Goal: Book appointment/travel/reservation

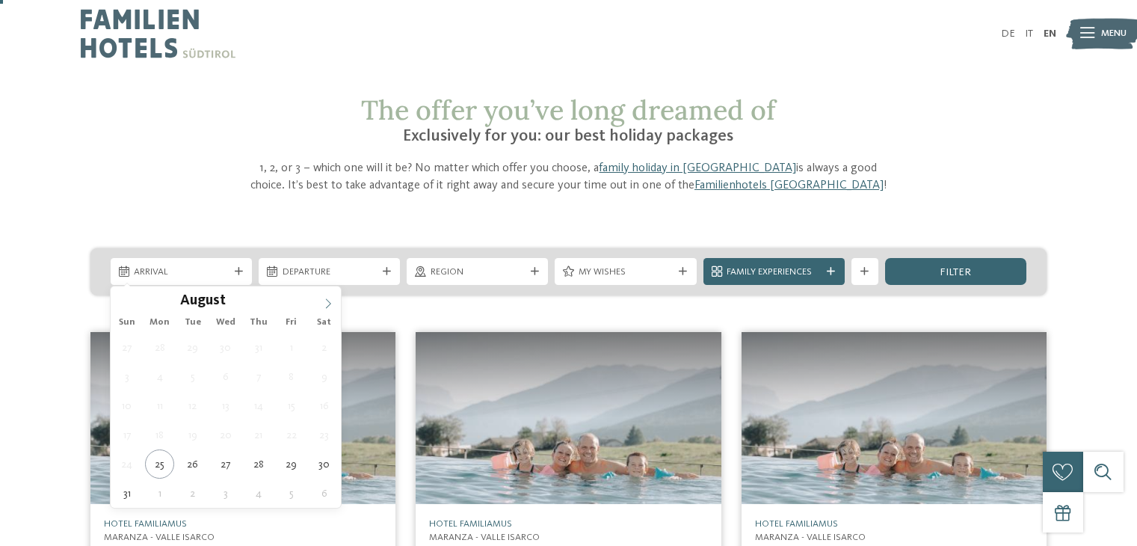
click at [324, 298] on icon at bounding box center [328, 303] width 10 height 10
click at [329, 298] on icon at bounding box center [328, 303] width 10 height 10
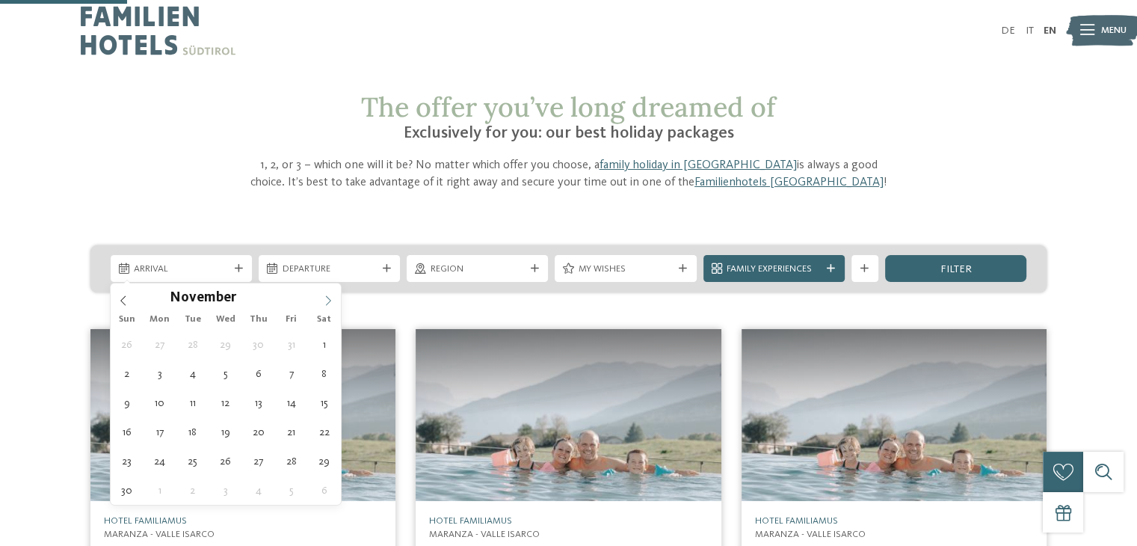
scroll to position [143, 0]
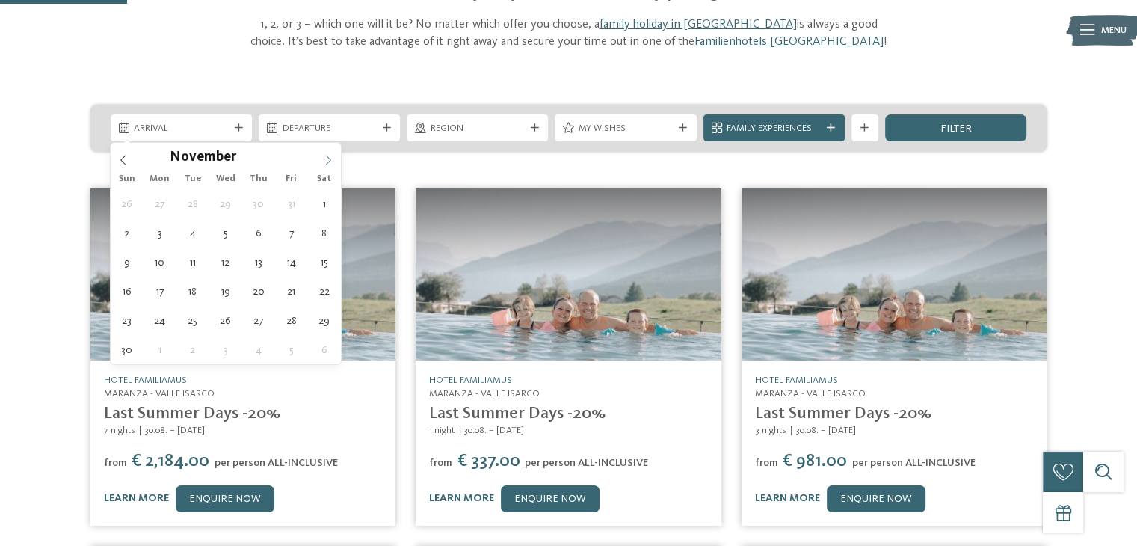
click at [323, 155] on icon at bounding box center [328, 160] width 10 height 10
click at [324, 156] on icon at bounding box center [328, 160] width 10 height 10
type div "16.12.2025"
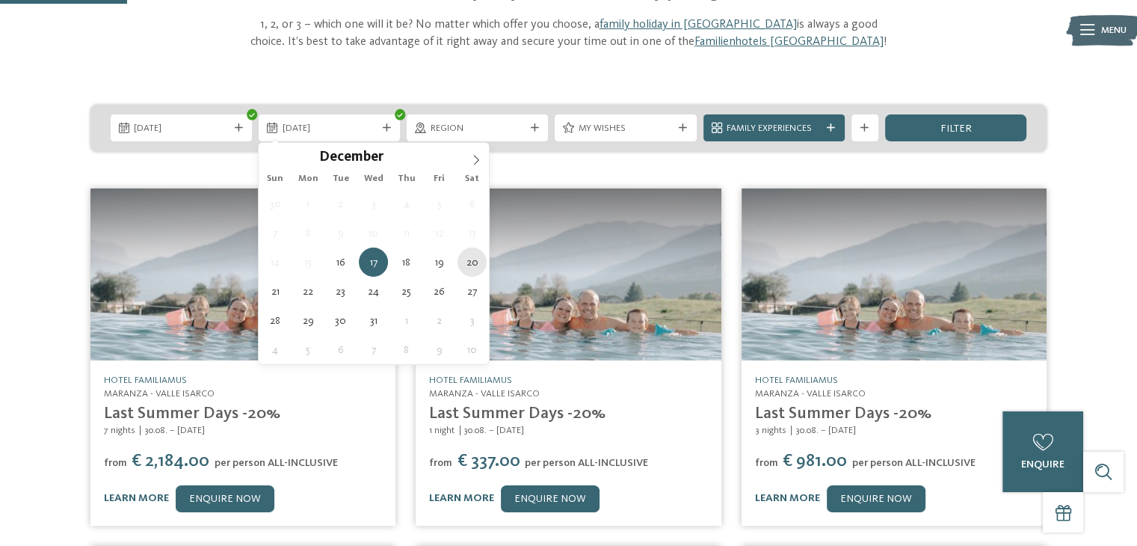
type div "20.12.2025"
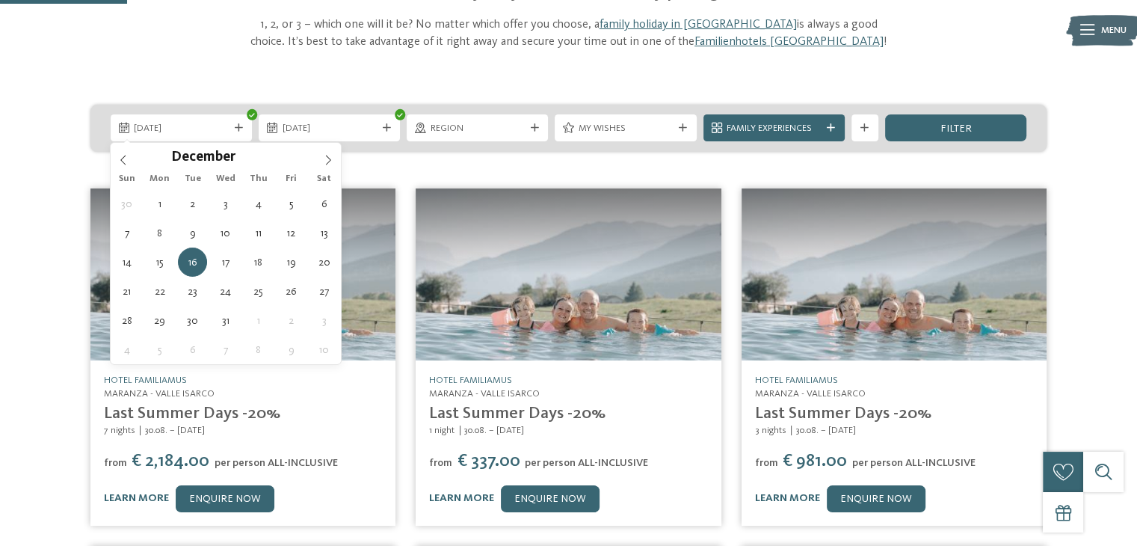
click at [469, 90] on div "The offer you’ve long dreamed of Exclusively for you: our best holiday packages…" at bounding box center [568, 447] width 1137 height 993
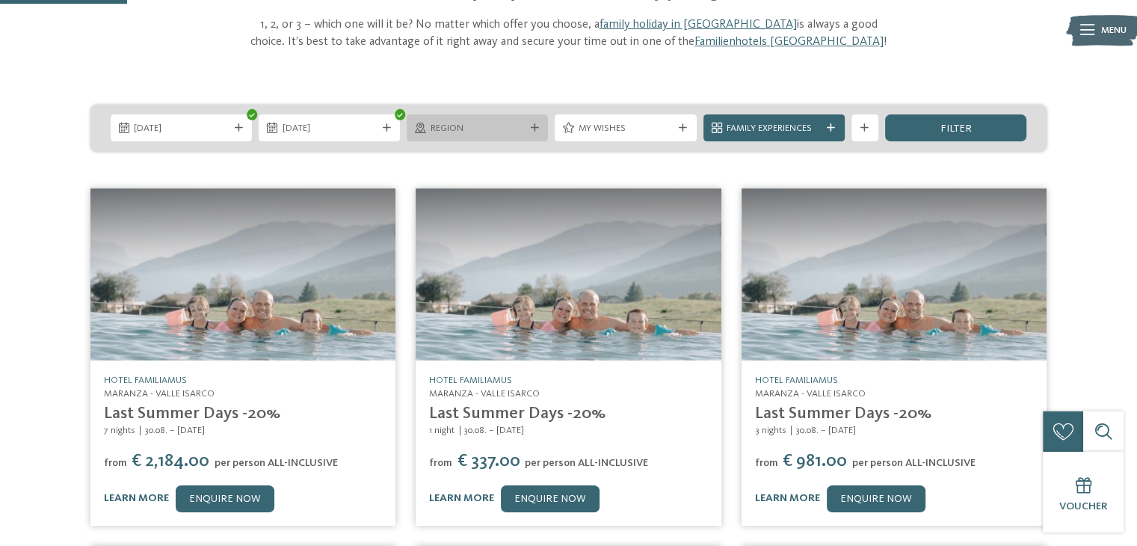
click at [519, 121] on div "Region" at bounding box center [477, 128] width 101 height 14
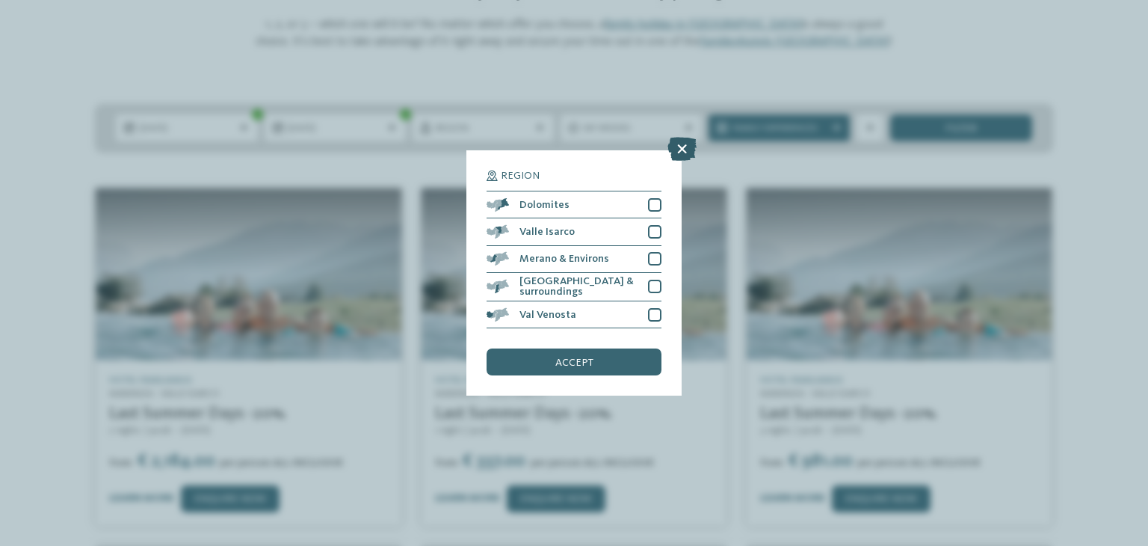
click at [673, 159] on icon at bounding box center [681, 149] width 29 height 24
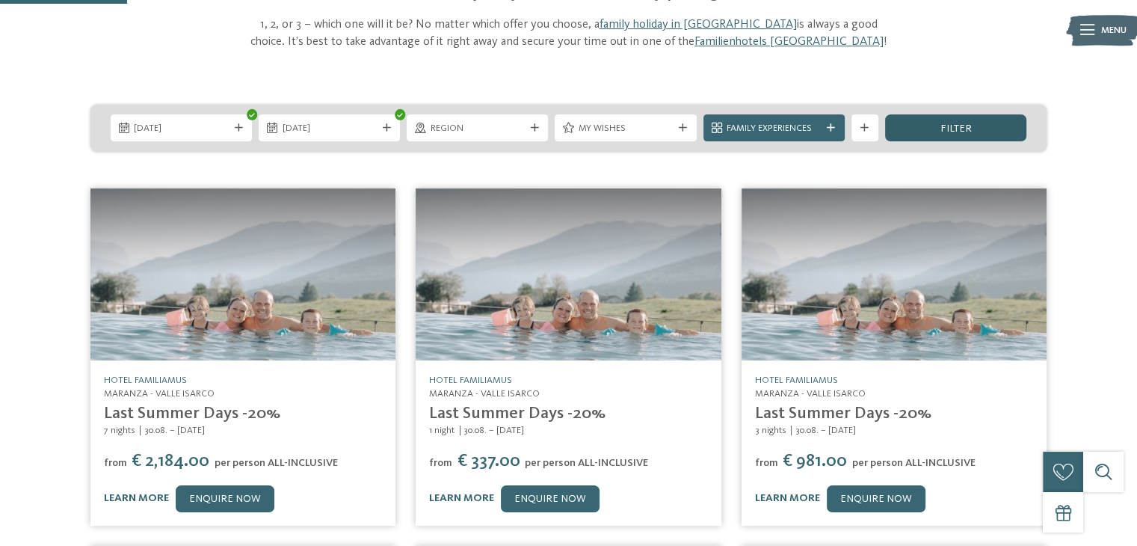
click at [944, 122] on div "filter" at bounding box center [955, 127] width 141 height 27
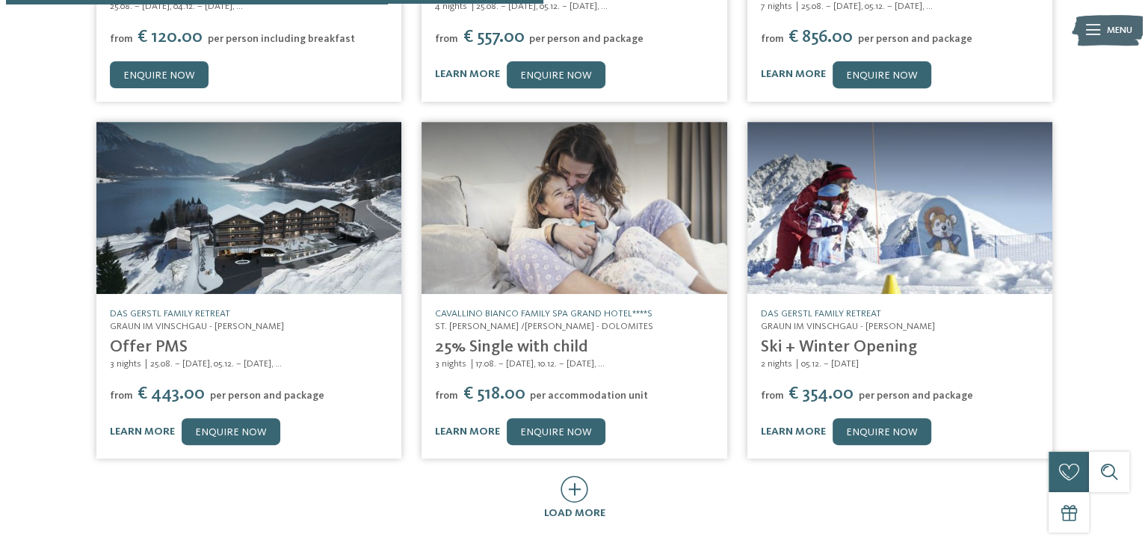
scroll to position [652, 0]
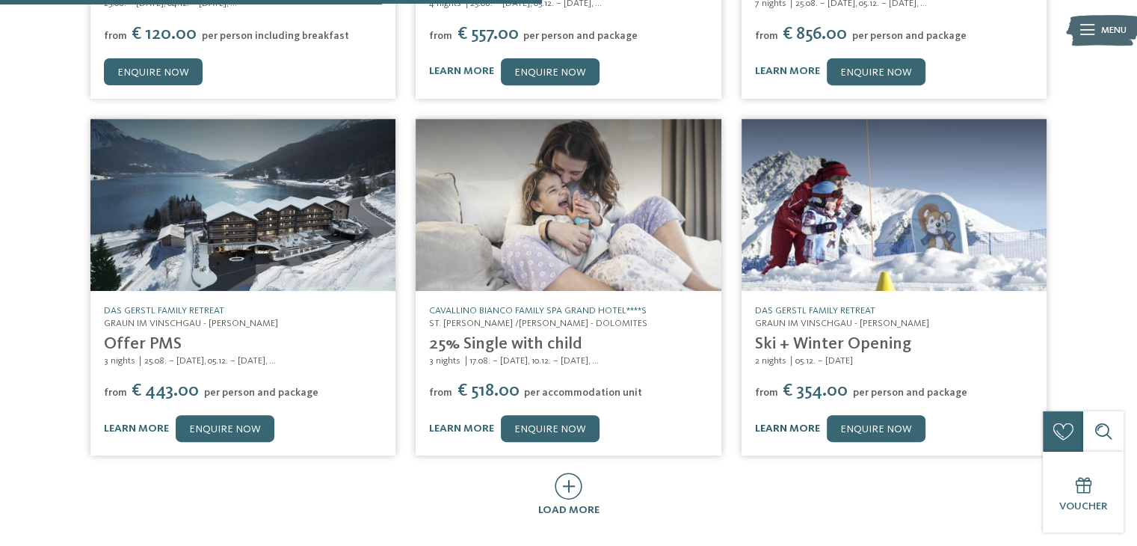
click at [776, 431] on link "learn more" at bounding box center [787, 428] width 65 height 10
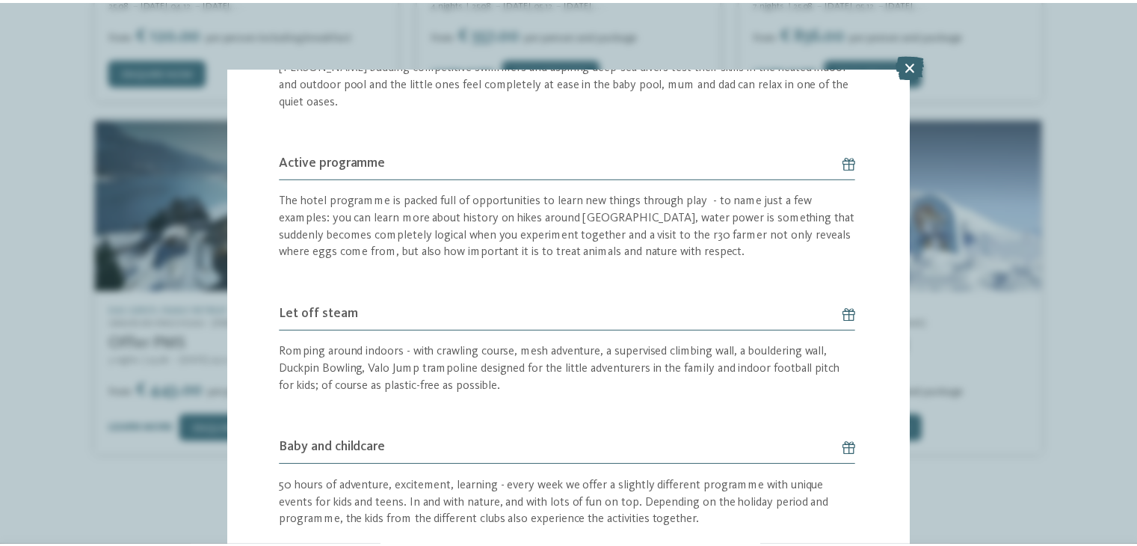
scroll to position [404, 0]
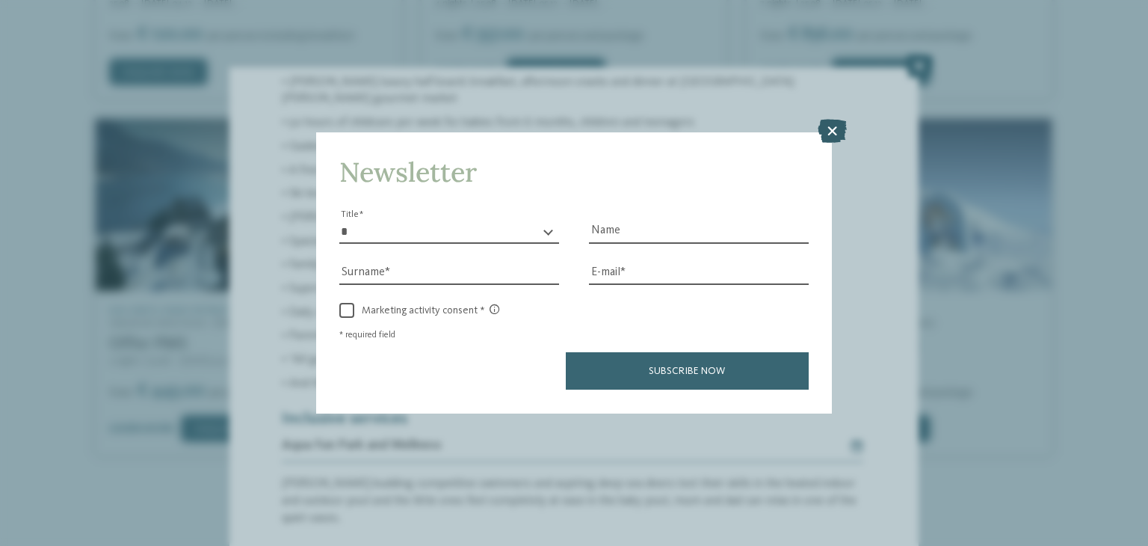
click at [825, 132] on icon at bounding box center [832, 132] width 29 height 24
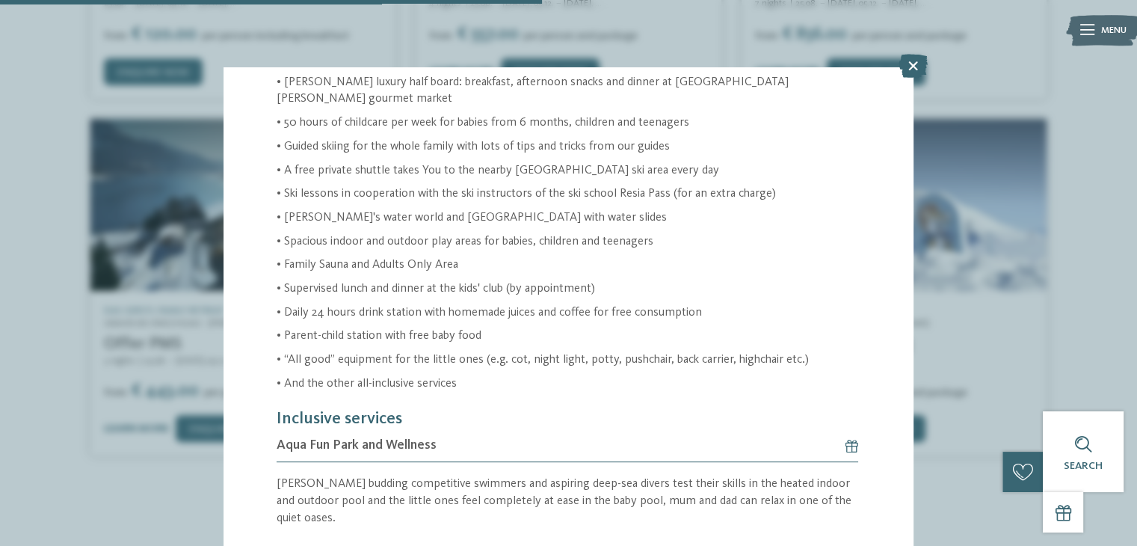
scroll to position [822, 0]
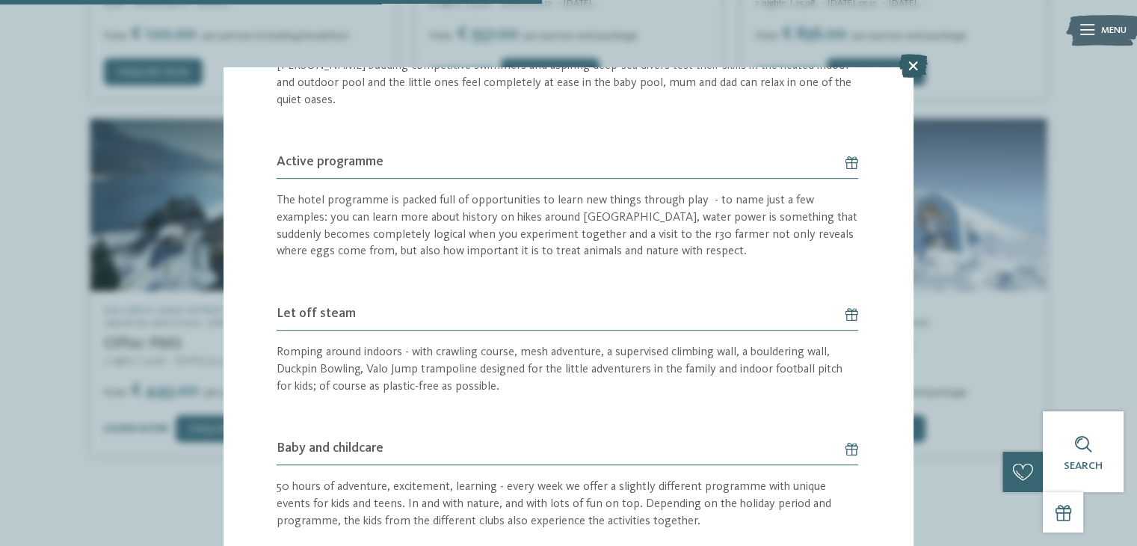
click at [908, 70] on icon at bounding box center [912, 66] width 29 height 24
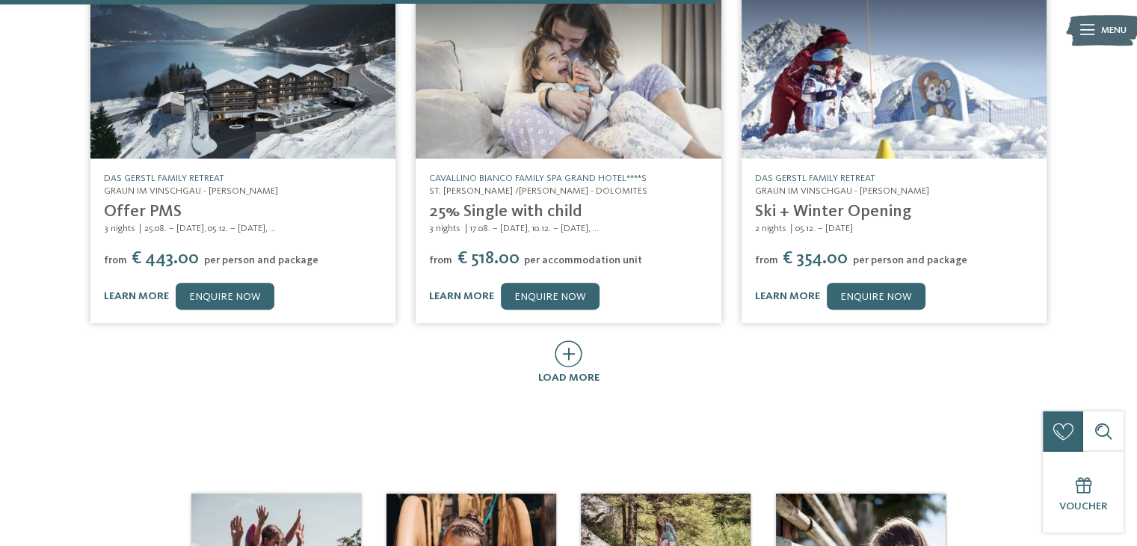
scroll to position [757, 0]
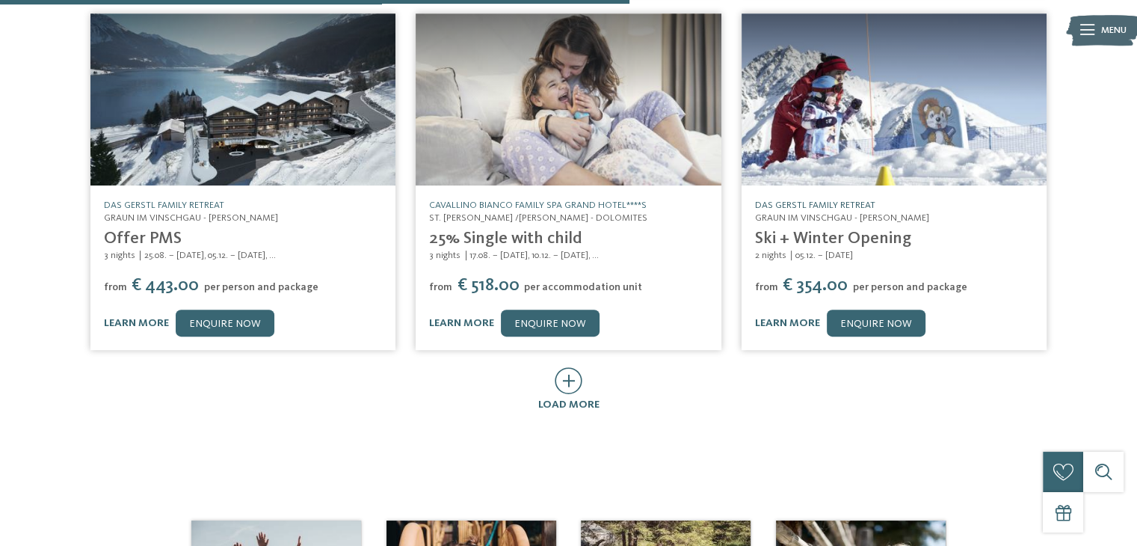
click at [758, 202] on link "DAS GERSTL Family Retreat" at bounding box center [815, 205] width 120 height 10
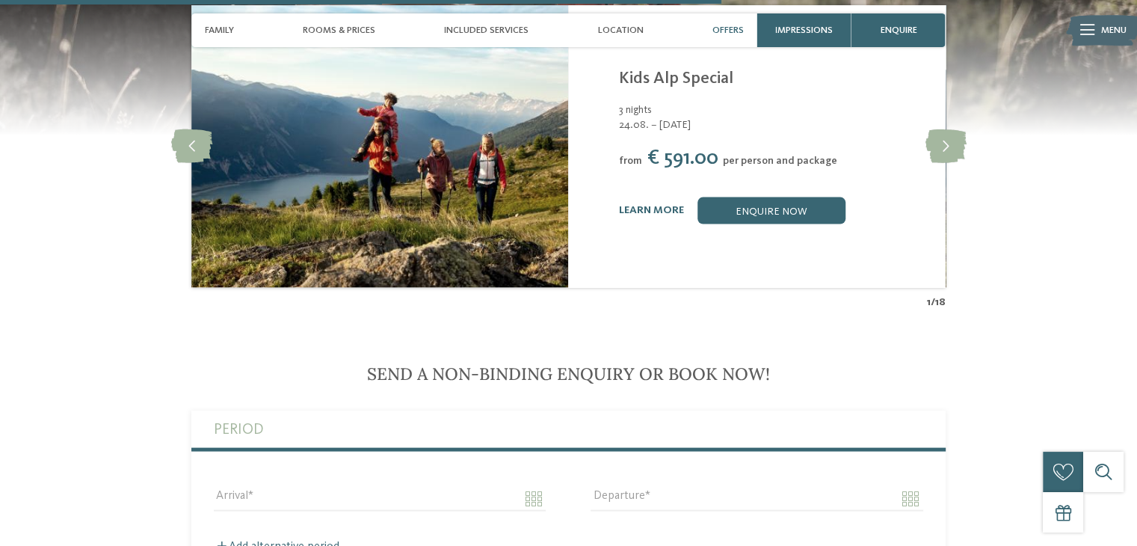
scroll to position [2885, 0]
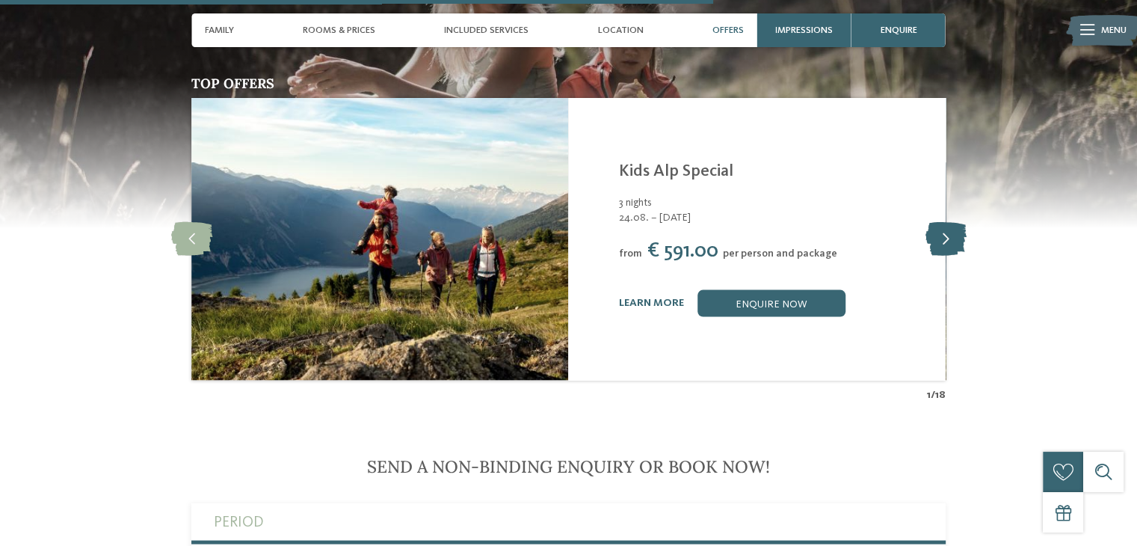
click at [950, 225] on icon at bounding box center [944, 239] width 41 height 34
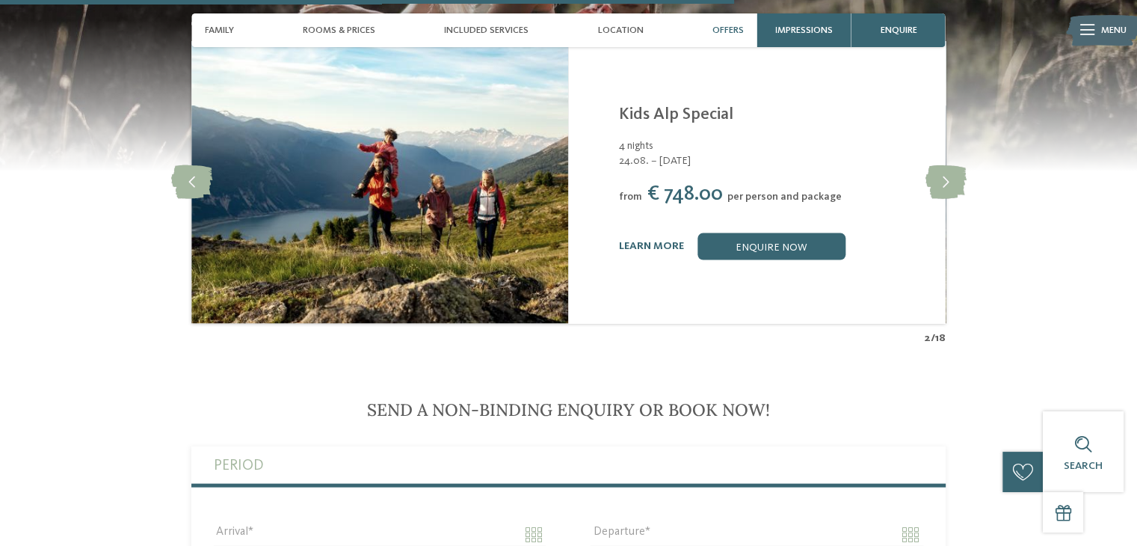
scroll to position [2936, 0]
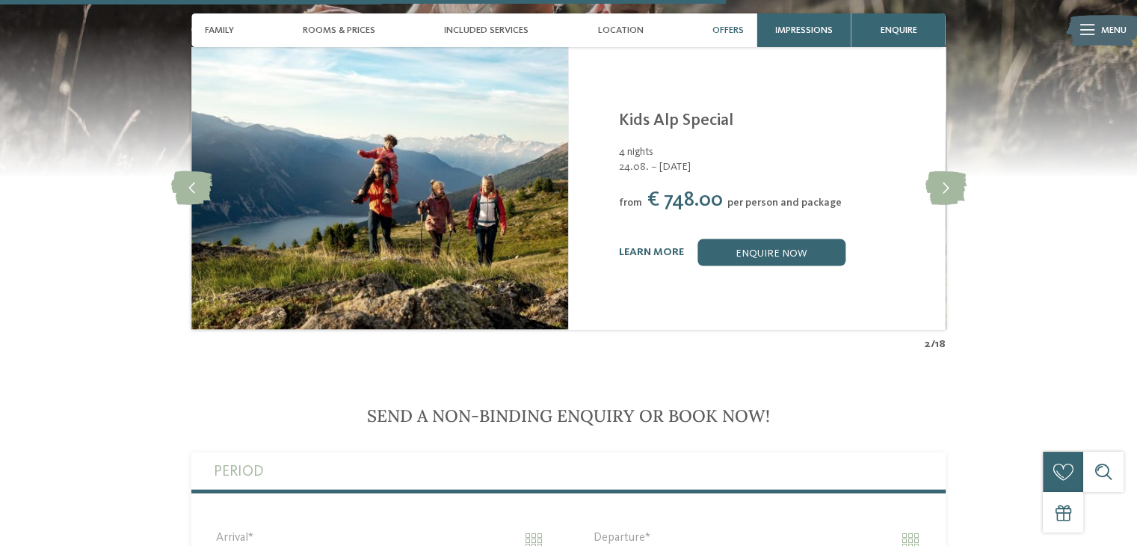
click at [721, 34] on span "Offers" at bounding box center [727, 30] width 31 height 11
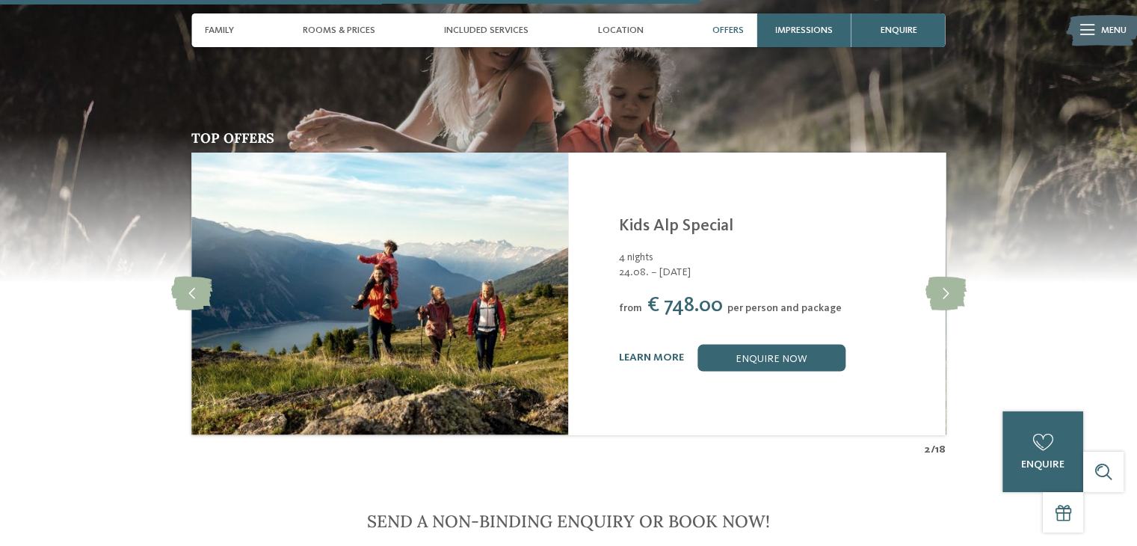
scroll to position [2832, 0]
click at [933, 275] on icon at bounding box center [944, 292] width 41 height 34
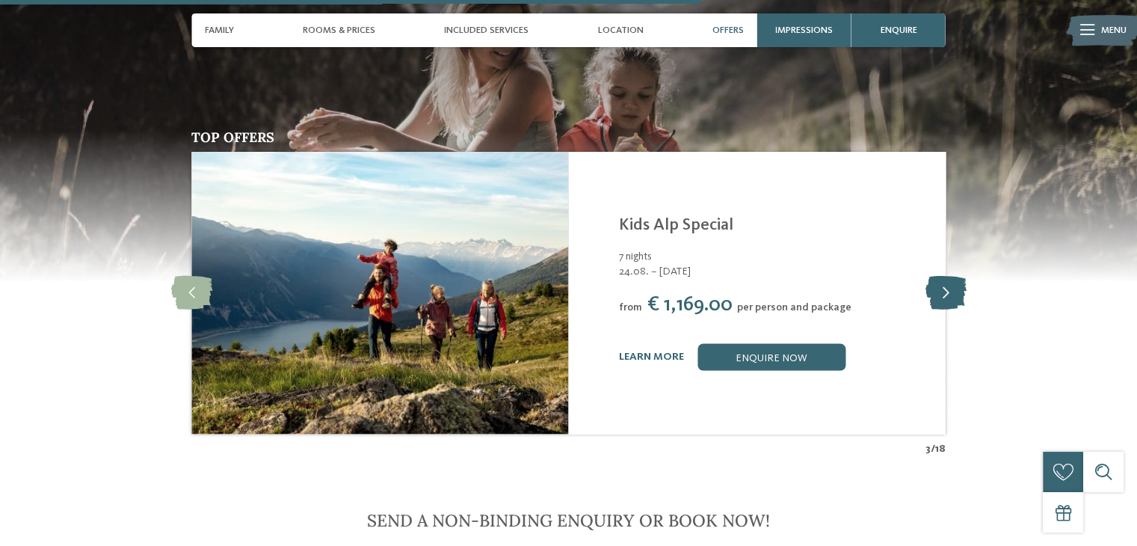
click at [933, 275] on icon at bounding box center [944, 292] width 41 height 34
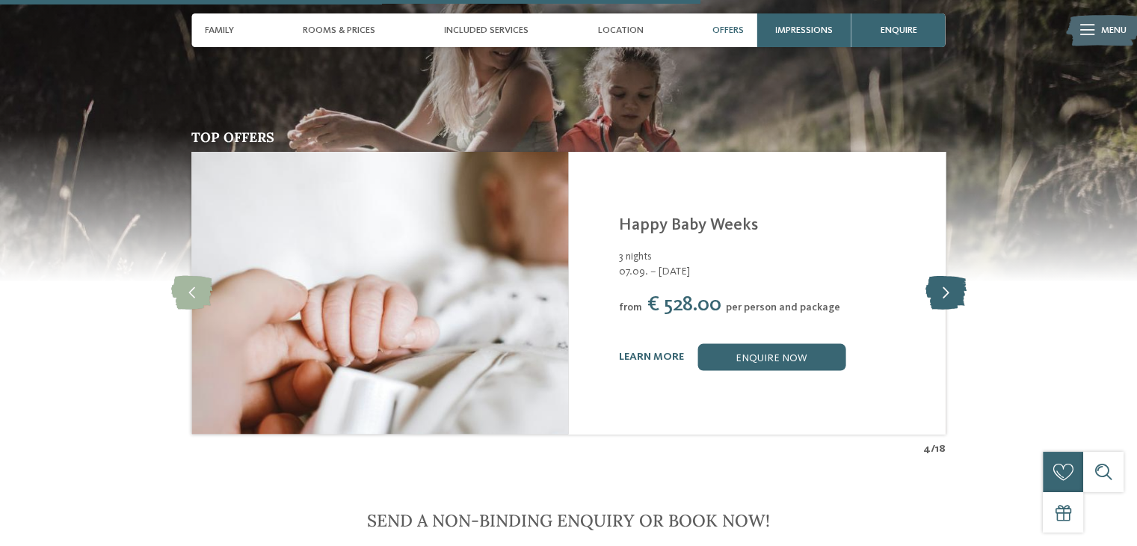
click at [933, 275] on icon at bounding box center [944, 292] width 41 height 34
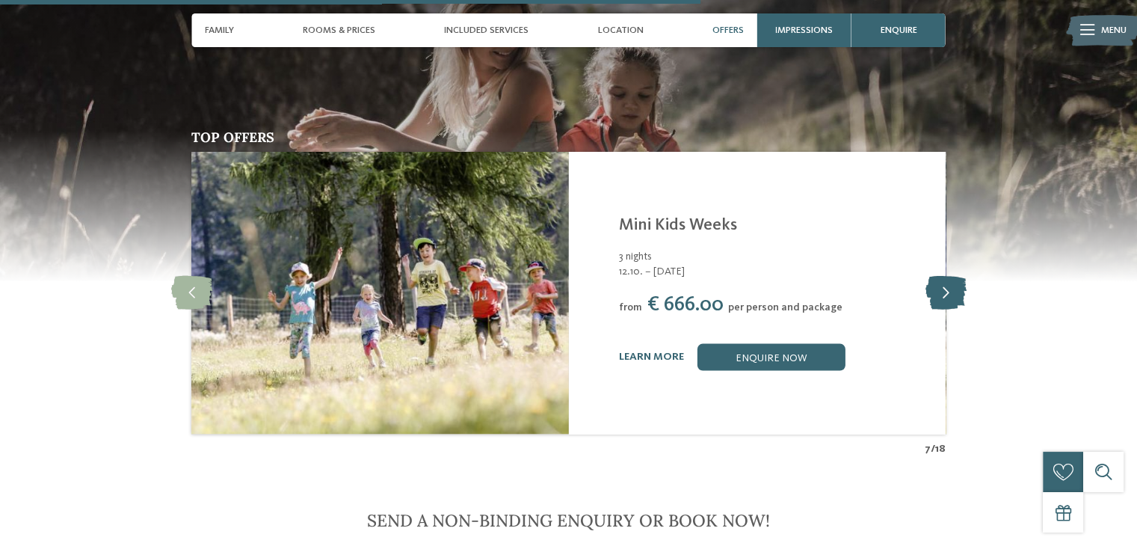
click at [933, 275] on icon at bounding box center [944, 292] width 41 height 34
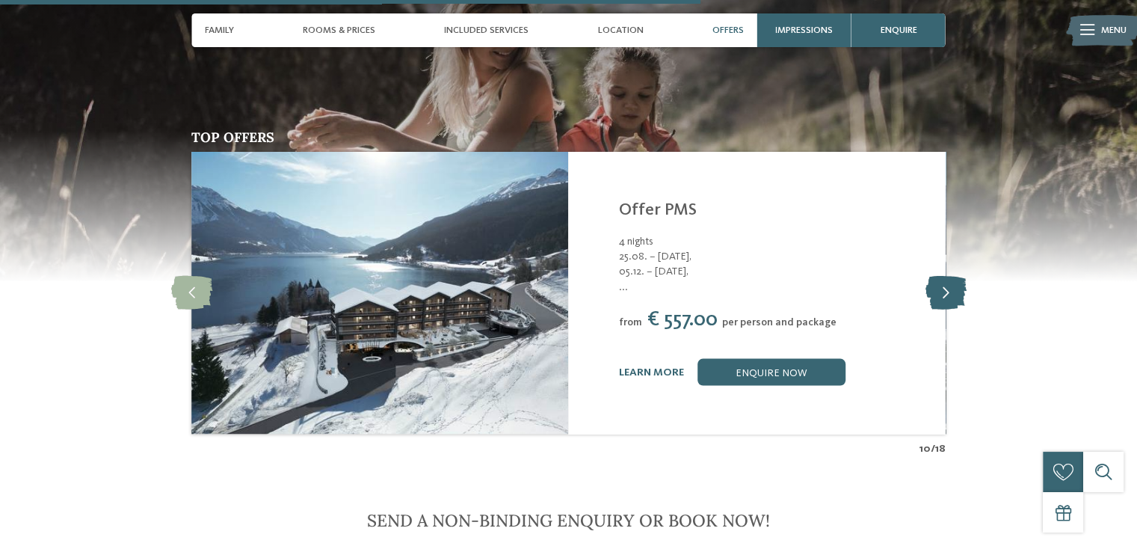
click at [933, 275] on icon at bounding box center [944, 292] width 41 height 34
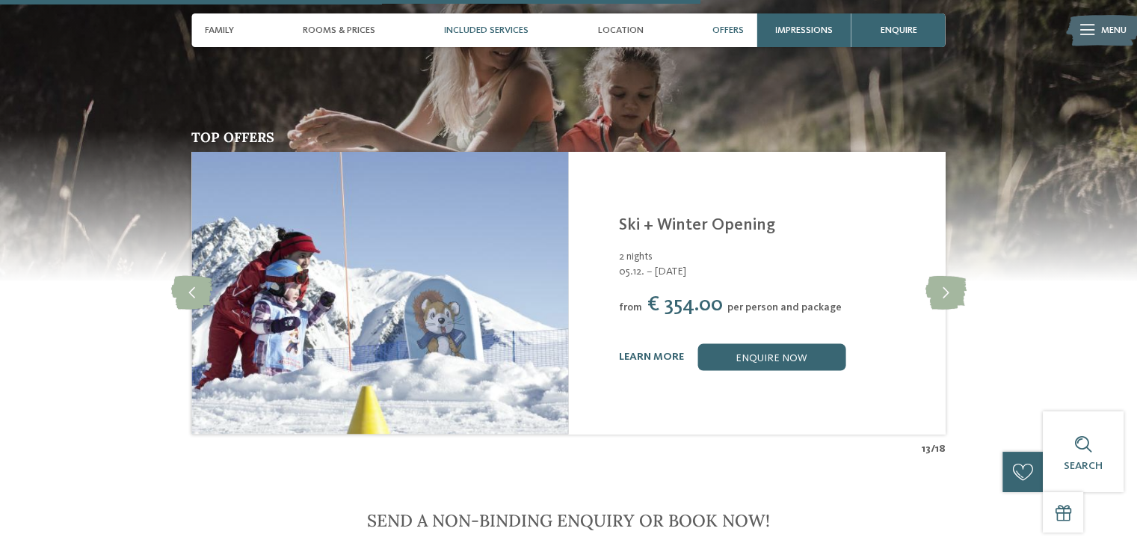
click at [490, 28] on span "Included services" at bounding box center [486, 30] width 84 height 11
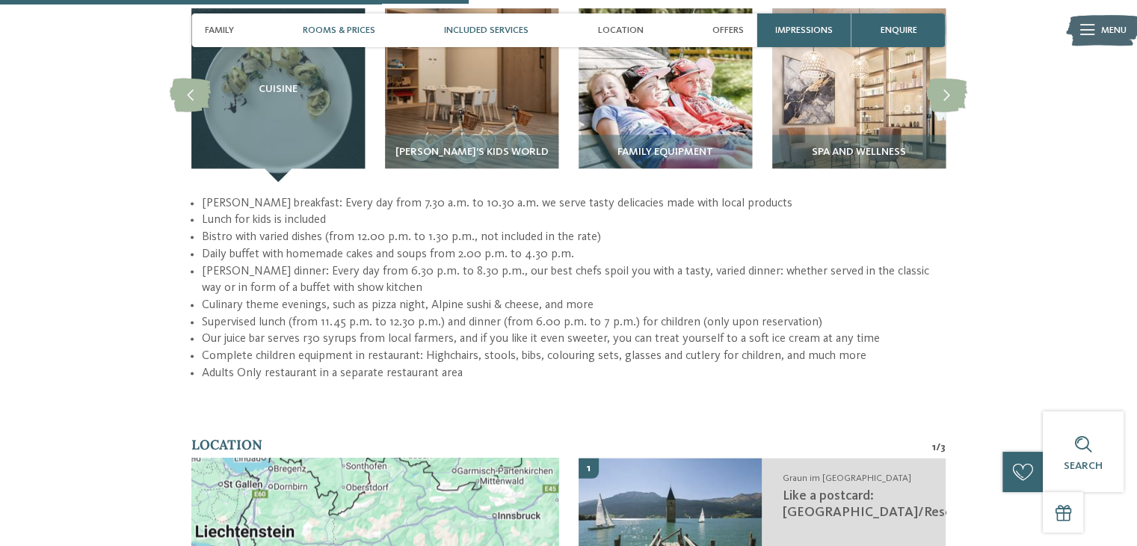
scroll to position [1873, 0]
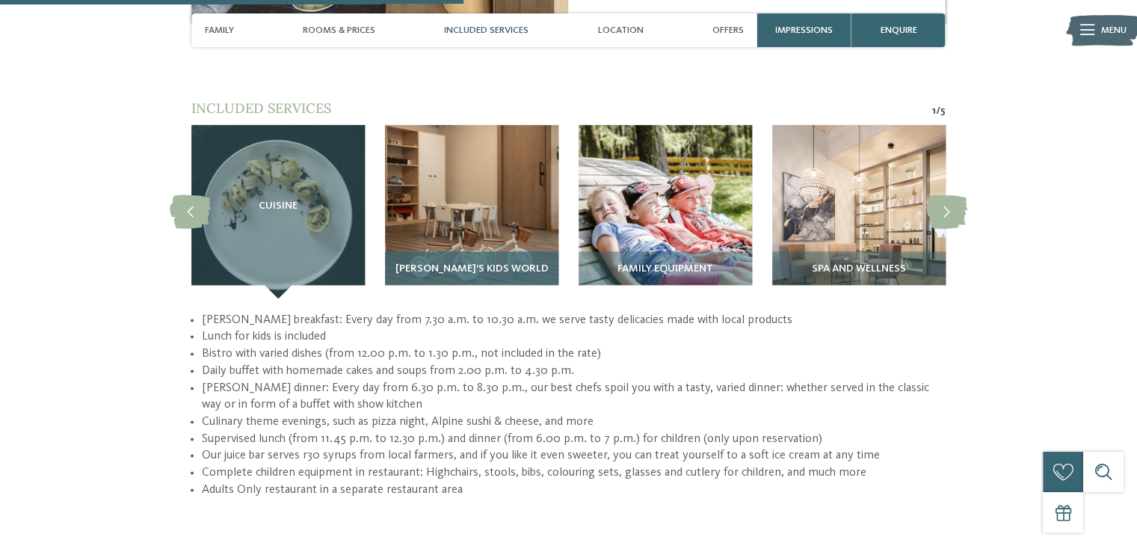
click at [469, 186] on img at bounding box center [471, 211] width 173 height 173
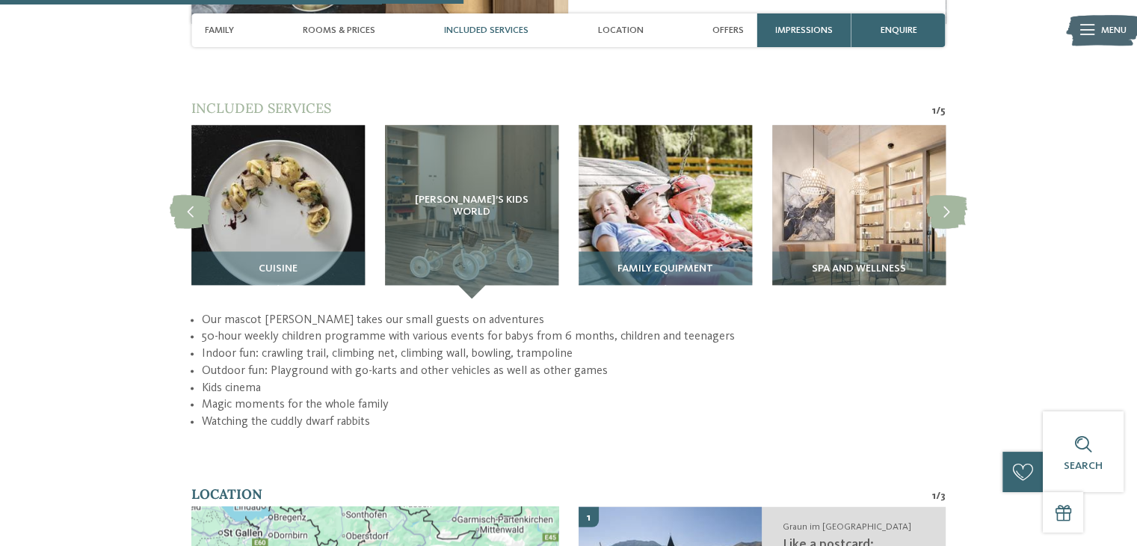
click at [649, 183] on img at bounding box center [664, 211] width 173 height 173
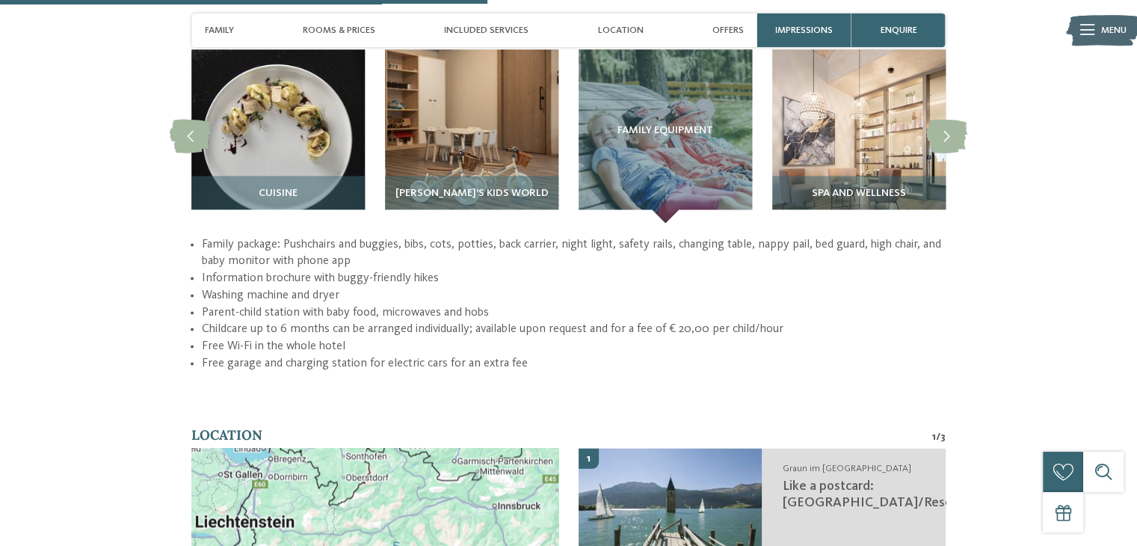
scroll to position [1948, 0]
click at [941, 120] on icon at bounding box center [946, 137] width 41 height 34
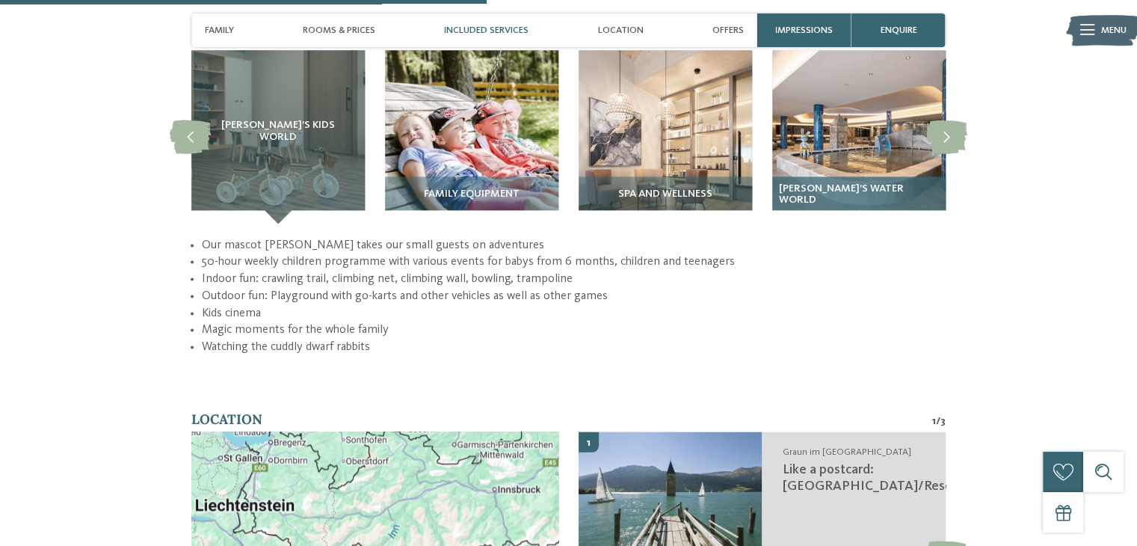
click at [873, 125] on img at bounding box center [858, 136] width 173 height 173
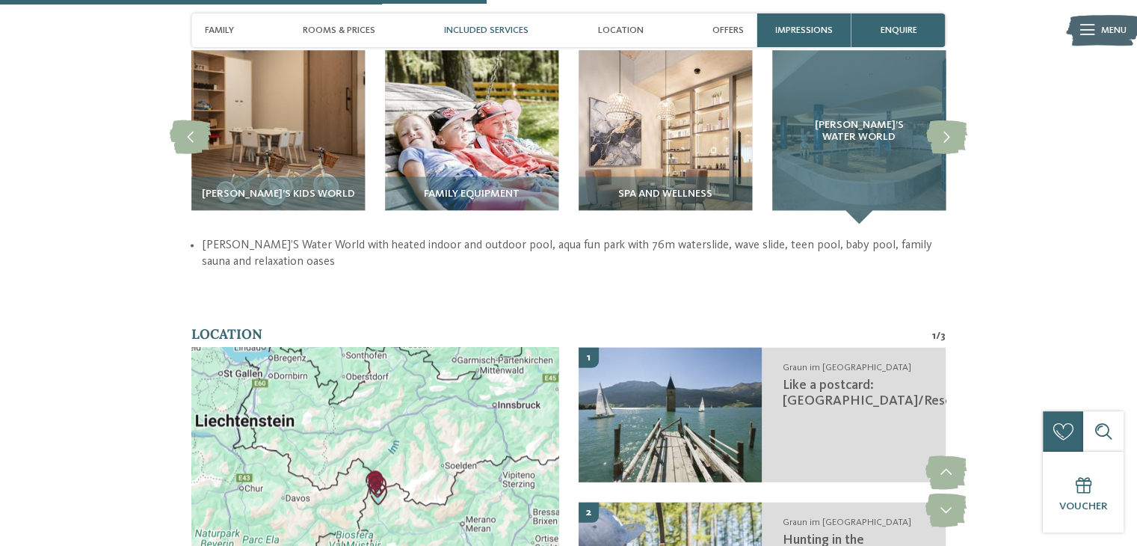
click at [873, 125] on div "GERSTI’s Water World" at bounding box center [858, 136] width 173 height 173
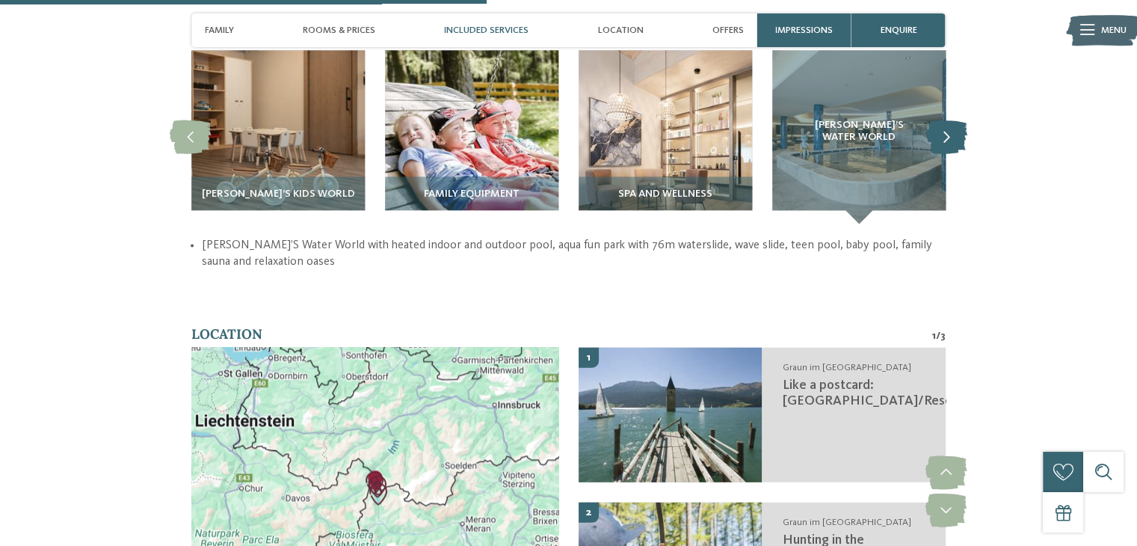
click at [948, 120] on icon at bounding box center [946, 137] width 41 height 34
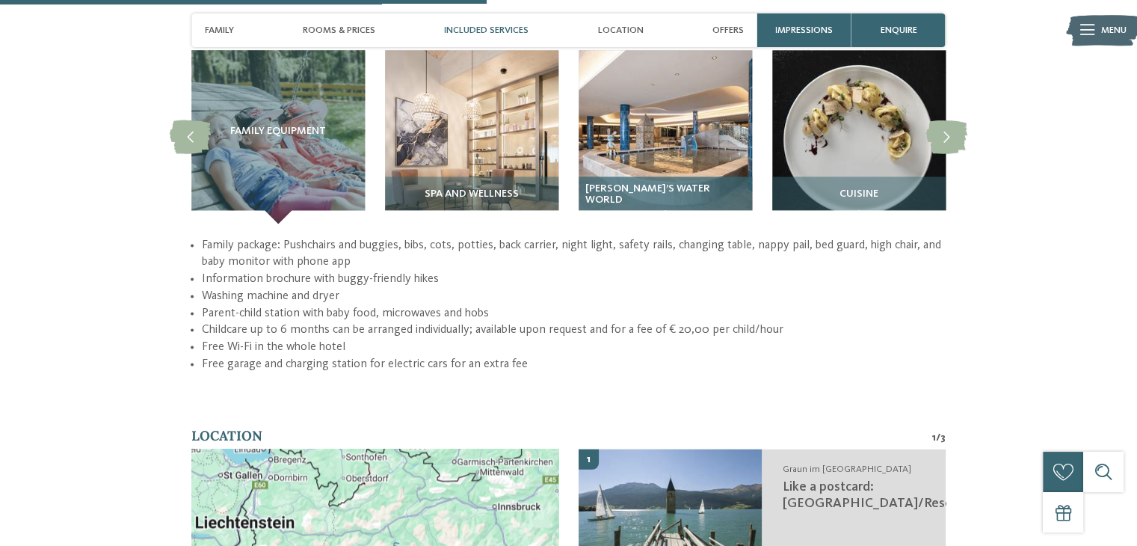
click at [657, 123] on img at bounding box center [664, 136] width 173 height 173
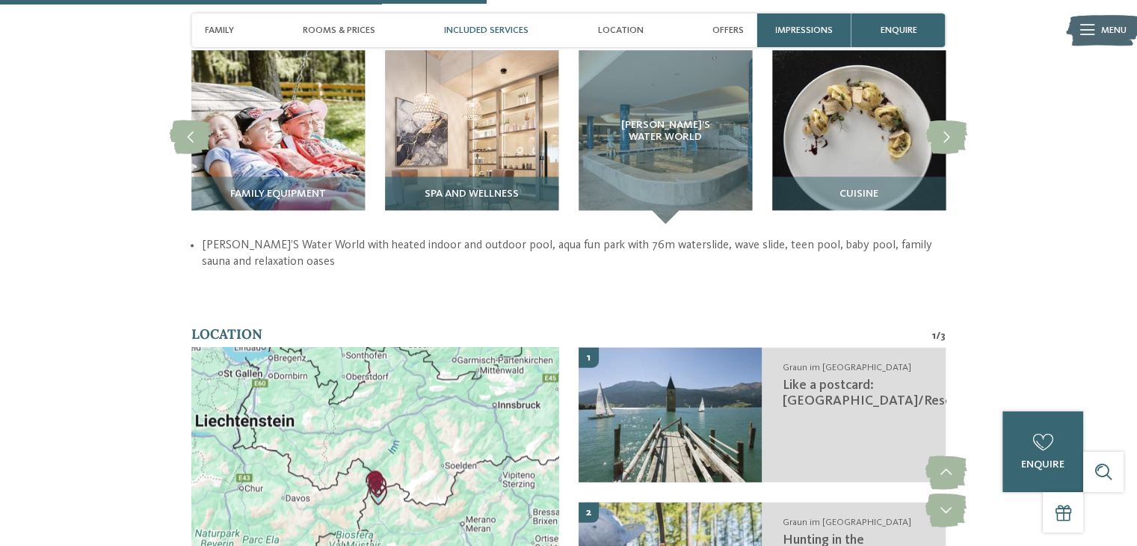
click at [445, 153] on img at bounding box center [471, 136] width 173 height 173
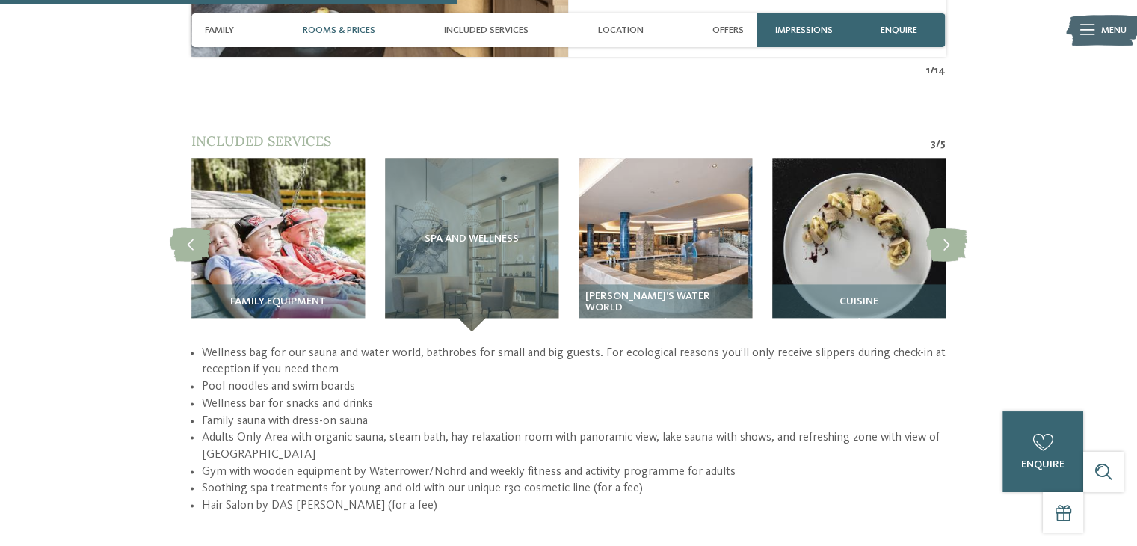
scroll to position [1838, 0]
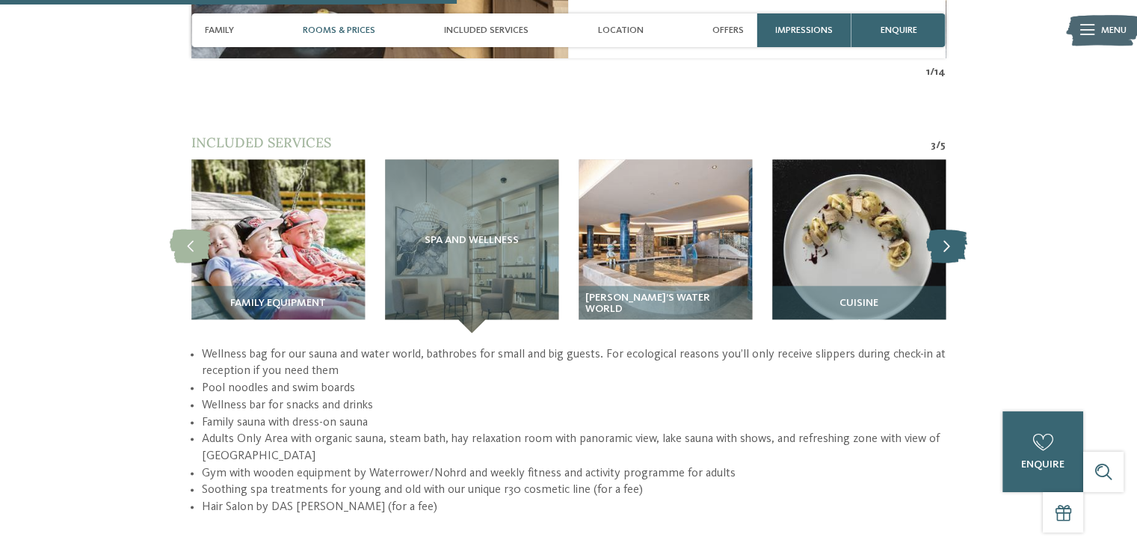
click at [966, 229] on icon at bounding box center [946, 246] width 41 height 34
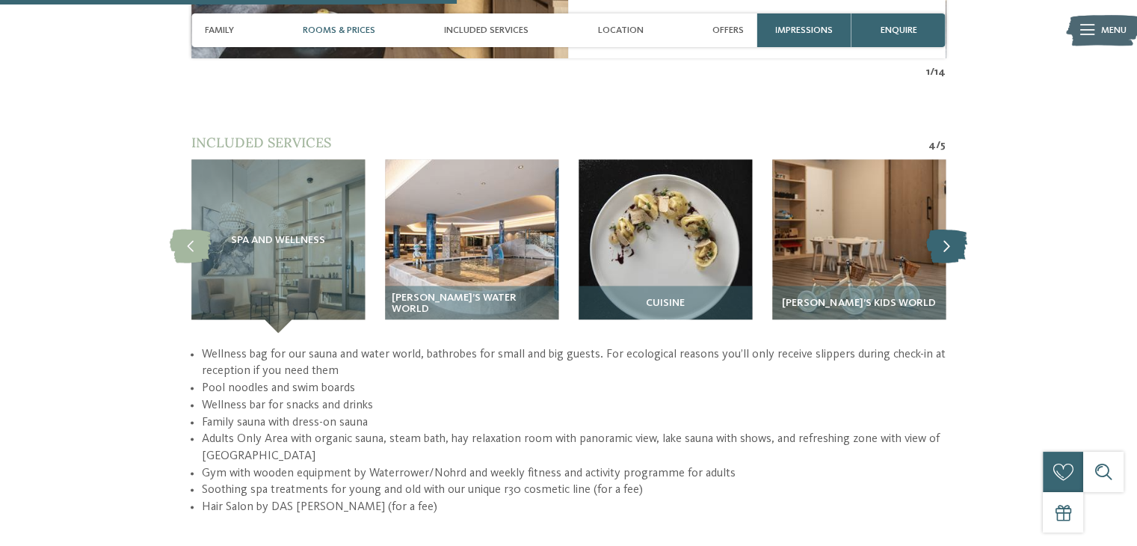
click at [966, 229] on icon at bounding box center [946, 246] width 41 height 34
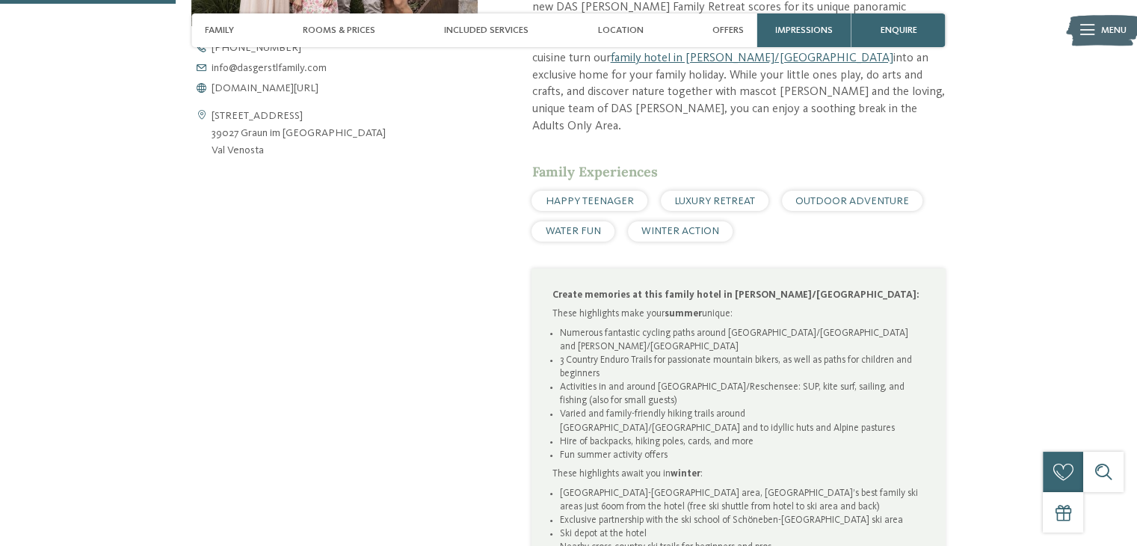
scroll to position [688, 0]
click at [275, 84] on span "www.dasgerstlfamily.com/en" at bounding box center [264, 88] width 107 height 10
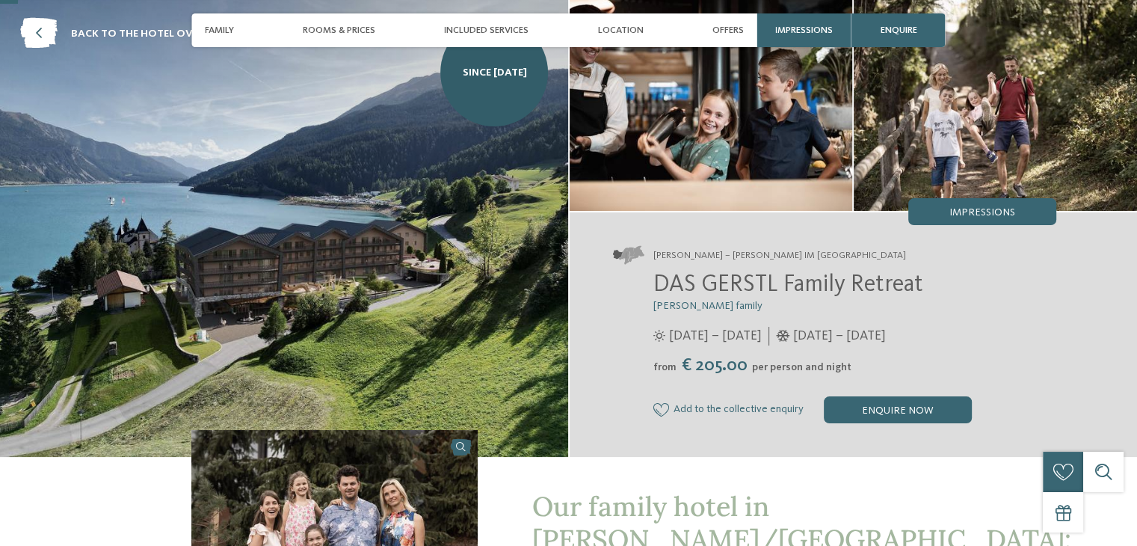
scroll to position [70, 0]
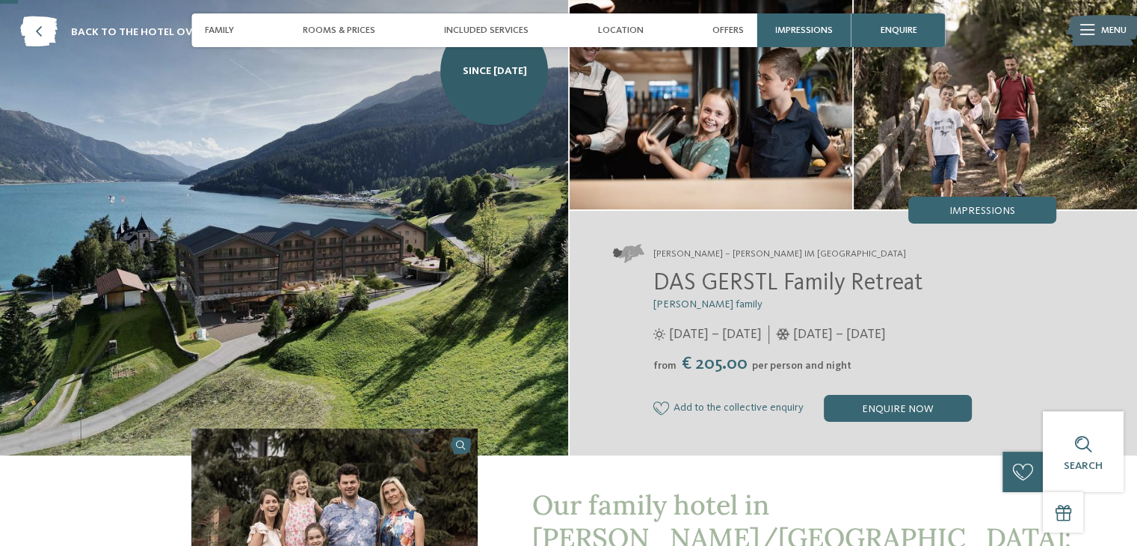
click at [1087, 38] on div at bounding box center [1087, 30] width 14 height 34
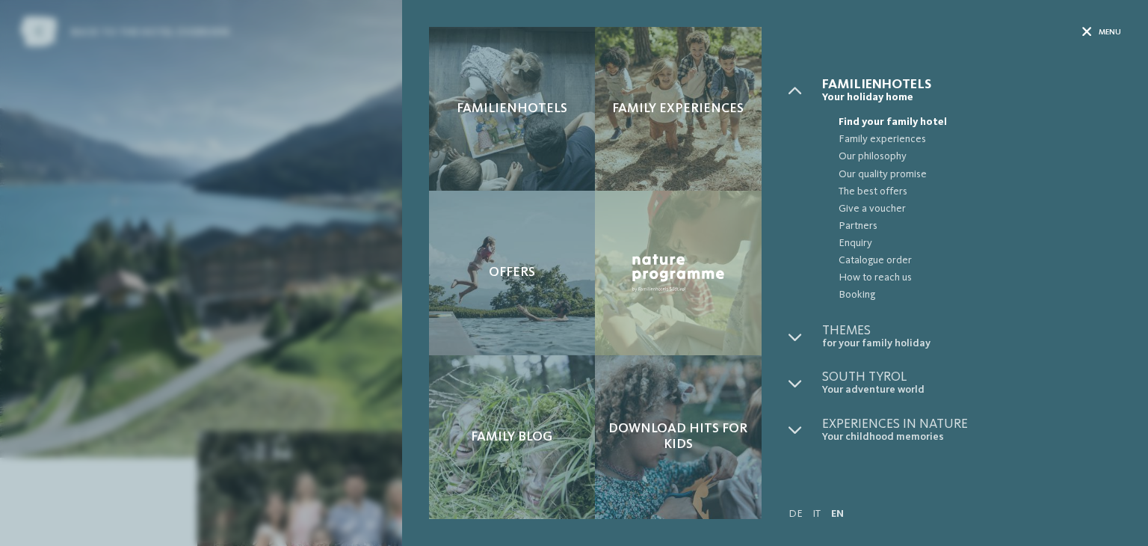
click at [1085, 30] on icon at bounding box center [1087, 33] width 10 height 10
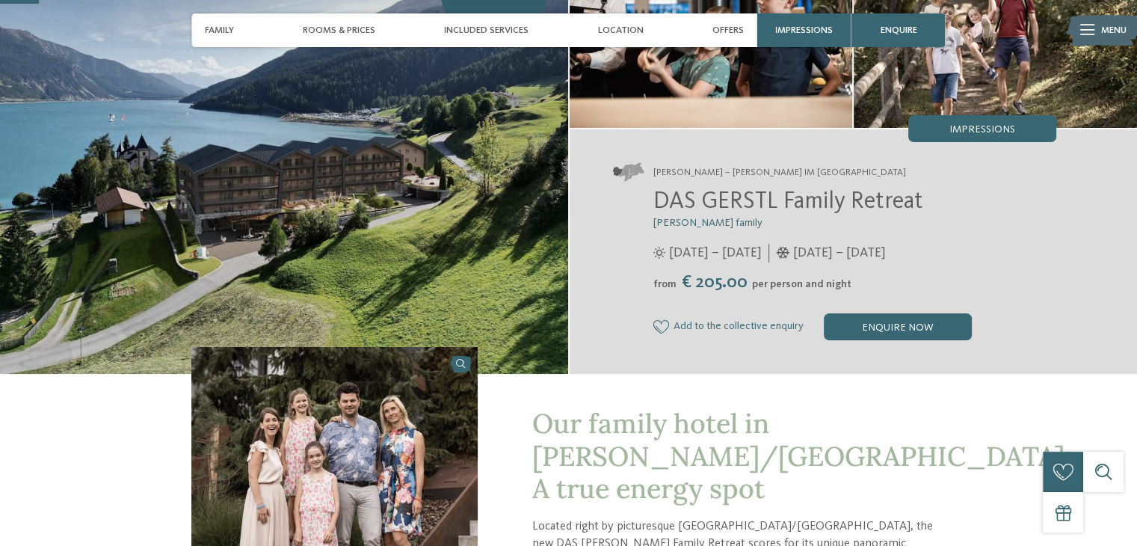
scroll to position [151, 0]
click at [1084, 36] on div at bounding box center [1087, 30] width 14 height 34
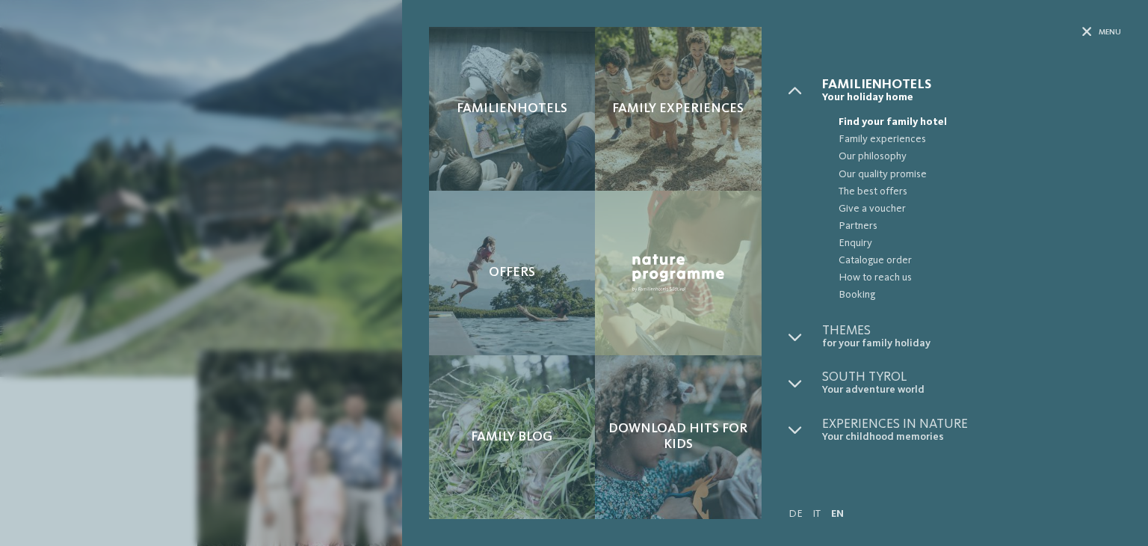
click at [1085, 23] on div "Familienhotels Family experiences" at bounding box center [775, 273] width 746 height 546
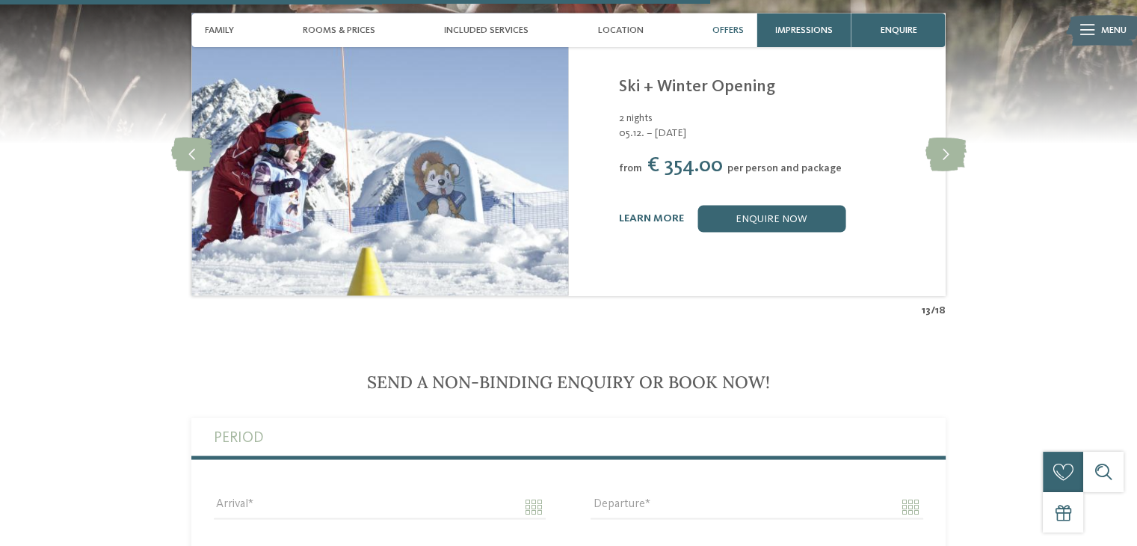
scroll to position [2773, 0]
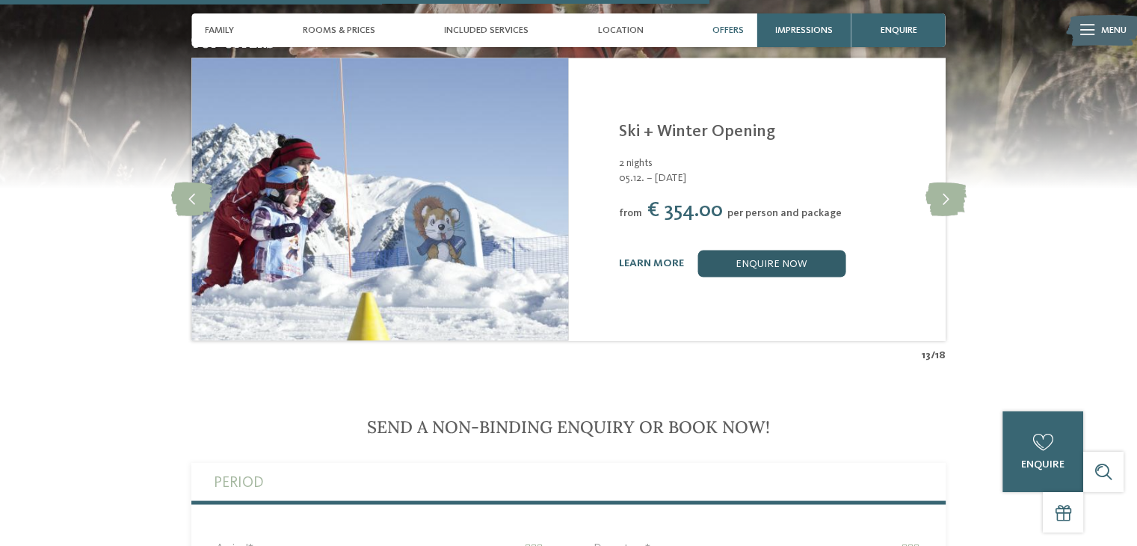
click at [750, 250] on link "enquire now" at bounding box center [771, 263] width 148 height 27
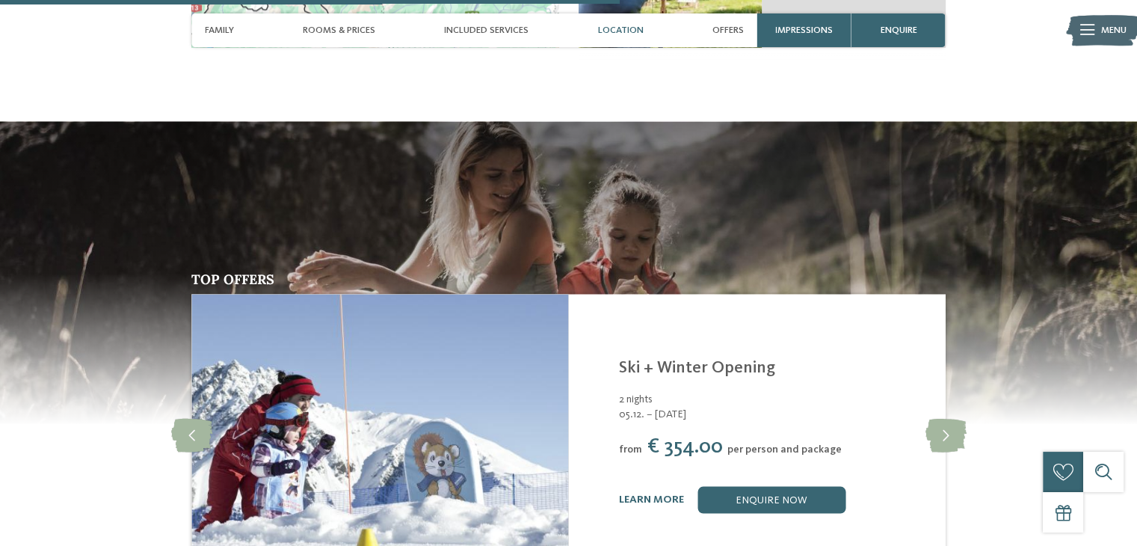
scroll to position [2530, 0]
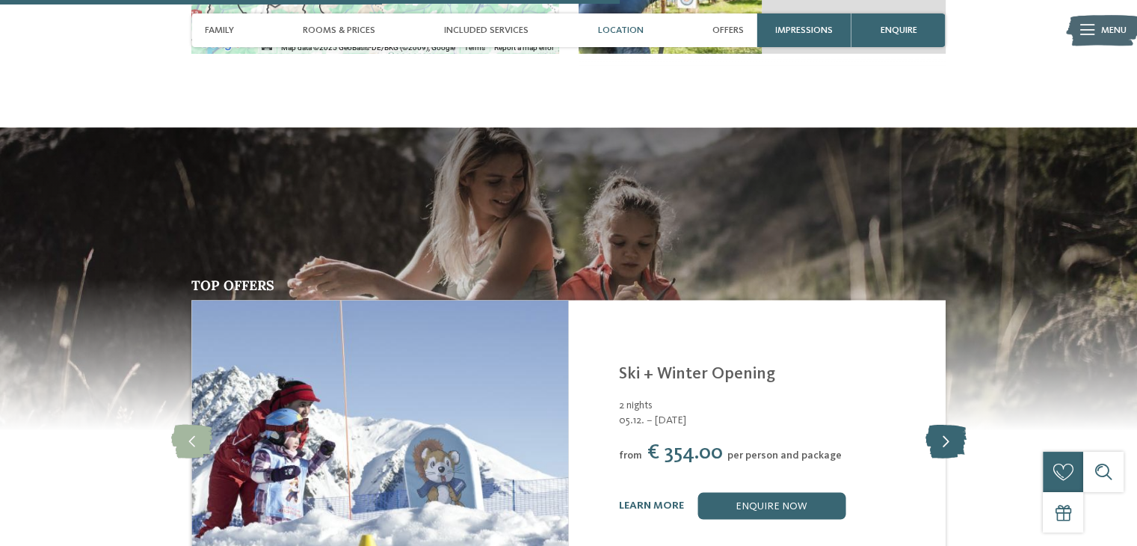
click at [933, 424] on icon at bounding box center [944, 441] width 41 height 34
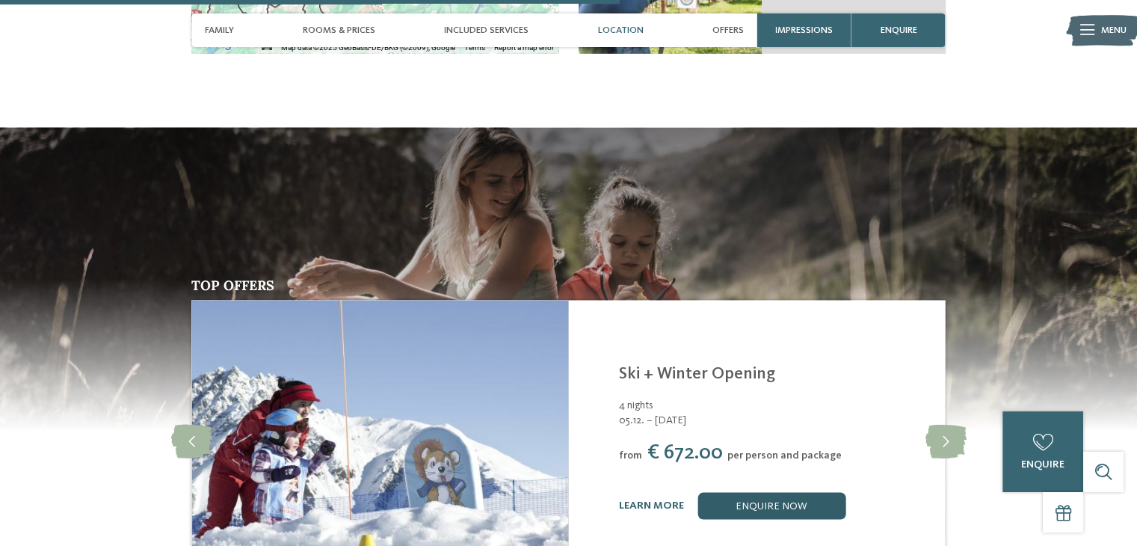
click at [836, 495] on link "enquire now" at bounding box center [771, 505] width 148 height 27
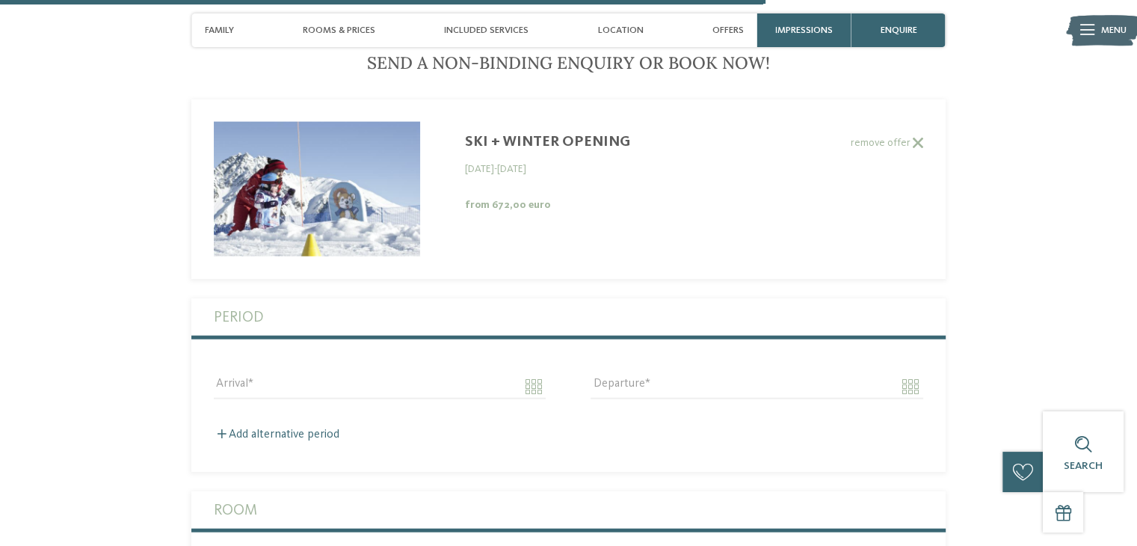
scroll to position [3127, 0]
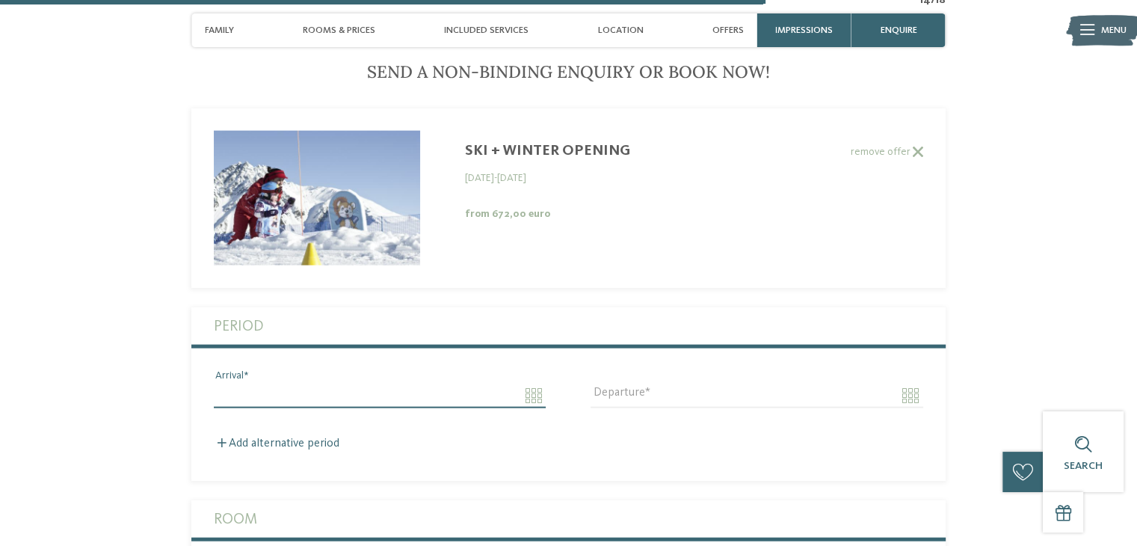
click at [531, 383] on input "Arrival" at bounding box center [380, 395] width 332 height 25
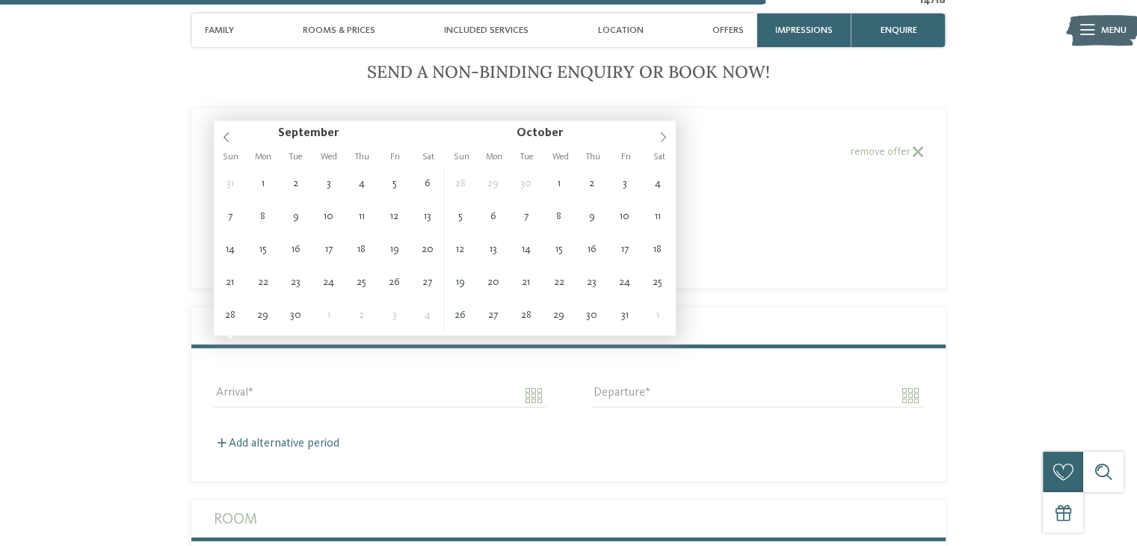
click at [662, 126] on span at bounding box center [662, 133] width 25 height 25
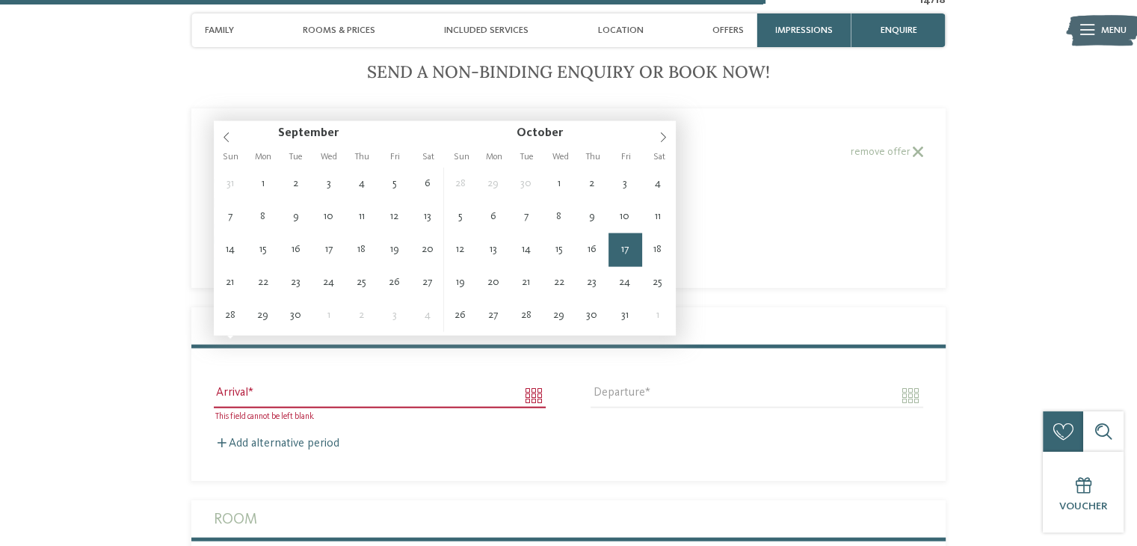
type input "**********"
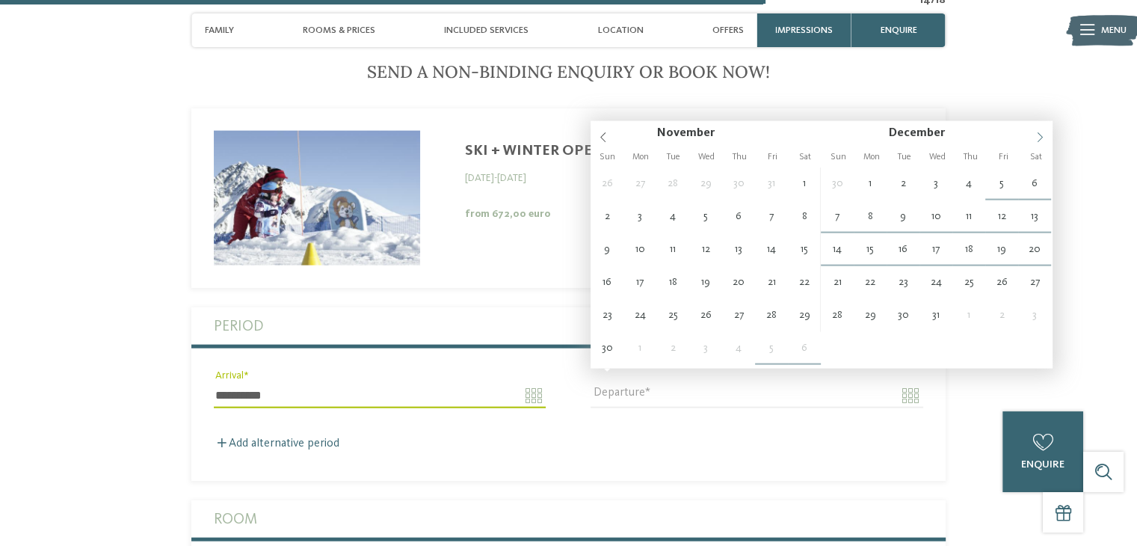
click at [1042, 138] on icon at bounding box center [1039, 137] width 10 height 10
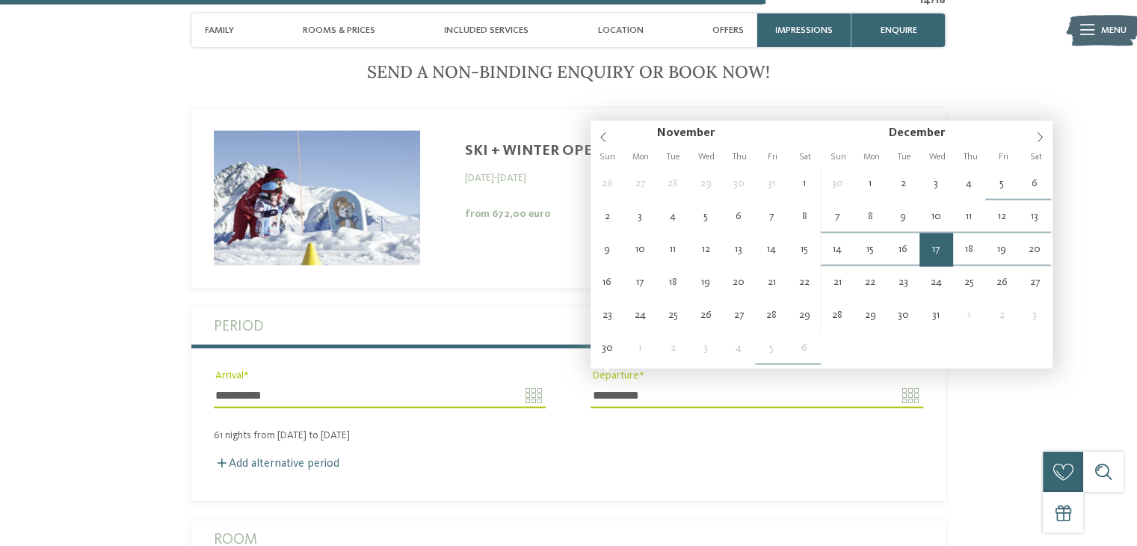
click at [903, 383] on input "**********" at bounding box center [756, 395] width 332 height 25
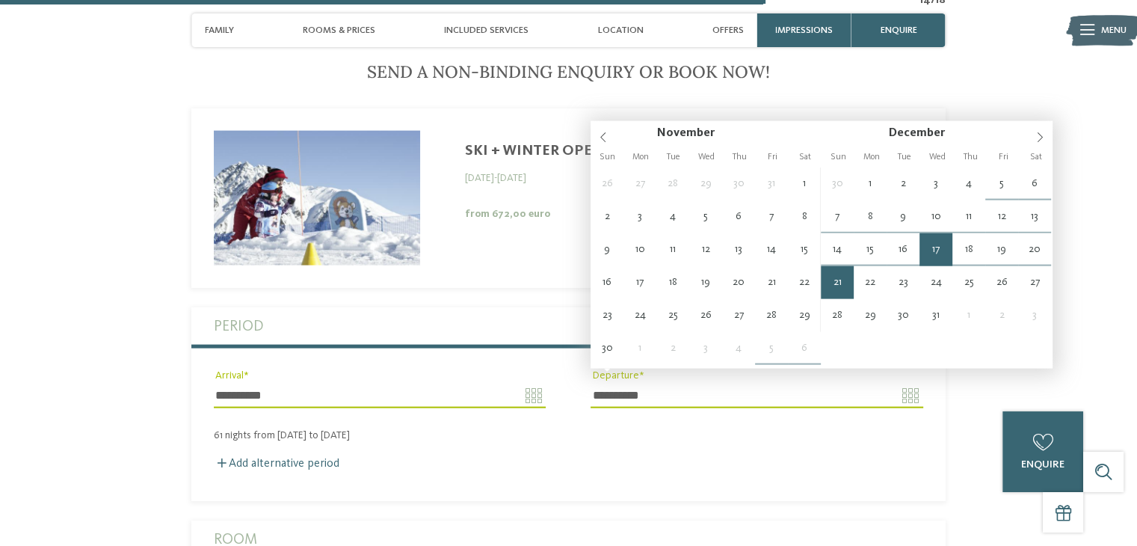
type input "**********"
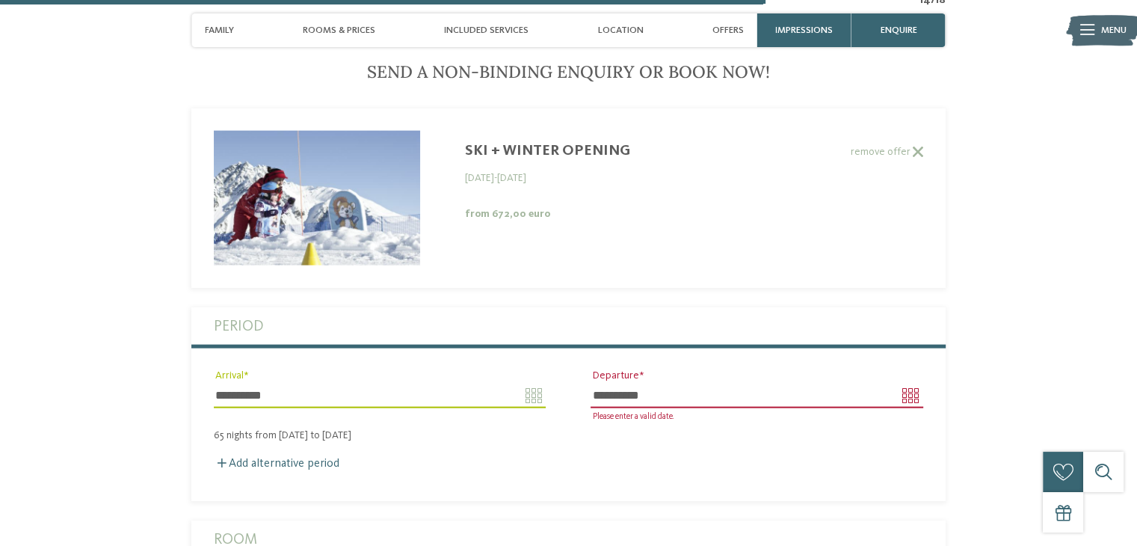
click at [543, 383] on input "**********" at bounding box center [380, 395] width 332 height 25
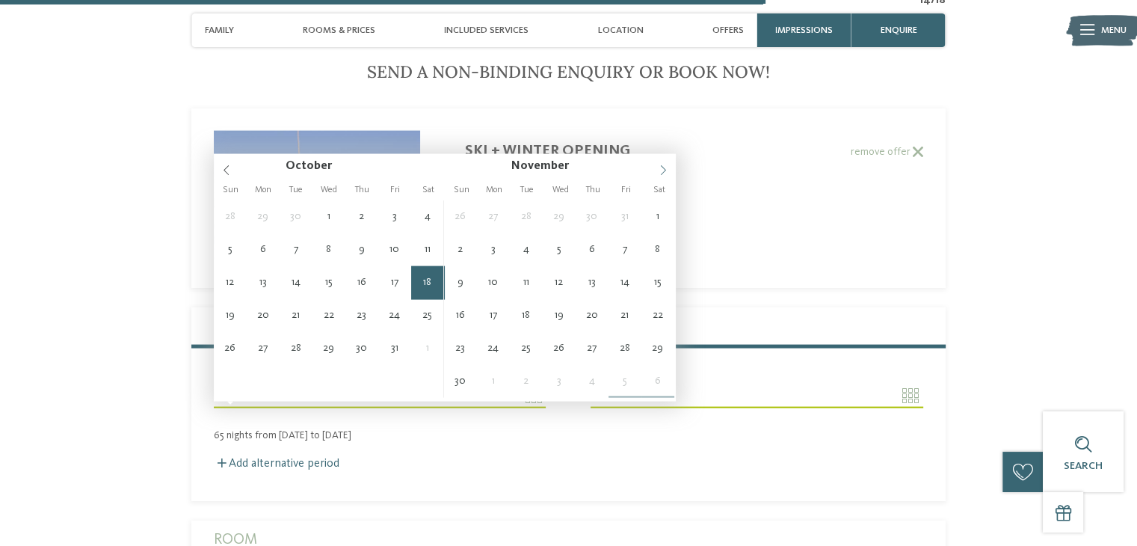
click at [661, 171] on icon at bounding box center [663, 170] width 10 height 10
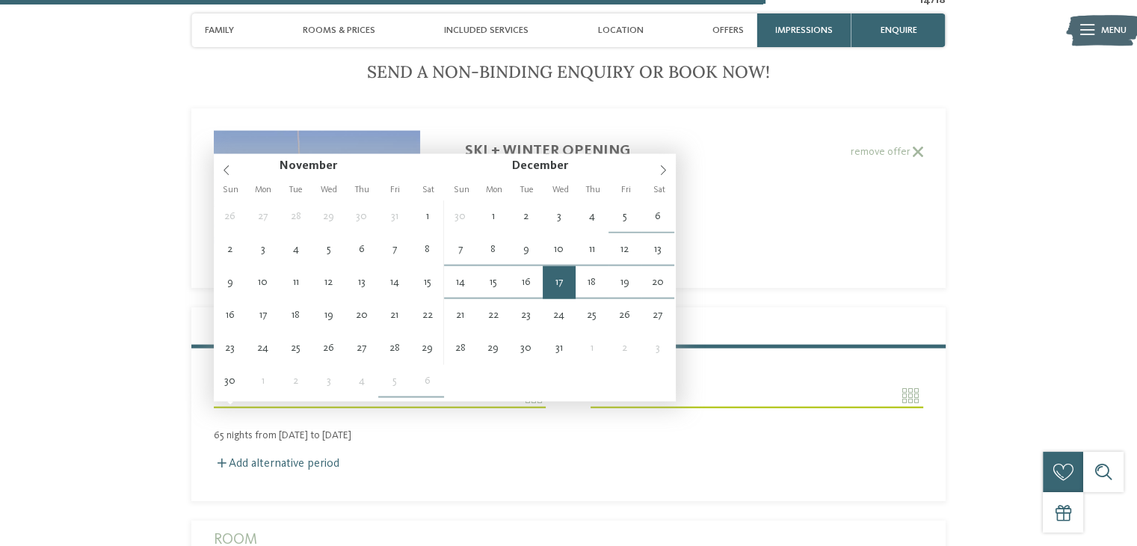
type input "**********"
type input "****"
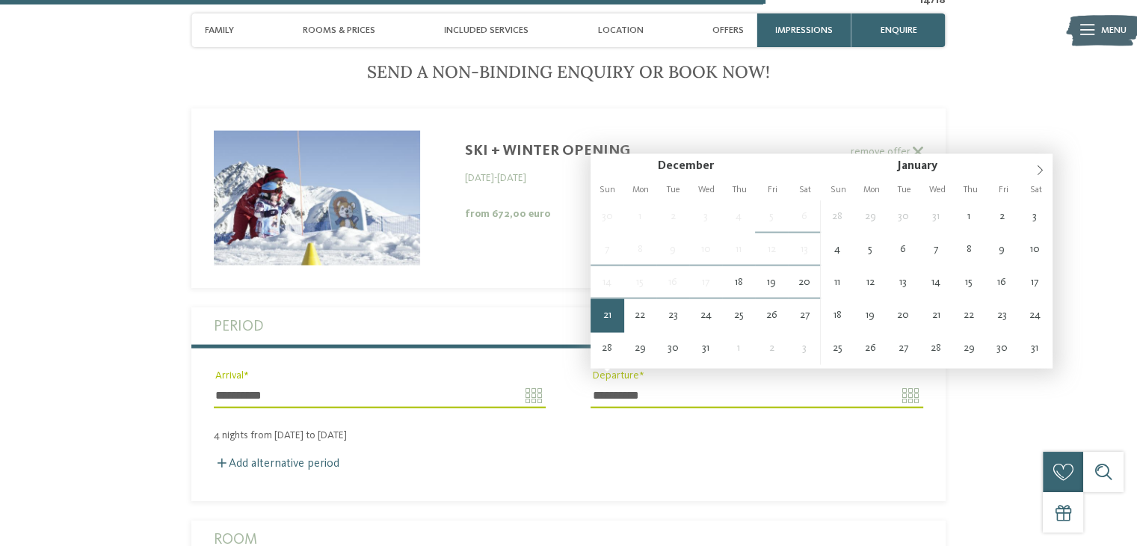
click at [661, 461] on fieldset "**********" at bounding box center [568, 404] width 754 height 194
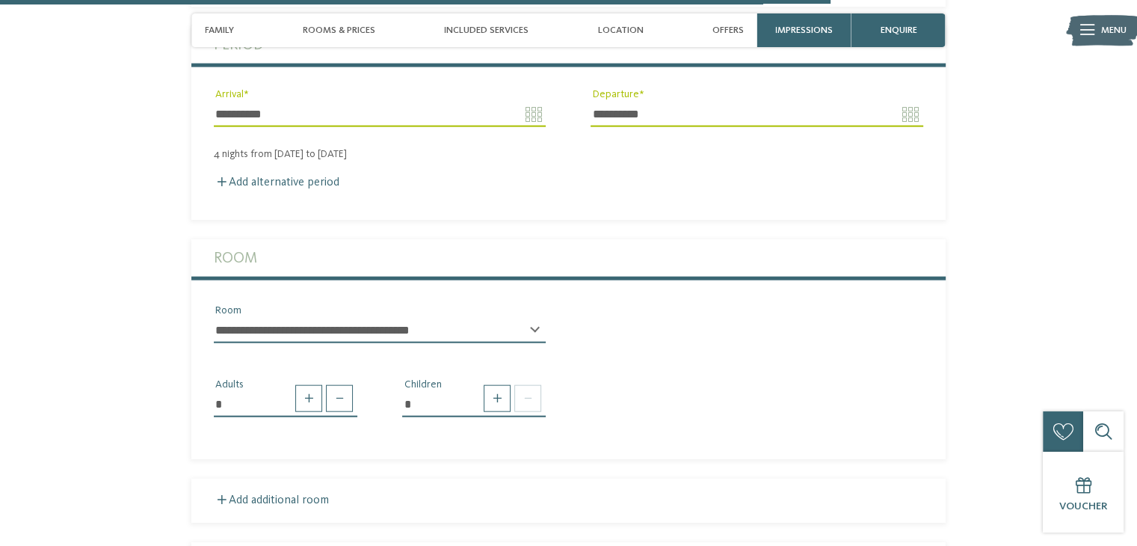
scroll to position [3408, 0]
click at [502, 386] on span at bounding box center [497, 398] width 27 height 27
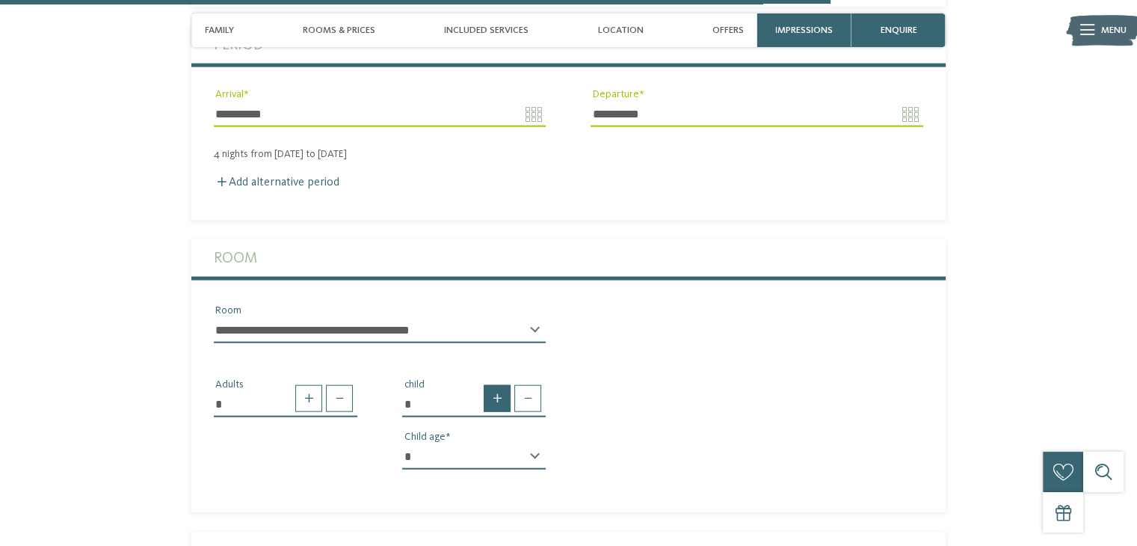
click at [502, 386] on span at bounding box center [497, 398] width 27 height 27
type input "*"
click at [481, 445] on select "* * * * * * * * * * * ** ** ** ** ** ** ** **" at bounding box center [473, 456] width 143 height 25
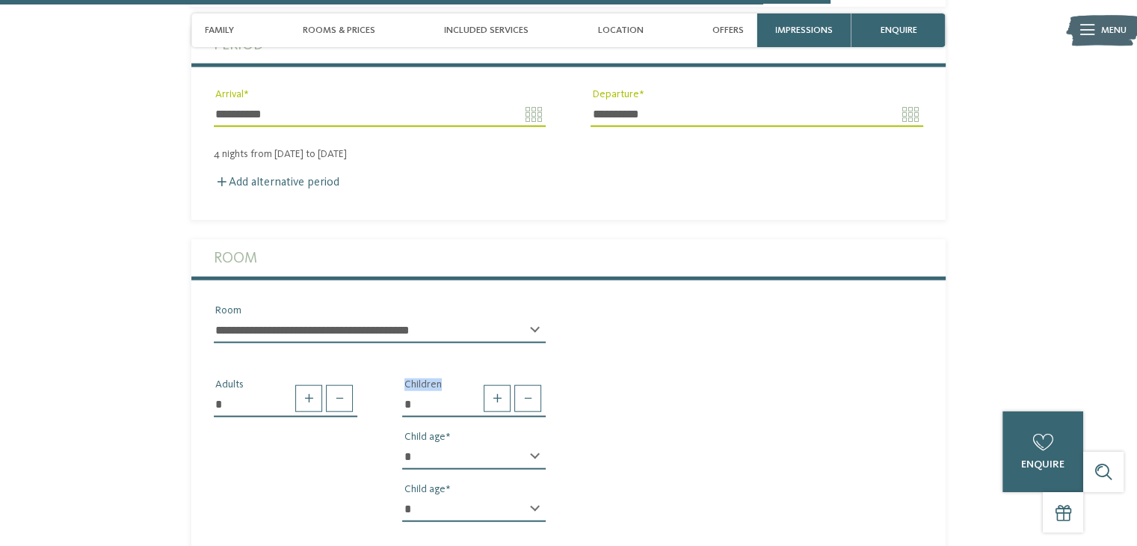
select select "**"
click at [402, 444] on select "* * * * * * * * * * * ** ** ** ** ** ** ** **" at bounding box center [473, 456] width 143 height 25
click at [454, 496] on select "* * * * * * * * * * * ** ** ** ** ** ** ** **" at bounding box center [473, 508] width 143 height 25
select select "*"
click at [402, 496] on select "* * * * * * * * * * * ** ** ** ** ** ** ** **" at bounding box center [473, 508] width 143 height 25
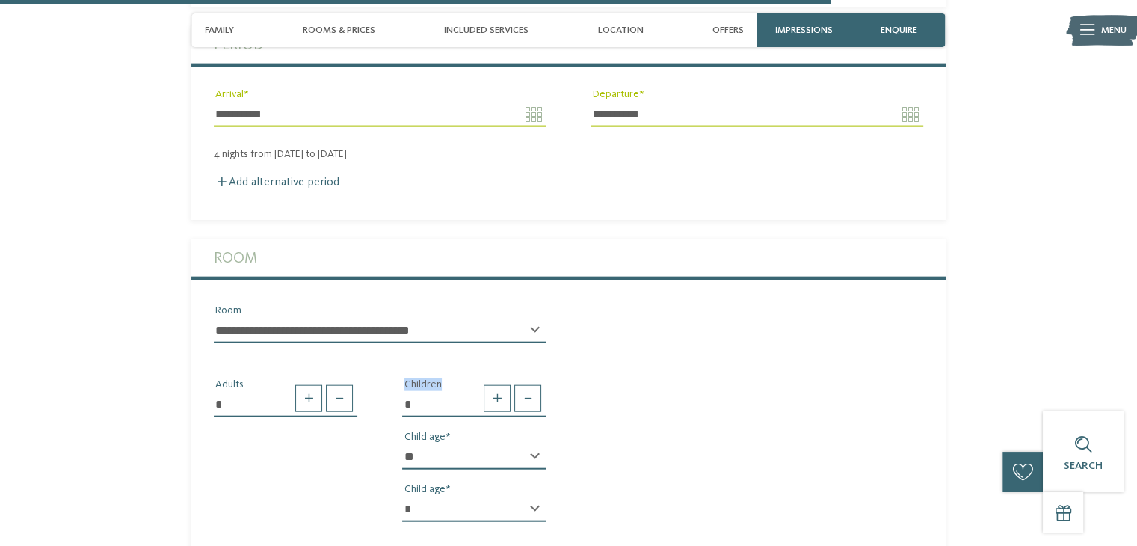
click at [478, 323] on select "**********" at bounding box center [380, 330] width 332 height 25
click at [214, 318] on select "**********" at bounding box center [380, 330] width 332 height 25
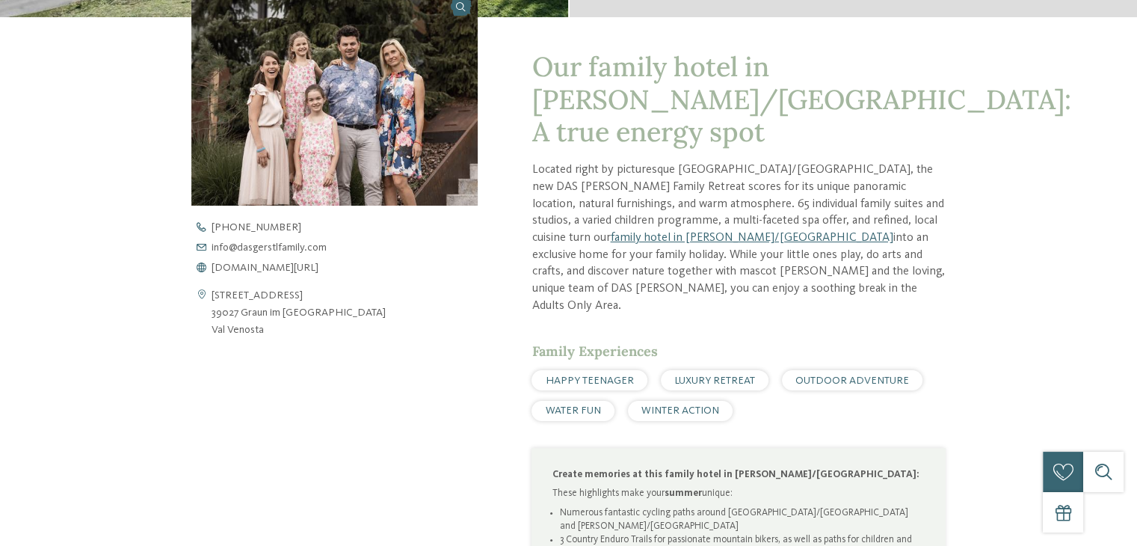
scroll to position [0, 0]
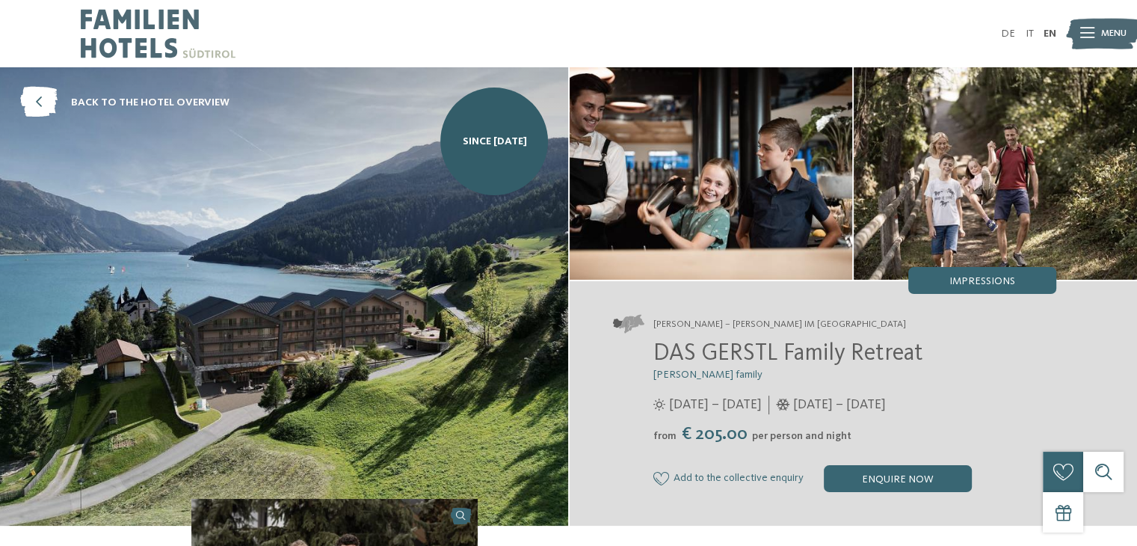
click at [1082, 42] on div at bounding box center [1087, 34] width 14 height 34
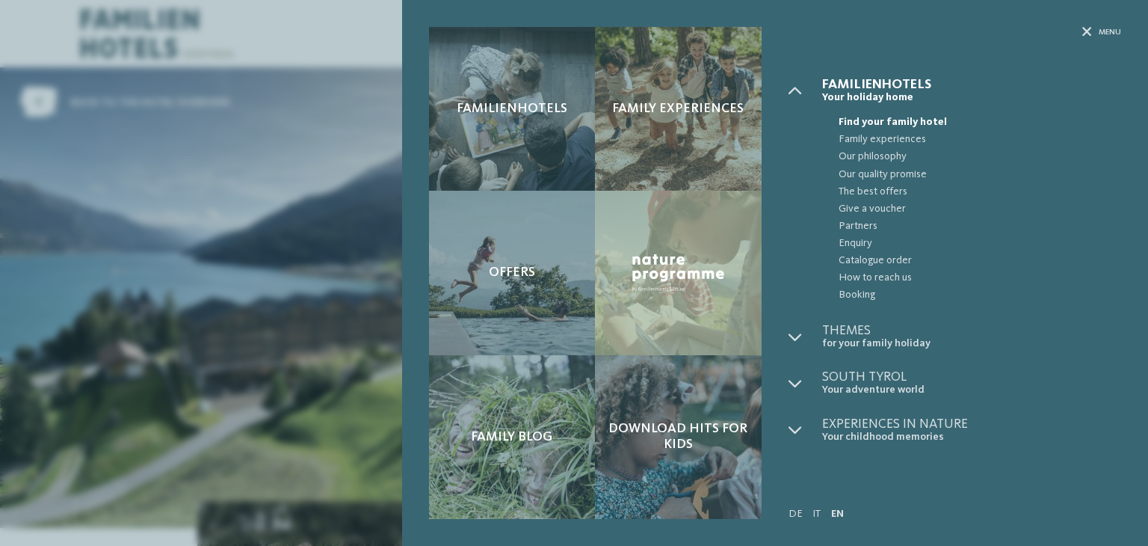
click at [223, 49] on div "Familienhotels Family experiences Offers" at bounding box center [574, 273] width 1148 height 546
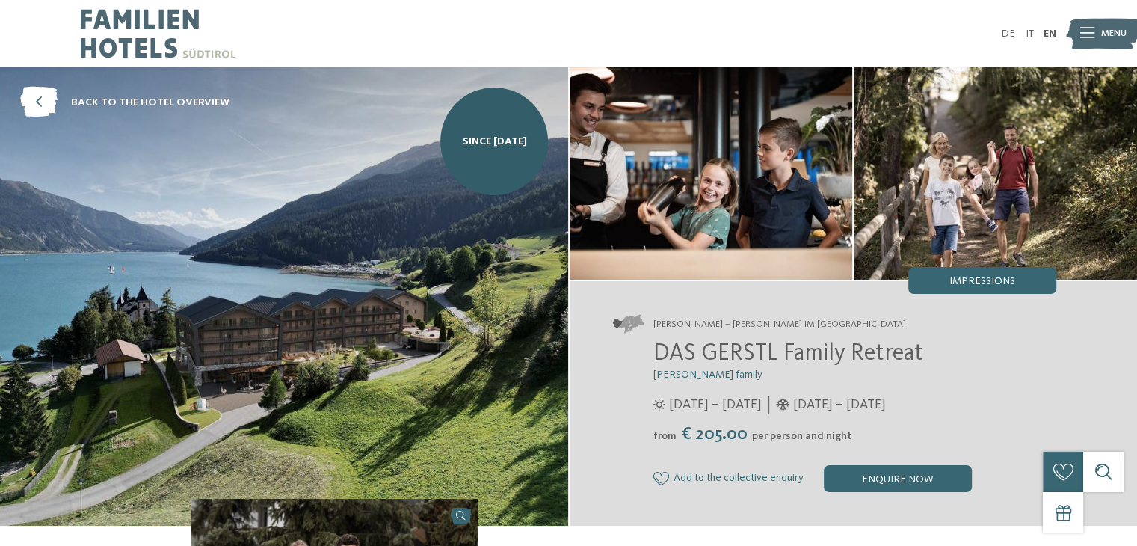
click at [159, 40] on img at bounding box center [158, 33] width 155 height 67
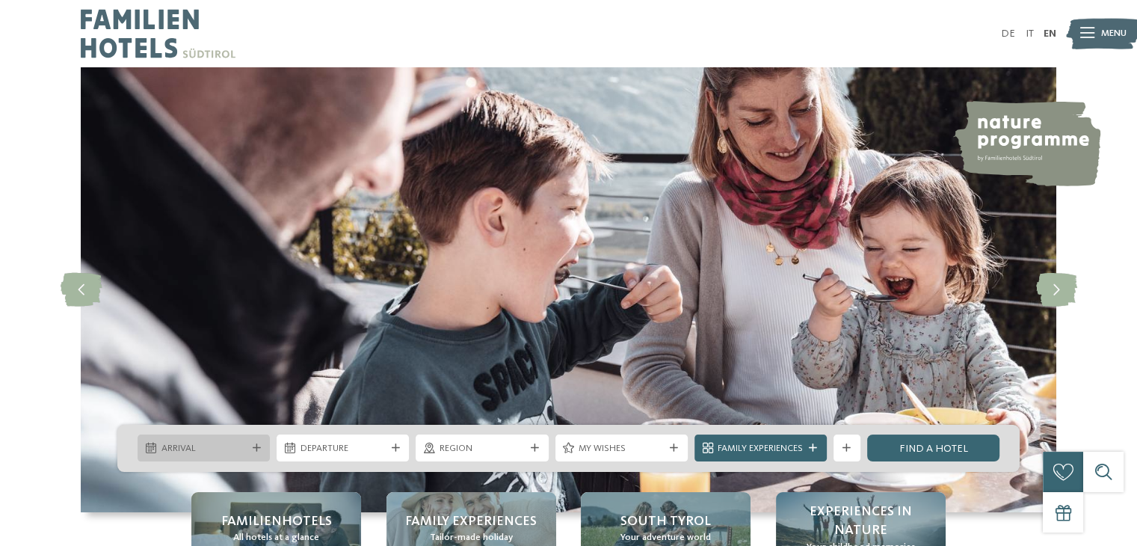
click at [245, 446] on span "Arrival" at bounding box center [203, 448] width 85 height 13
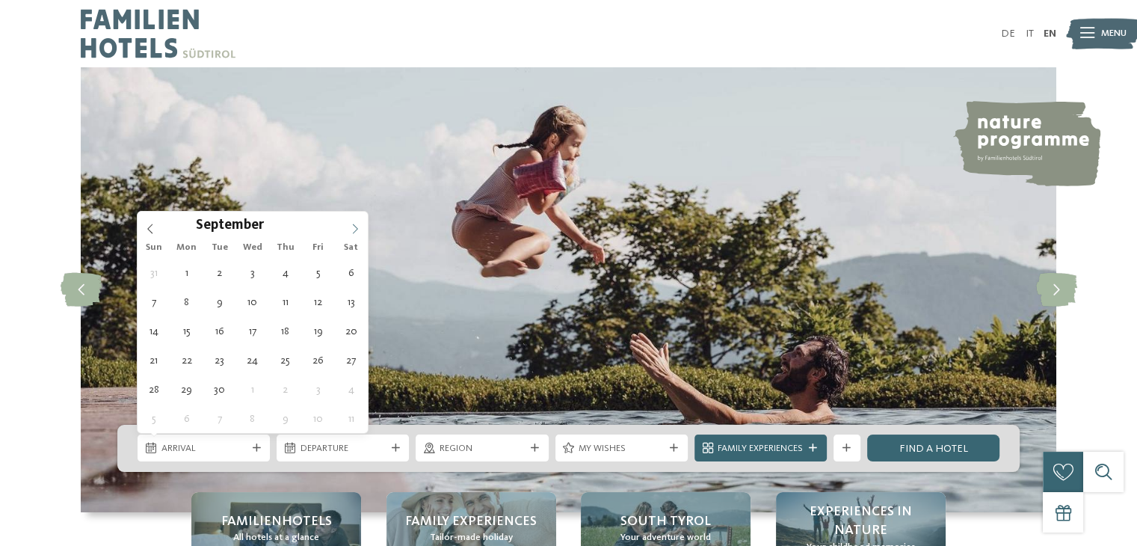
click at [350, 228] on icon at bounding box center [355, 228] width 10 height 10
type div "17.12.2025"
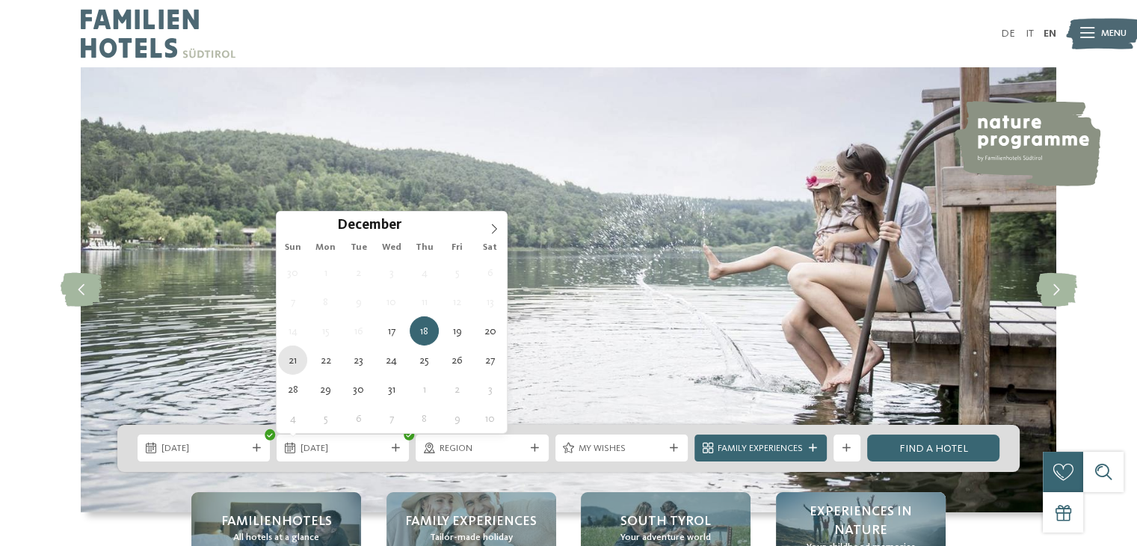
type div "21.12.2025"
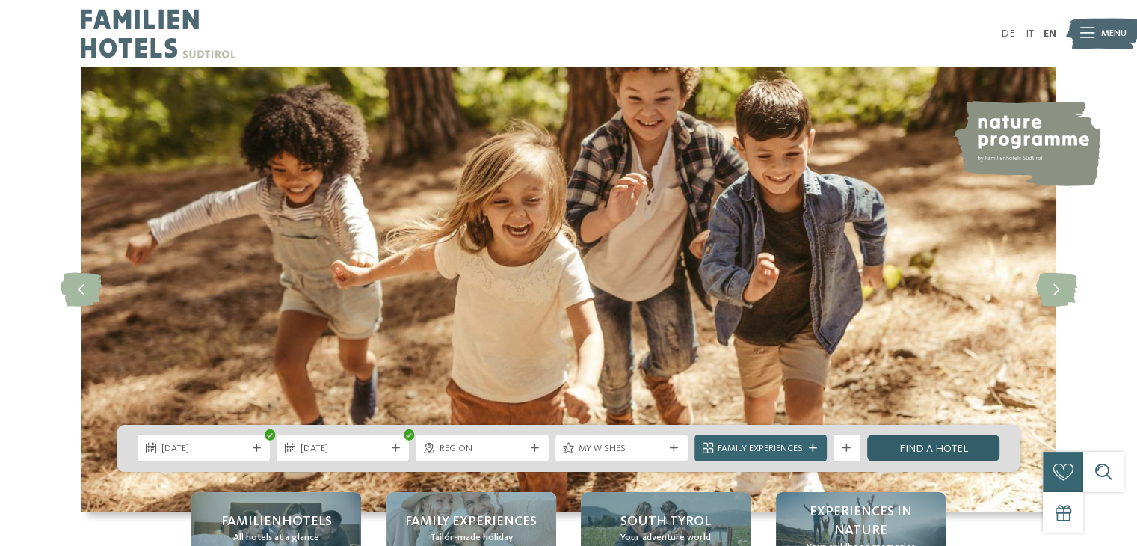
click at [906, 443] on link "Find a hotel" at bounding box center [933, 447] width 132 height 27
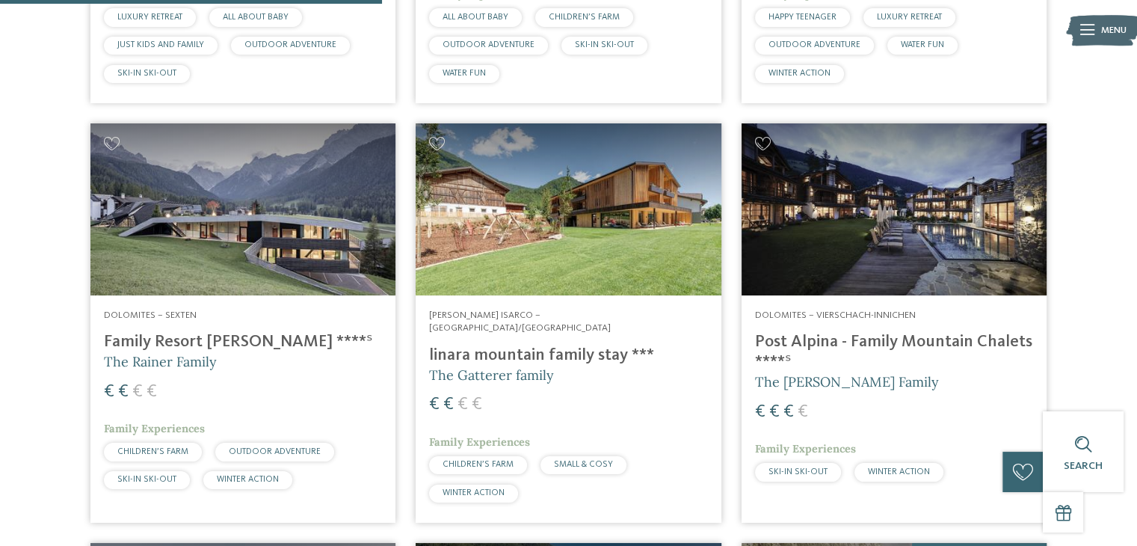
scroll to position [837, 0]
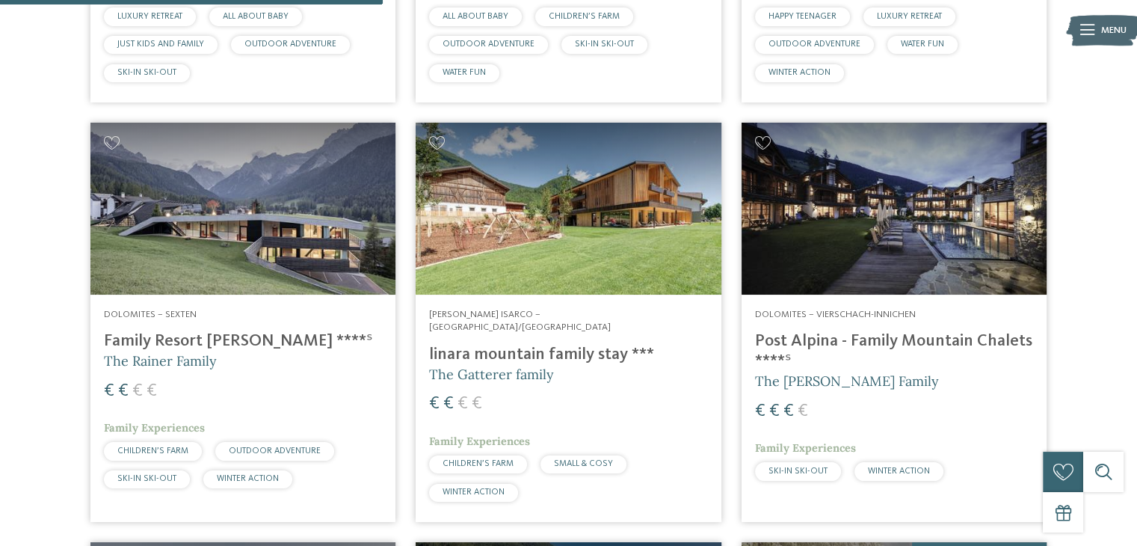
click at [344, 228] on img at bounding box center [242, 209] width 305 height 172
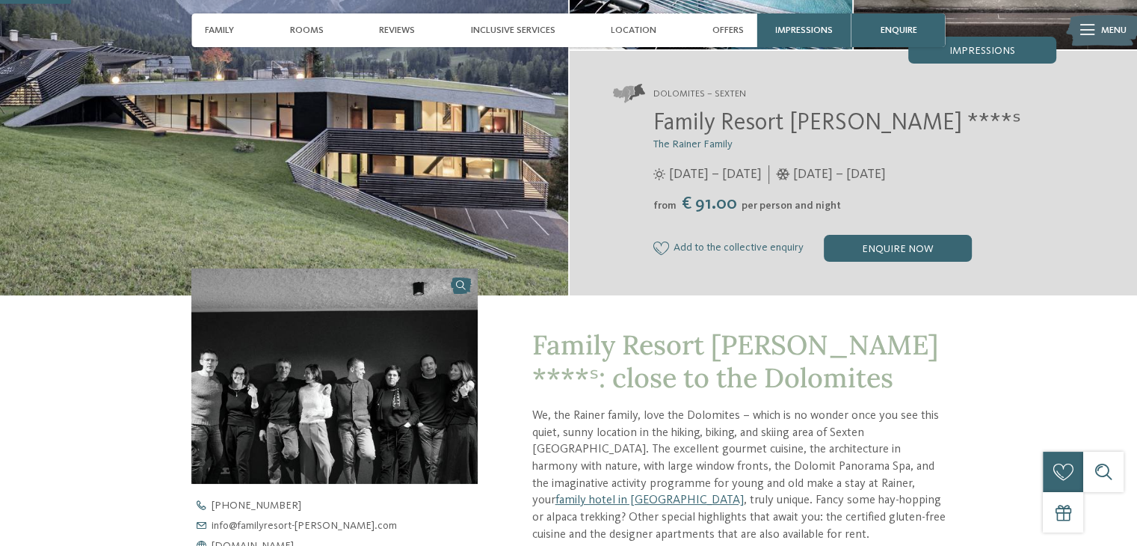
scroll to position [232, 0]
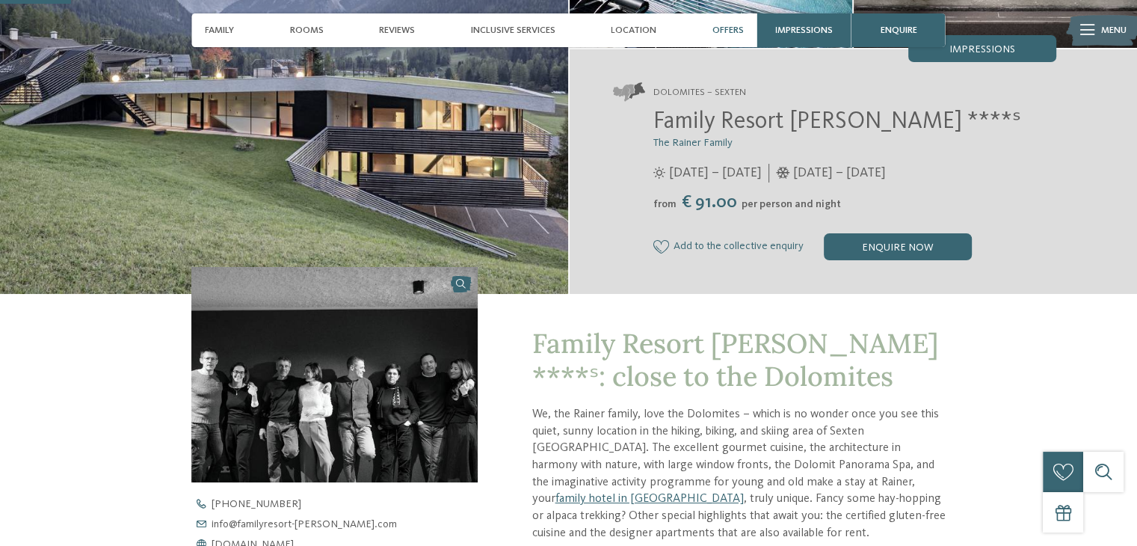
click at [723, 22] on div "Offers" at bounding box center [727, 30] width 45 height 34
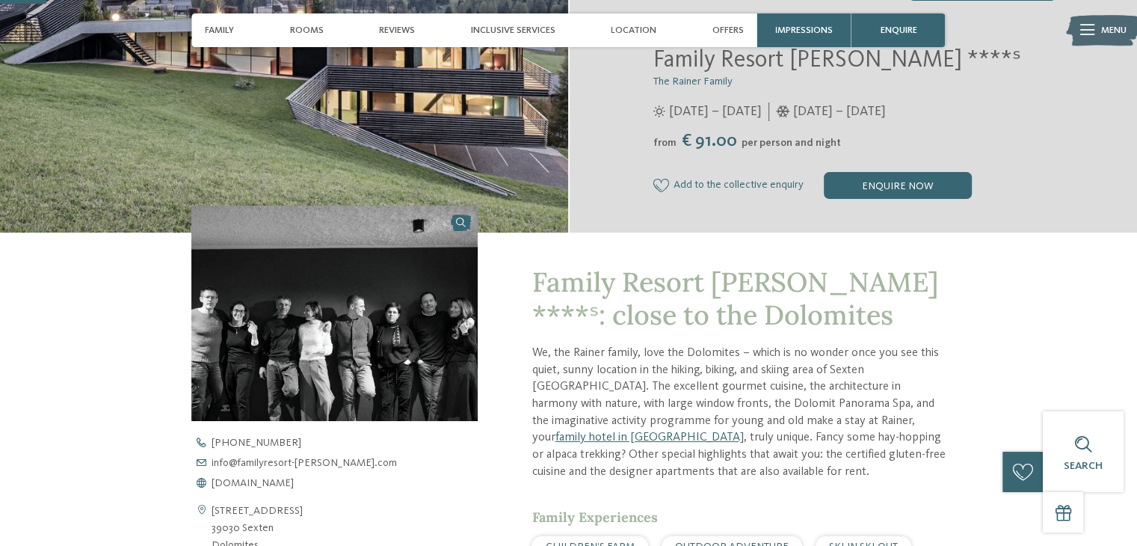
scroll to position [0, 0]
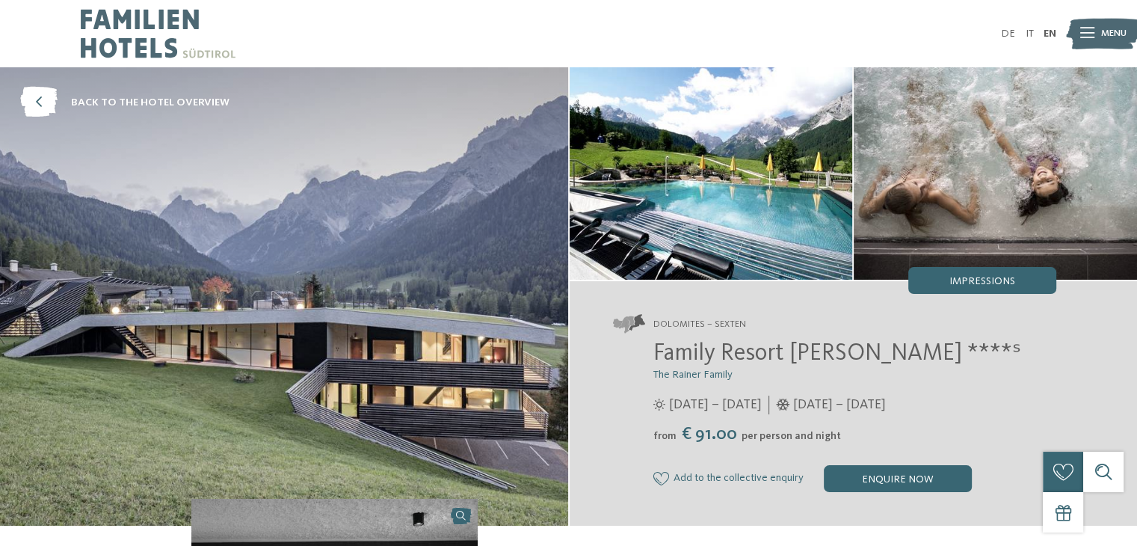
click at [163, 37] on img at bounding box center [158, 33] width 155 height 67
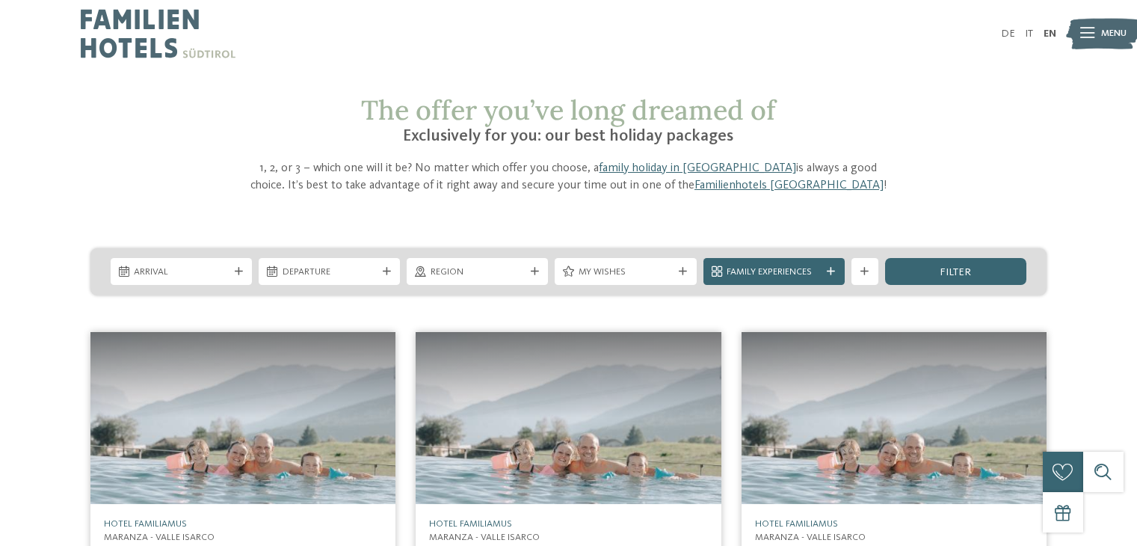
drag, startPoint x: 0, startPoint y: 0, endPoint x: 37, endPoint y: 333, distance: 334.7
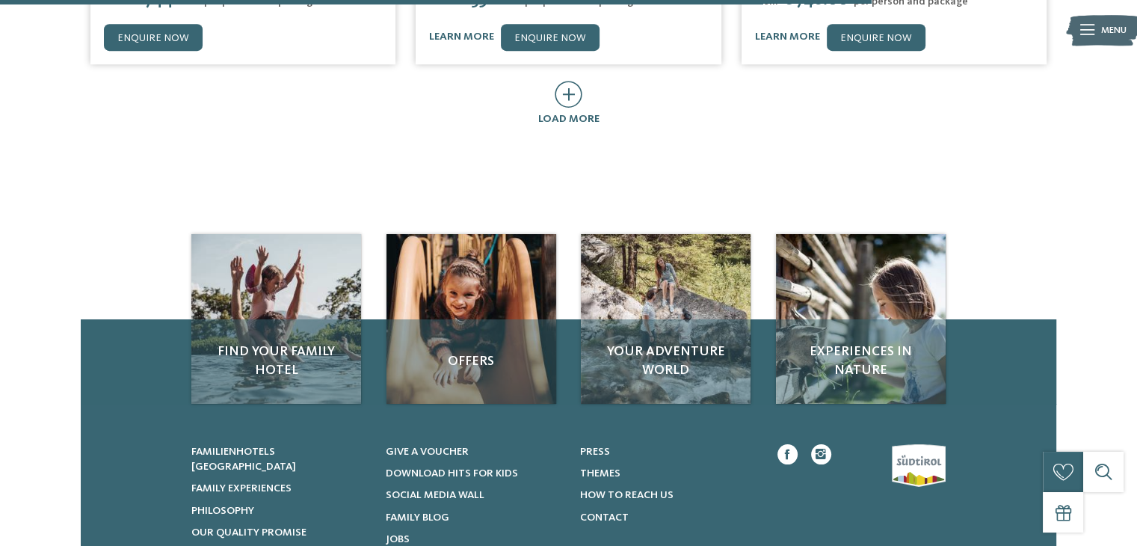
scroll to position [998, 0]
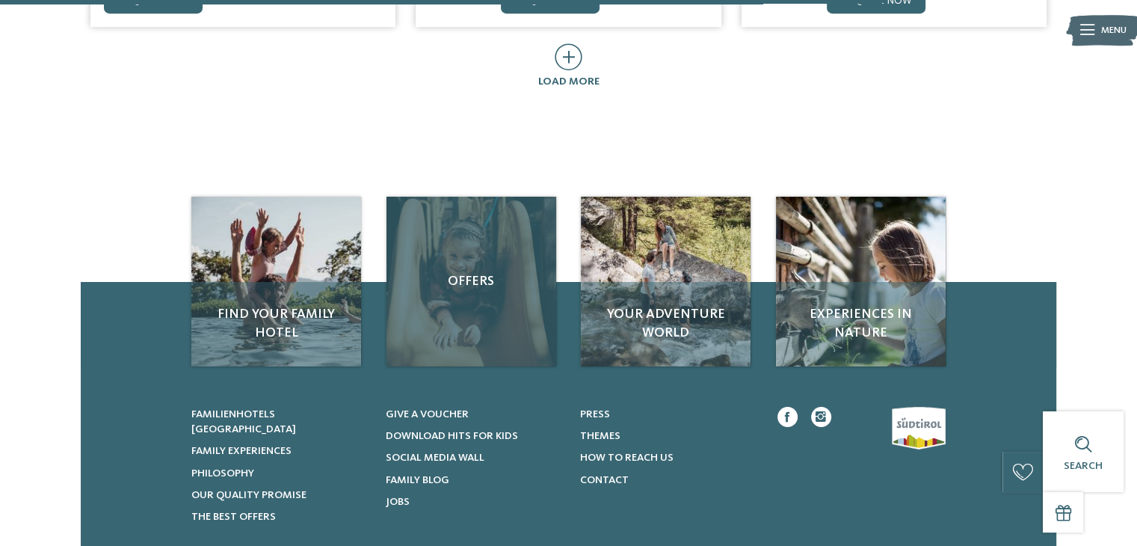
click at [466, 312] on div "Offers" at bounding box center [471, 282] width 170 height 170
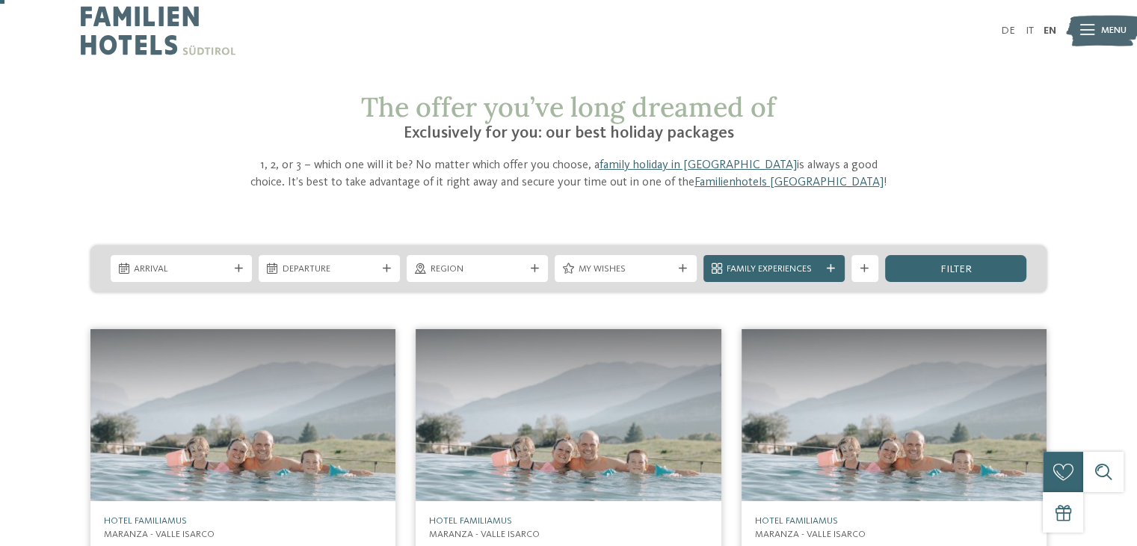
scroll to position [5, 0]
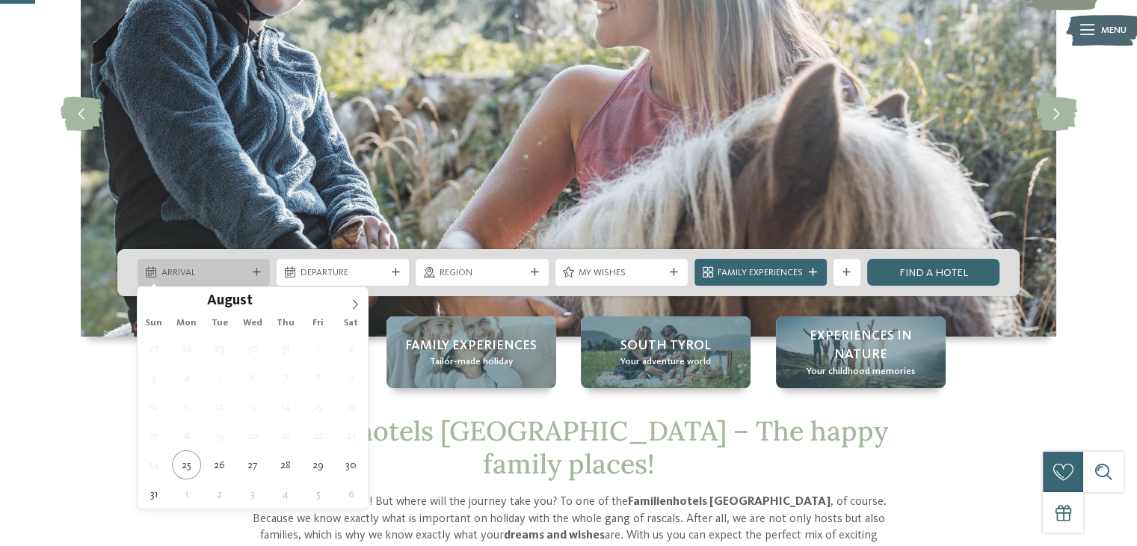
click at [242, 273] on span "Arrival" at bounding box center [203, 272] width 85 height 13
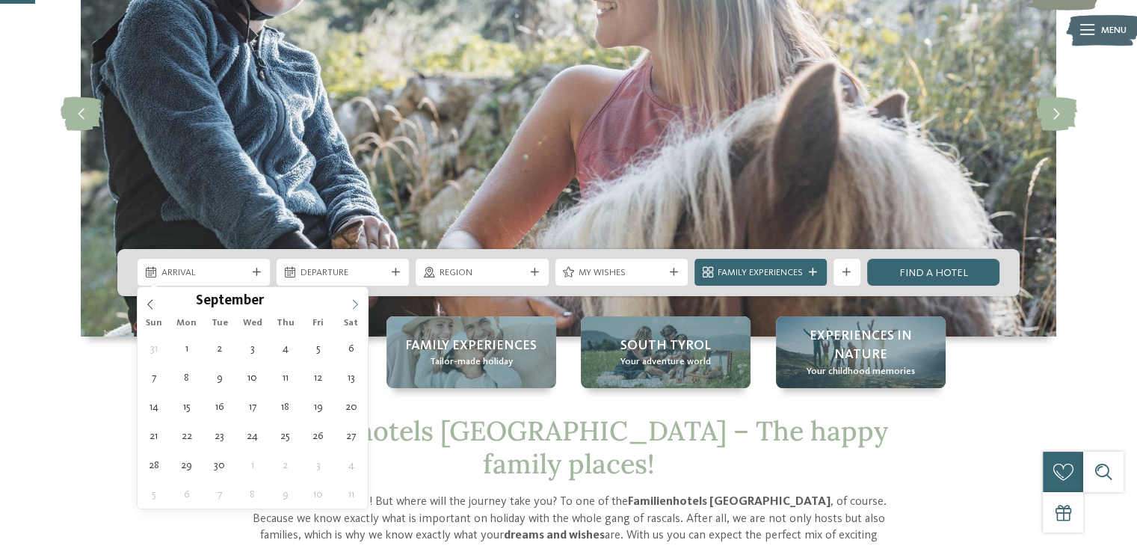
click at [353, 299] on icon at bounding box center [355, 304] width 10 height 10
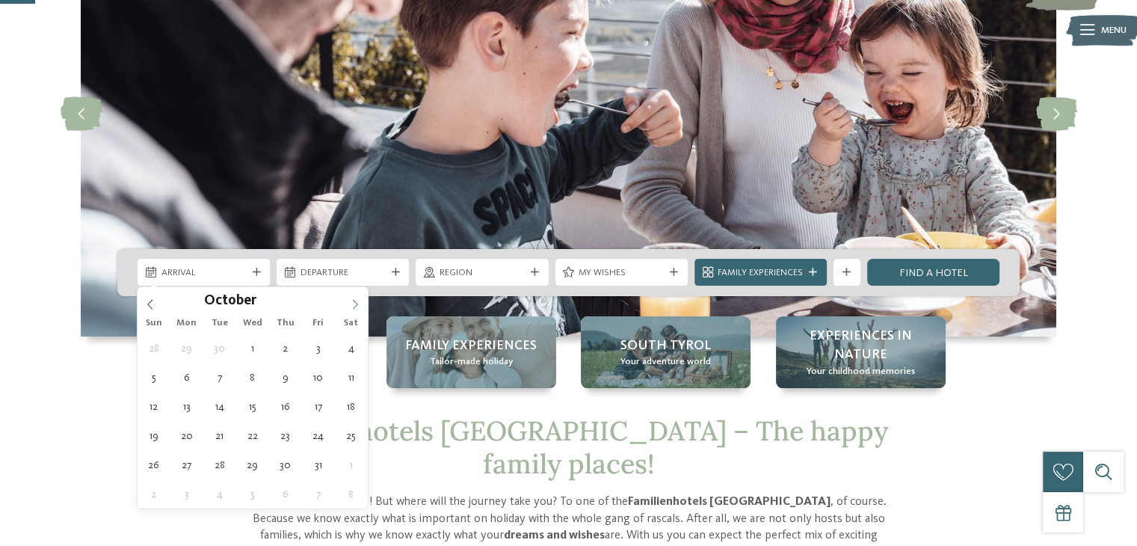
click at [353, 299] on icon at bounding box center [355, 304] width 10 height 10
type div "17.12.2025"
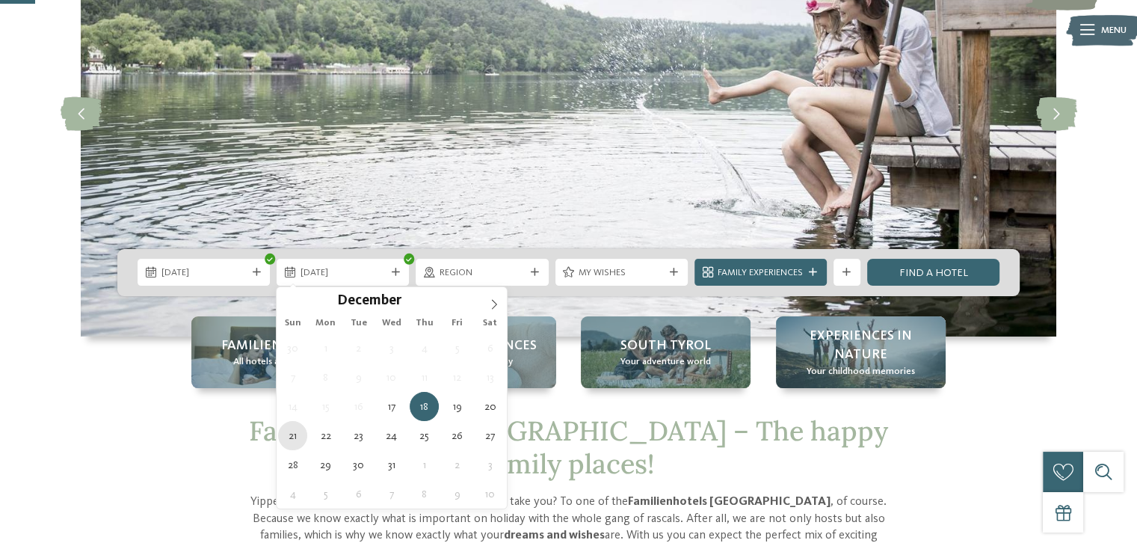
type div "21.12.2025"
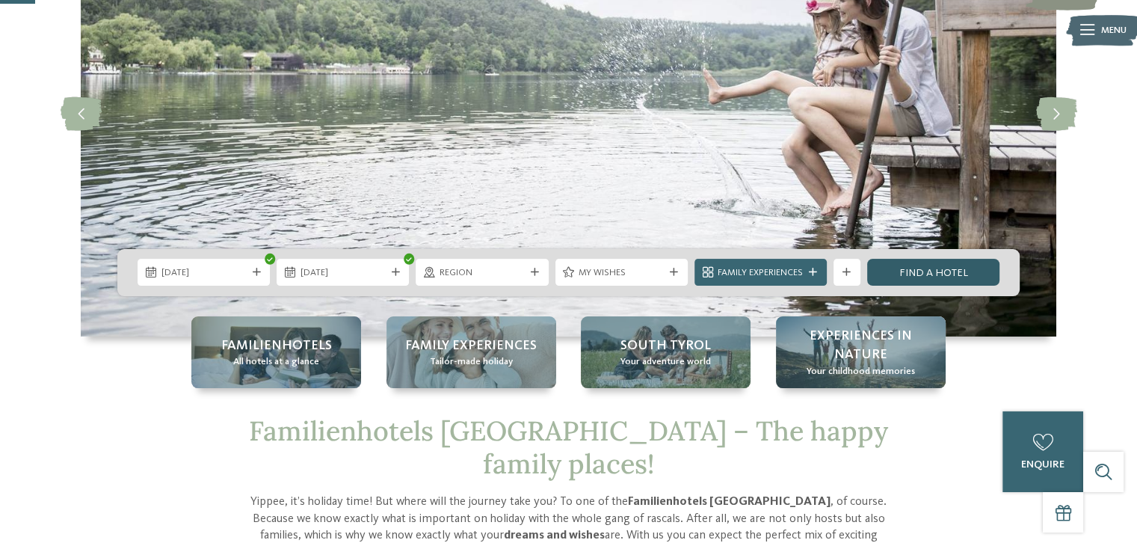
click at [889, 265] on link "Find a hotel" at bounding box center [933, 272] width 132 height 27
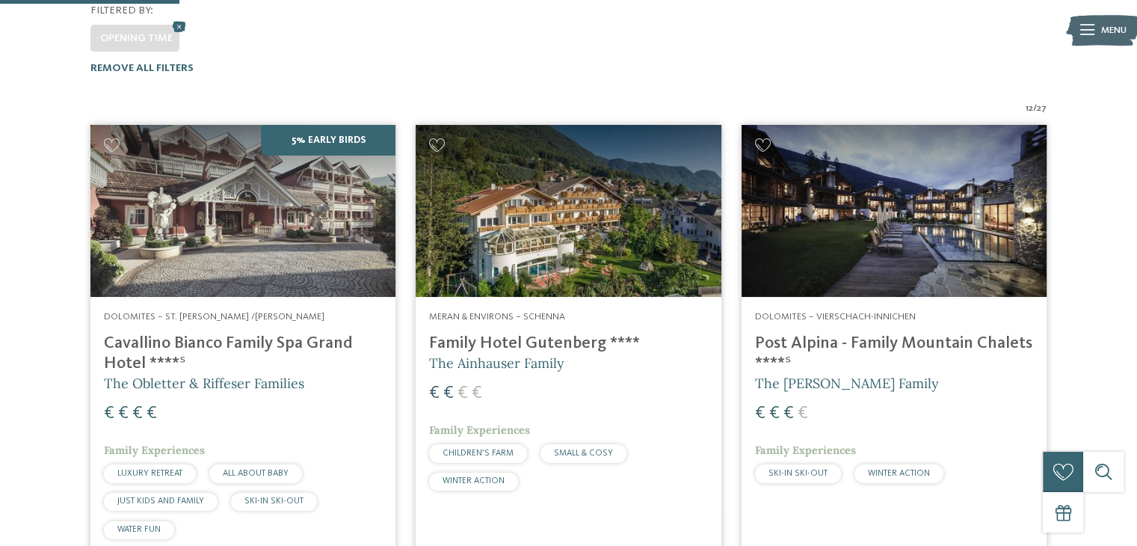
drag, startPoint x: 661, startPoint y: 190, endPoint x: 619, endPoint y: 197, distance: 43.2
click at [619, 197] on img at bounding box center [568, 211] width 305 height 172
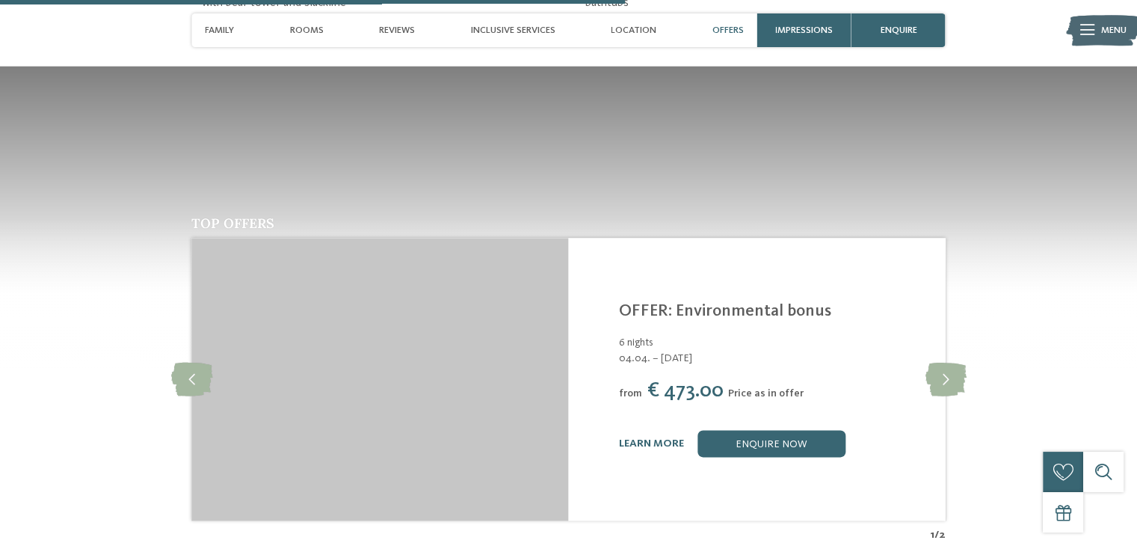
scroll to position [2297, 0]
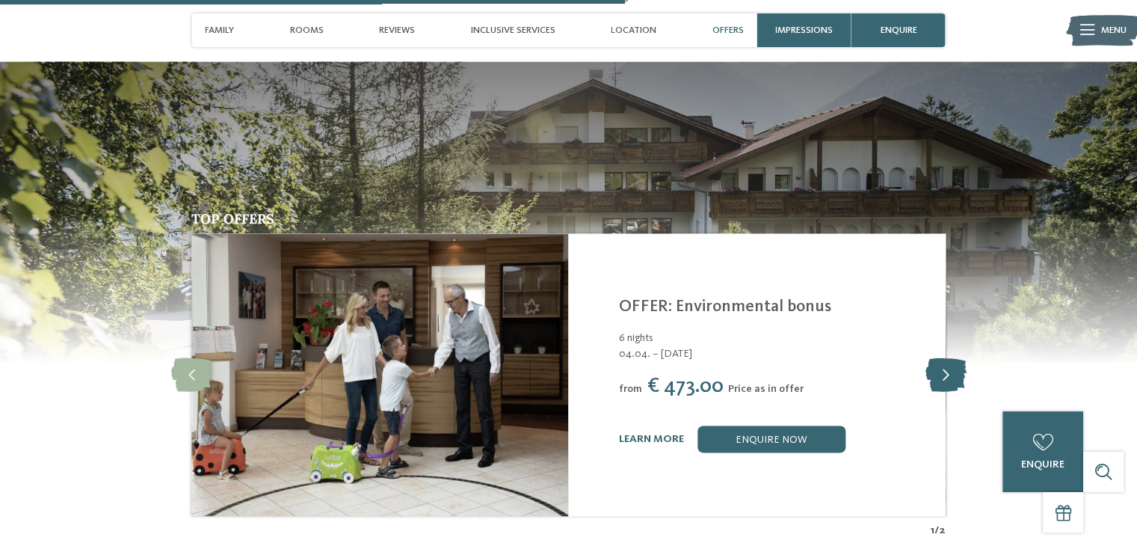
click at [945, 358] on icon at bounding box center [944, 375] width 41 height 34
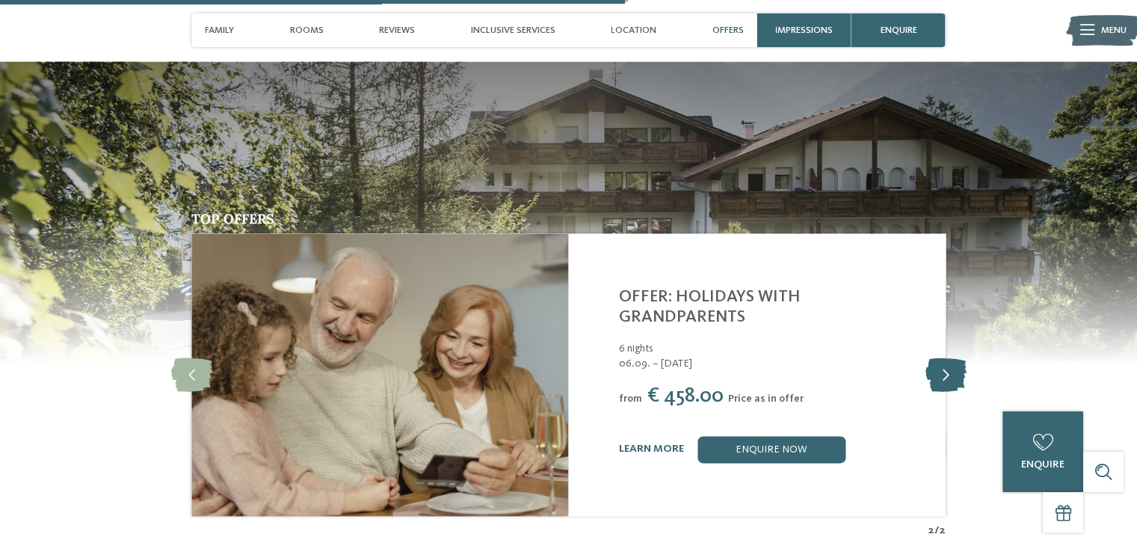
click at [945, 358] on icon at bounding box center [944, 375] width 41 height 34
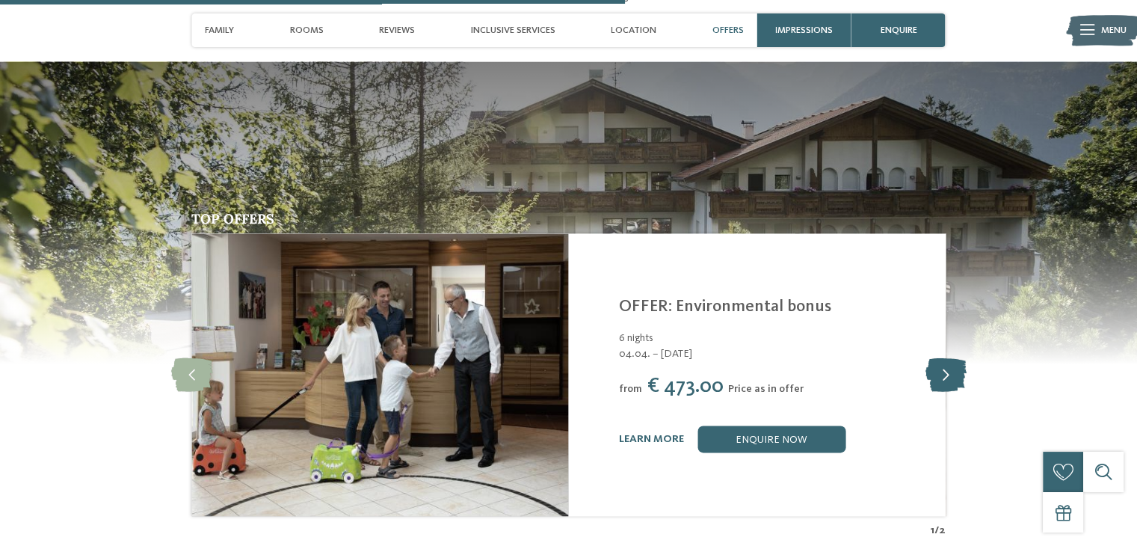
click at [945, 358] on icon at bounding box center [944, 375] width 41 height 34
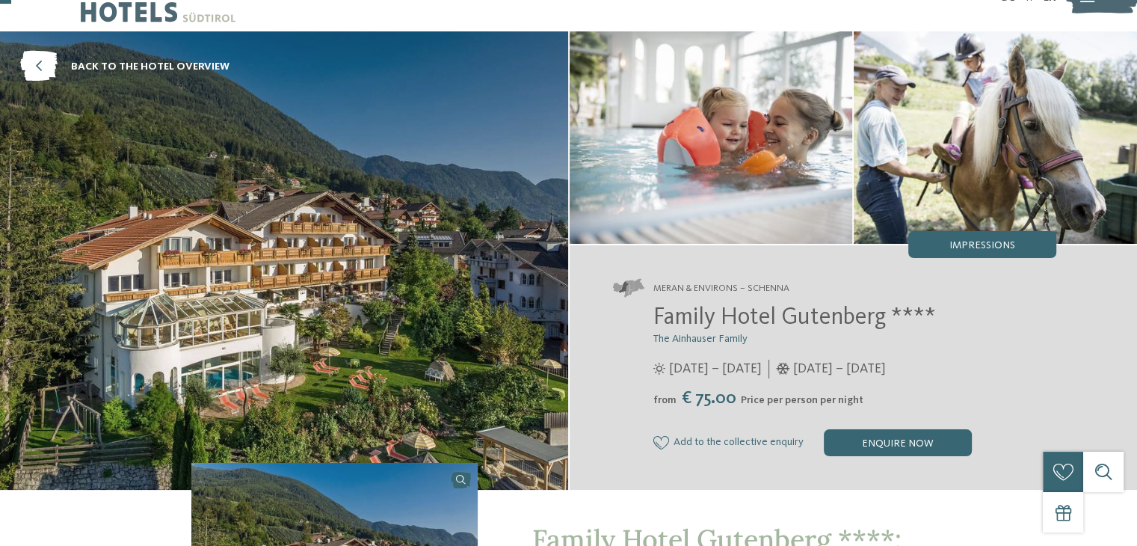
scroll to position [34, 0]
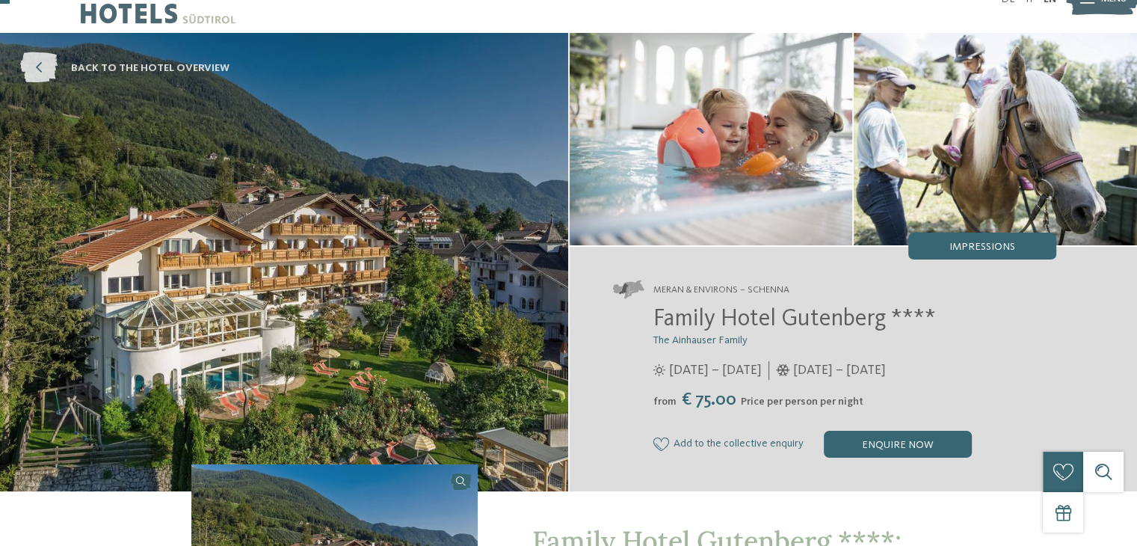
click at [45, 69] on icon at bounding box center [38, 68] width 37 height 31
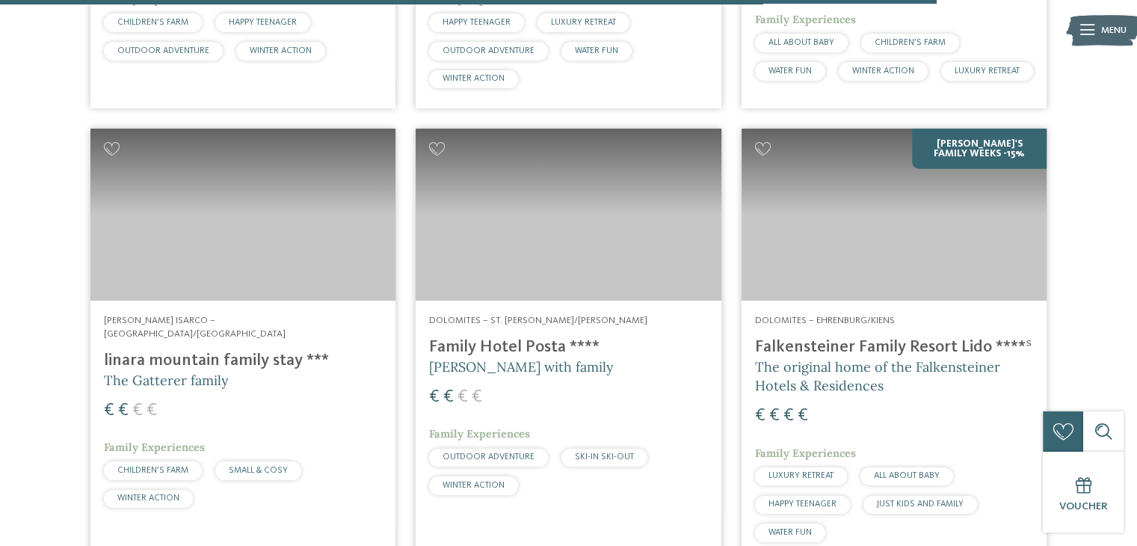
scroll to position [3835, 0]
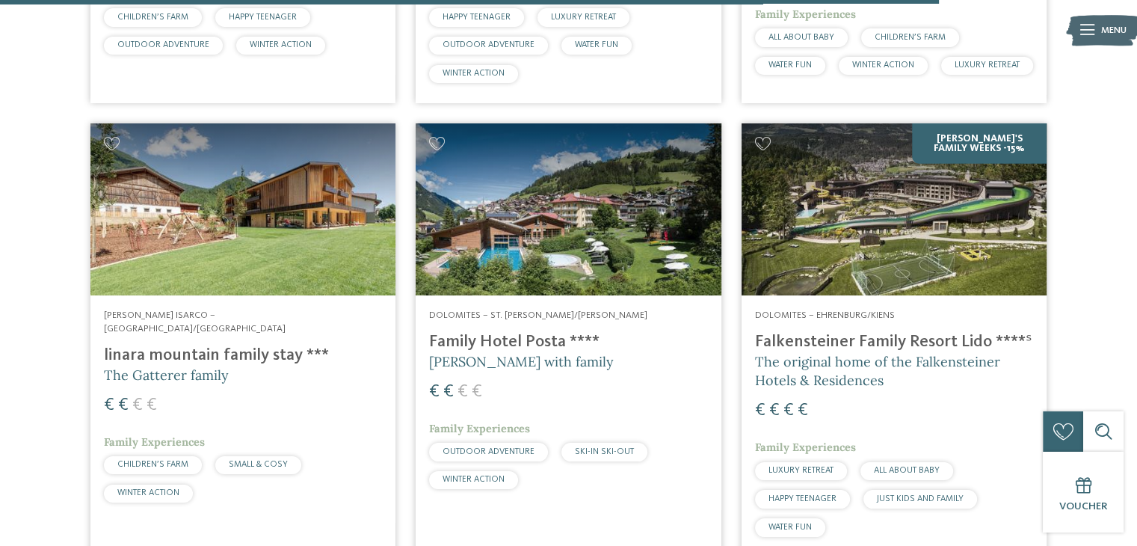
click at [598, 242] on img at bounding box center [568, 209] width 305 height 172
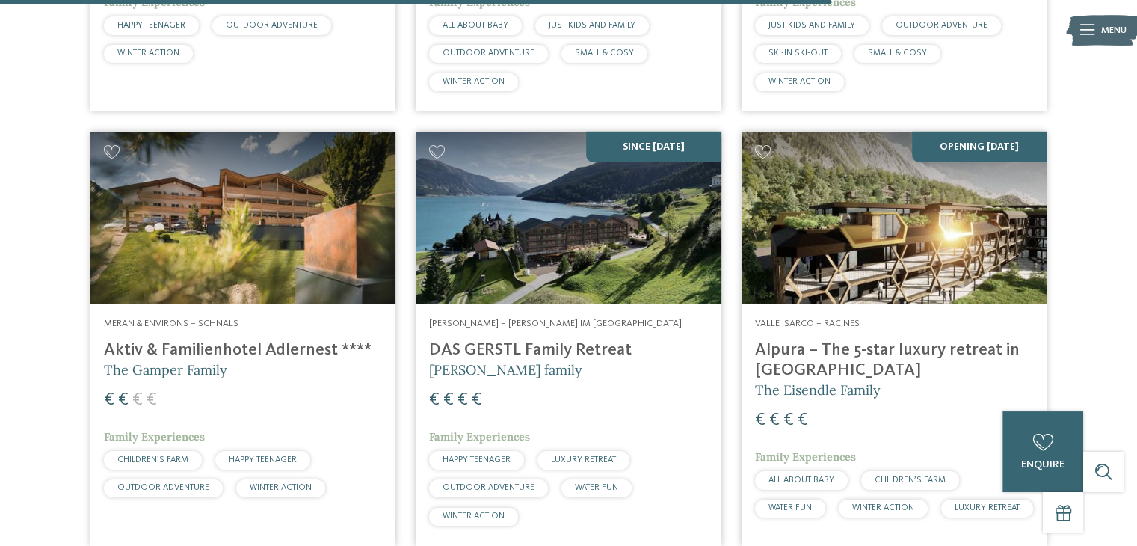
scroll to position [3390, 0]
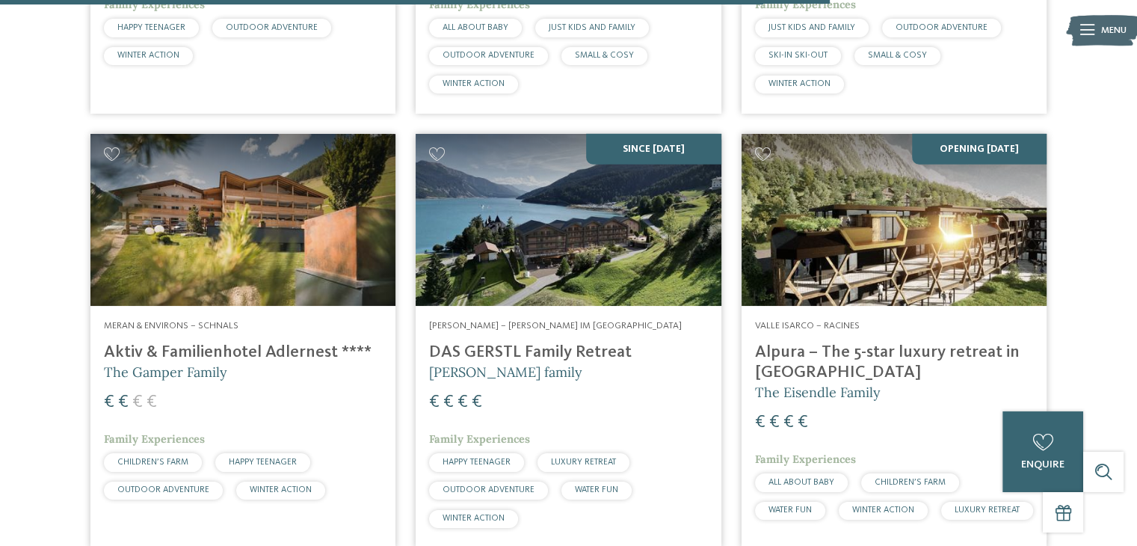
click at [196, 218] on img at bounding box center [242, 220] width 305 height 172
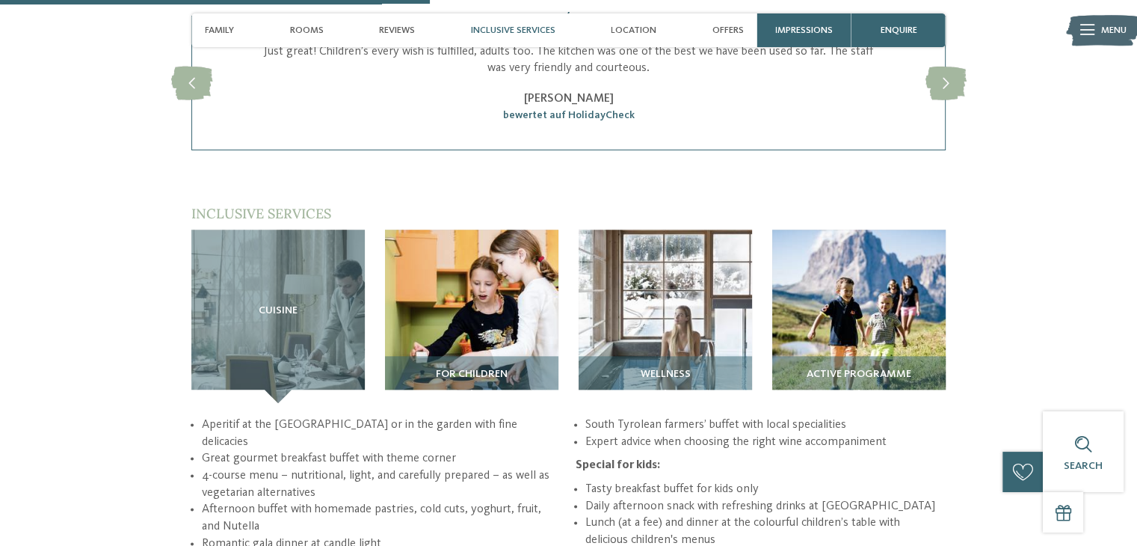
scroll to position [1716, 0]
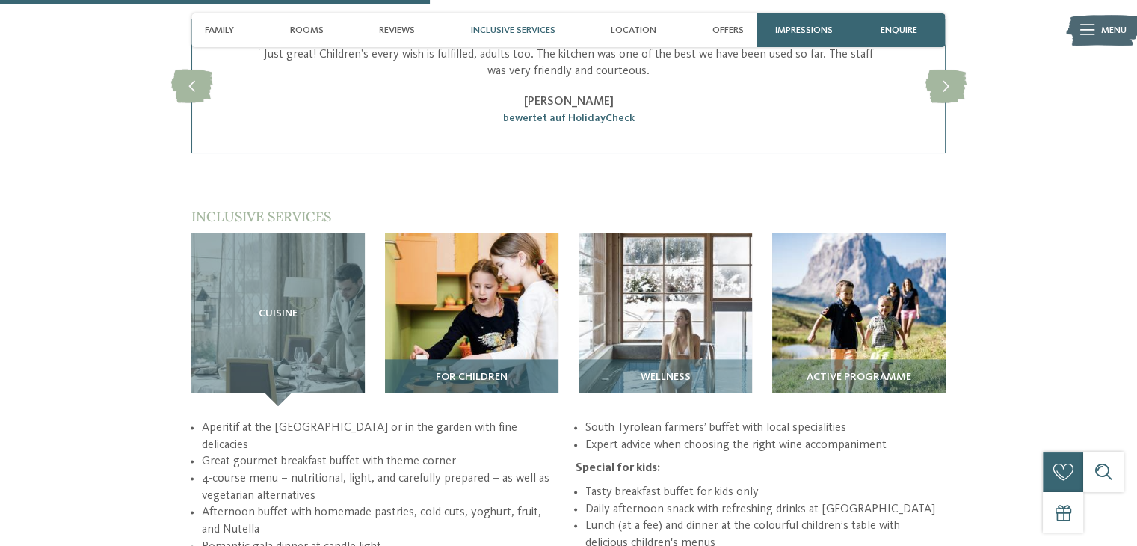
click at [517, 371] on h3 "For children" at bounding box center [472, 377] width 160 height 12
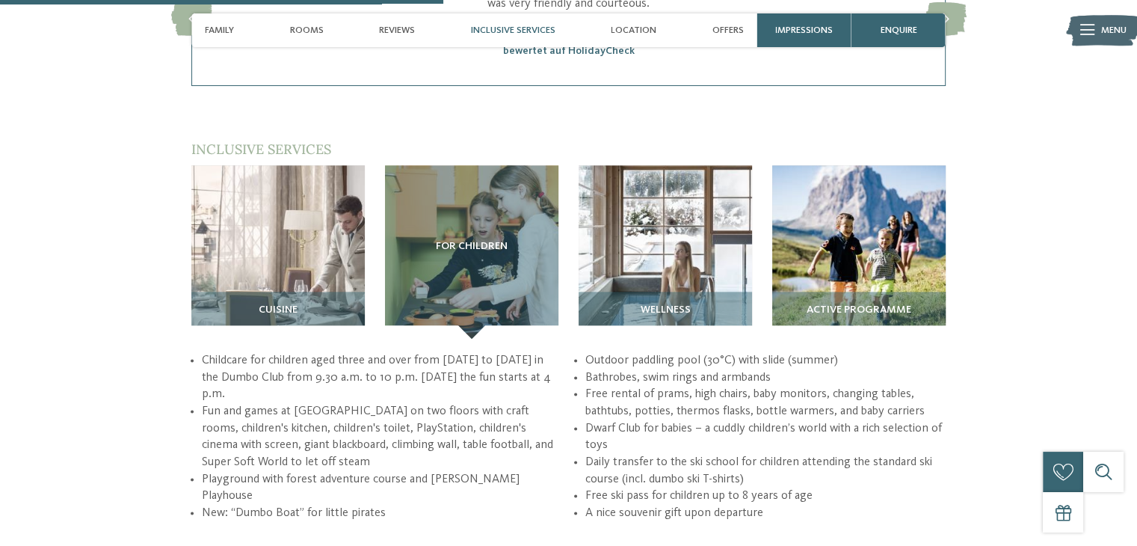
scroll to position [1782, 0]
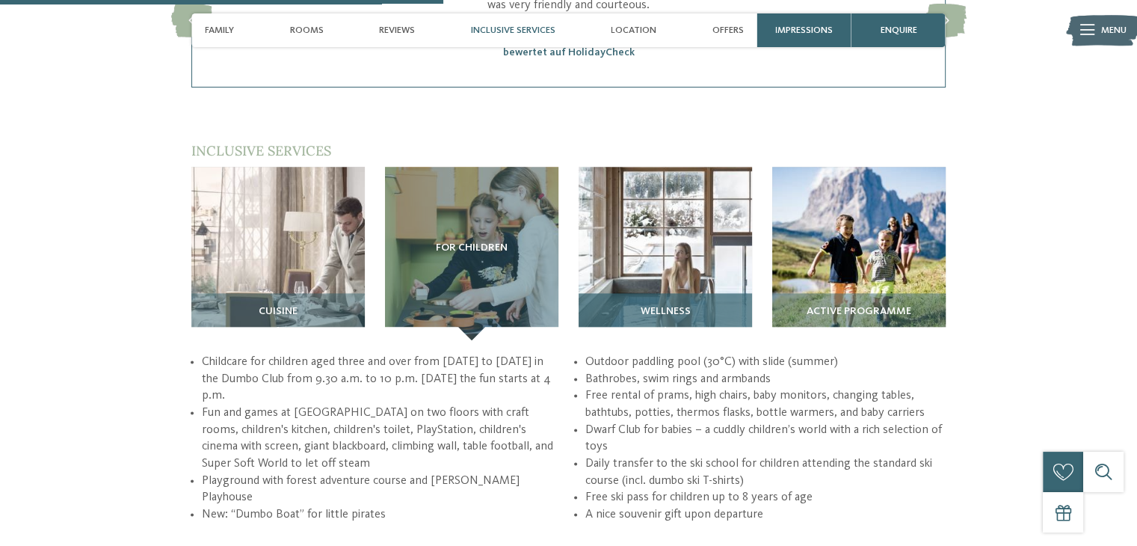
click at [613, 235] on img at bounding box center [664, 253] width 173 height 173
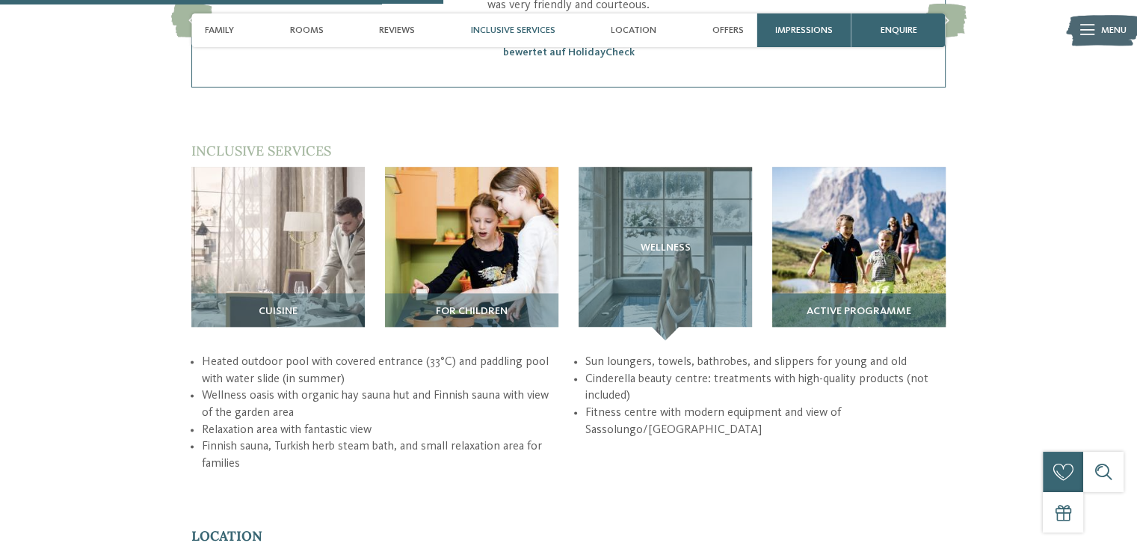
click at [828, 234] on img at bounding box center [858, 253] width 173 height 173
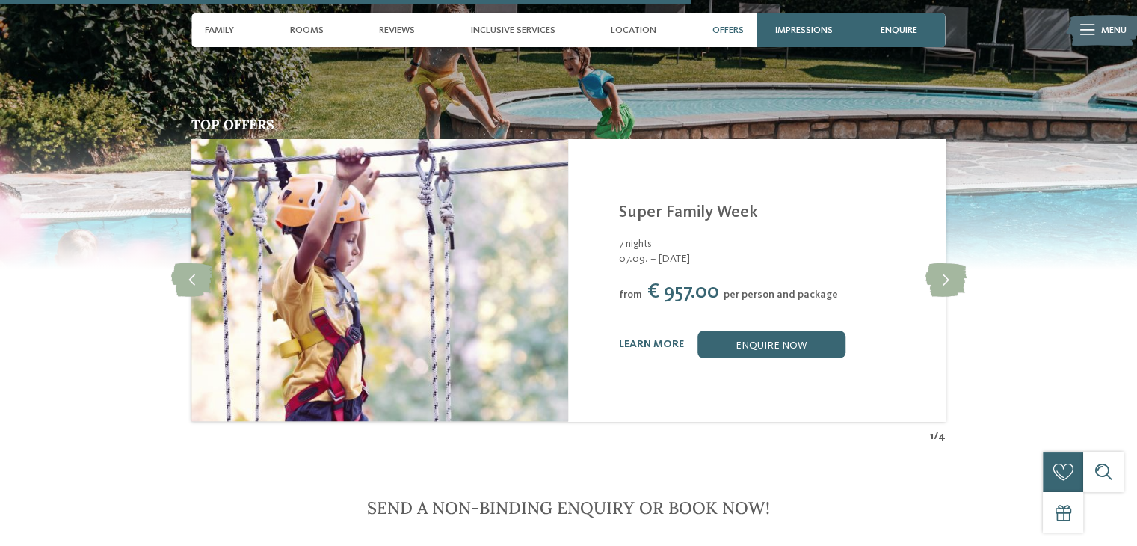
scroll to position [2744, 0]
click at [952, 262] on icon at bounding box center [944, 279] width 41 height 34
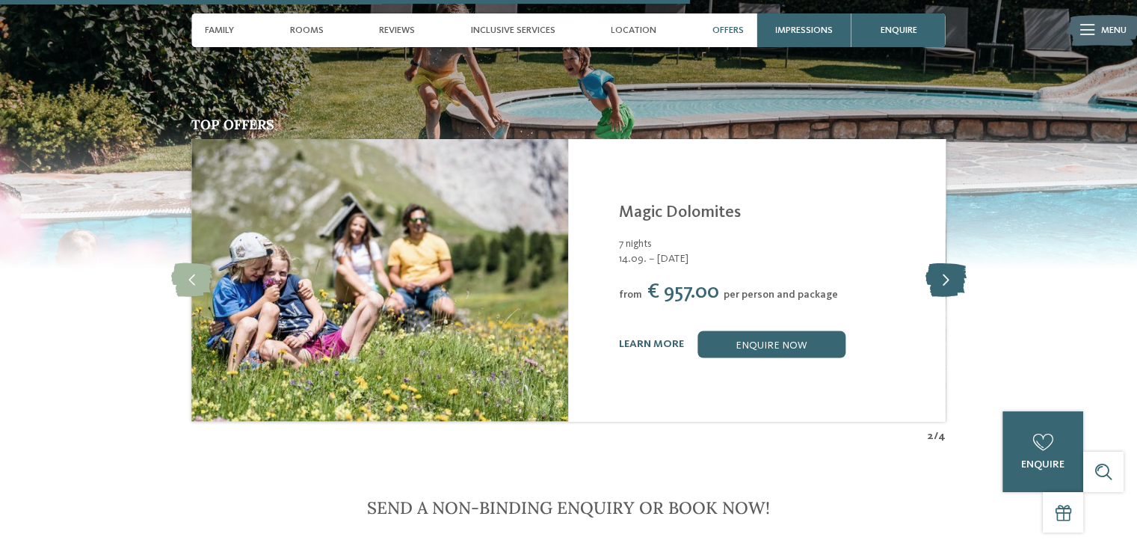
click at [952, 262] on icon at bounding box center [944, 279] width 41 height 34
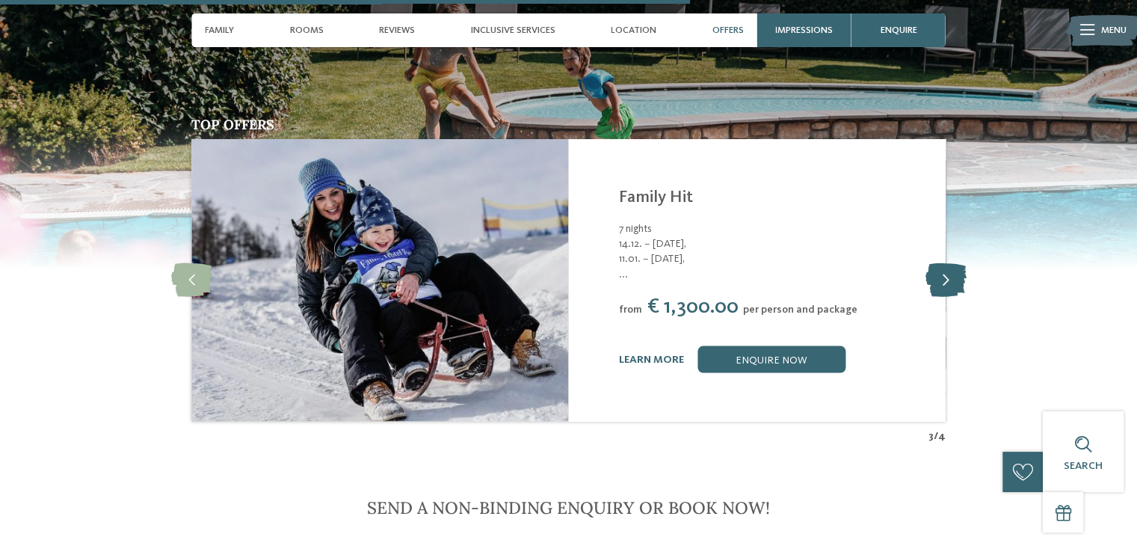
click at [952, 262] on icon at bounding box center [944, 279] width 41 height 34
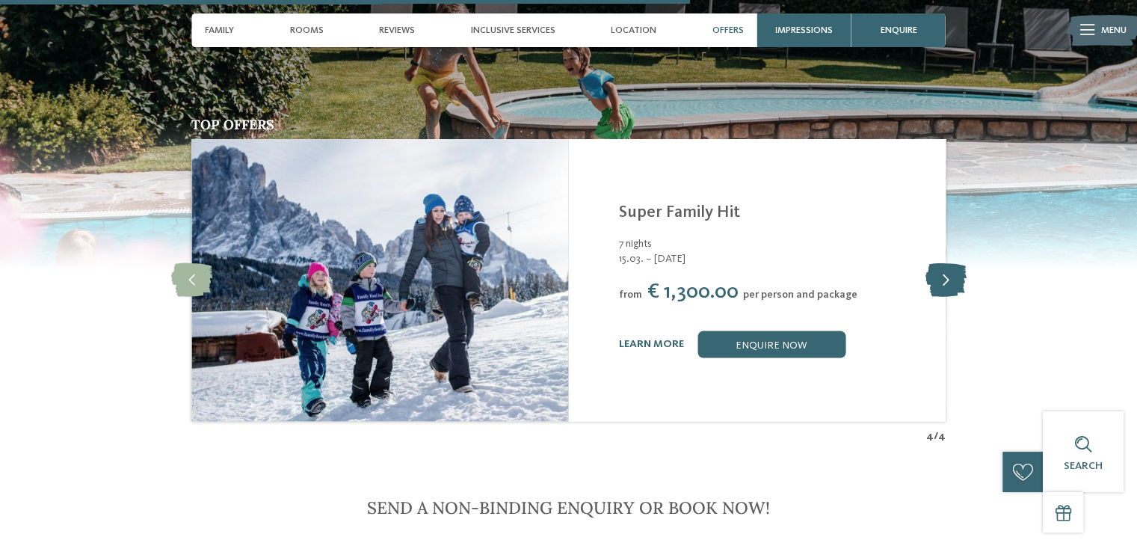
click at [952, 262] on icon at bounding box center [944, 279] width 41 height 34
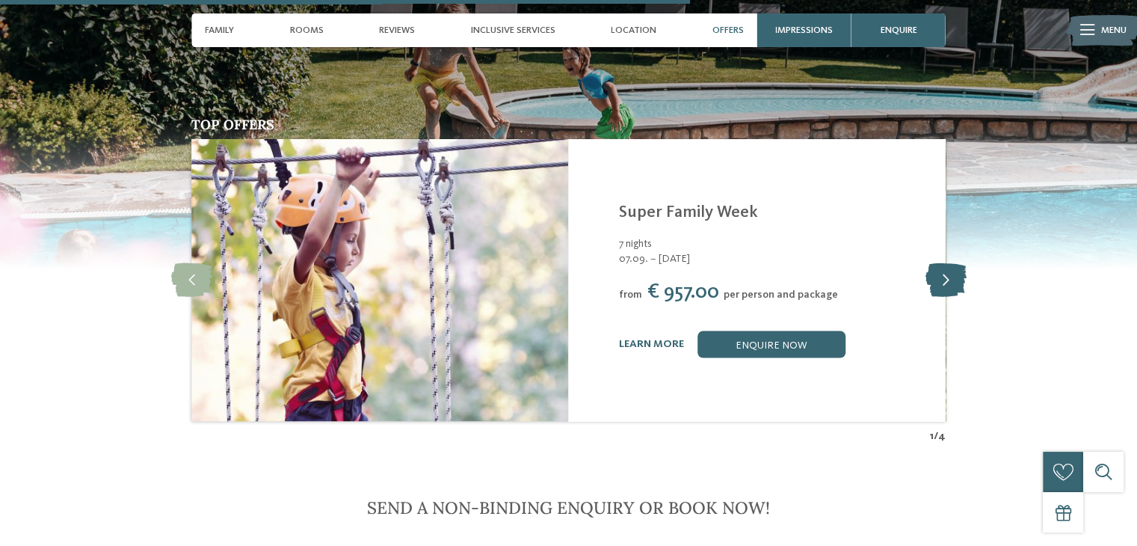
click at [952, 262] on icon at bounding box center [944, 279] width 41 height 34
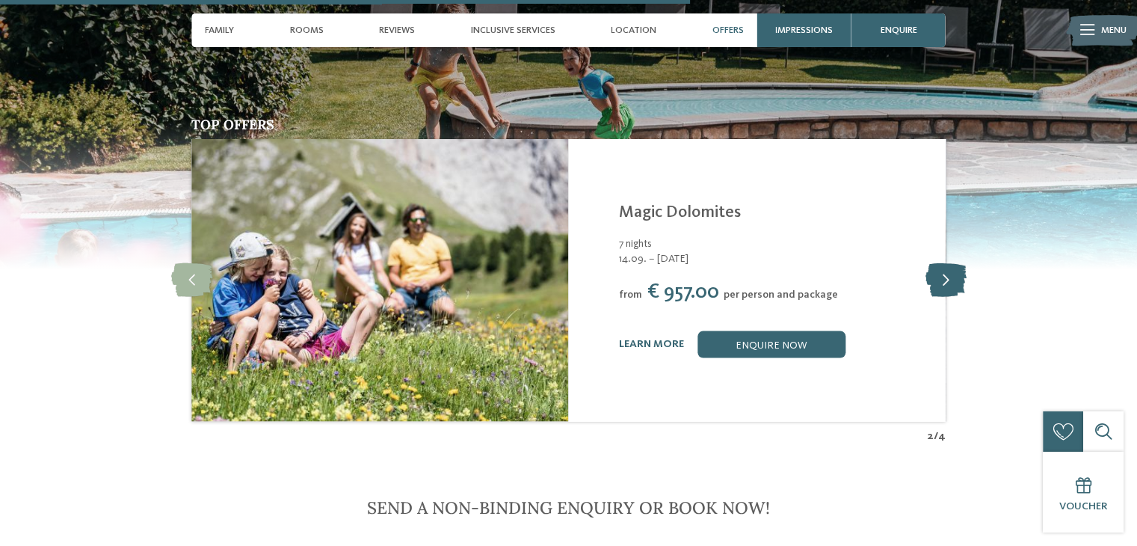
click at [952, 262] on icon at bounding box center [944, 279] width 41 height 34
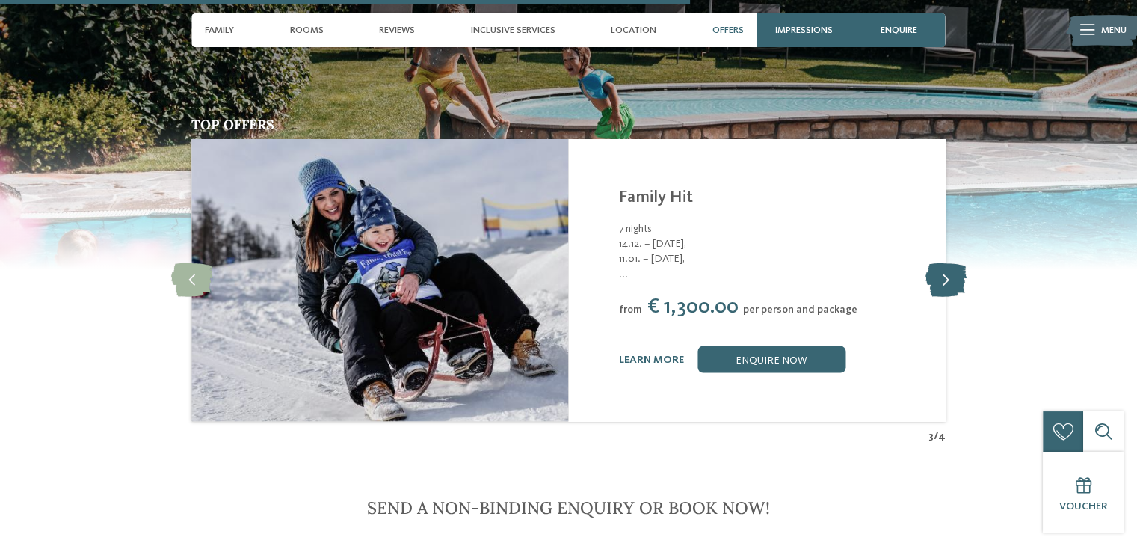
click at [952, 262] on icon at bounding box center [944, 279] width 41 height 34
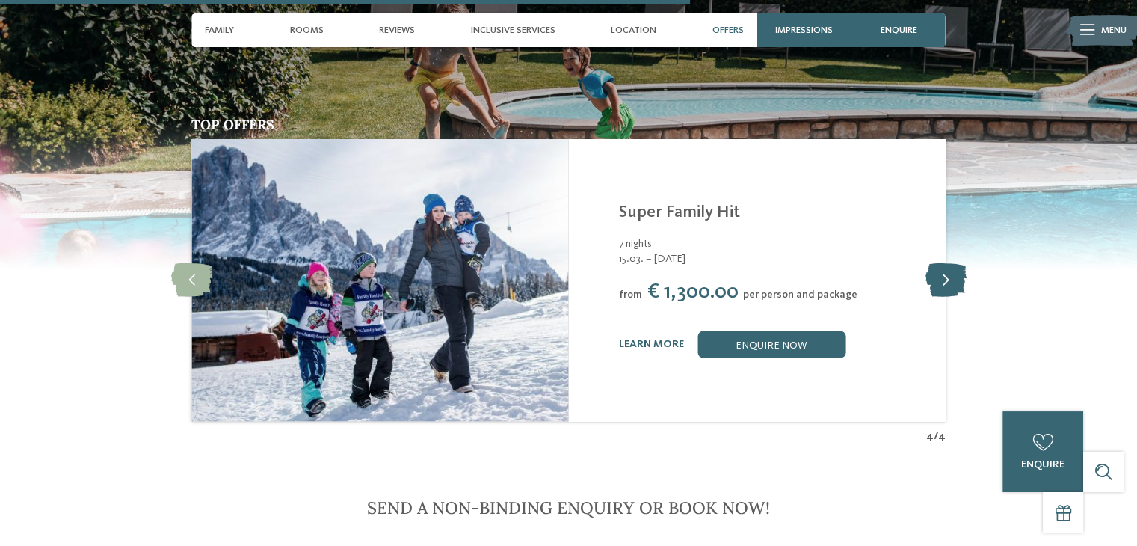
click at [952, 262] on icon at bounding box center [944, 279] width 41 height 34
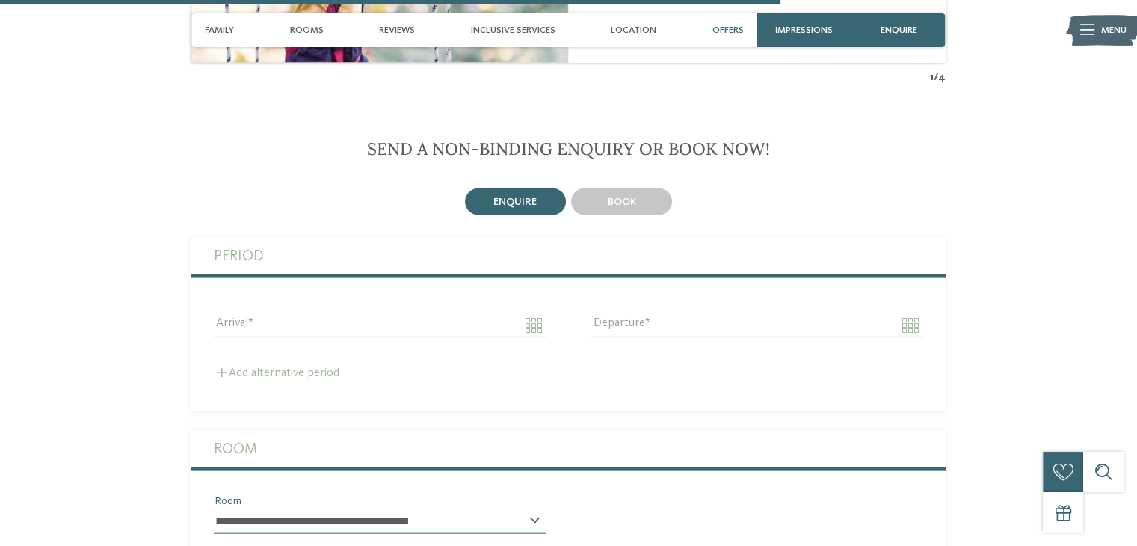
scroll to position [3101, 0]
click at [611, 189] on div "book" at bounding box center [621, 202] width 101 height 27
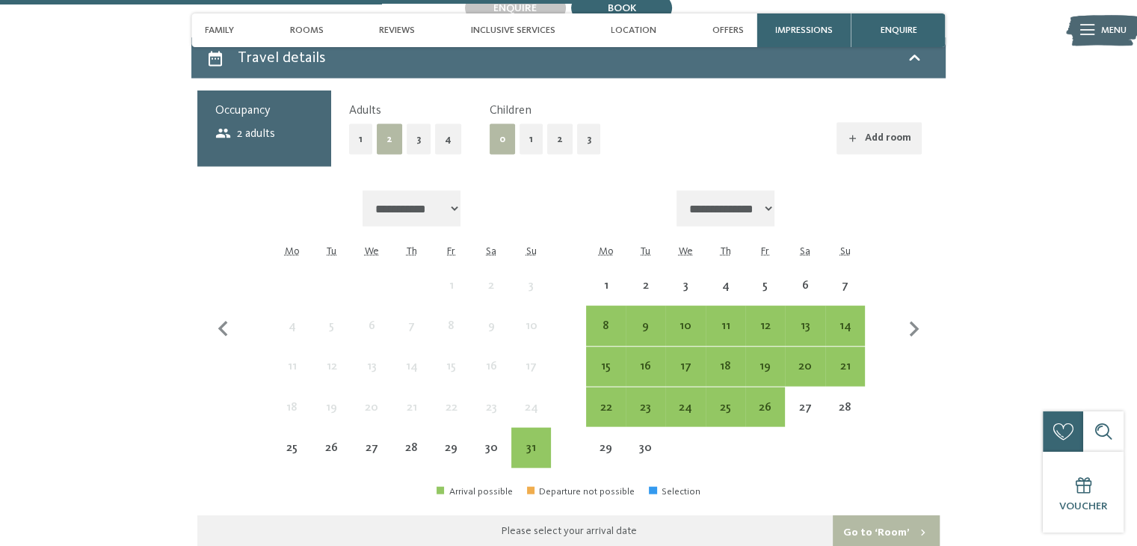
scroll to position [3299, 0]
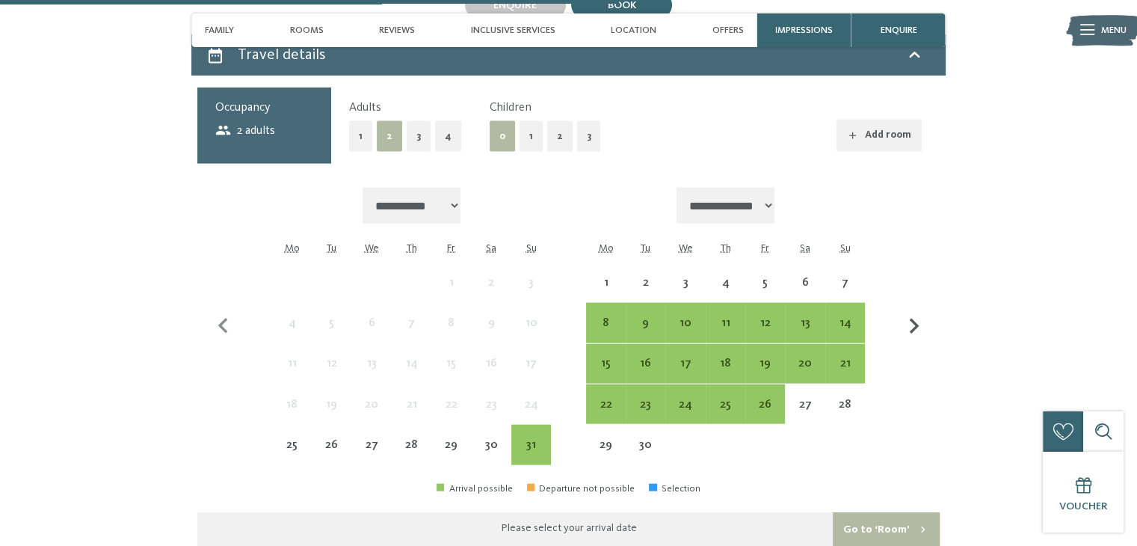
click at [915, 311] on icon "button" at bounding box center [913, 326] width 31 height 31
select select "**********"
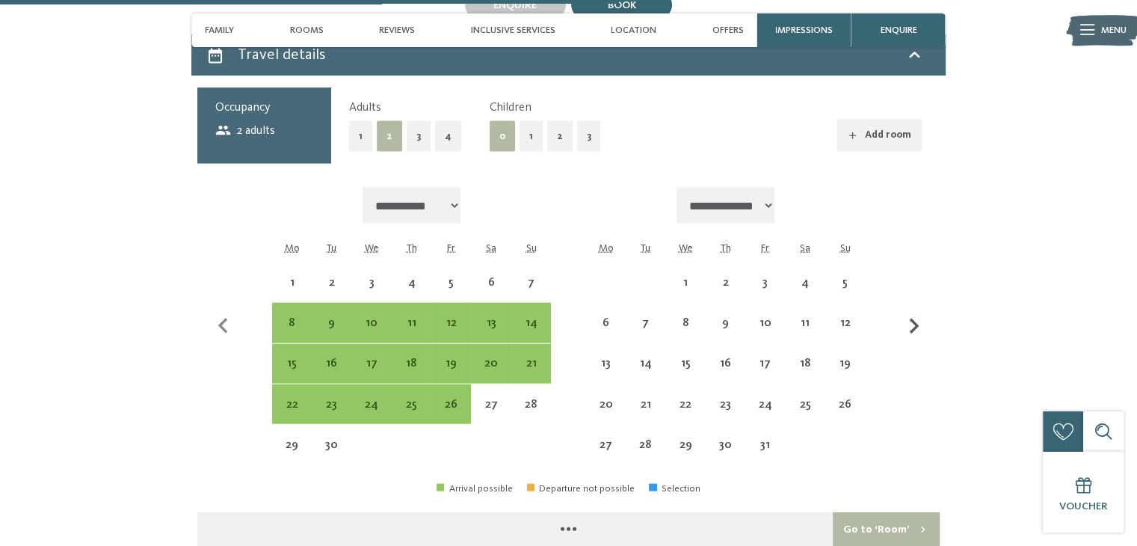
select select "**********"
click at [915, 311] on icon "button" at bounding box center [913, 326] width 31 height 31
select select "**********"
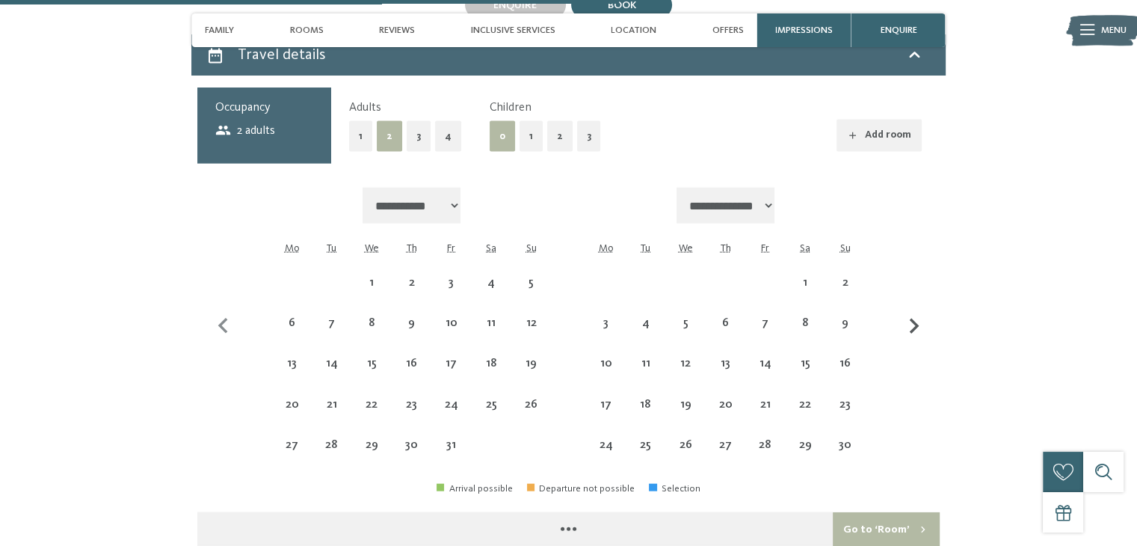
select select "**********"
click at [915, 311] on icon "button" at bounding box center [913, 326] width 31 height 31
select select "**********"
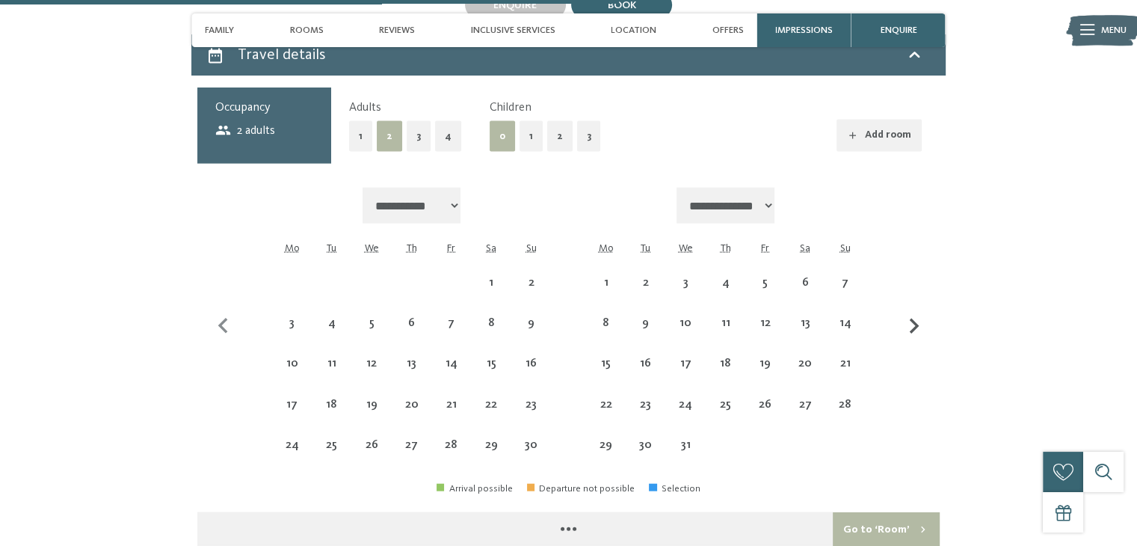
select select "**********"
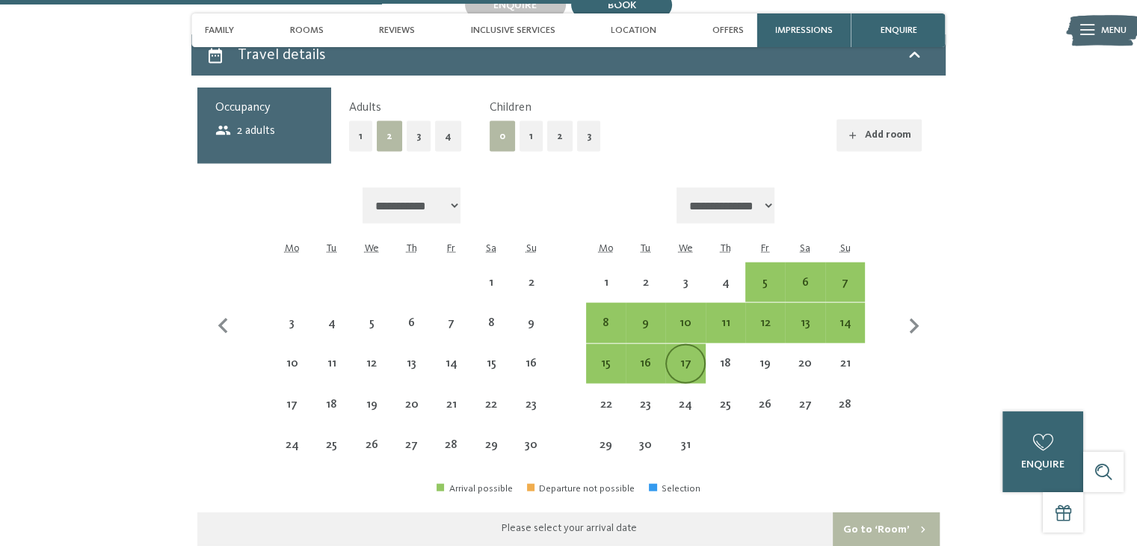
click at [684, 357] on div "17" at bounding box center [685, 375] width 37 height 37
select select "**********"
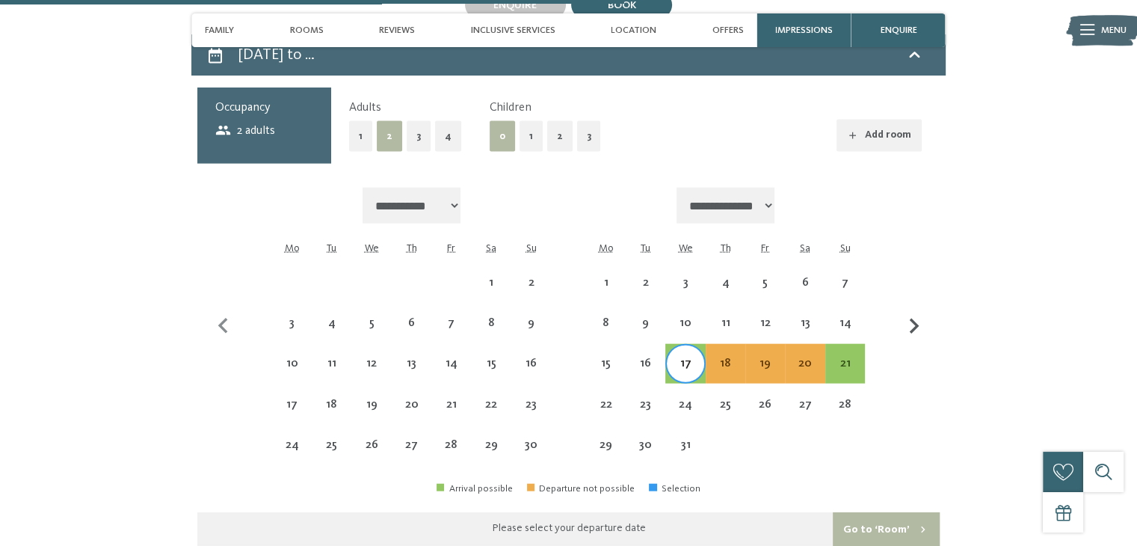
scroll to position [3330, 0]
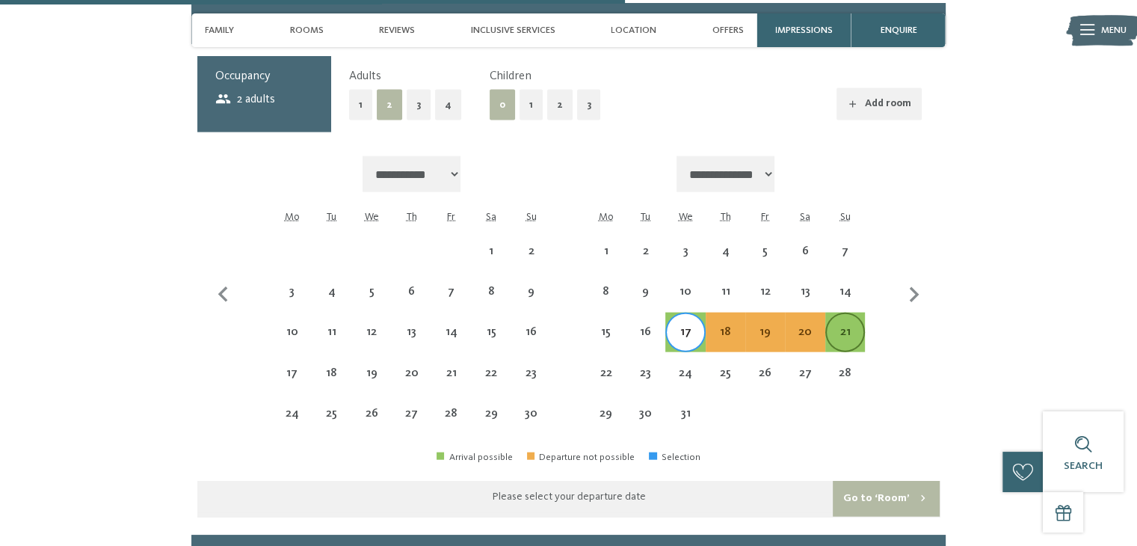
click at [844, 326] on div "21" at bounding box center [845, 344] width 37 height 37
select select "**********"
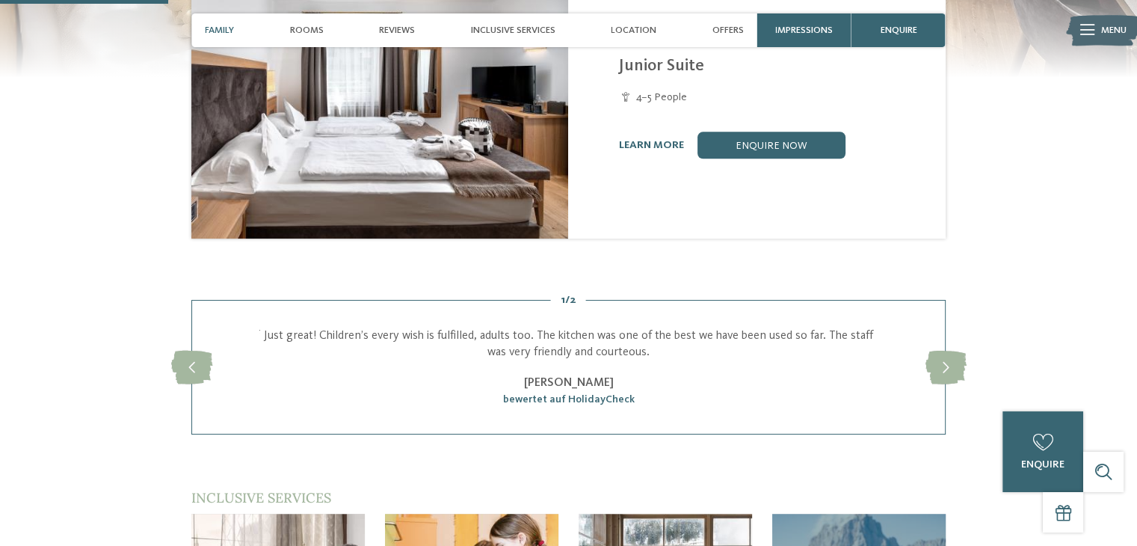
scroll to position [332, 0]
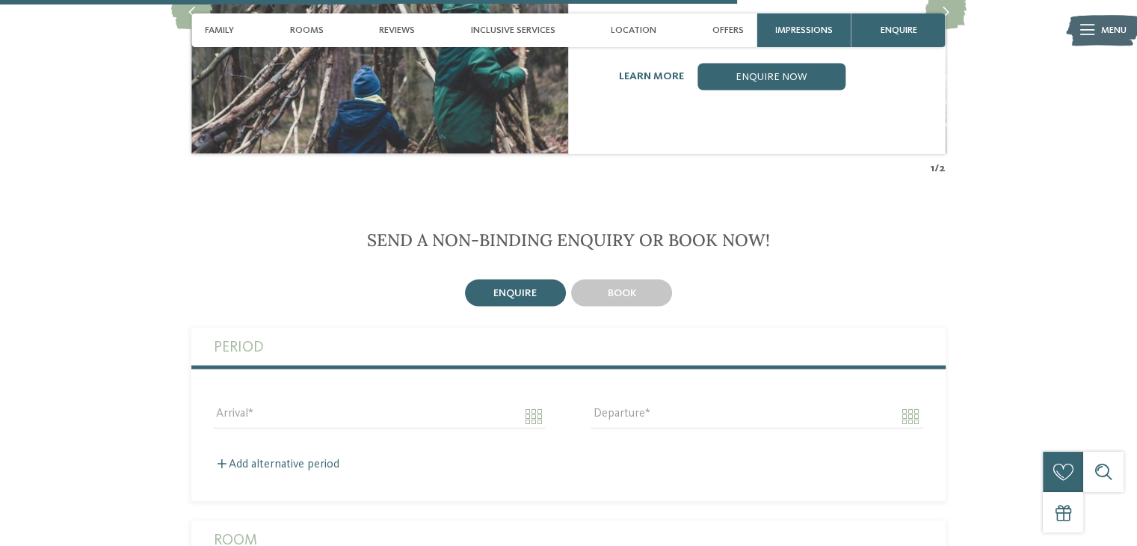
scroll to position [2780, 0]
click at [590, 279] on div "book" at bounding box center [621, 292] width 101 height 27
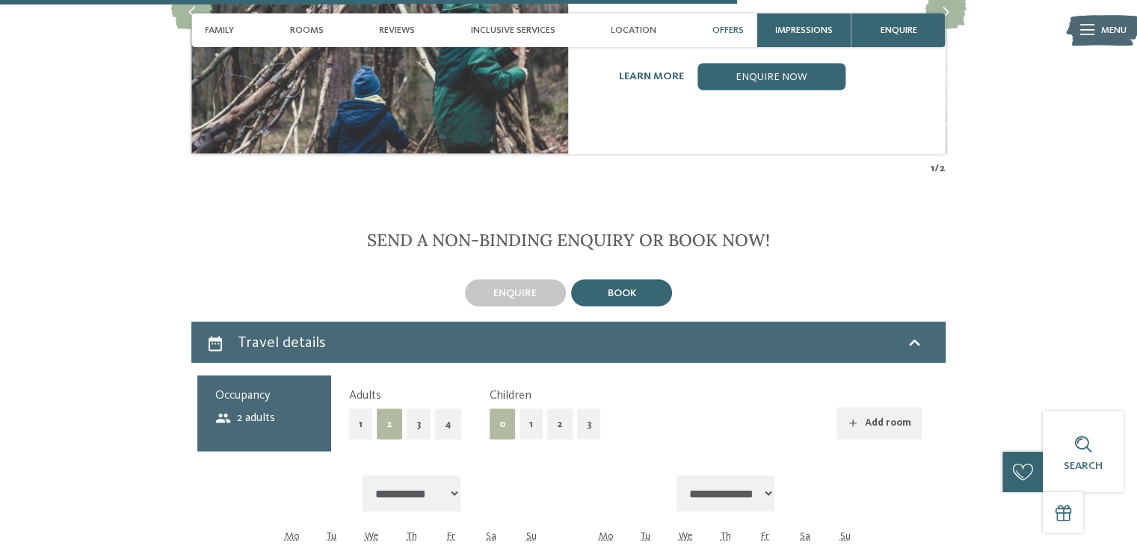
click at [552, 408] on button "2" at bounding box center [559, 423] width 25 height 31
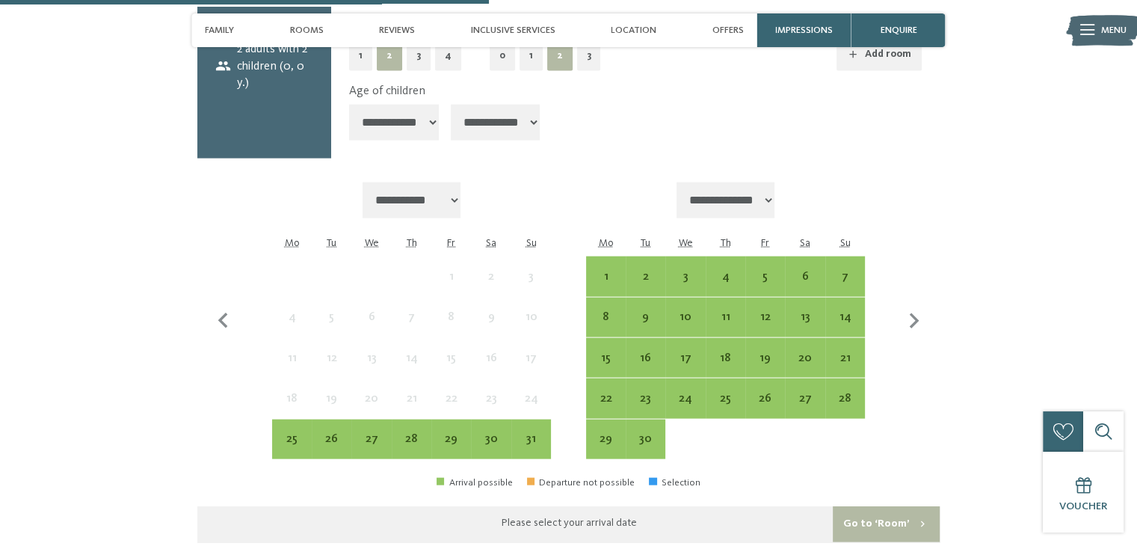
scroll to position [3154, 0]
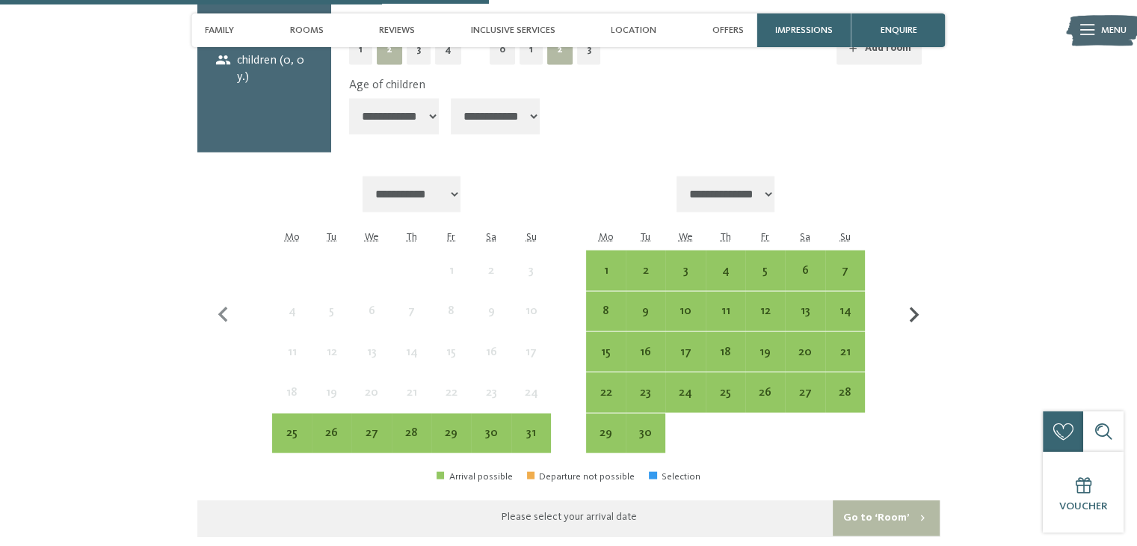
click at [921, 300] on icon "button" at bounding box center [913, 315] width 31 height 31
select select "**********"
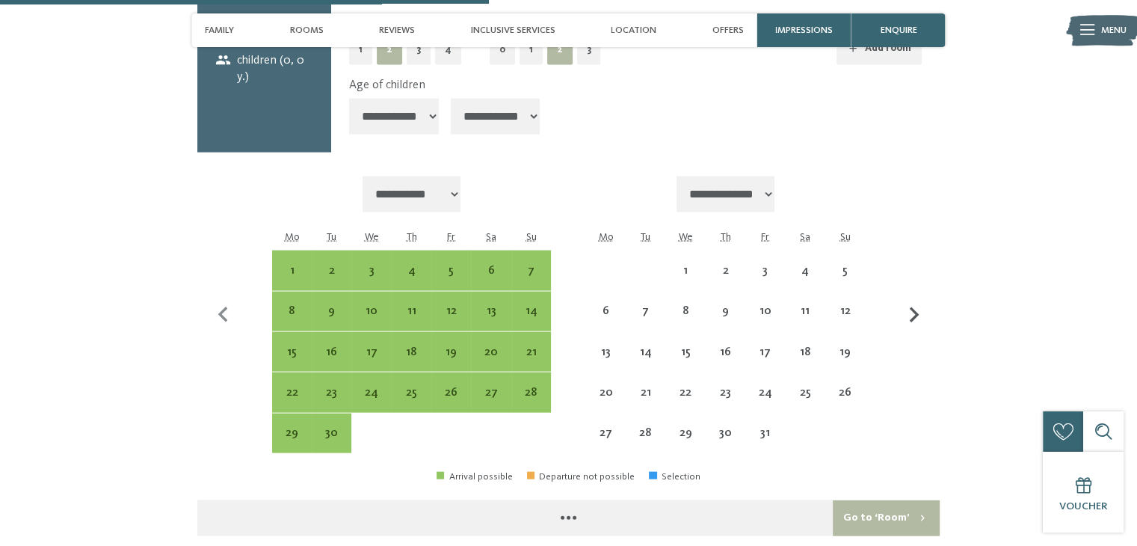
select select "**********"
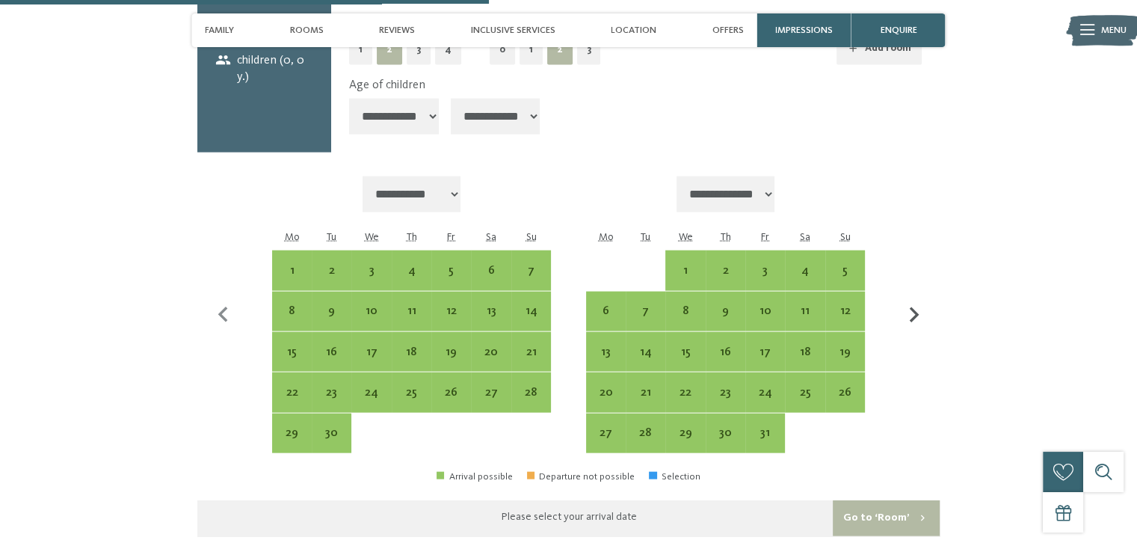
click at [921, 300] on icon "button" at bounding box center [913, 315] width 31 height 31
select select "**********"
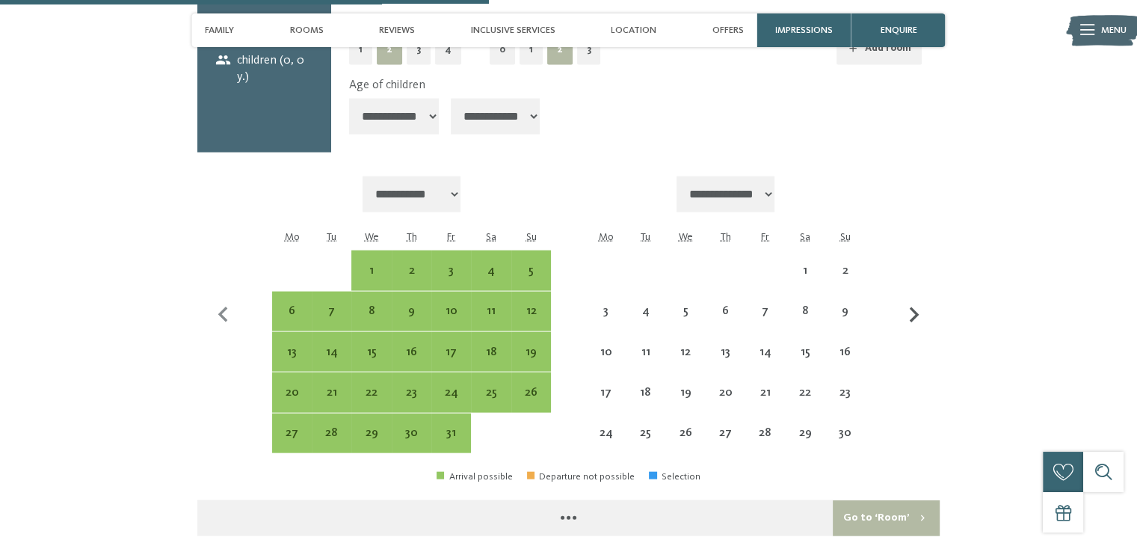
select select "**********"
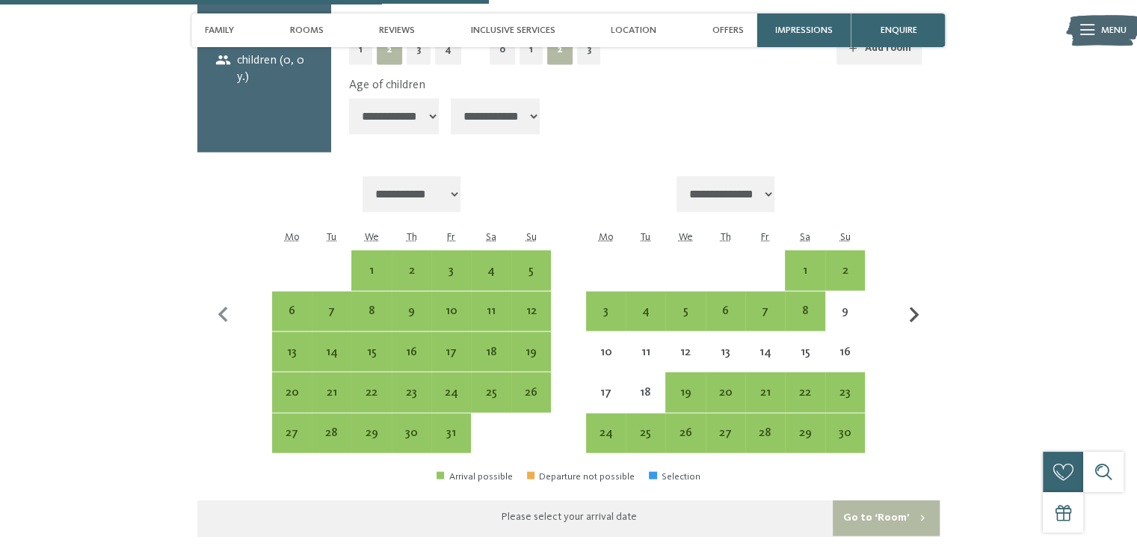
click at [921, 300] on icon "button" at bounding box center [913, 315] width 31 height 31
select select "**********"
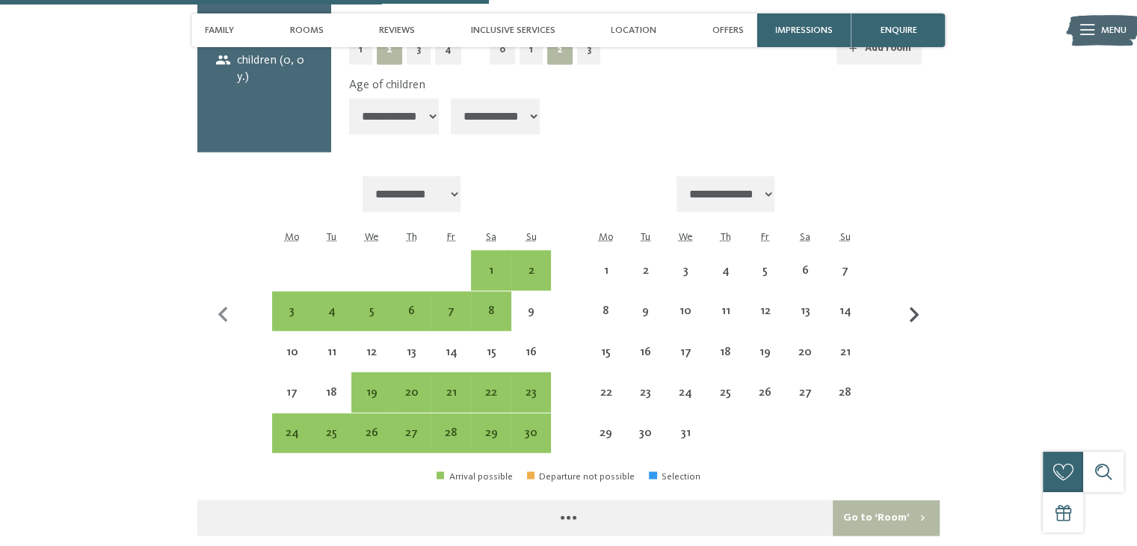
select select "**********"
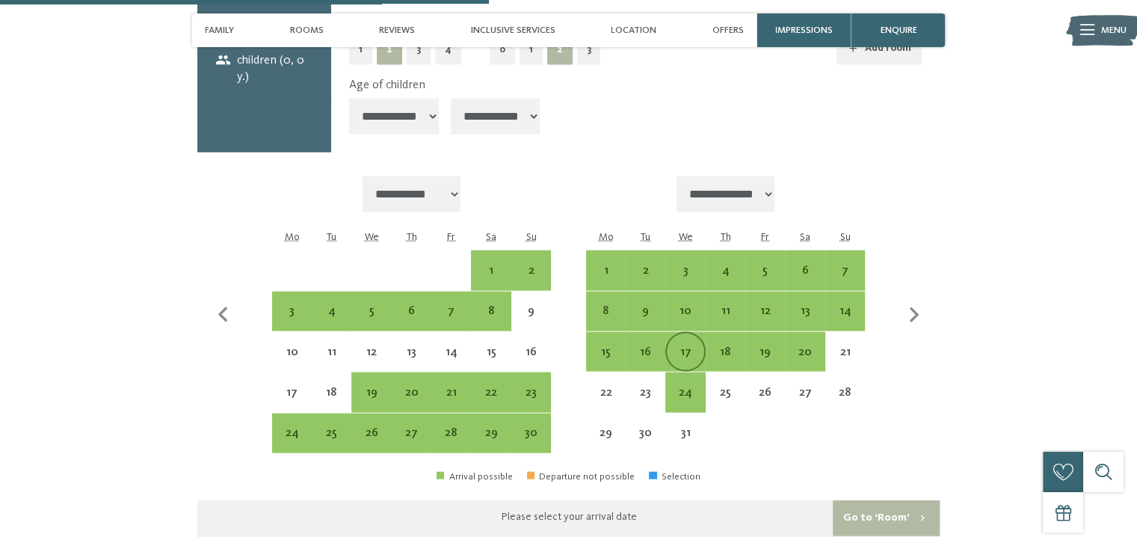
click at [692, 346] on div "17" at bounding box center [685, 364] width 37 height 37
select select "**********"
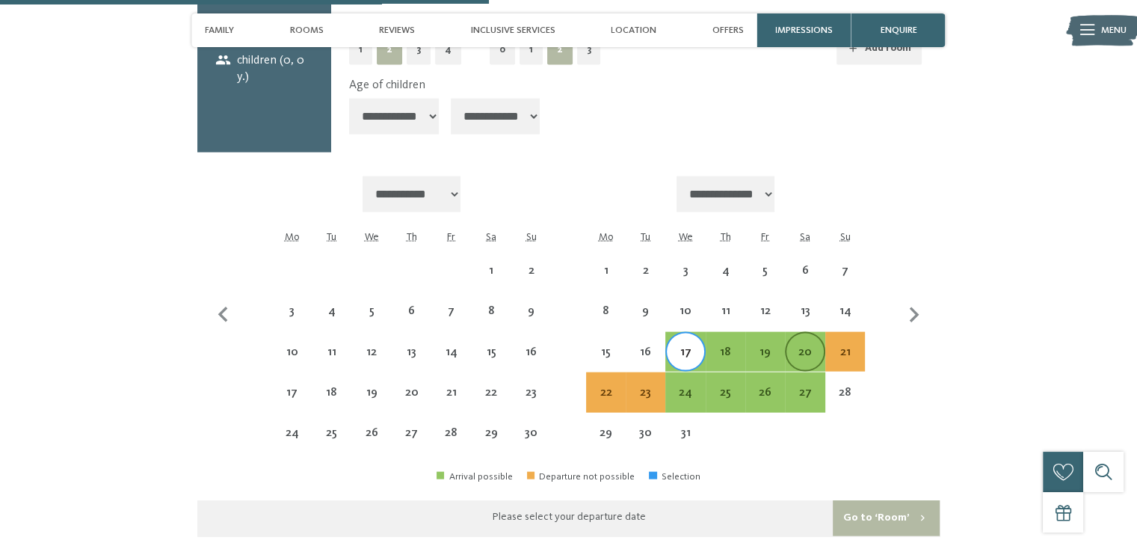
click at [812, 346] on div "20" at bounding box center [804, 364] width 37 height 37
select select "**********"
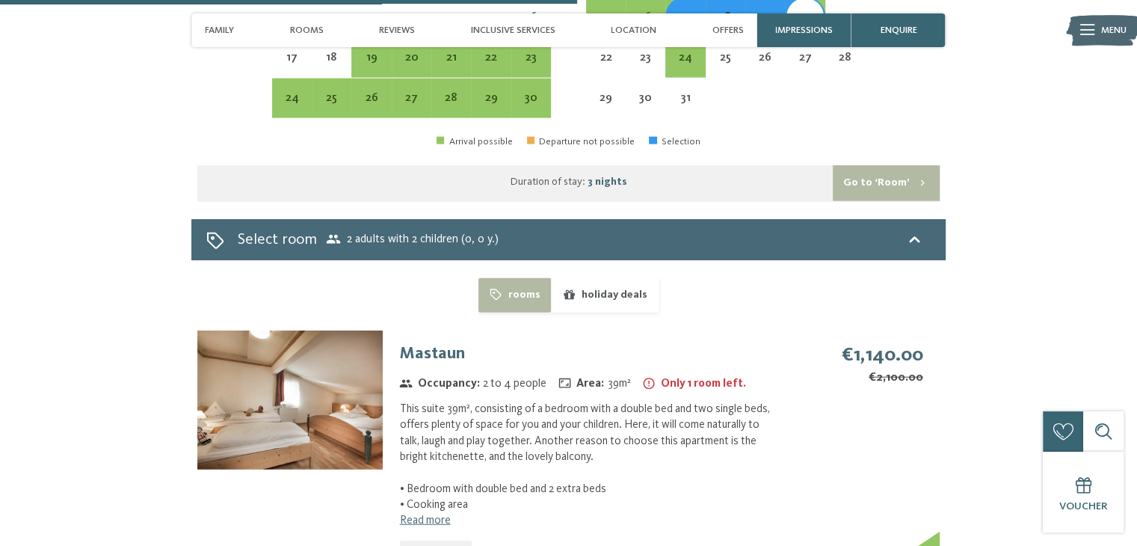
scroll to position [3491, 0]
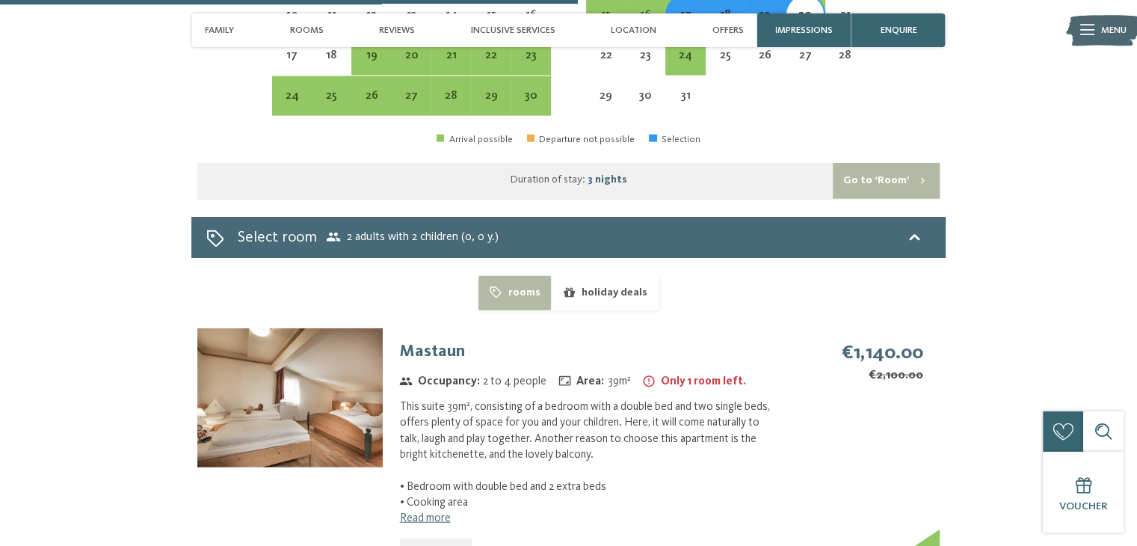
click at [583, 276] on button "holiday deals" at bounding box center [604, 293] width 107 height 34
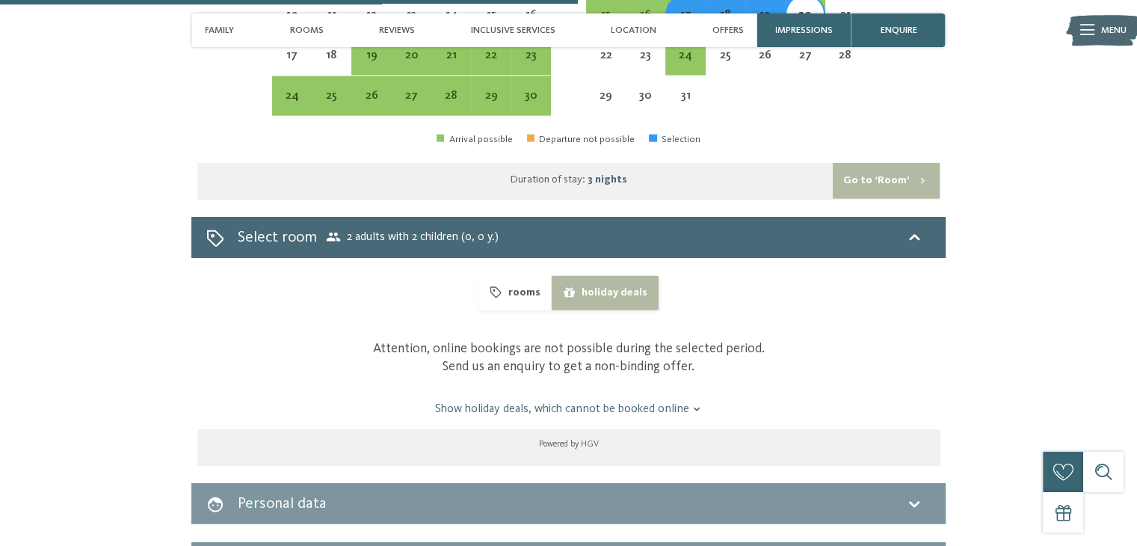
click at [522, 276] on button "rooms" at bounding box center [514, 293] width 72 height 34
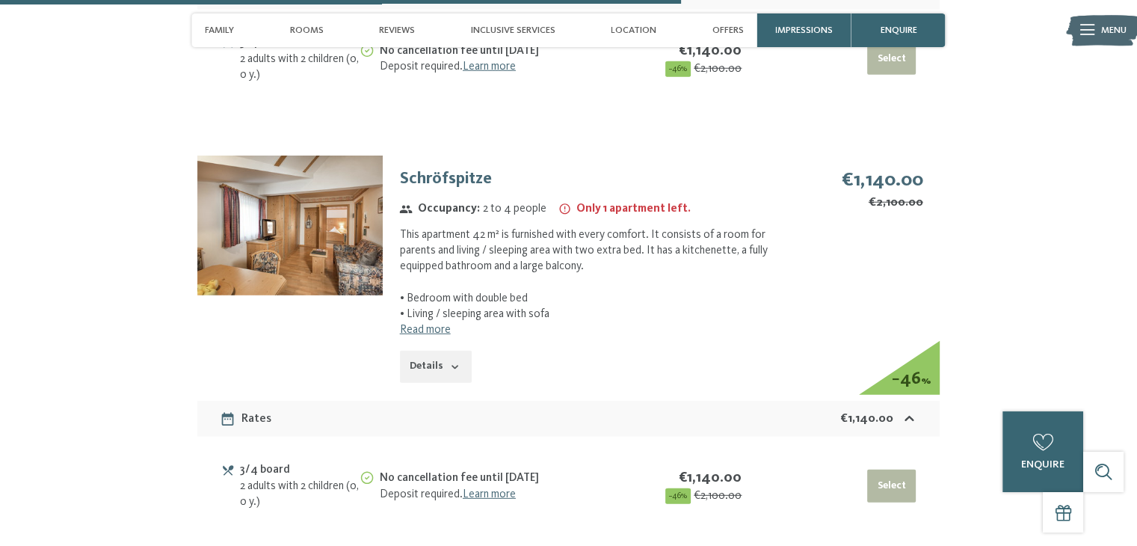
scroll to position [4119, 0]
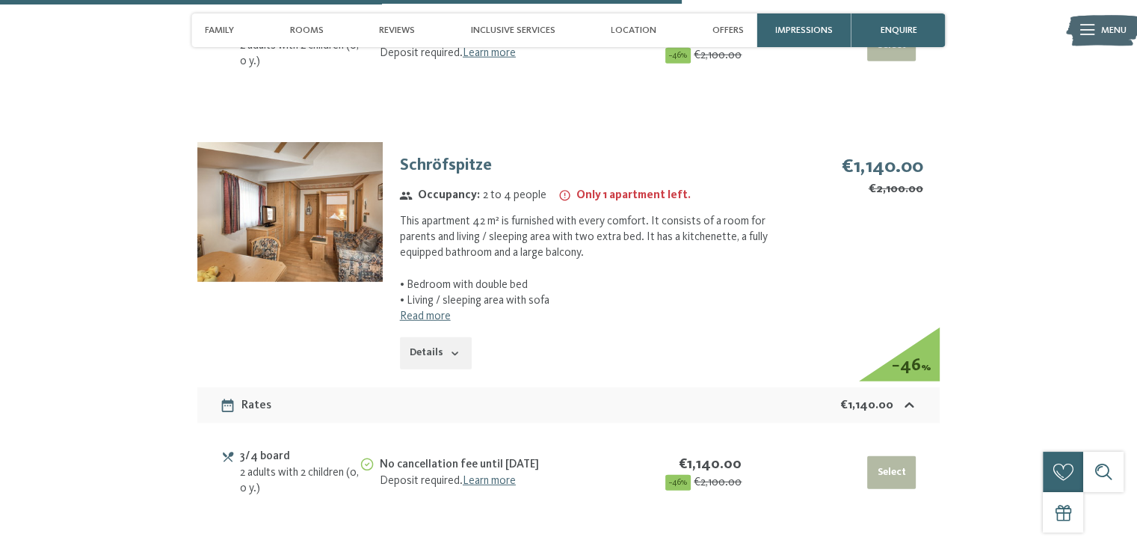
click at [433, 337] on button "Details" at bounding box center [436, 353] width 72 height 33
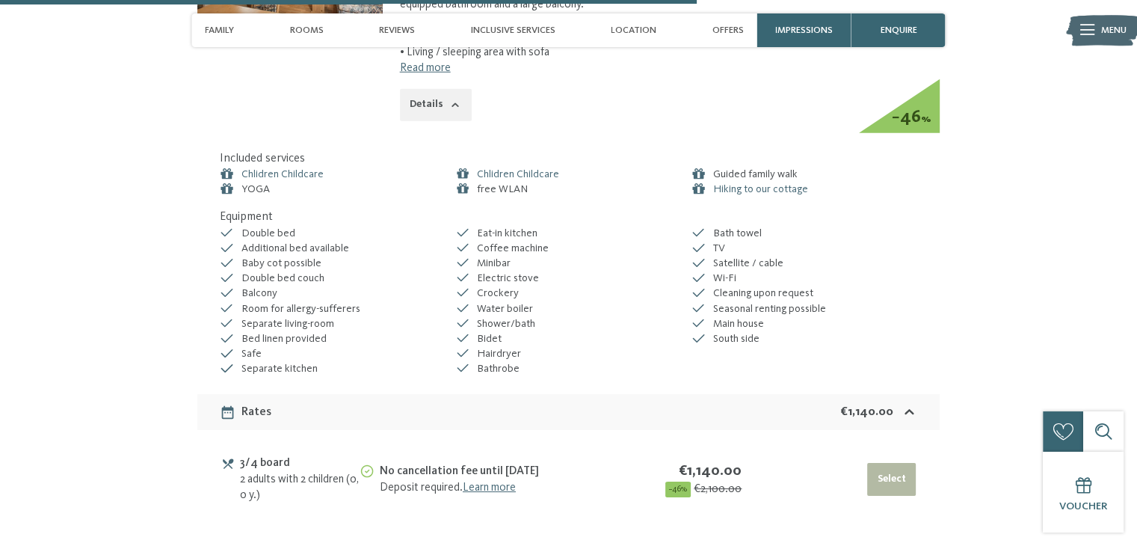
scroll to position [4369, 0]
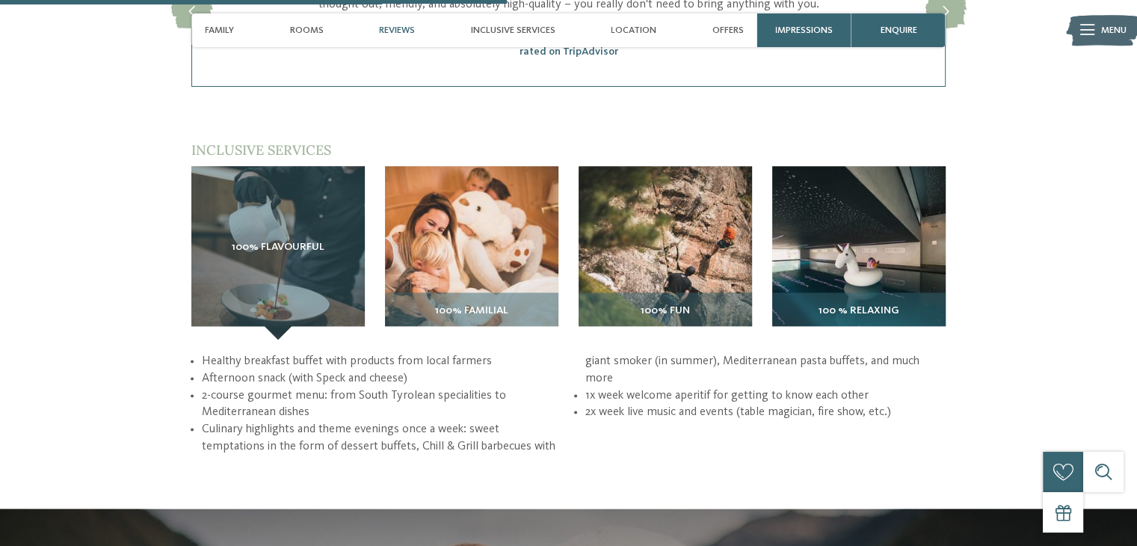
scroll to position [1958, 0]
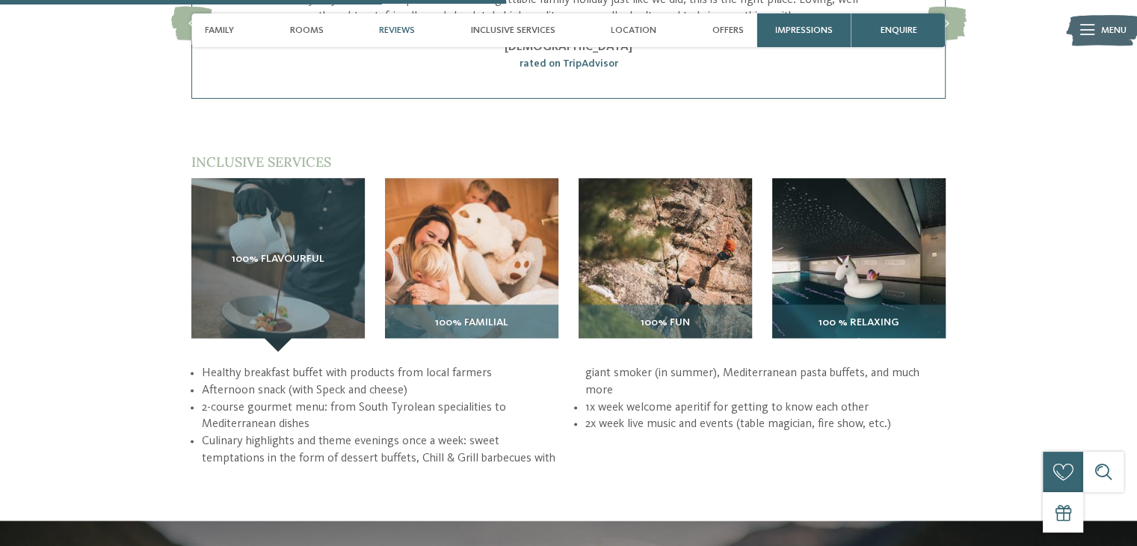
click at [441, 271] on img at bounding box center [471, 264] width 173 height 173
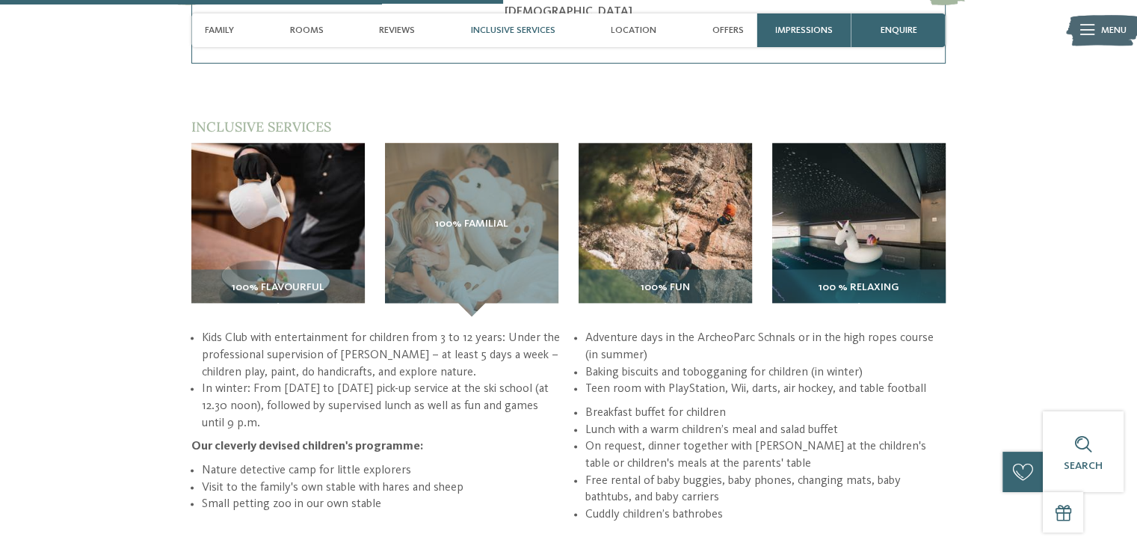
scroll to position [1996, 0]
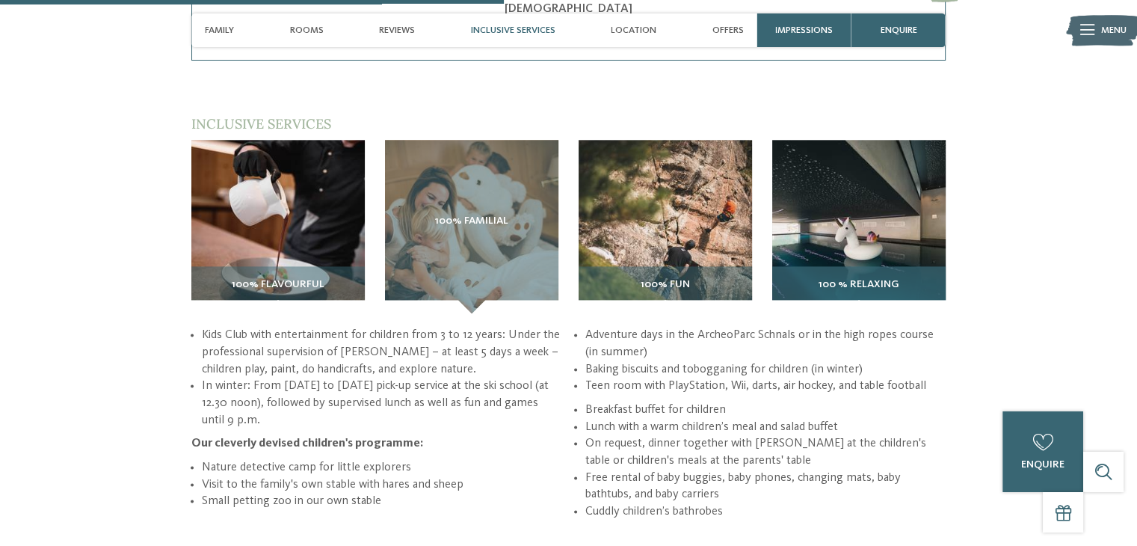
click at [831, 266] on div "100 % relaxing" at bounding box center [858, 289] width 173 height 47
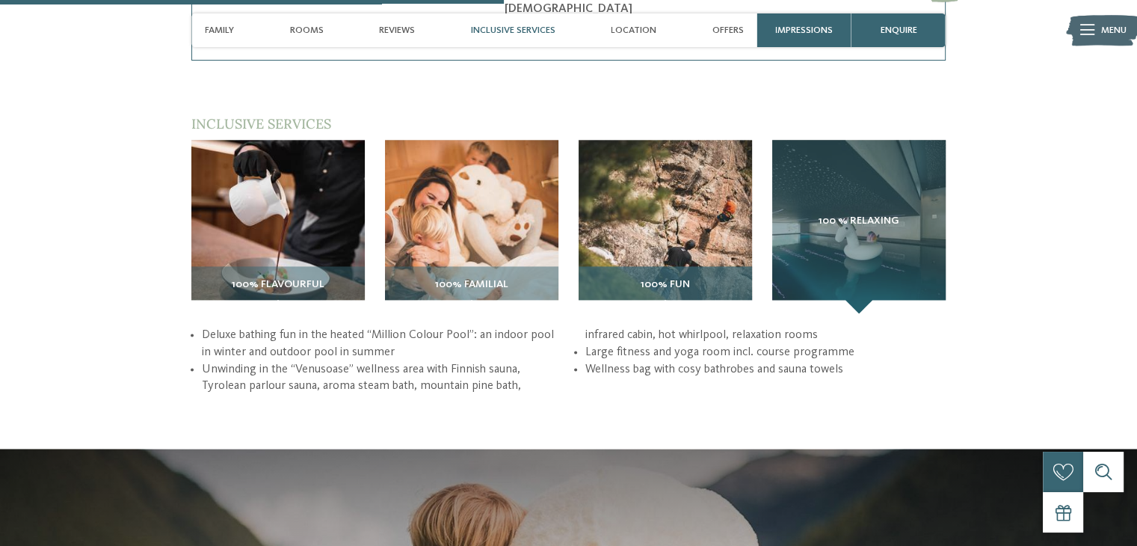
click at [677, 266] on div "100% fun" at bounding box center [664, 289] width 173 height 47
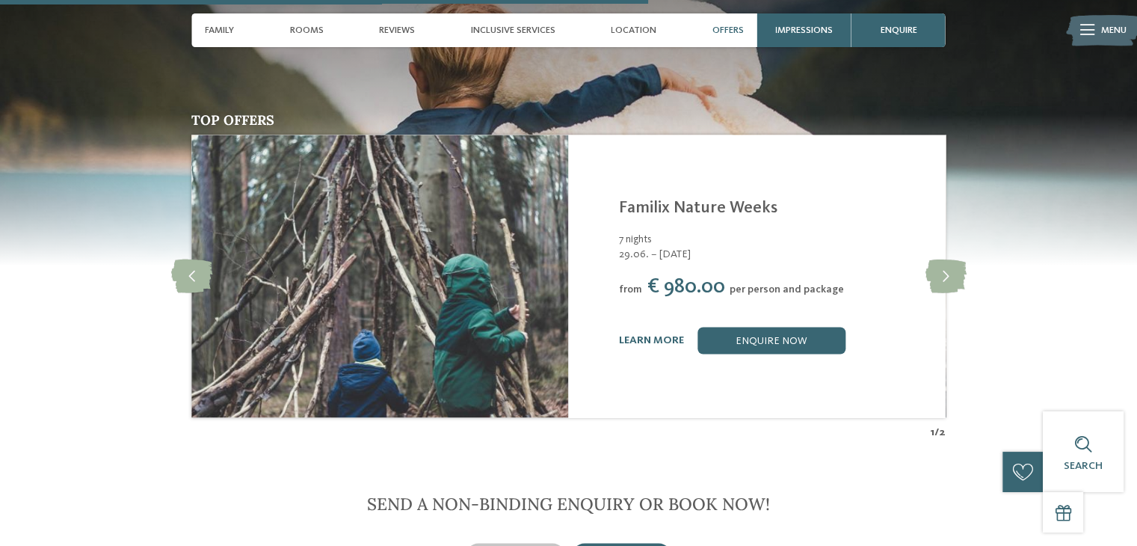
scroll to position [2517, 0]
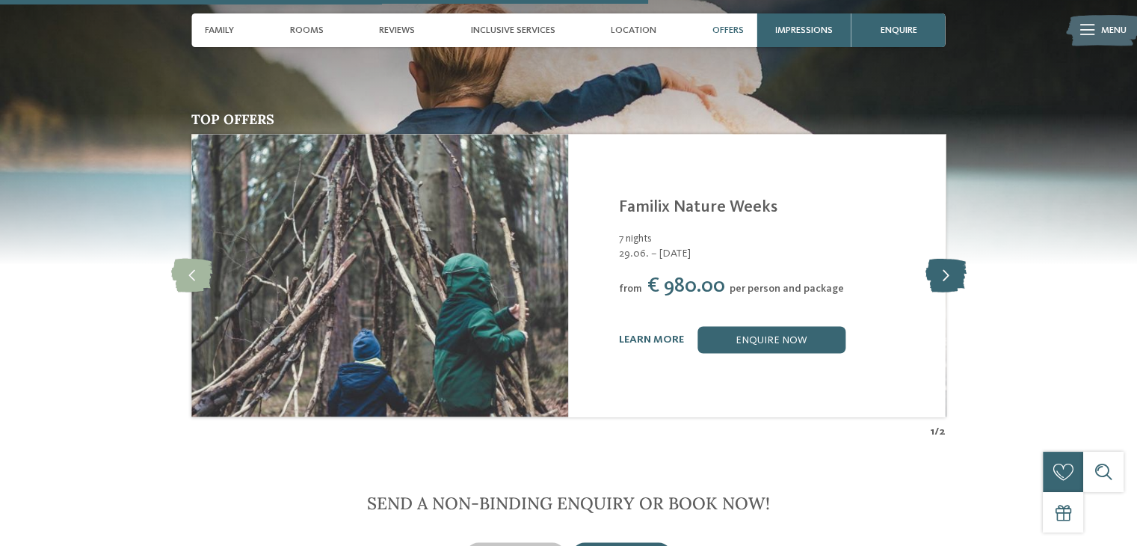
click at [942, 258] on icon at bounding box center [944, 275] width 41 height 34
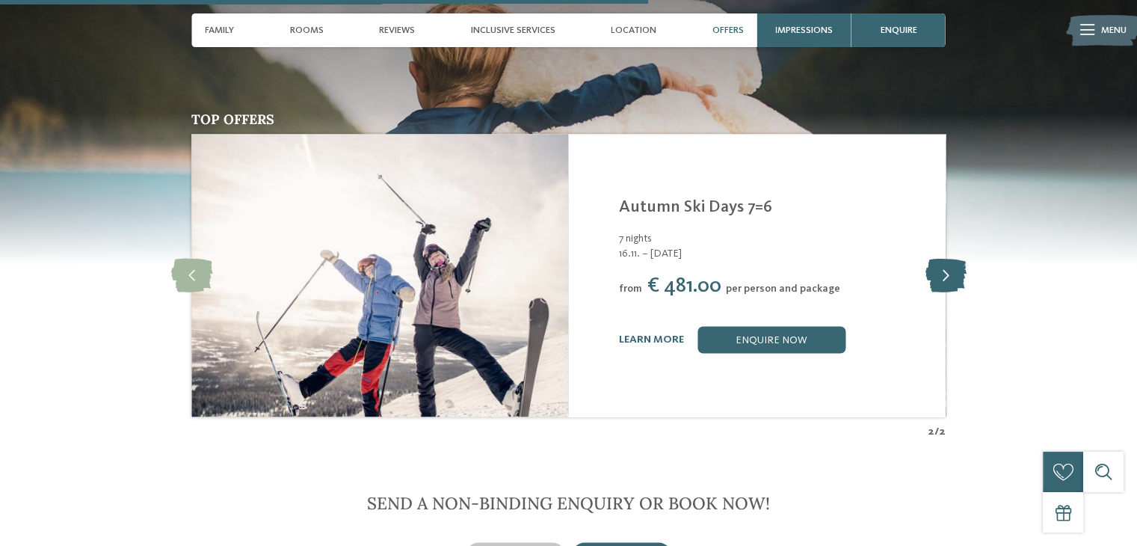
click at [940, 258] on icon at bounding box center [944, 275] width 41 height 34
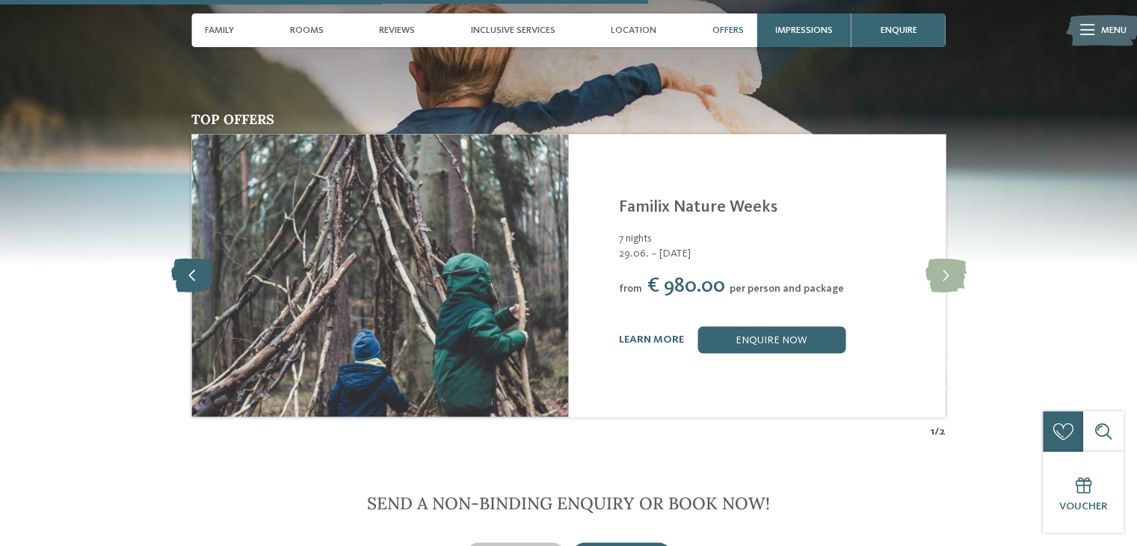
click at [175, 258] on icon at bounding box center [191, 275] width 41 height 34
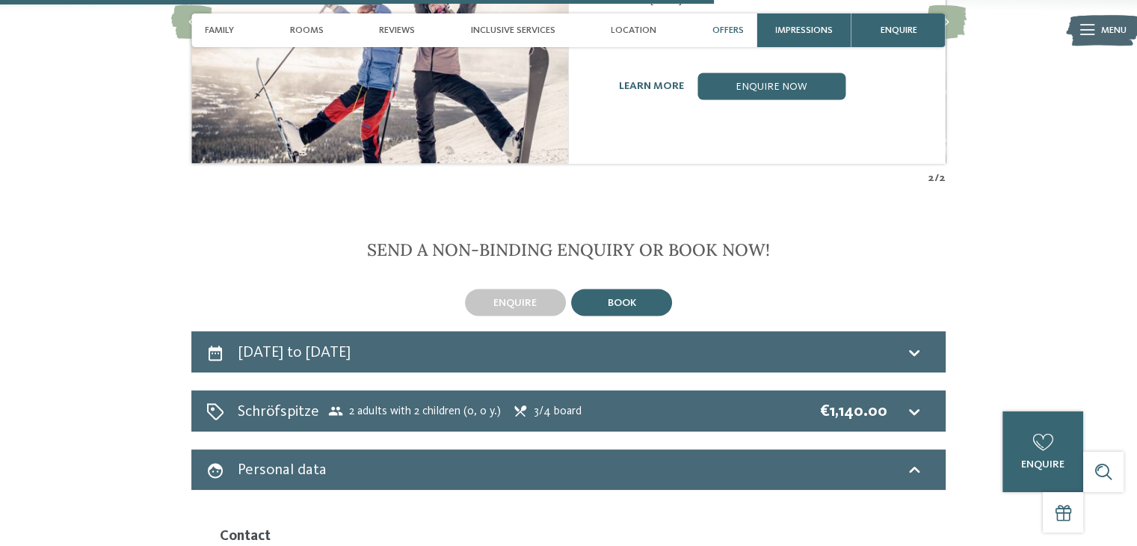
scroll to position [2770, 0]
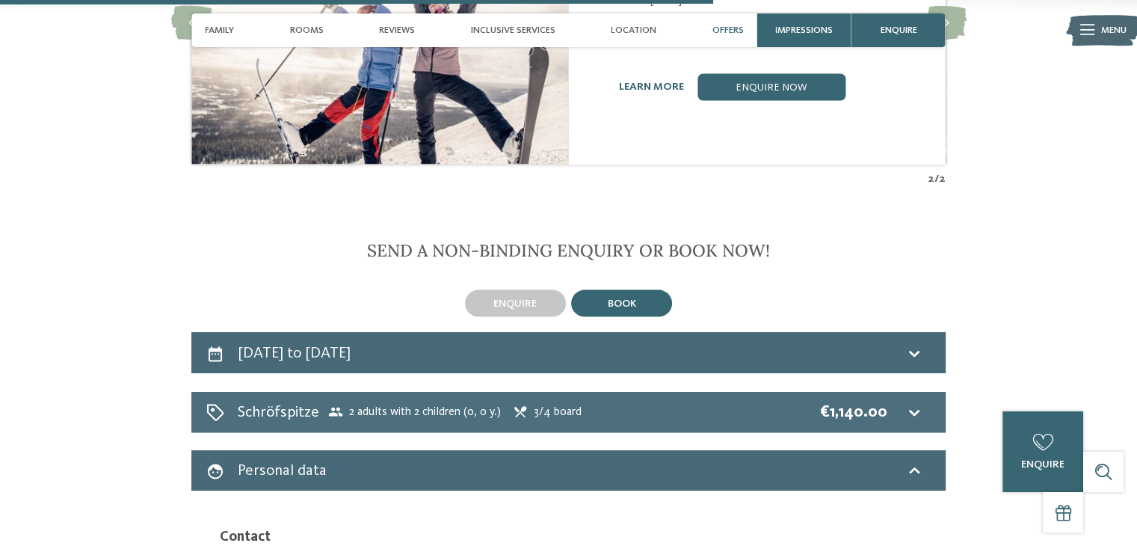
click at [478, 404] on span "2 adults with 2 children (0, 0 y.)" at bounding box center [414, 411] width 173 height 15
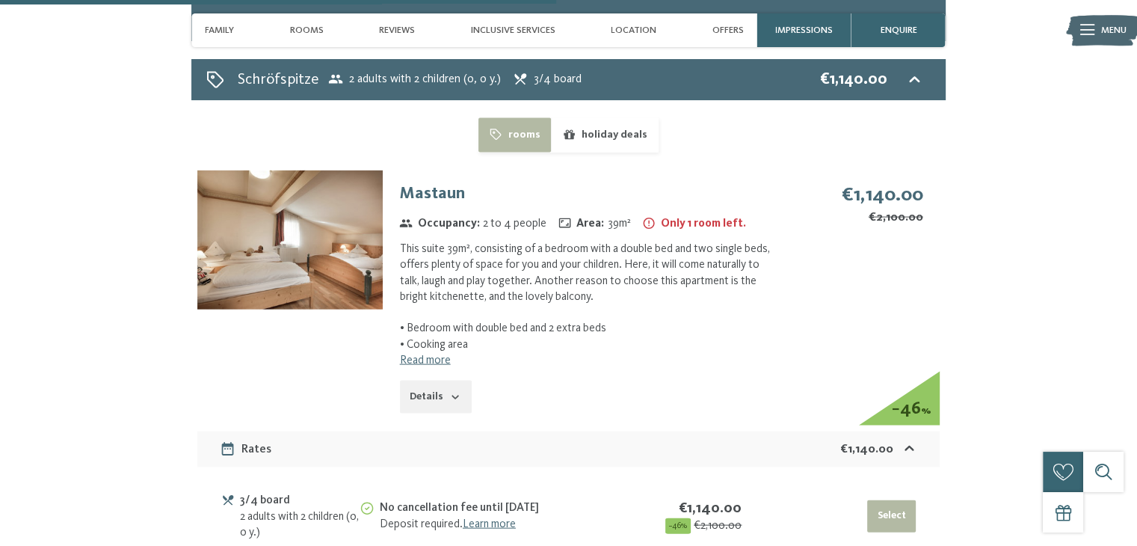
scroll to position [3102, 0]
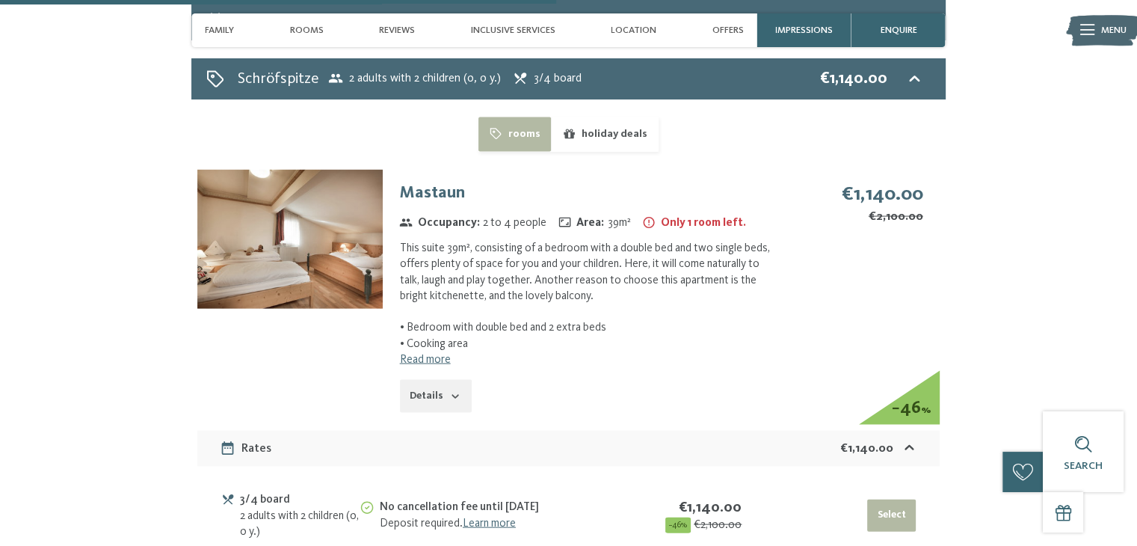
click at [441, 353] on link "Read more" at bounding box center [425, 359] width 51 height 12
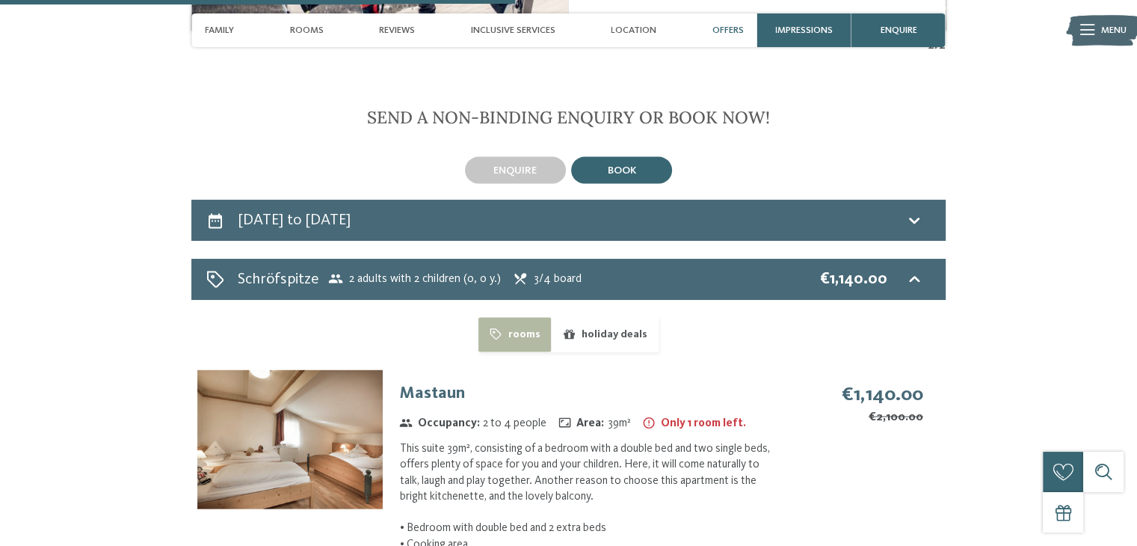
scroll to position [2903, 0]
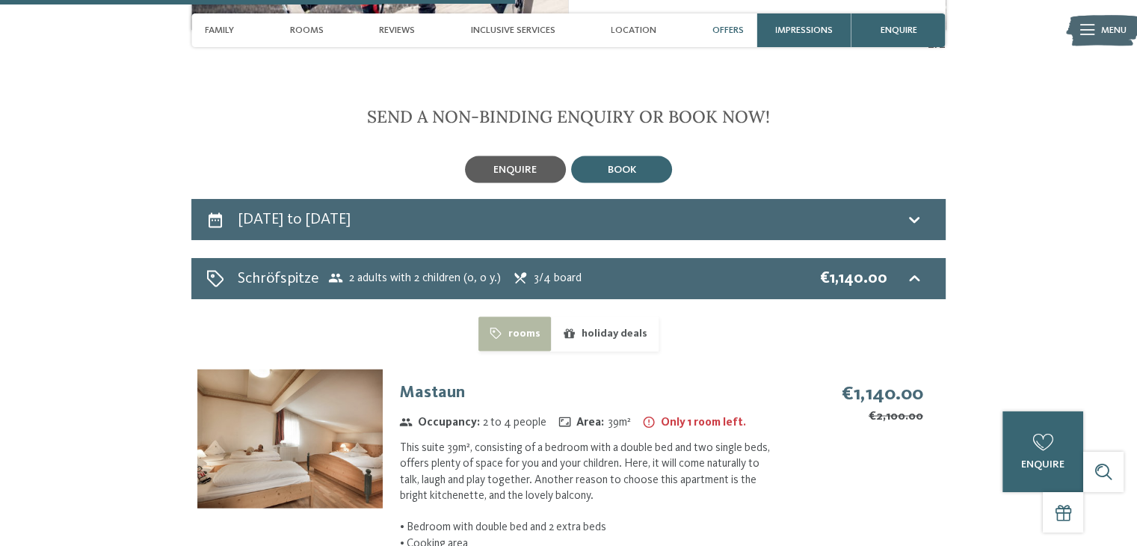
click at [531, 156] on div "enquire" at bounding box center [515, 169] width 101 height 27
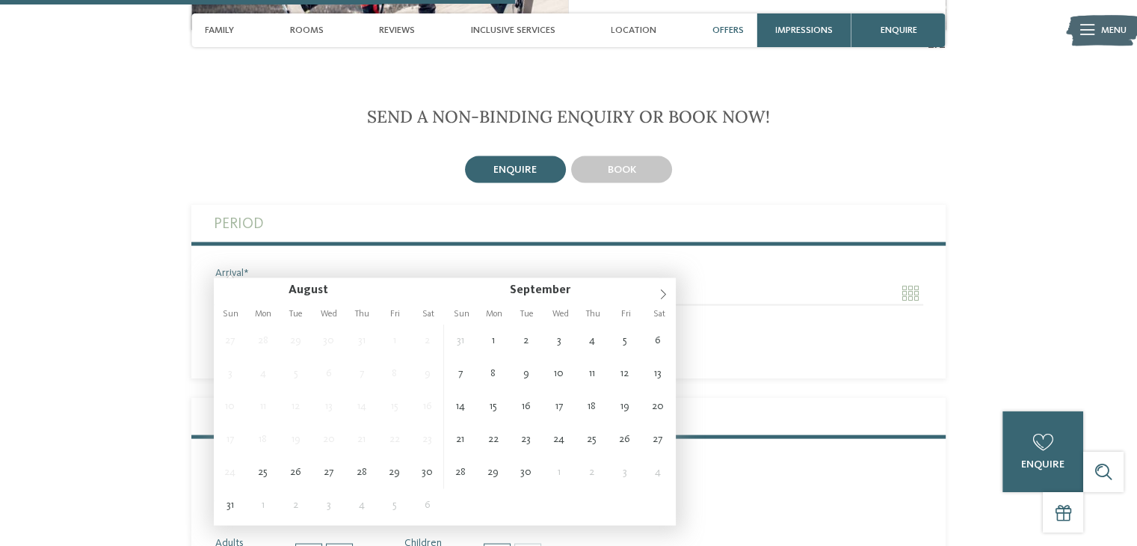
click at [312, 280] on input "Arrival" at bounding box center [380, 292] width 332 height 25
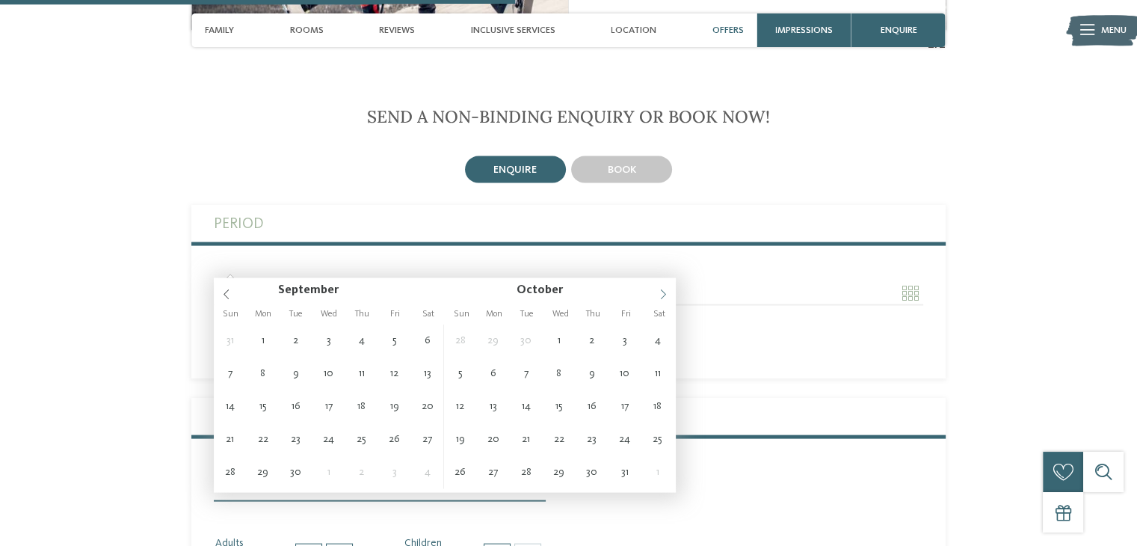
click at [658, 292] on icon at bounding box center [663, 294] width 10 height 10
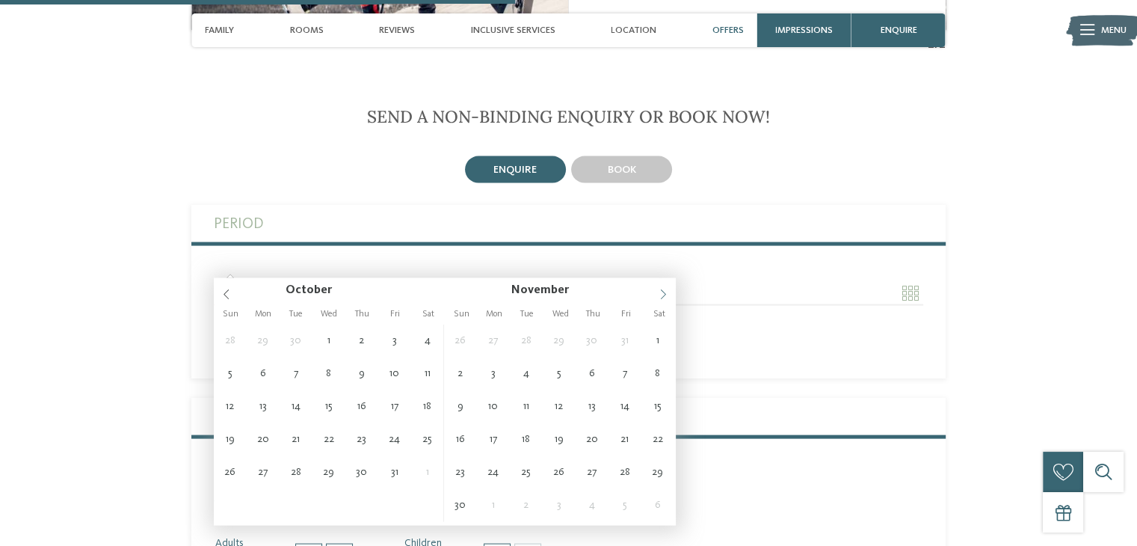
drag, startPoint x: 657, startPoint y: 292, endPoint x: 664, endPoint y: 300, distance: 10.1
click at [664, 300] on span at bounding box center [662, 290] width 25 height 25
drag, startPoint x: 664, startPoint y: 300, endPoint x: 637, endPoint y: 282, distance: 32.3
click at [637, 282] on div "November ****" at bounding box center [560, 290] width 173 height 25
click at [658, 288] on span at bounding box center [662, 290] width 25 height 25
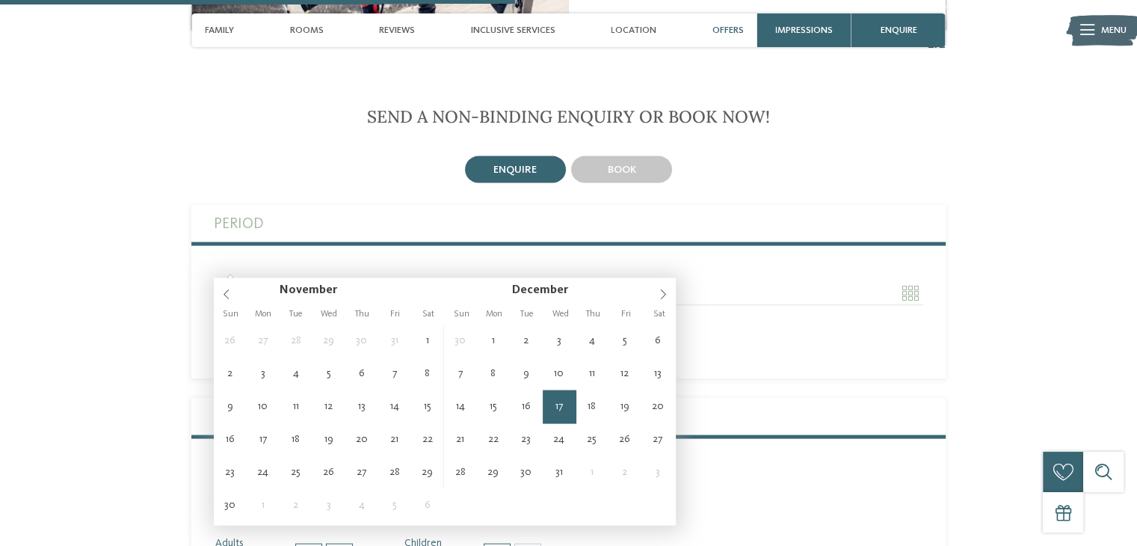
type input "**********"
type input "****"
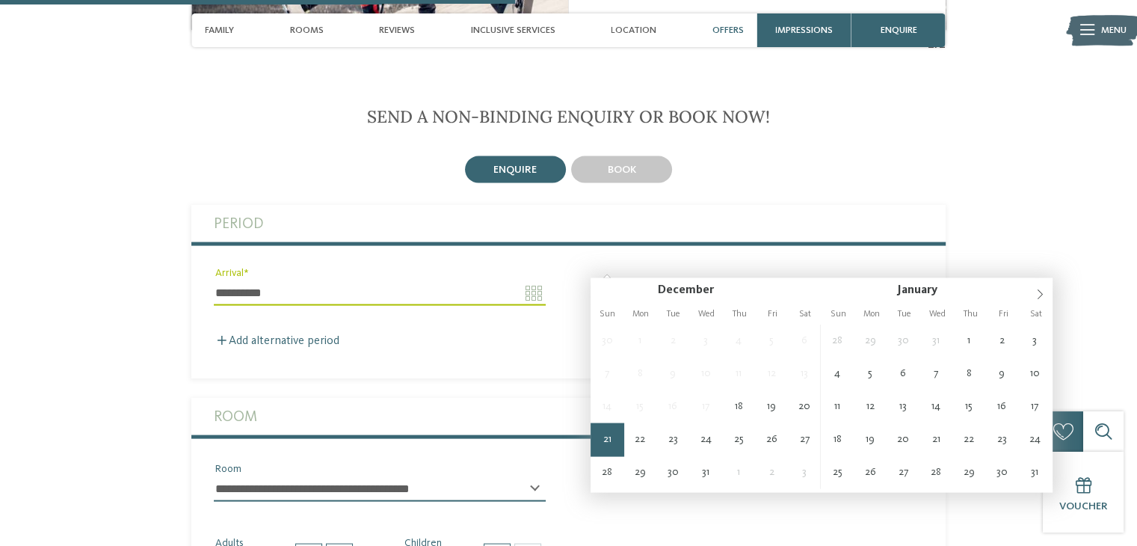
type input "**********"
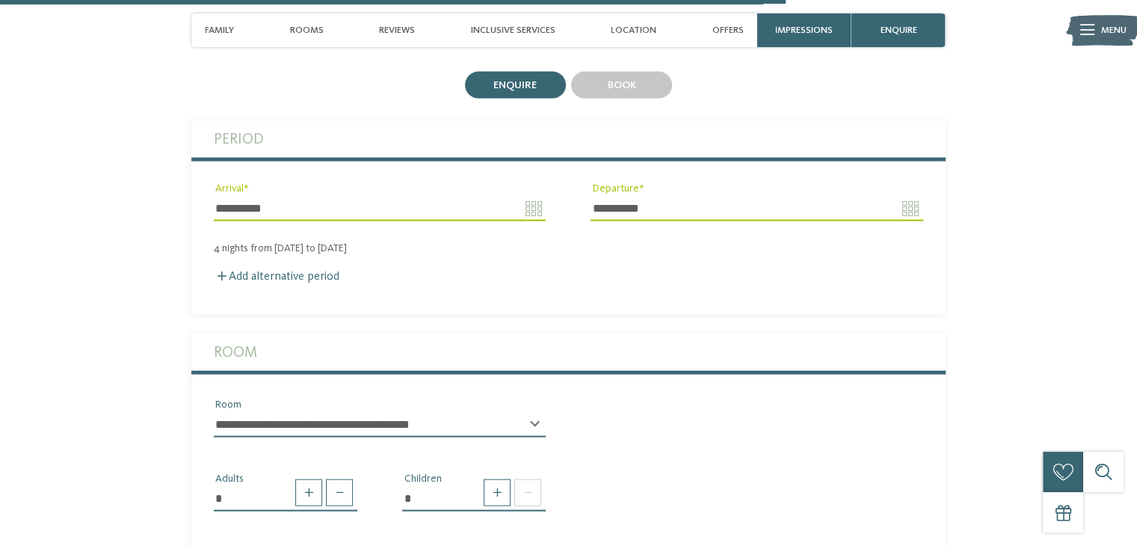
scroll to position [2988, 0]
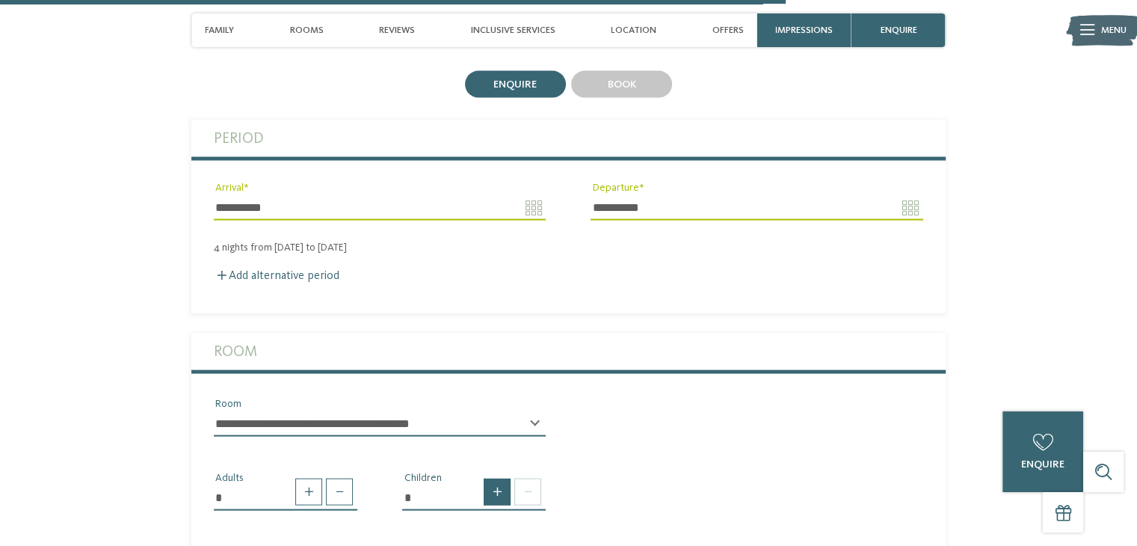
click at [496, 478] on span at bounding box center [497, 491] width 27 height 27
type input "*"
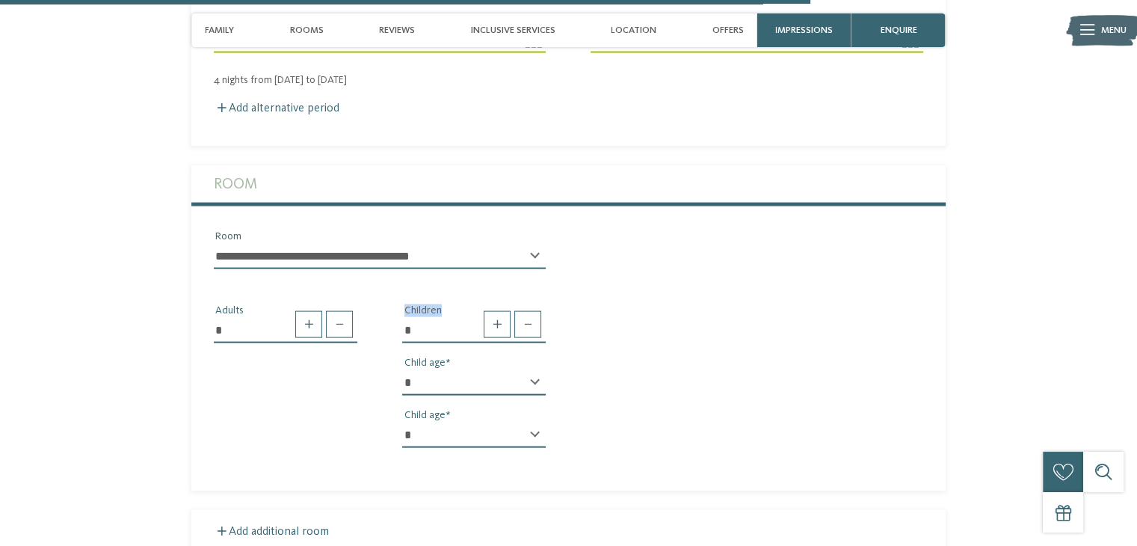
scroll to position [3158, 0]
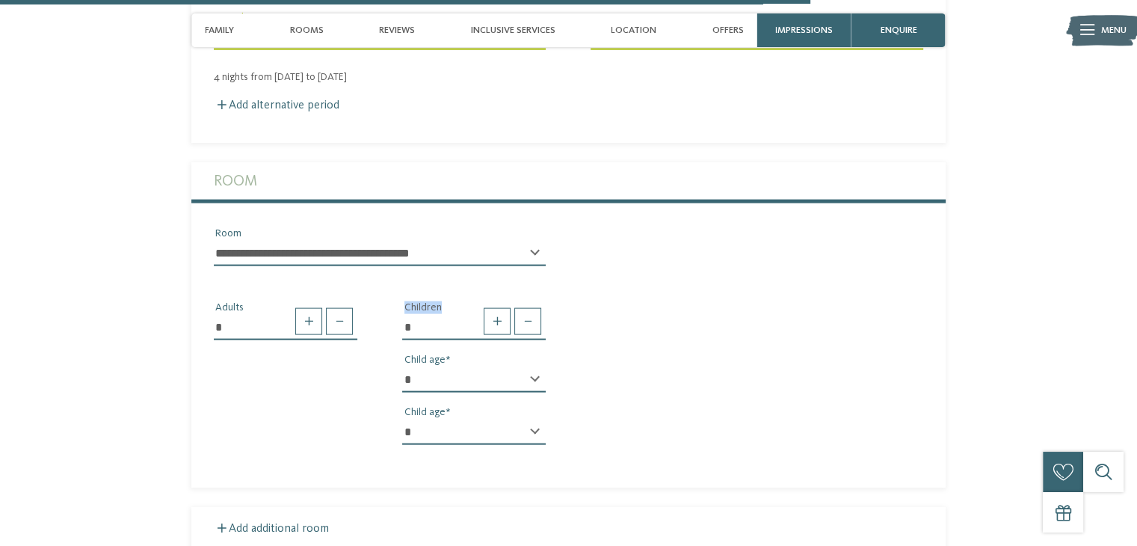
click at [525, 367] on select "* * * * * * * * * * * ** ** ** ** ** ** ** **" at bounding box center [473, 379] width 143 height 25
select select "**"
click at [402, 367] on select "* * * * * * * * * * * ** ** ** ** ** ** ** **" at bounding box center [473, 379] width 143 height 25
click at [472, 419] on select "* * * * * * * * * * * ** ** ** ** ** ** ** **" at bounding box center [473, 431] width 143 height 25
select select "*"
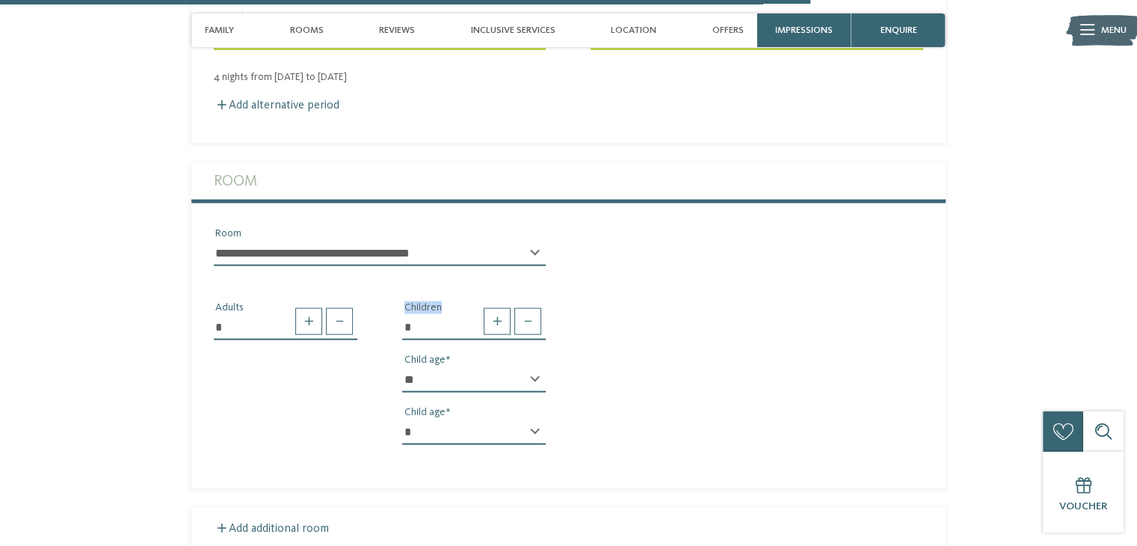
click at [402, 419] on select "* * * * * * * * * * * ** ** ** ** ** ** ** **" at bounding box center [473, 431] width 143 height 25
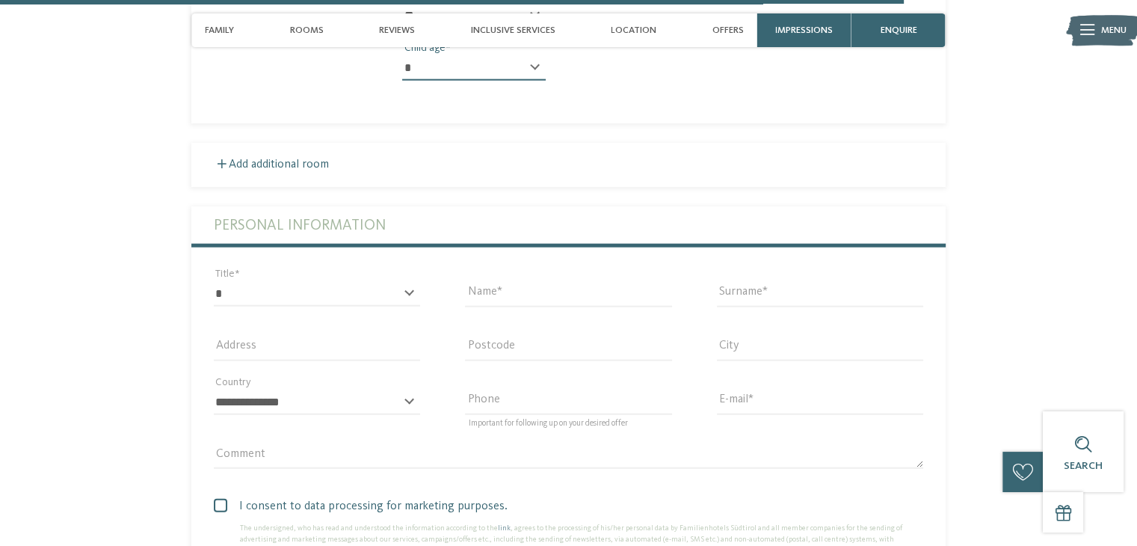
scroll to position [3523, 0]
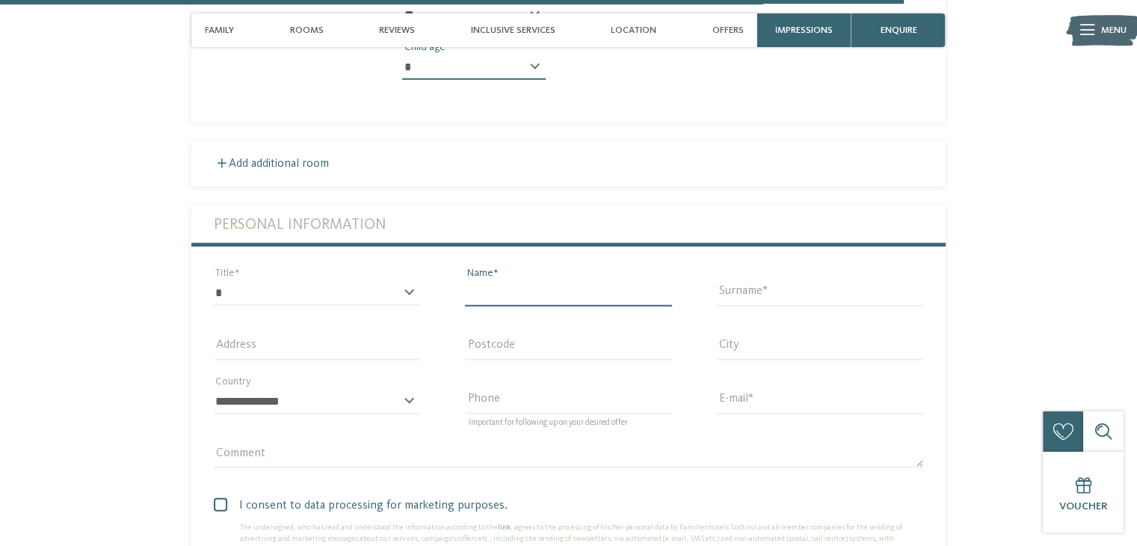
click at [498, 280] on input "Name" at bounding box center [568, 292] width 206 height 25
type input "*"
type input "*****"
type input "**********"
type input "********"
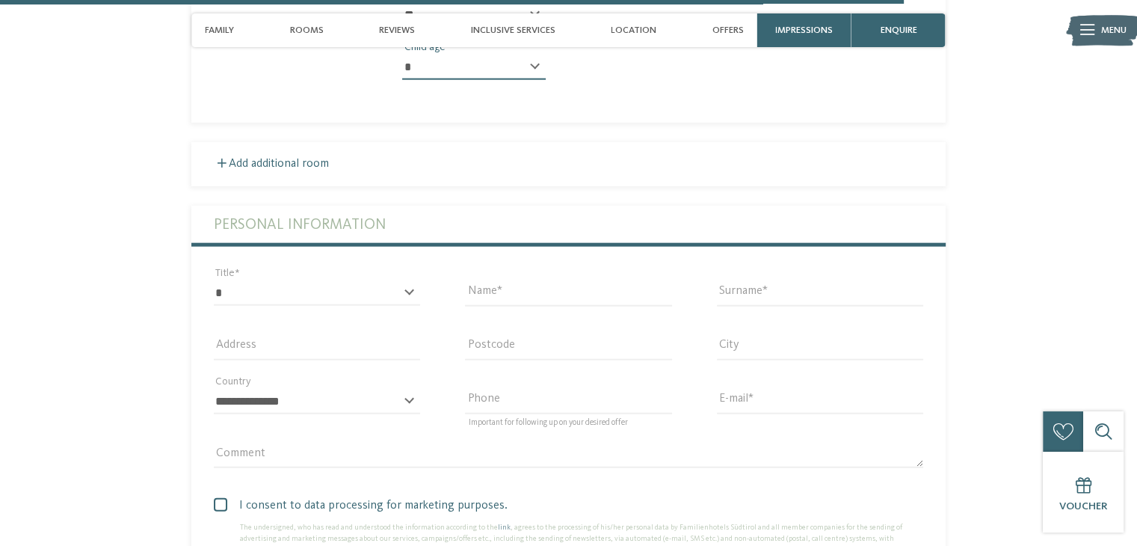
type input "******"
select select "**"
type input "**********"
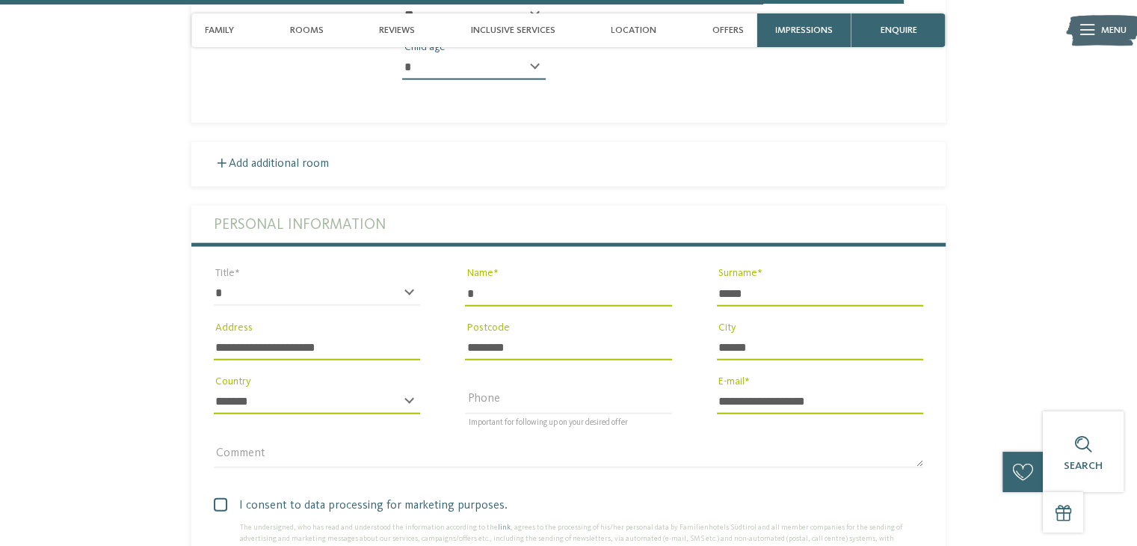
drag, startPoint x: 341, startPoint y: 326, endPoint x: 242, endPoint y: 311, distance: 99.8
click at [242, 335] on input "**********" at bounding box center [317, 347] width 206 height 25
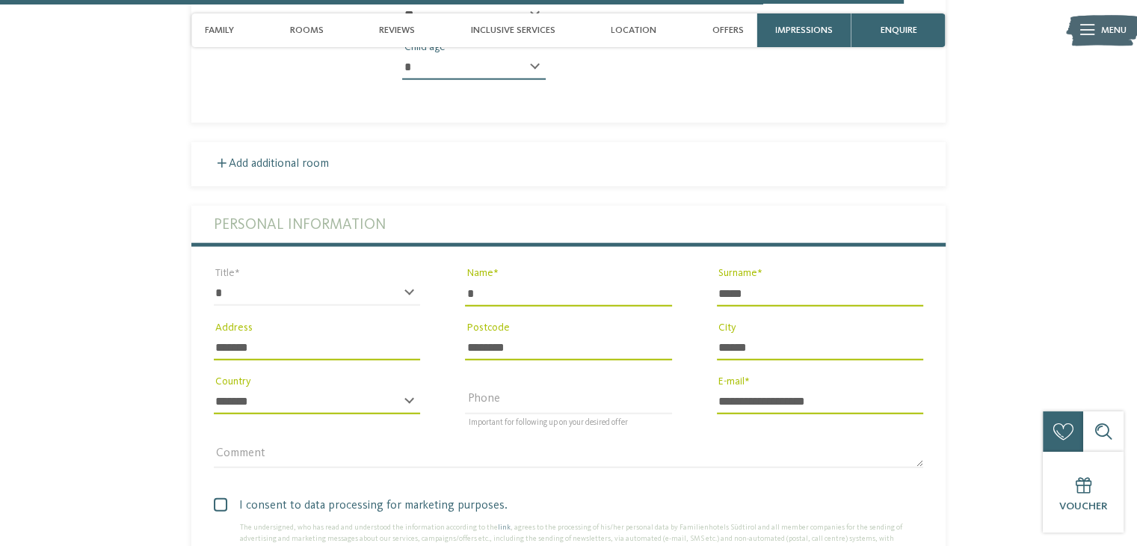
type input "*******"
click at [546, 335] on input "********" at bounding box center [568, 347] width 206 height 25
type input "*******"
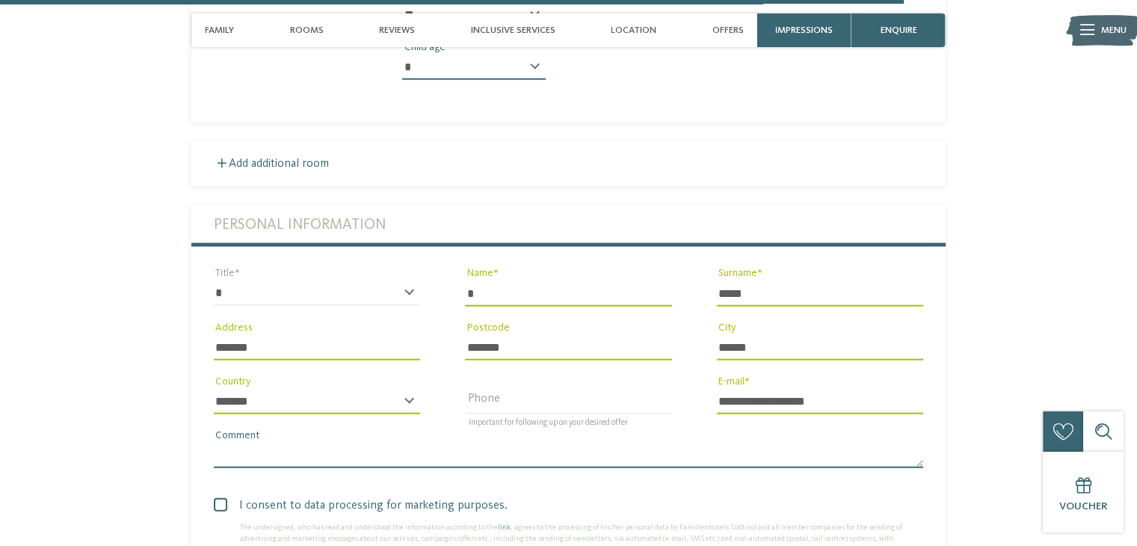
click at [705, 442] on textarea "Comment" at bounding box center [568, 454] width 709 height 25
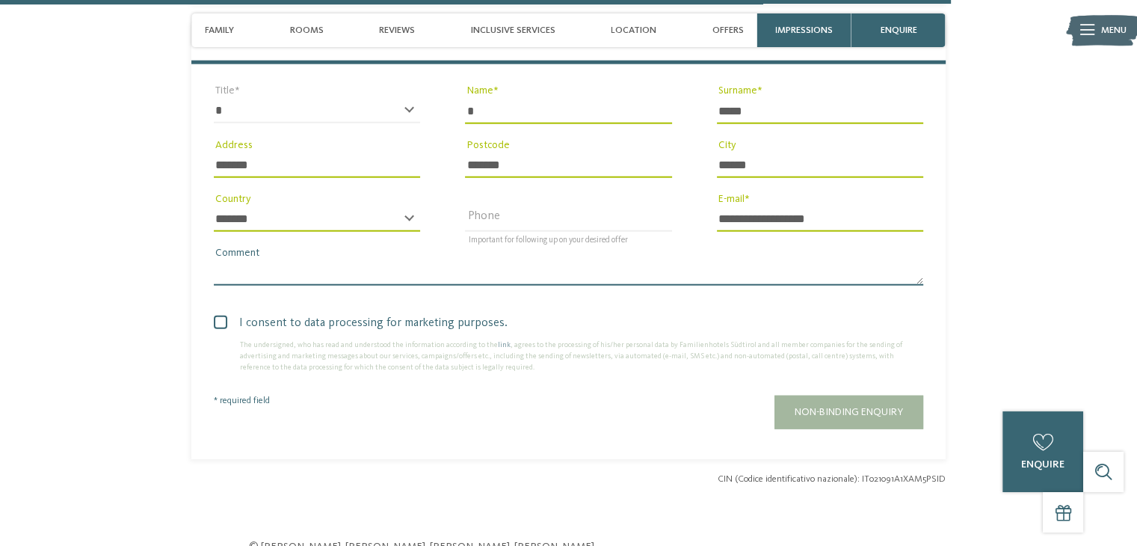
scroll to position [3704, 0]
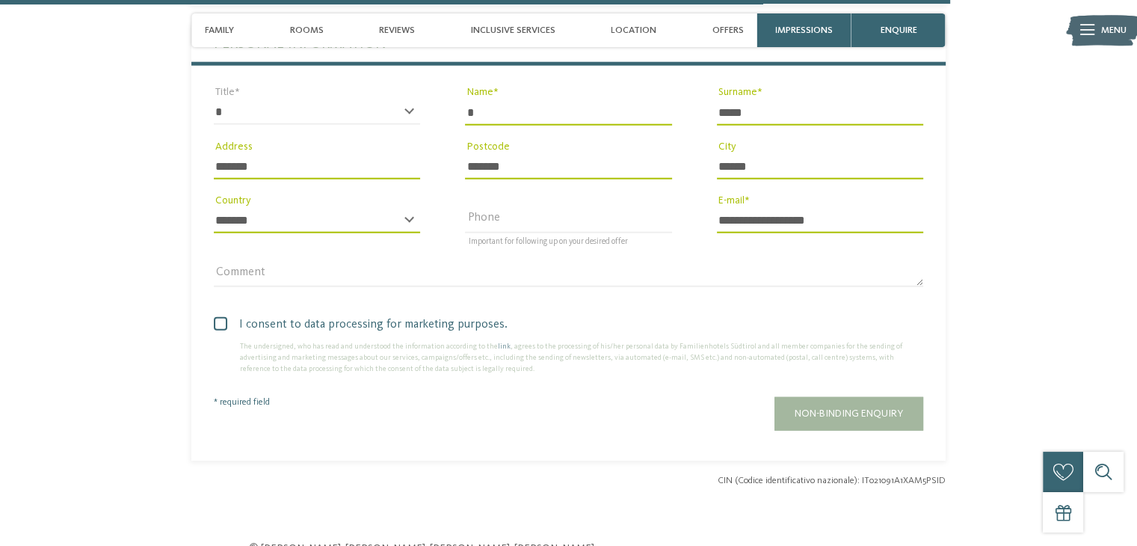
click at [219, 317] on span at bounding box center [220, 323] width 13 height 13
click at [0, 0] on span at bounding box center [0, 0] width 0 height 0
click at [219, 317] on span at bounding box center [220, 323] width 13 height 13
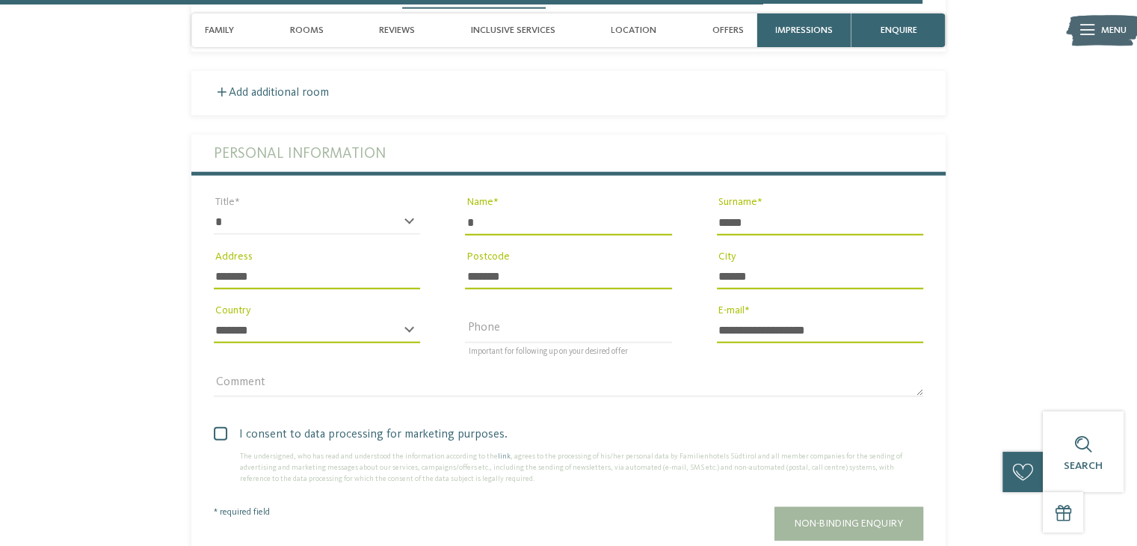
scroll to position [3592, 0]
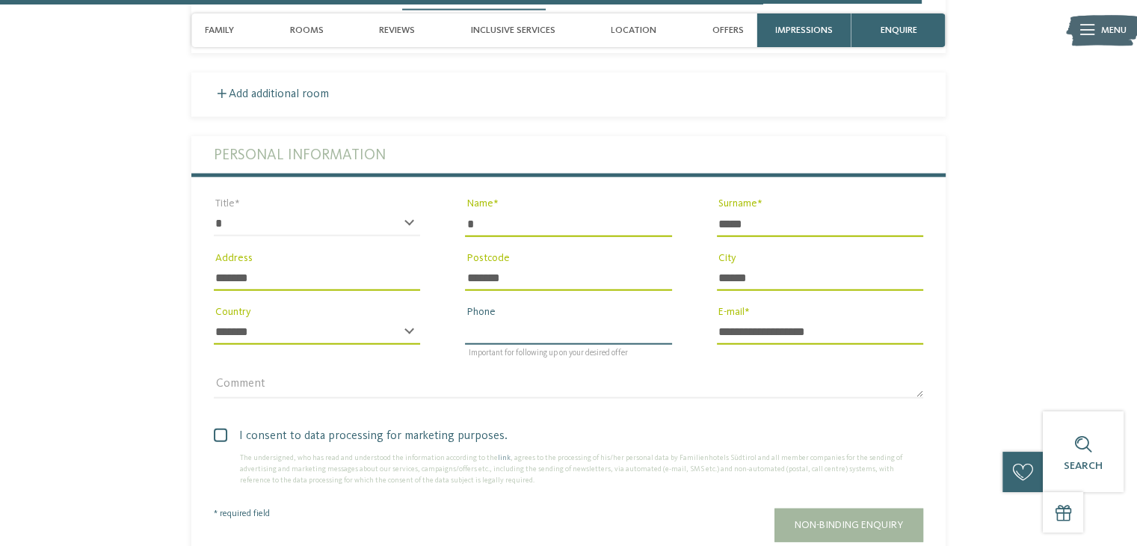
click at [517, 319] on input "Phone" at bounding box center [568, 331] width 206 height 25
click at [516, 319] on input "Phone" at bounding box center [568, 331] width 206 height 25
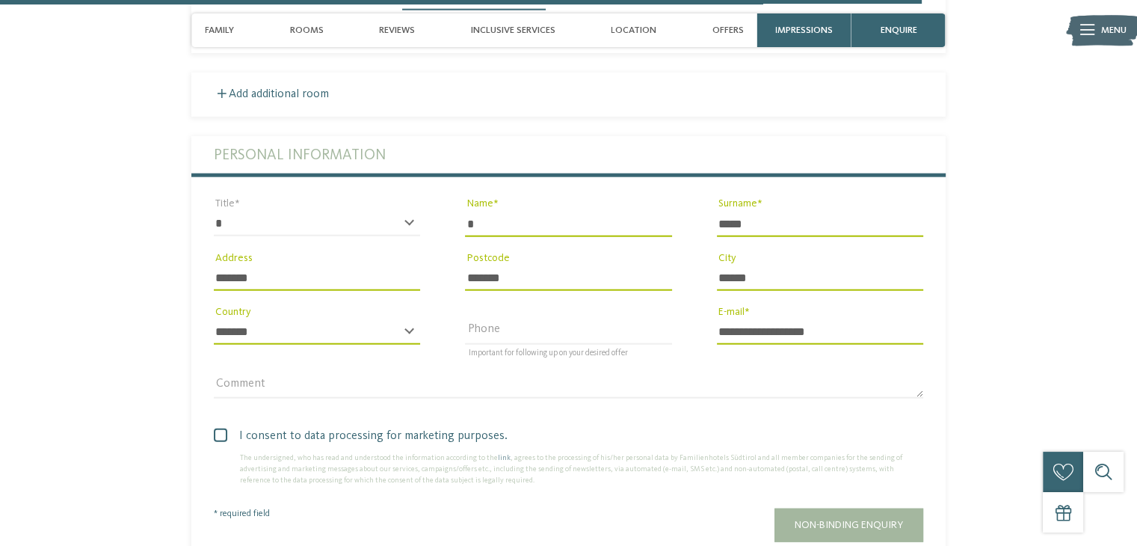
click at [478, 358] on div "Comment" at bounding box center [568, 385] width 754 height 54
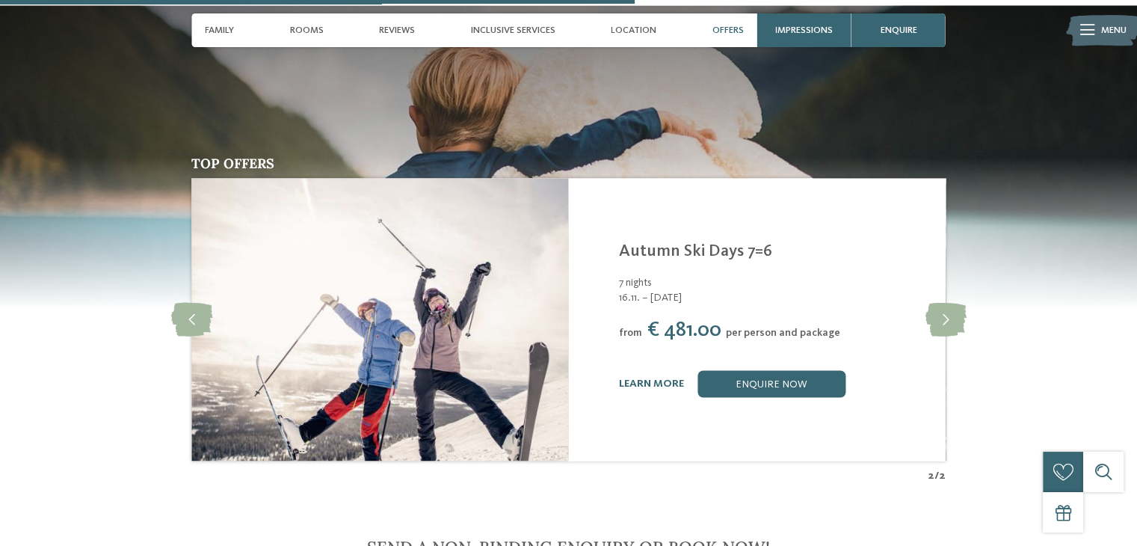
scroll to position [2472, 0]
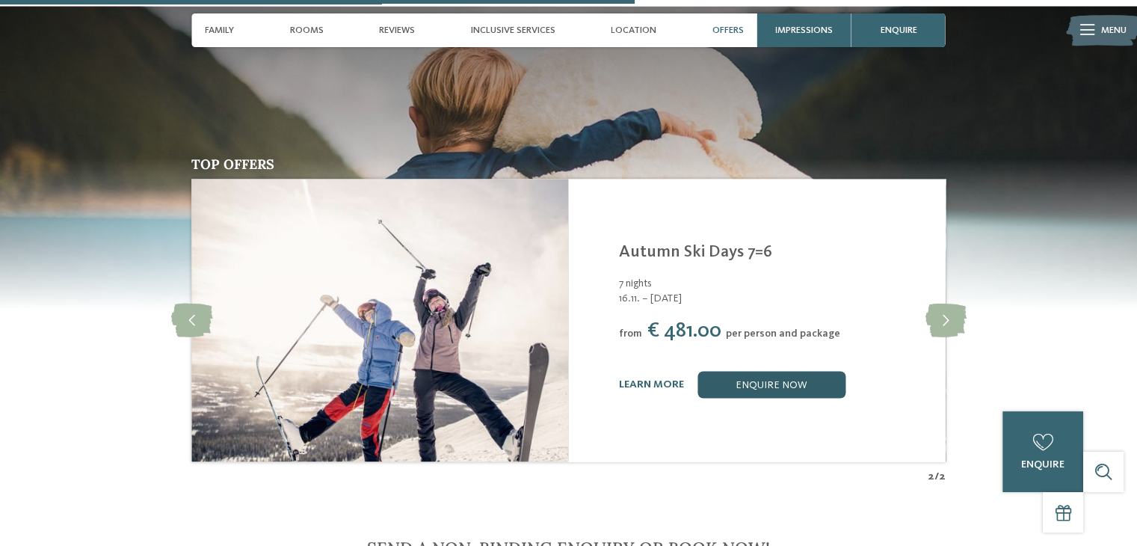
click at [723, 371] on link "enquire now" at bounding box center [771, 384] width 148 height 27
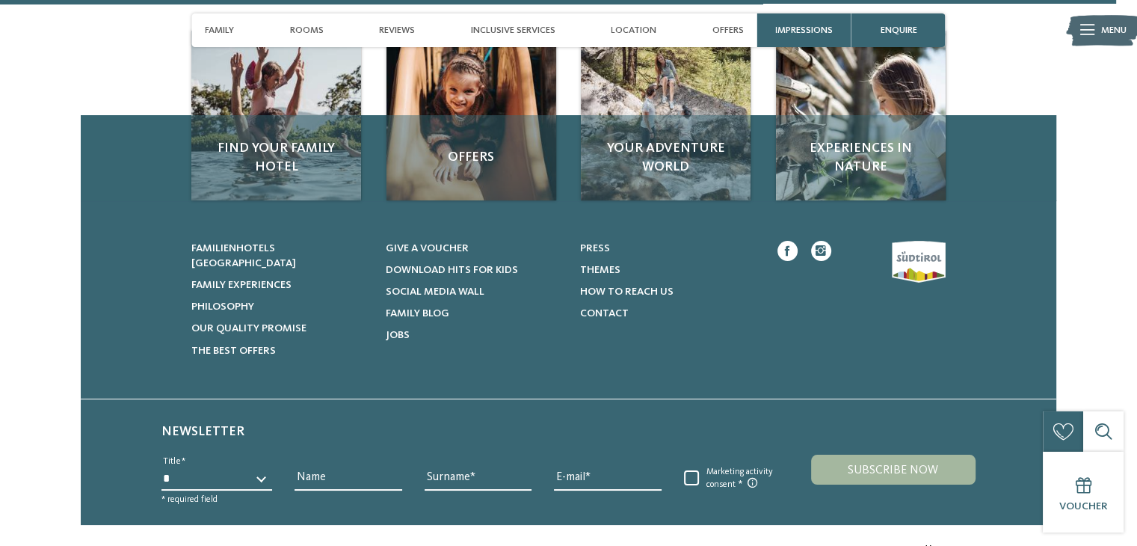
scroll to position [4422, 0]
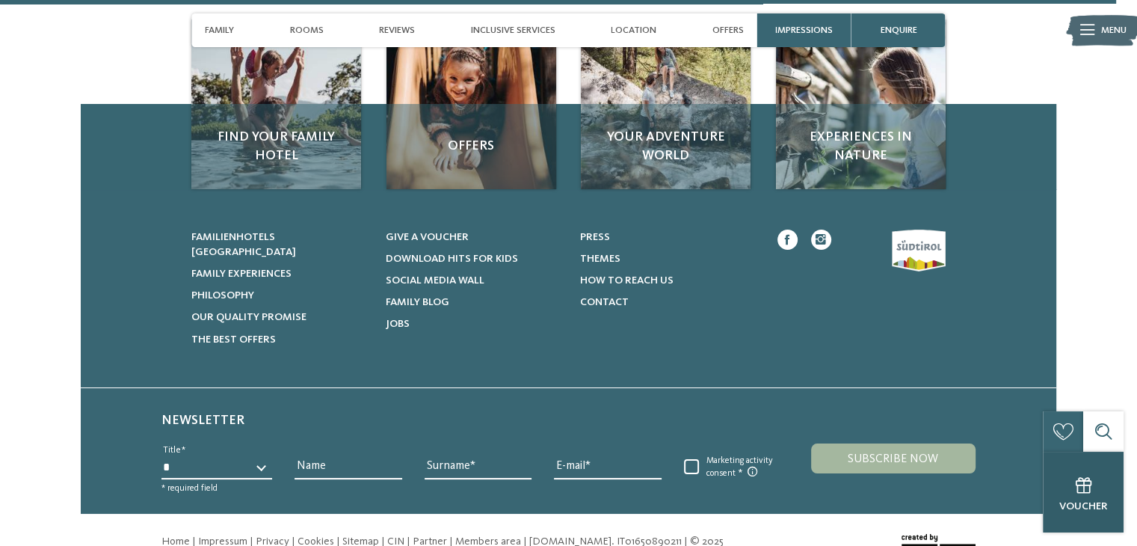
click at [1093, 489] on div at bounding box center [1082, 484] width 27 height 27
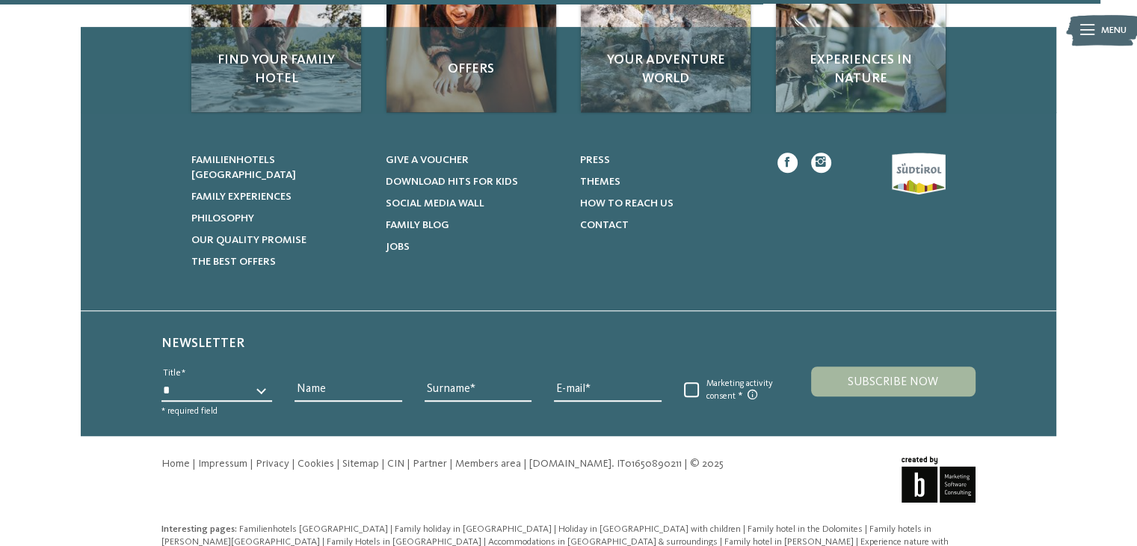
scroll to position [1069, 0]
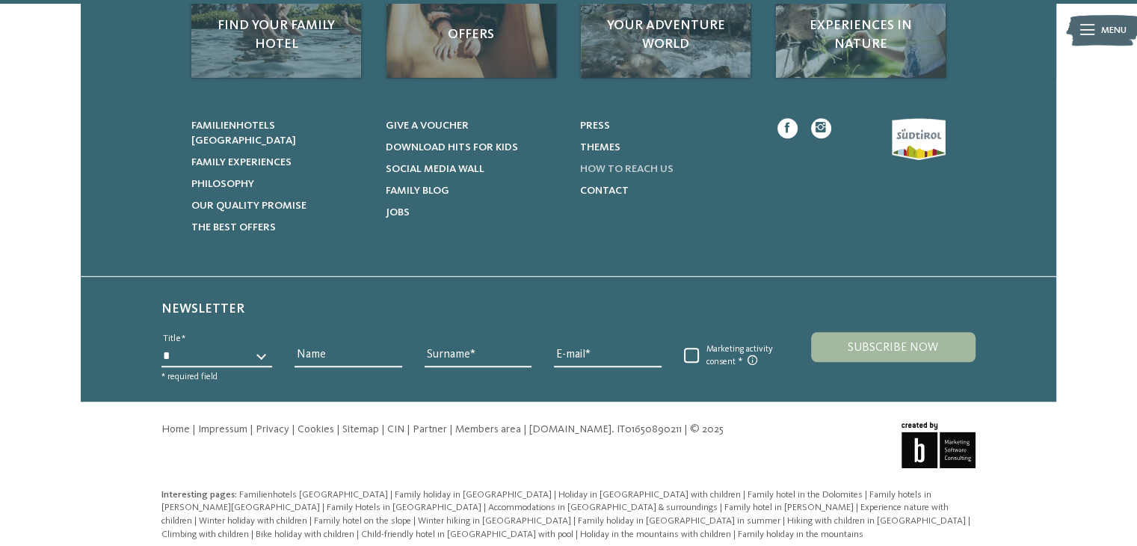
click at [607, 168] on span "How to reach us" at bounding box center [625, 169] width 93 height 10
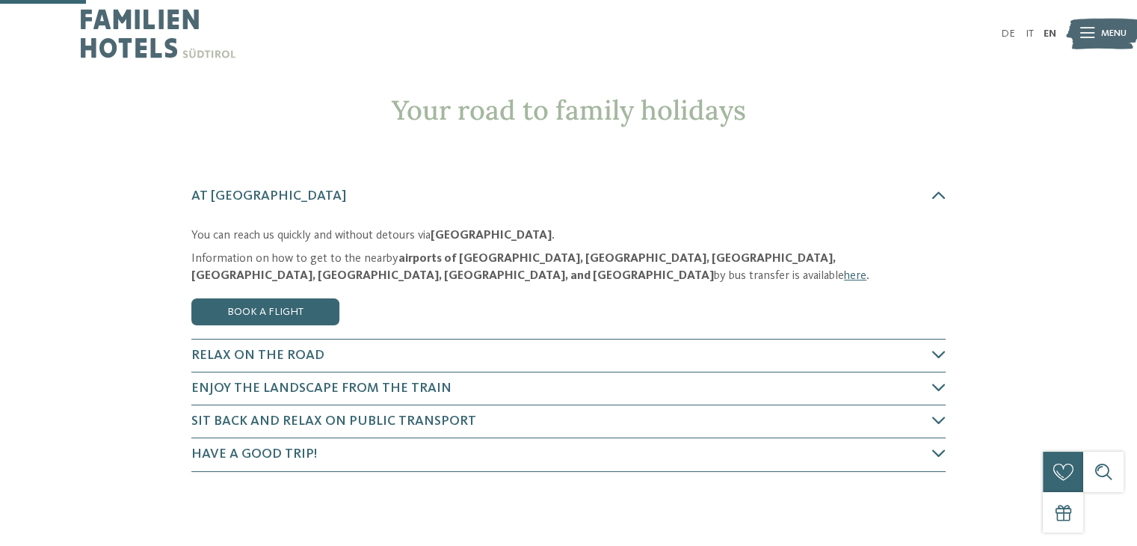
scroll to position [55, 0]
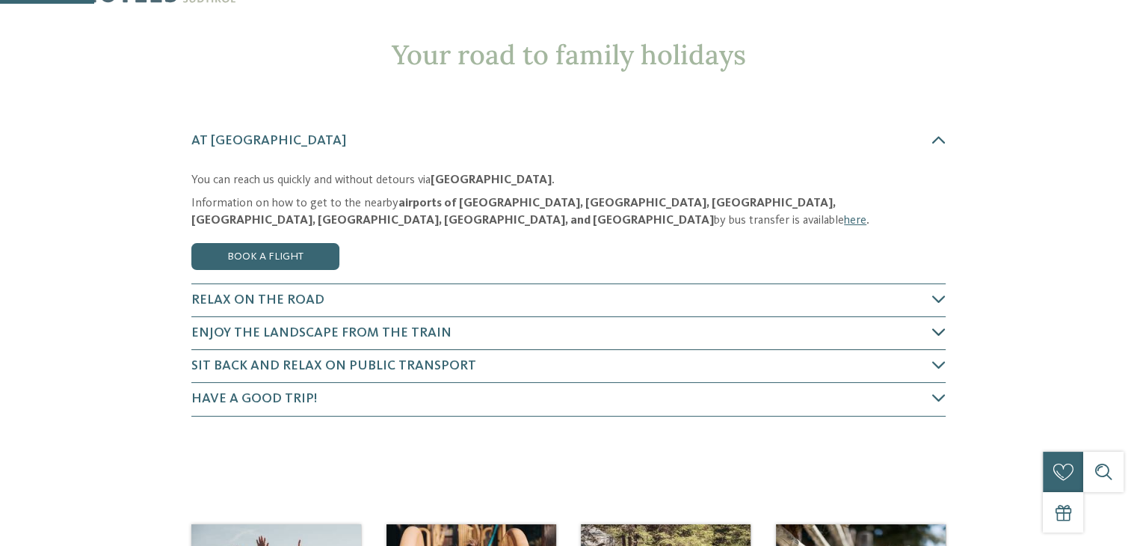
click at [473, 324] on h4 "Enjoy the landscape from the train" at bounding box center [561, 333] width 741 height 19
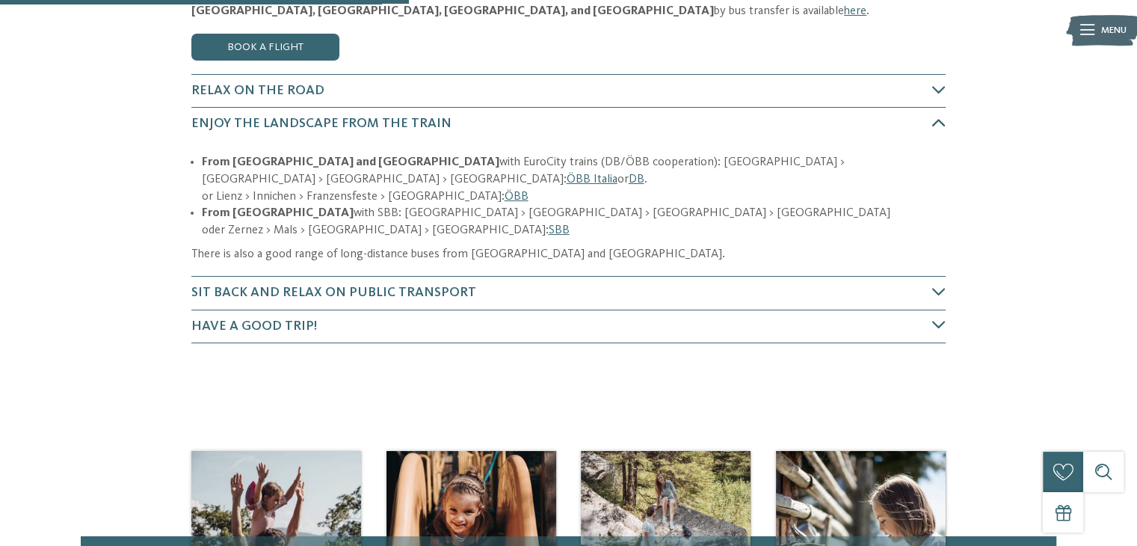
scroll to position [289, 0]
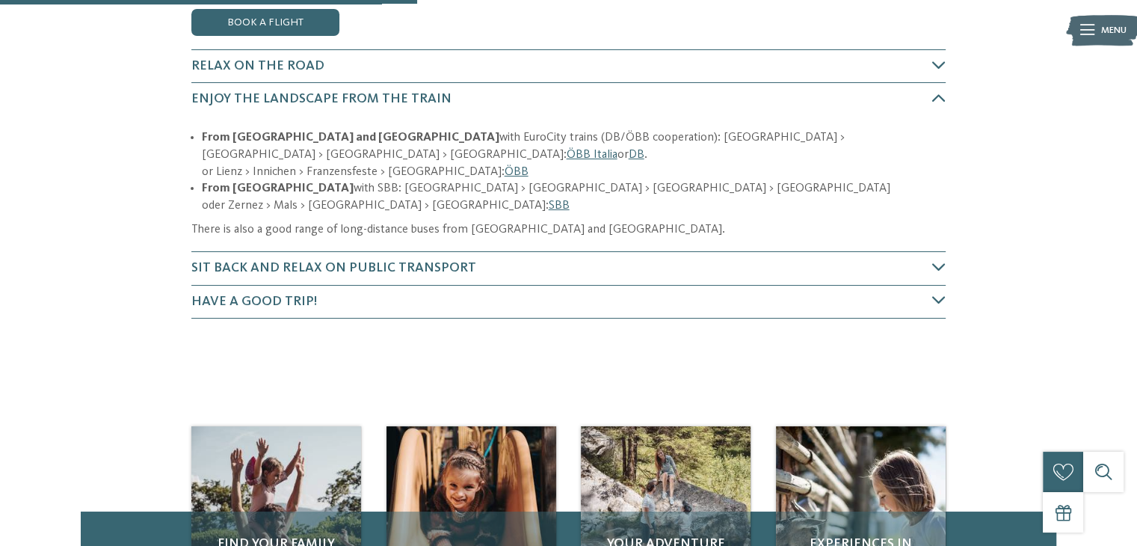
click at [282, 182] on strong "From [GEOGRAPHIC_DATA]" at bounding box center [278, 188] width 152 height 12
click at [702, 259] on h4 "Sit back and relax on public transport" at bounding box center [561, 268] width 741 height 19
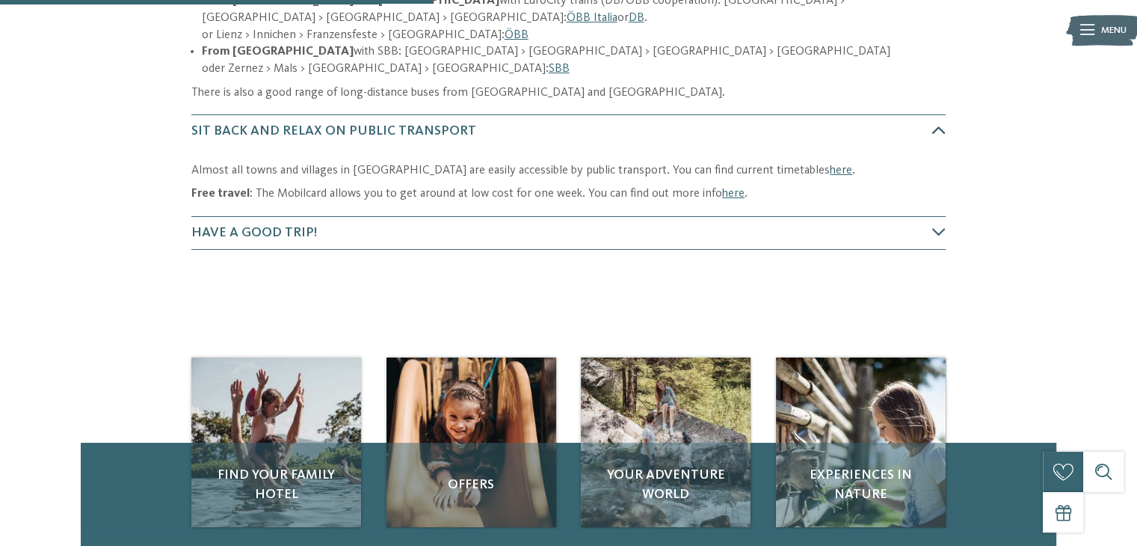
scroll to position [441, 0]
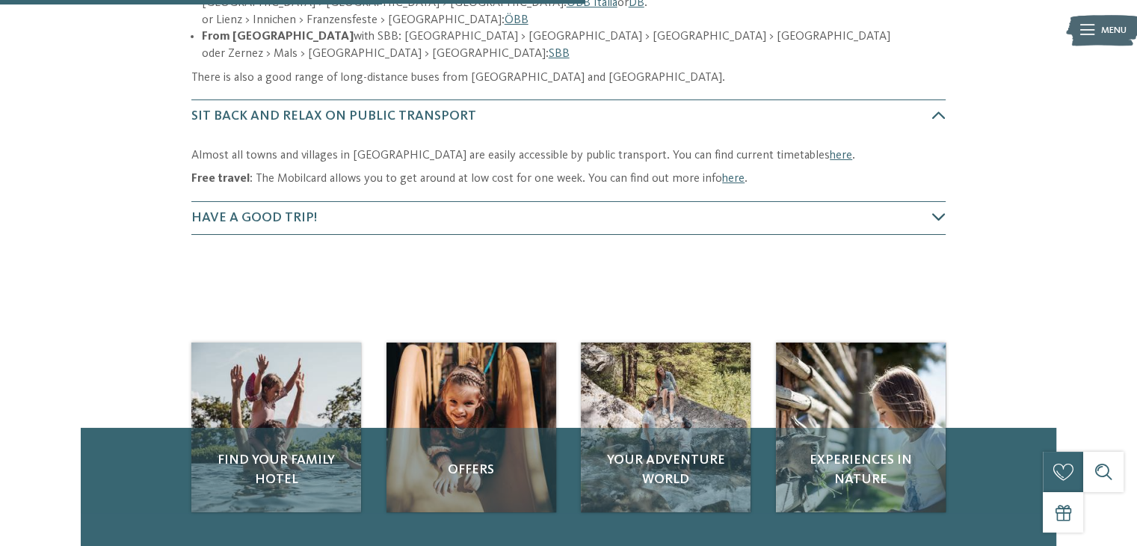
click at [670, 209] on h4 "Have a good trip!" at bounding box center [561, 218] width 741 height 19
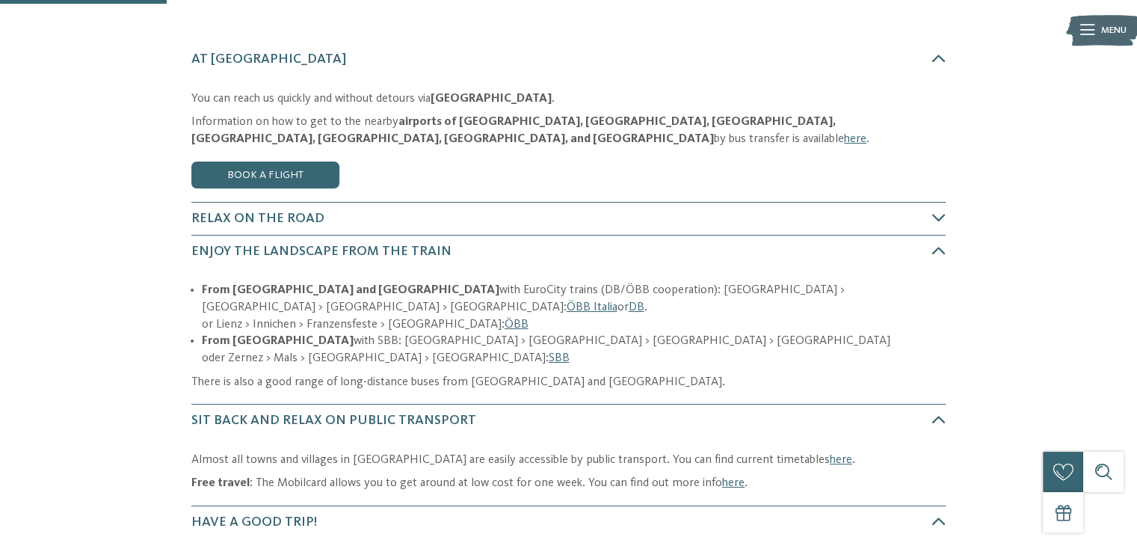
scroll to position [133, 0]
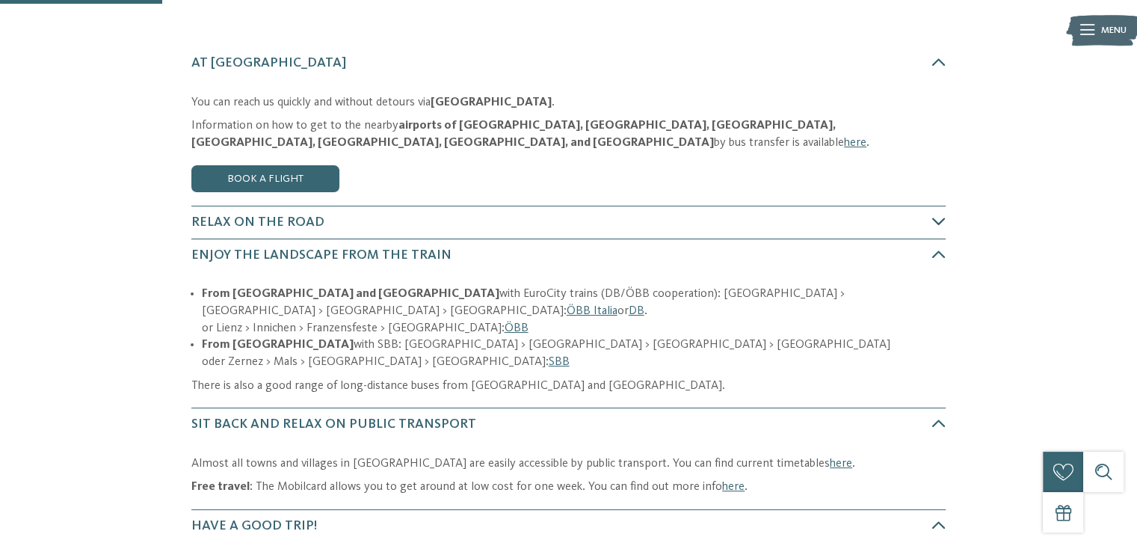
drag, startPoint x: 671, startPoint y: 216, endPoint x: 628, endPoint y: 223, distance: 44.0
click at [628, 223] on h4 "Relax on the road" at bounding box center [561, 222] width 741 height 19
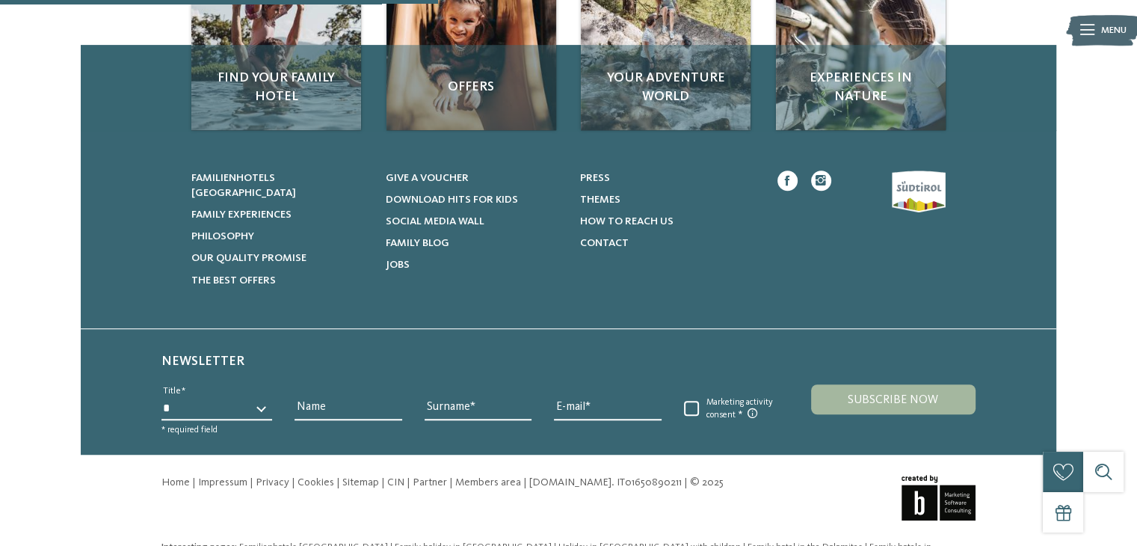
scroll to position [0, 0]
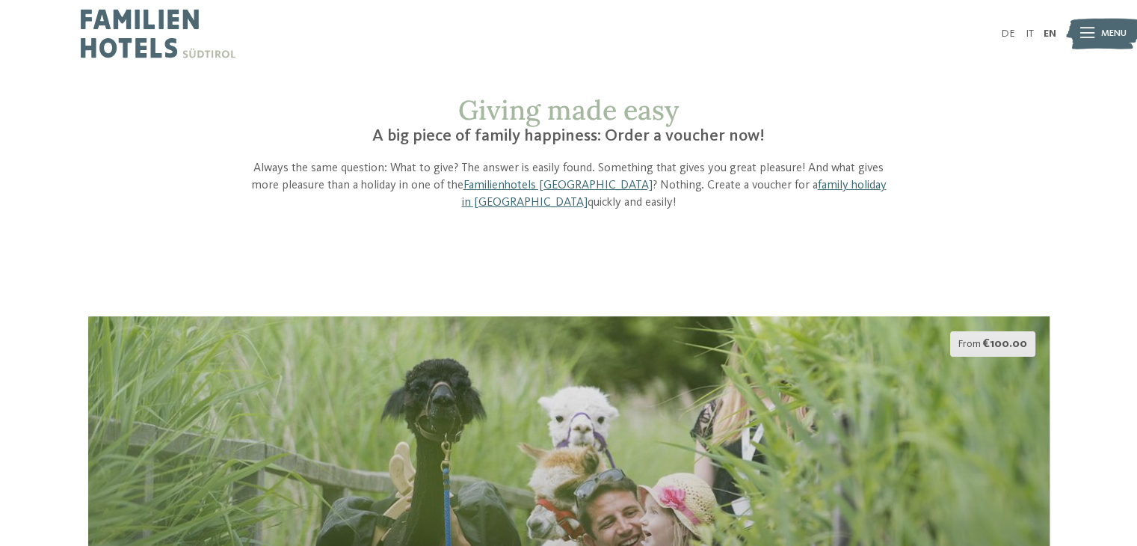
drag, startPoint x: 676, startPoint y: 1, endPoint x: 697, endPoint y: 28, distance: 34.7
click at [697, 28] on div "DE IT EN Menu" at bounding box center [812, 33] width 487 height 67
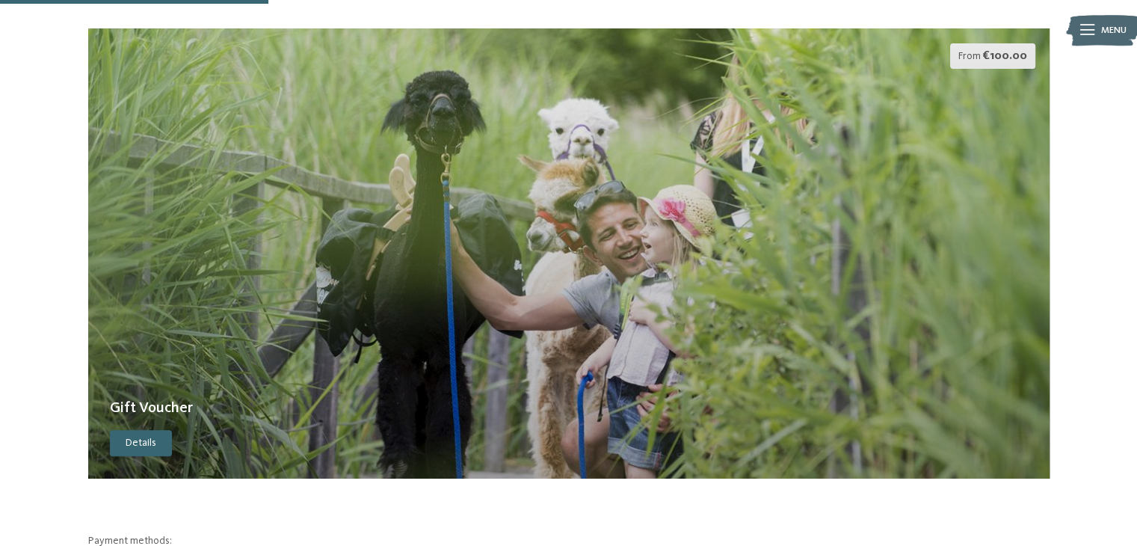
scroll to position [252, 0]
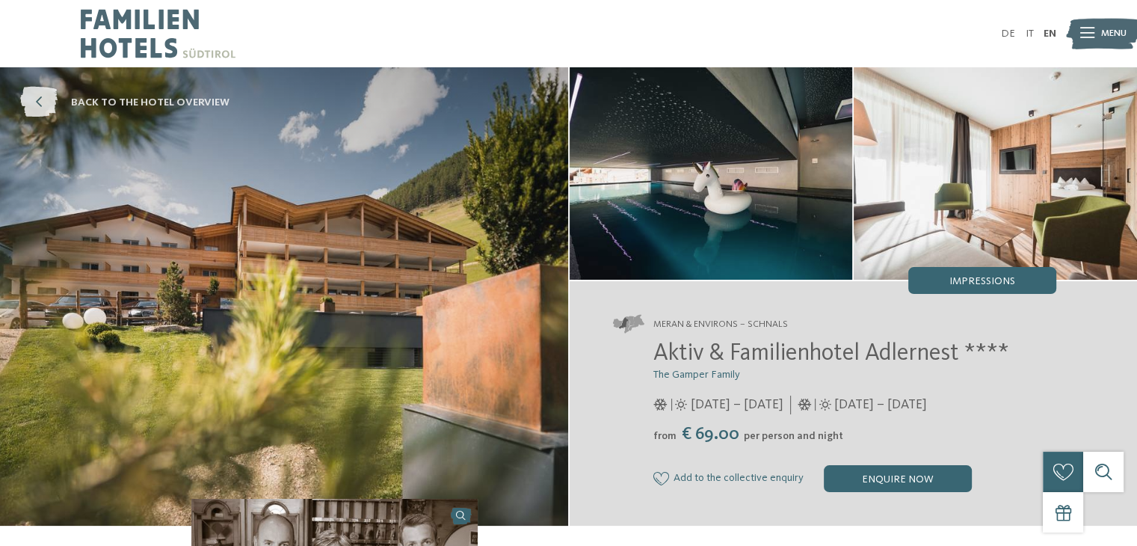
click at [49, 108] on icon at bounding box center [38, 102] width 37 height 31
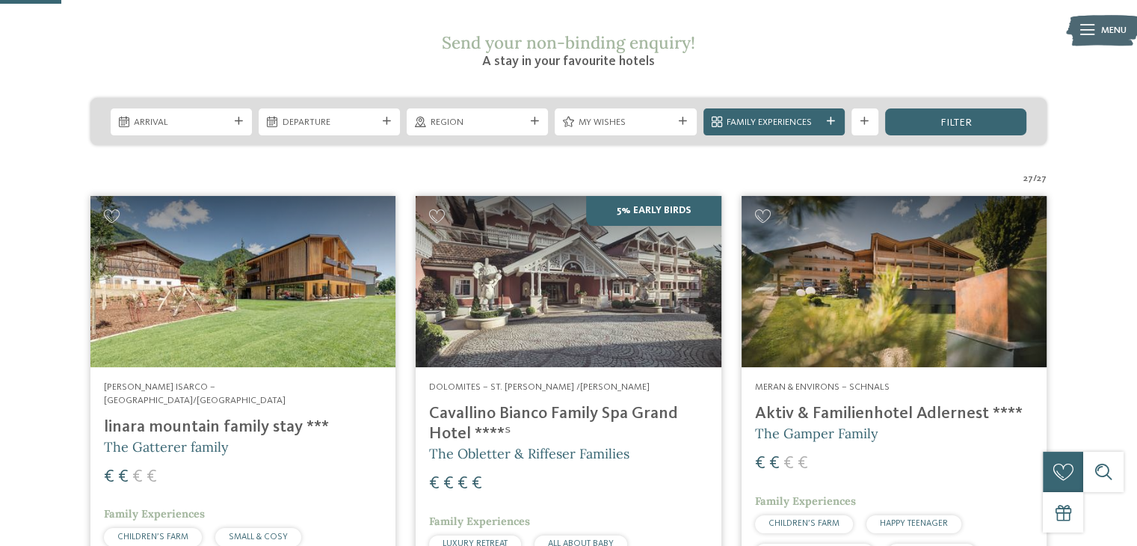
scroll to position [248, 0]
click at [215, 251] on img at bounding box center [242, 282] width 305 height 172
click at [242, 270] on img at bounding box center [242, 282] width 305 height 172
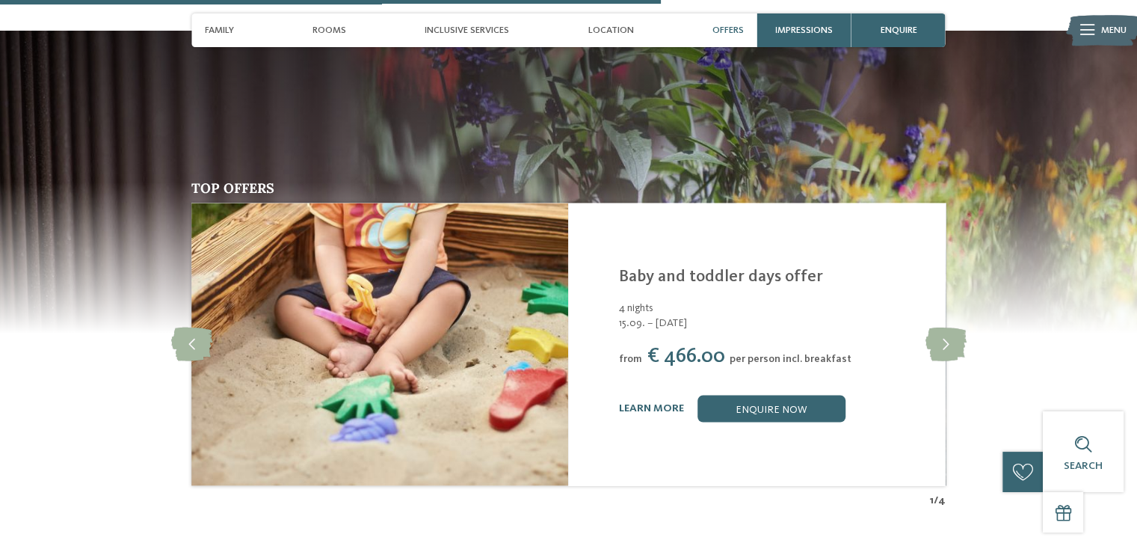
scroll to position [2601, 0]
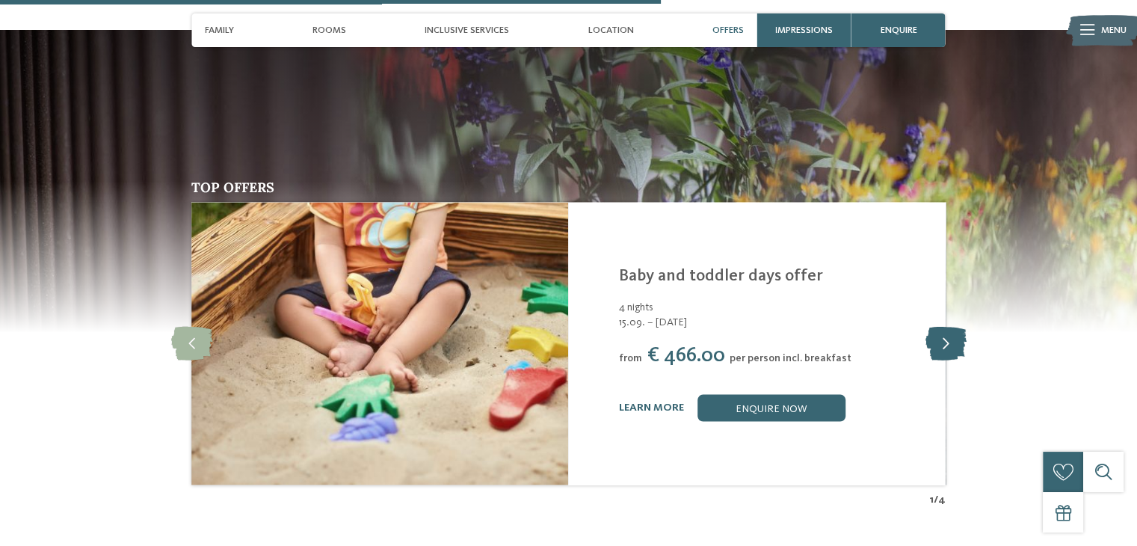
click at [947, 338] on icon at bounding box center [944, 343] width 41 height 34
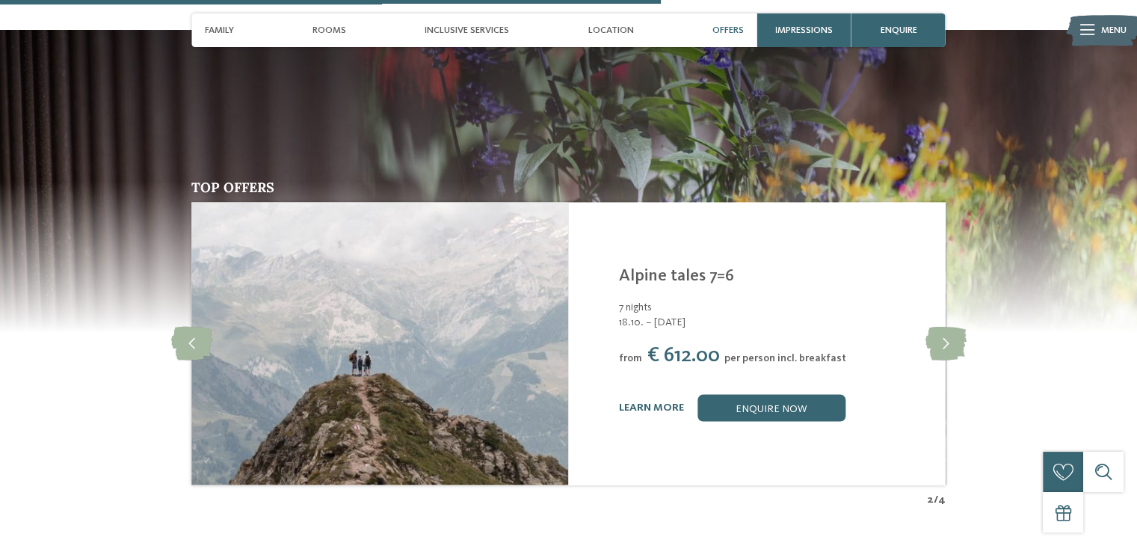
drag, startPoint x: 947, startPoint y: 339, endPoint x: 939, endPoint y: 354, distance: 17.4
click at [939, 354] on div "Linara Rio di Pusteria/Valles - Valle Isarco Alpine tales 7=6 7 nights 18.10. –…" at bounding box center [756, 343] width 377 height 282
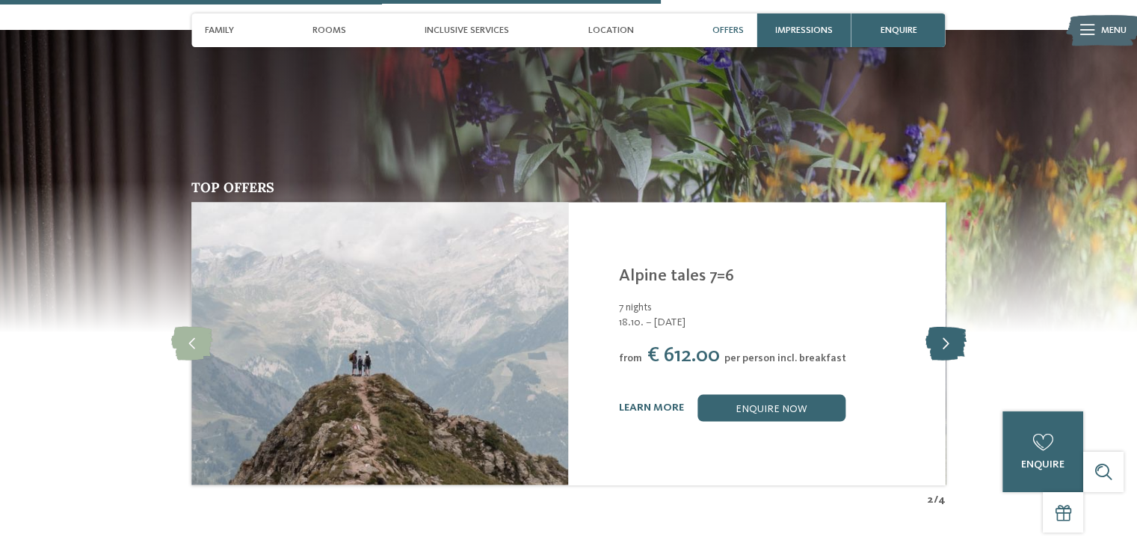
click at [940, 327] on icon at bounding box center [944, 343] width 41 height 34
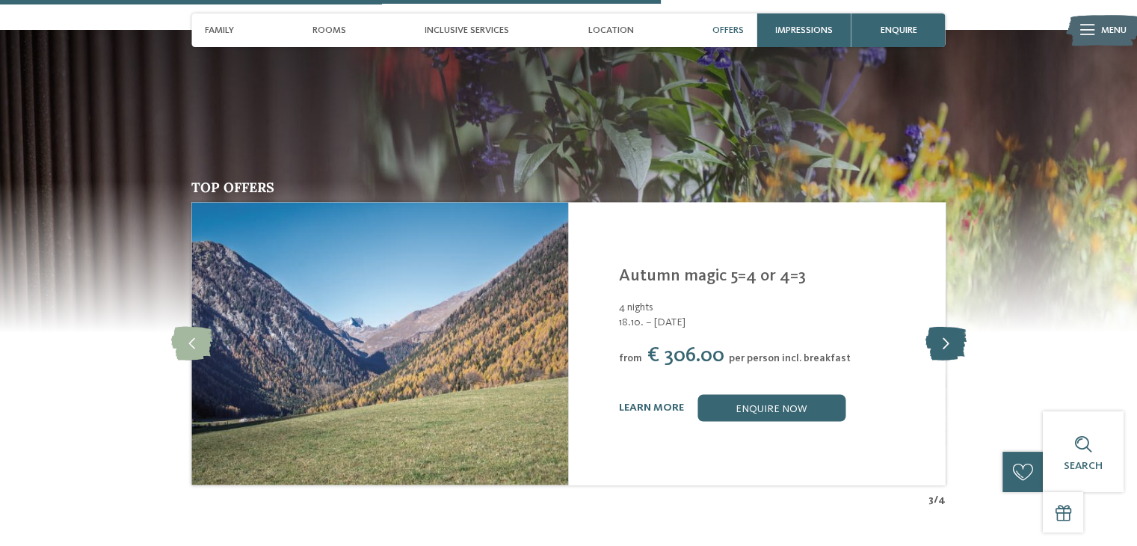
click at [940, 327] on icon at bounding box center [944, 343] width 41 height 34
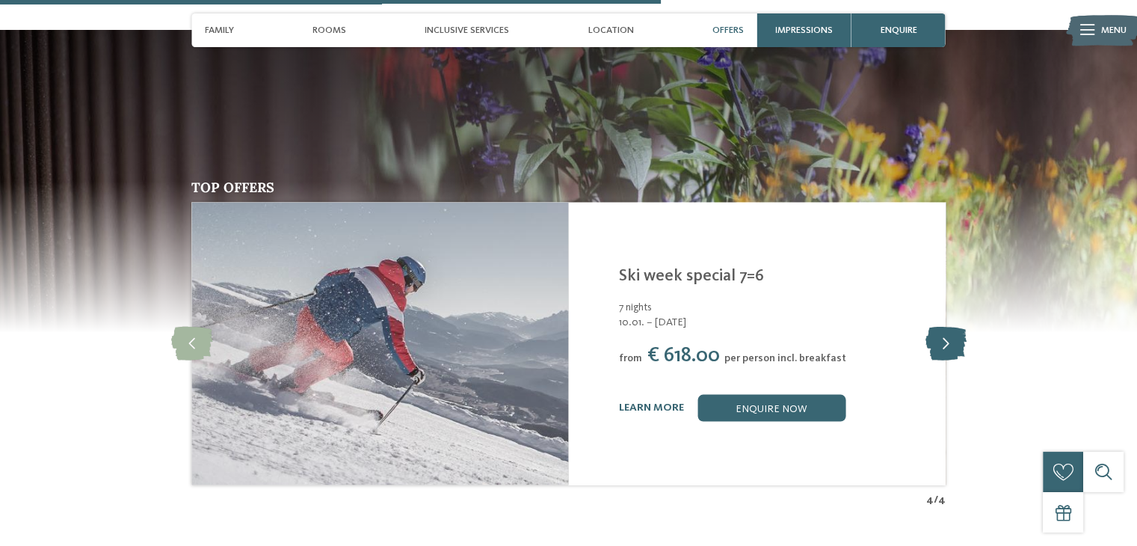
click at [940, 327] on icon at bounding box center [944, 343] width 41 height 34
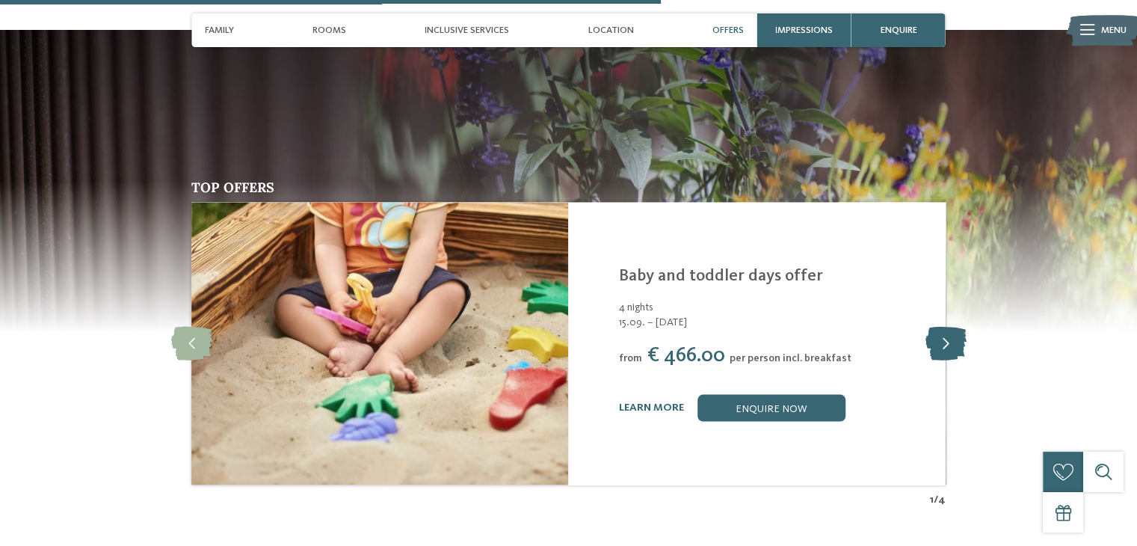
click at [940, 327] on icon at bounding box center [944, 343] width 41 height 34
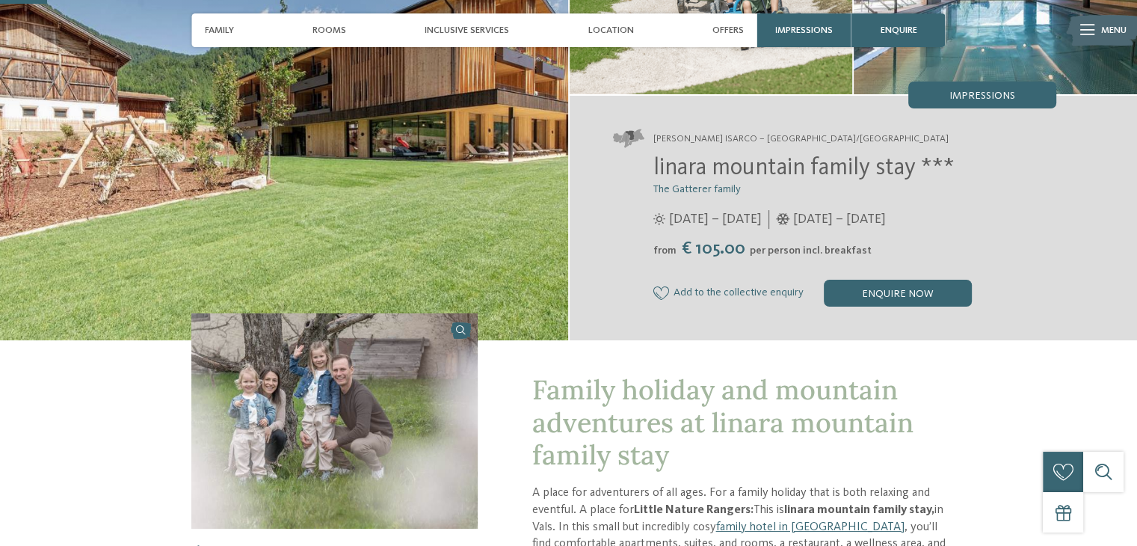
scroll to position [0, 0]
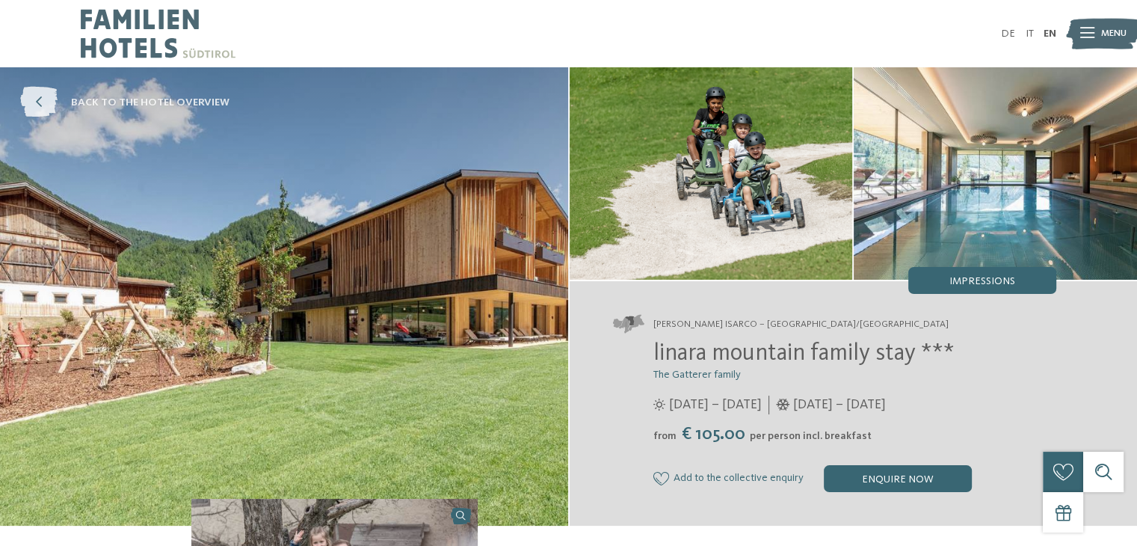
click at [44, 108] on icon at bounding box center [38, 102] width 37 height 31
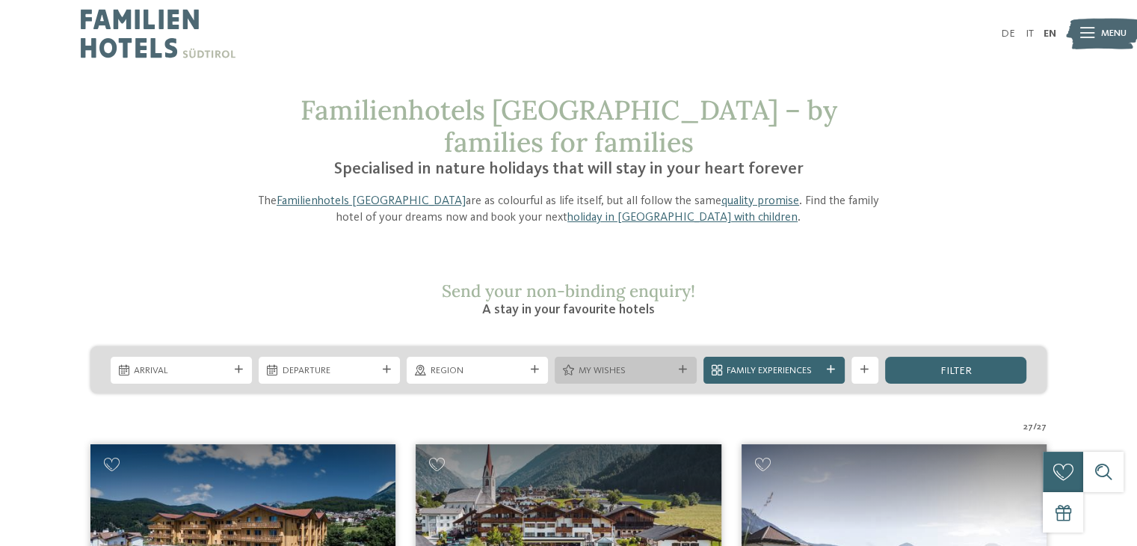
click at [682, 356] on div "My wishes" at bounding box center [625, 369] width 141 height 27
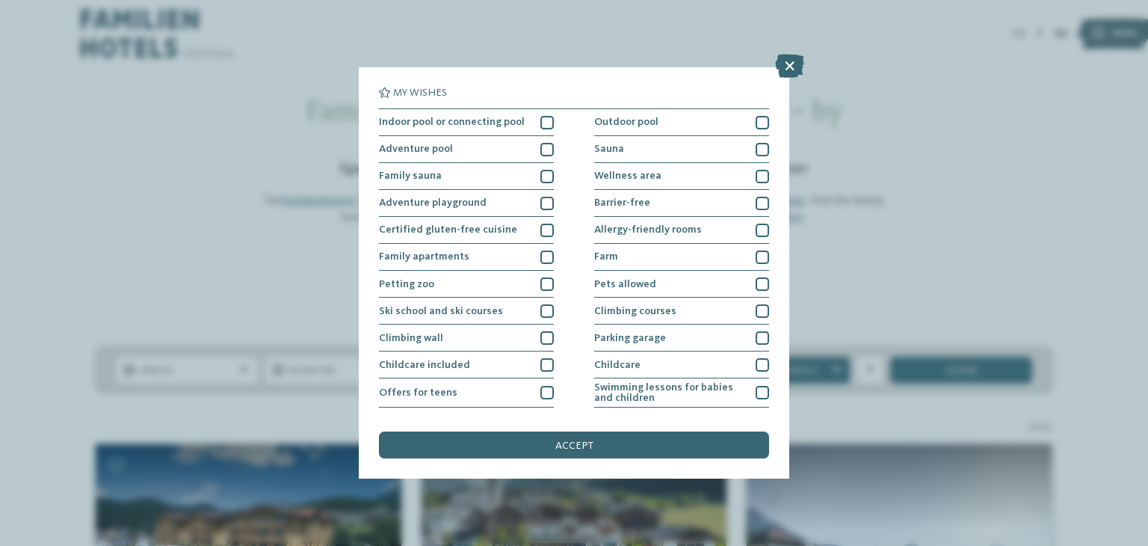
click at [81, 274] on div "My wishes Indoor pool or connecting pool Outdoor pool" at bounding box center [574, 273] width 1148 height 546
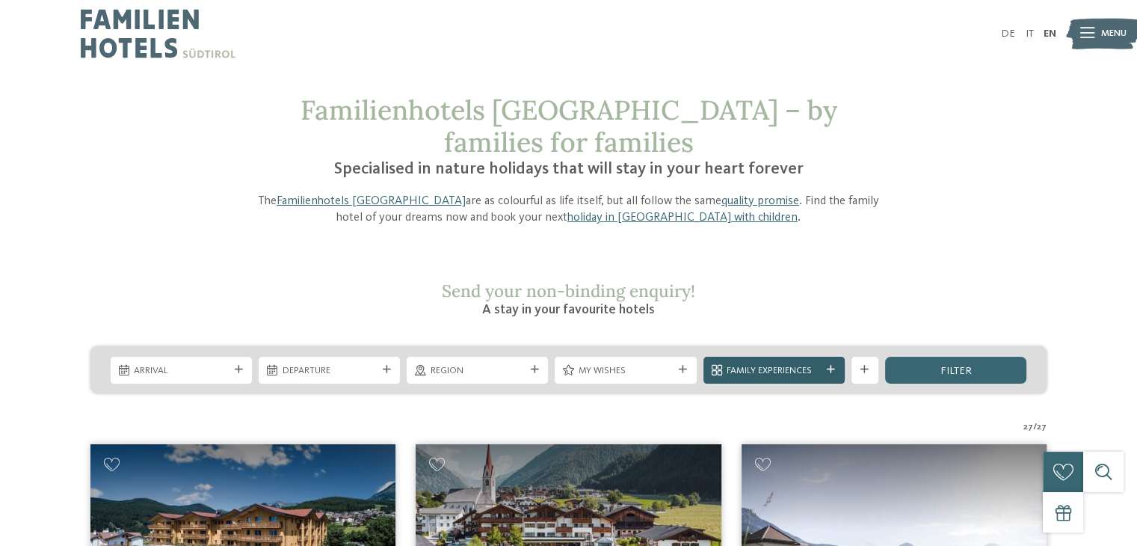
click at [833, 365] on icon at bounding box center [831, 369] width 8 height 8
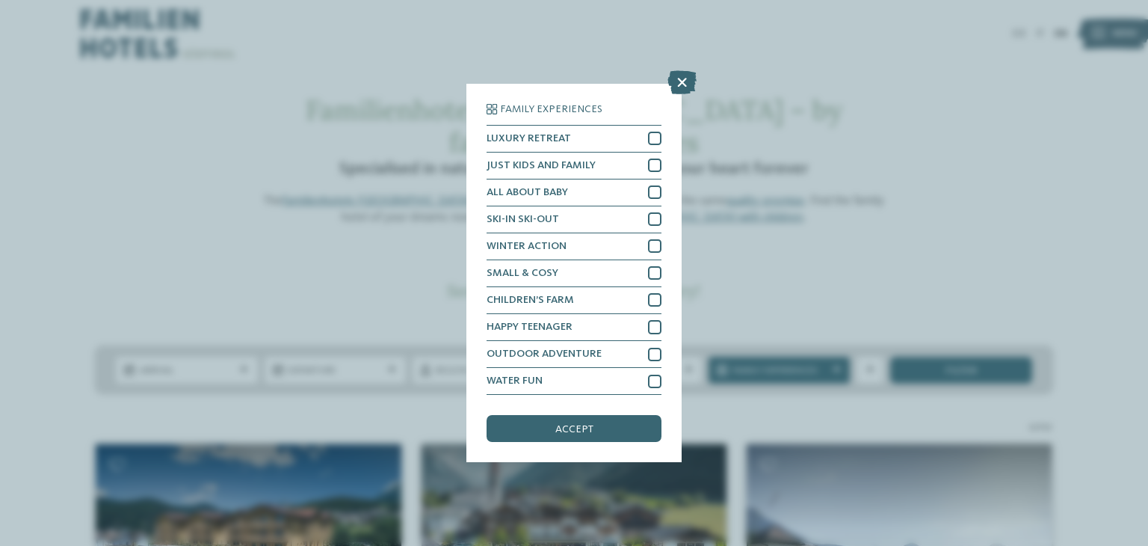
click at [860, 225] on div "Family Experiences LUXURY RETREAT JUST KIDS AND FAMILY" at bounding box center [574, 273] width 1148 height 546
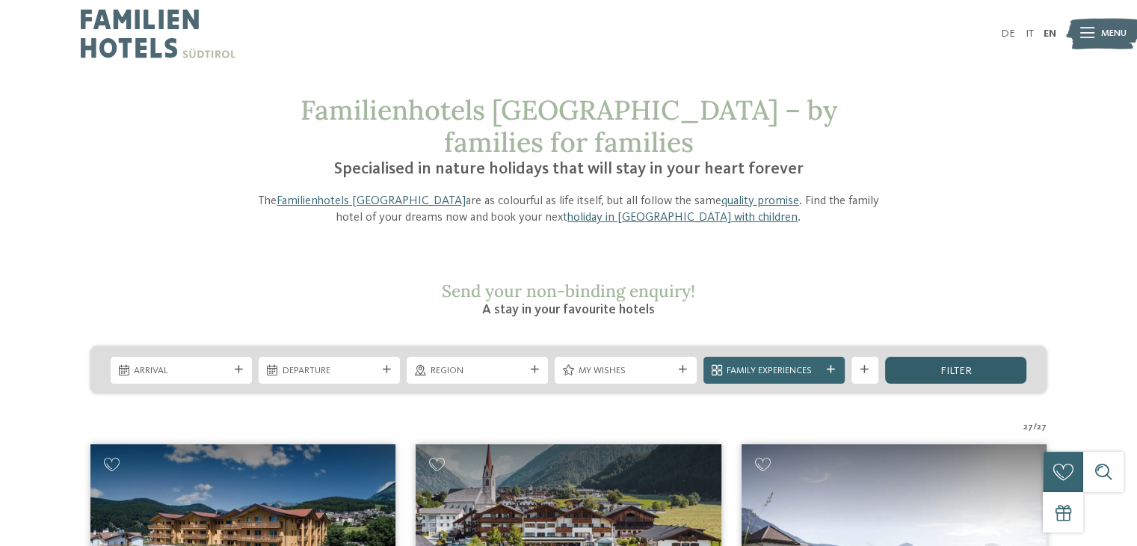
click at [953, 365] on span "filter" at bounding box center [954, 370] width 31 height 10
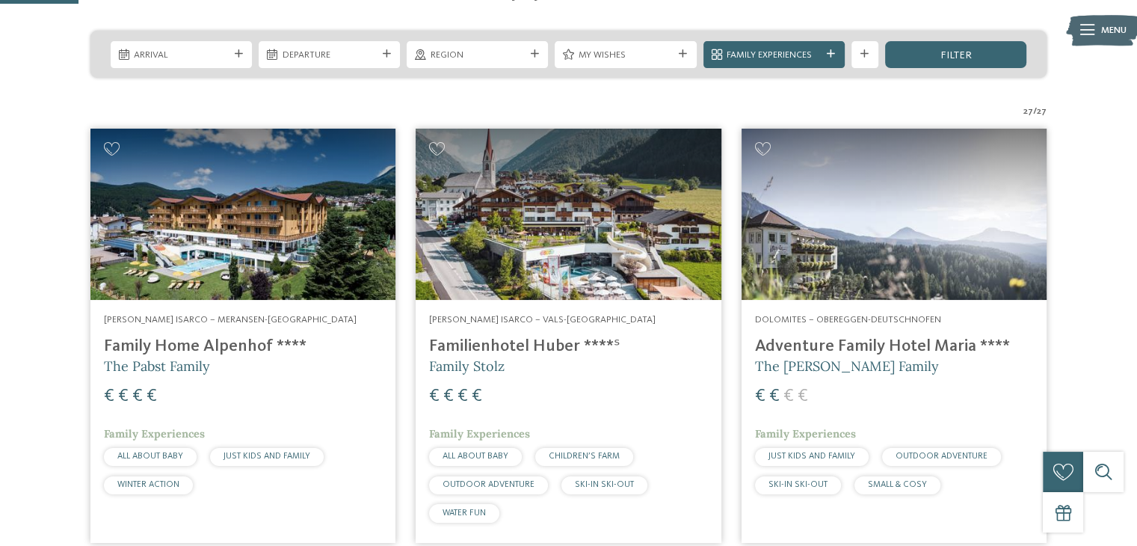
scroll to position [319, 0]
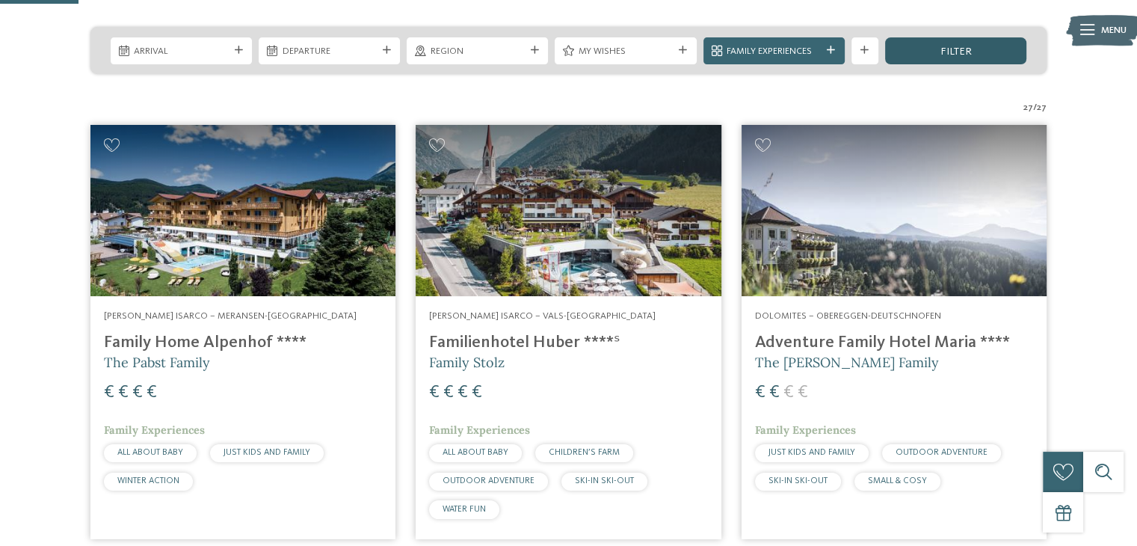
drag, startPoint x: 913, startPoint y: 22, endPoint x: 933, endPoint y: 16, distance: 21.6
click at [933, 37] on div "filter" at bounding box center [955, 50] width 141 height 27
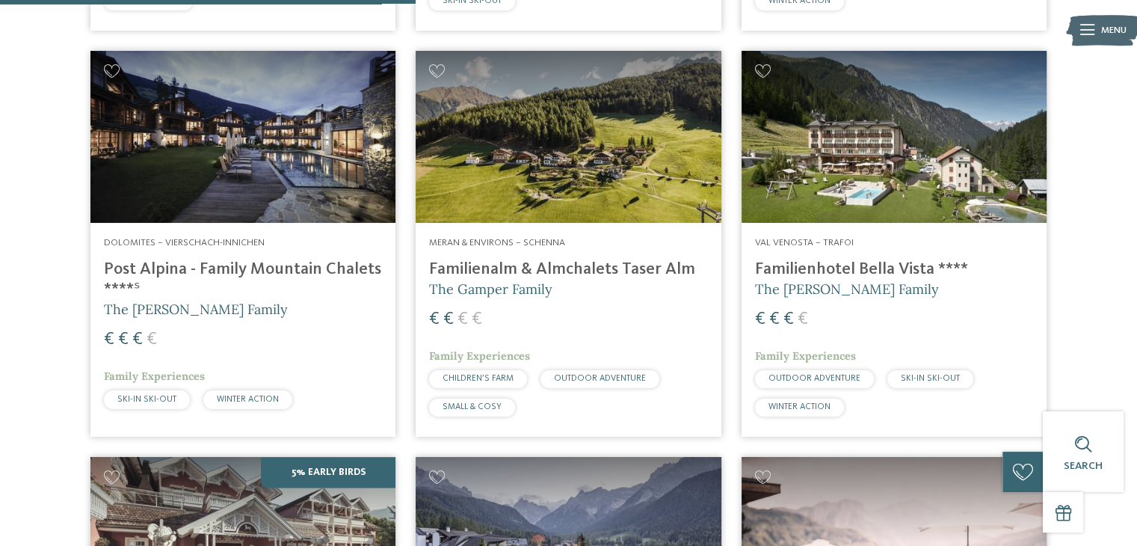
scroll to position [1687, 0]
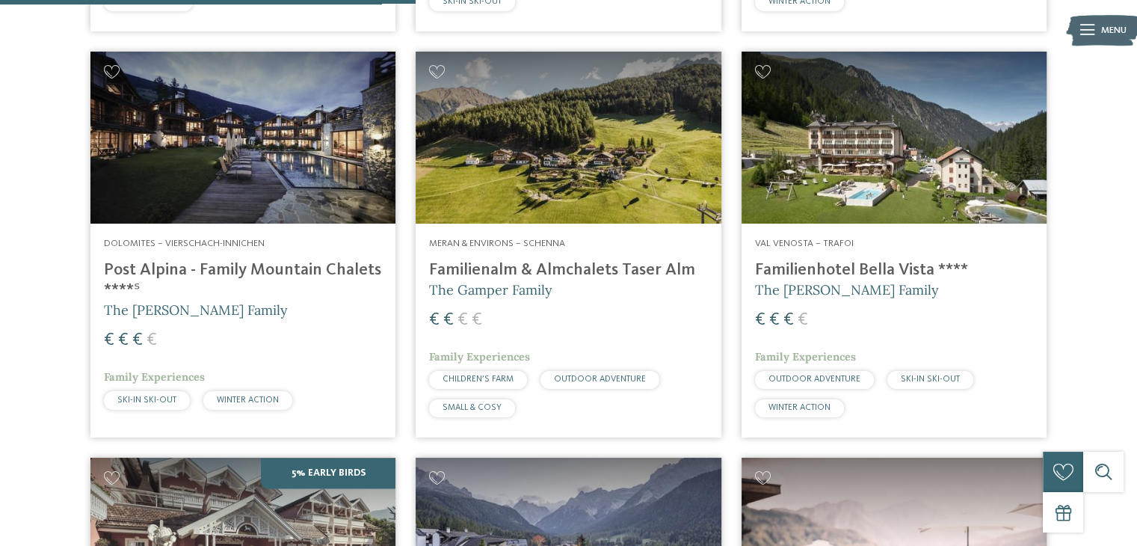
click at [198, 145] on img at bounding box center [242, 138] width 305 height 172
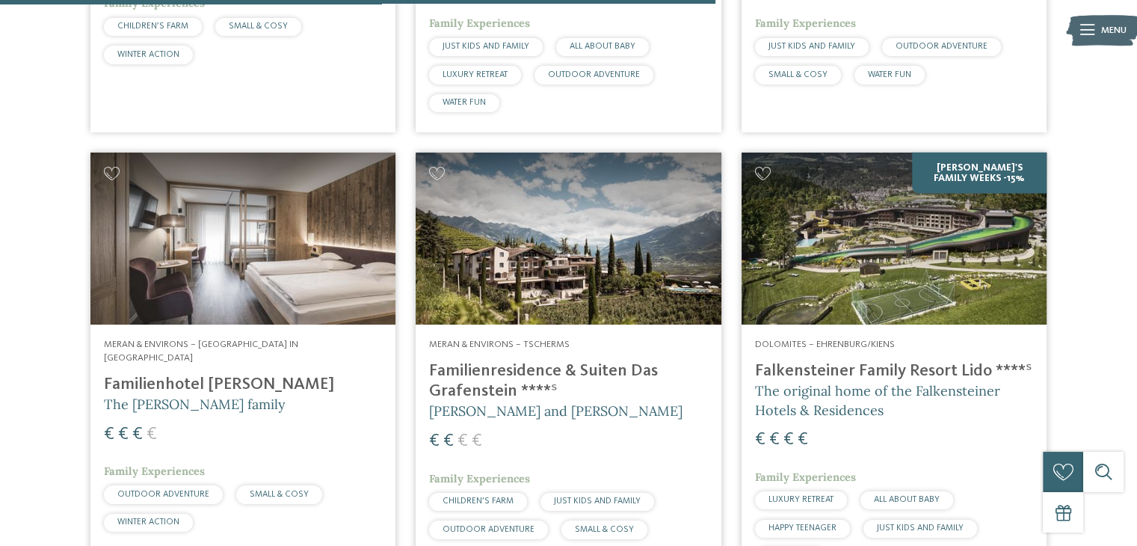
scroll to position [2890, 0]
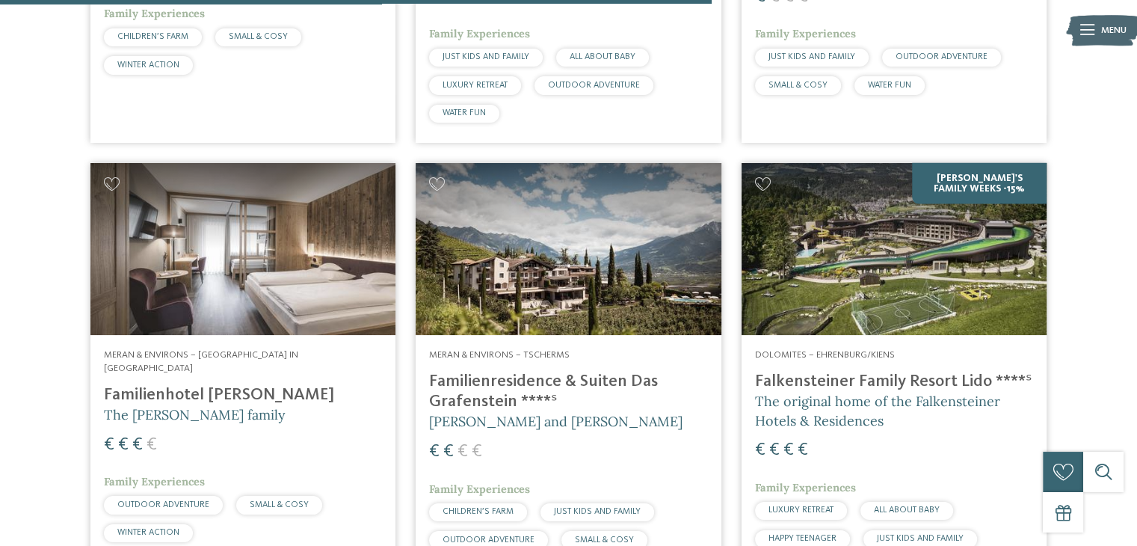
click at [517, 249] on img at bounding box center [568, 249] width 305 height 172
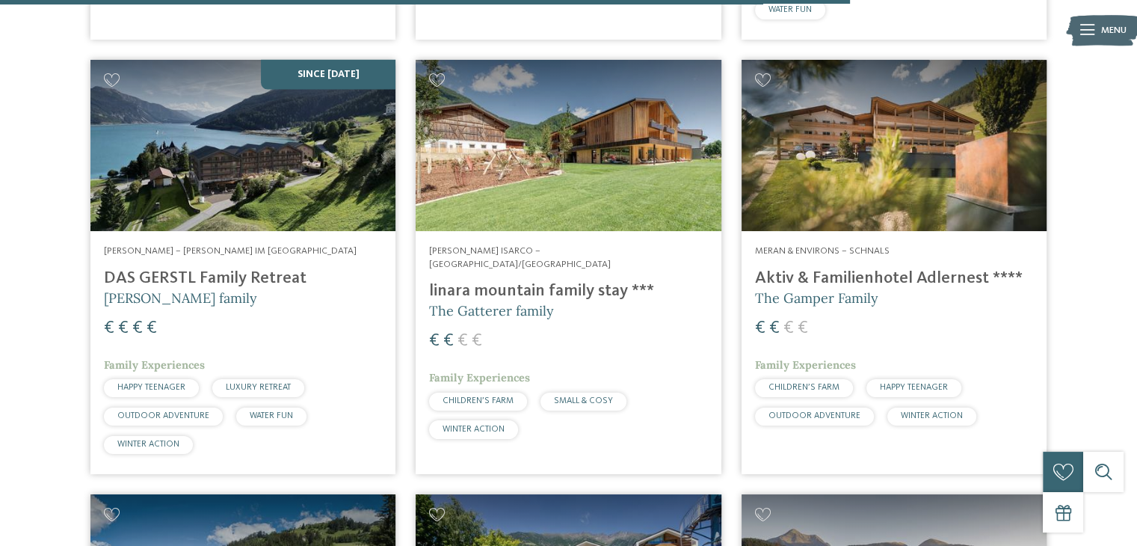
scroll to position [3453, 0]
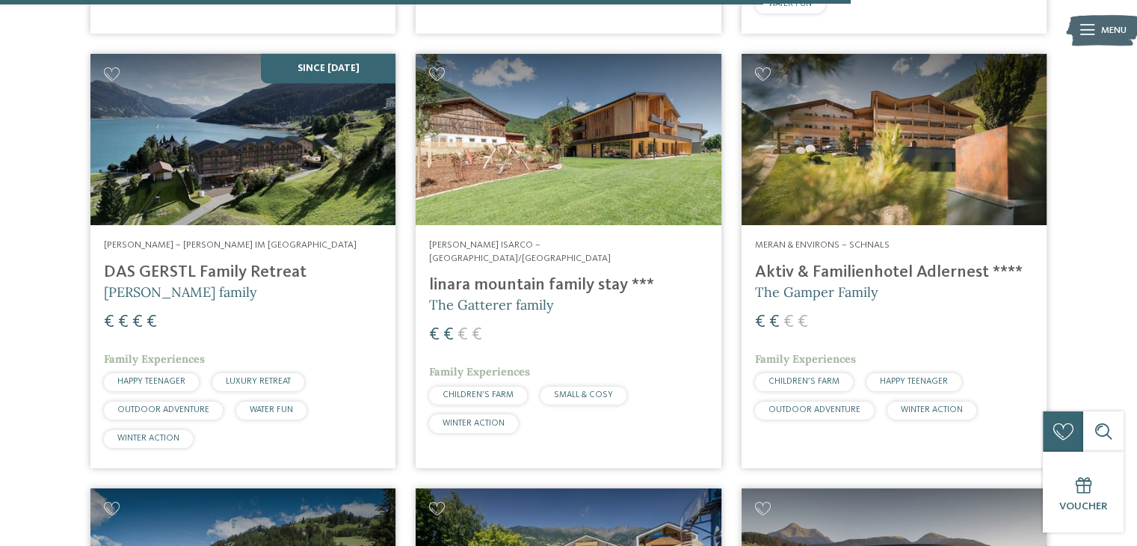
click at [791, 155] on img at bounding box center [893, 140] width 305 height 172
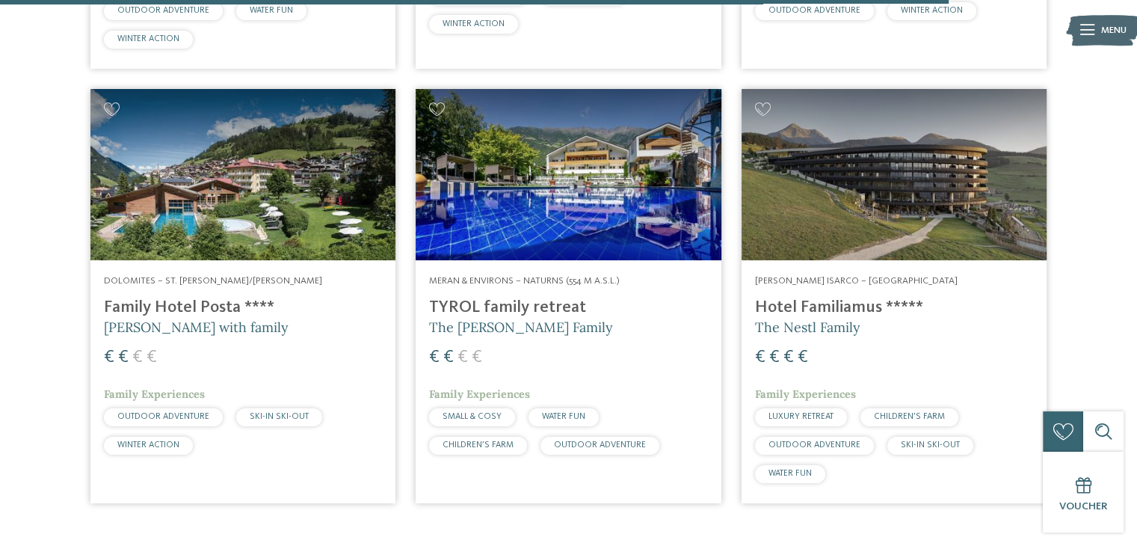
scroll to position [3851, 0]
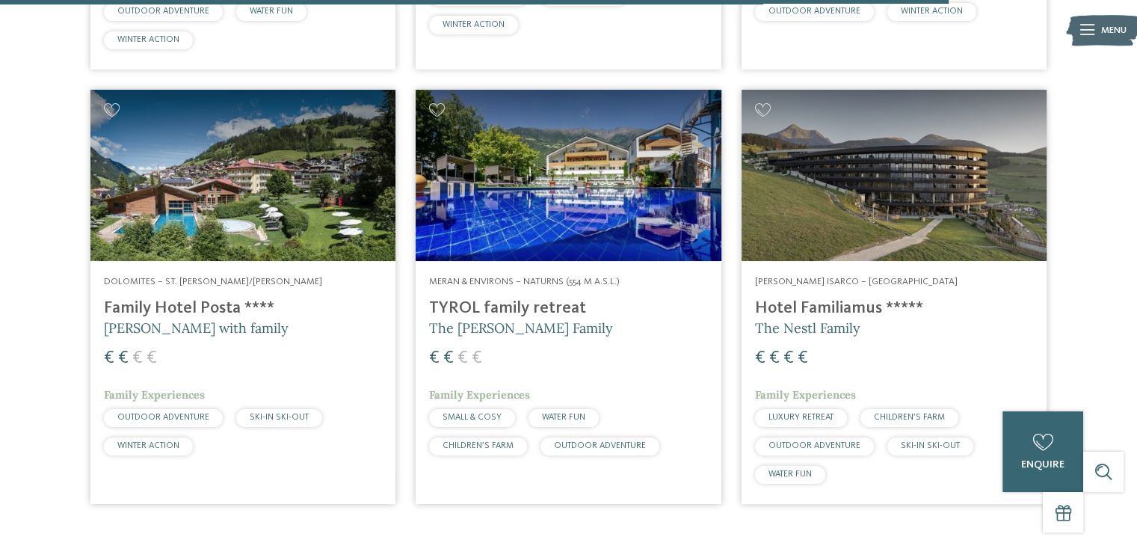
click at [215, 204] on img at bounding box center [242, 176] width 305 height 172
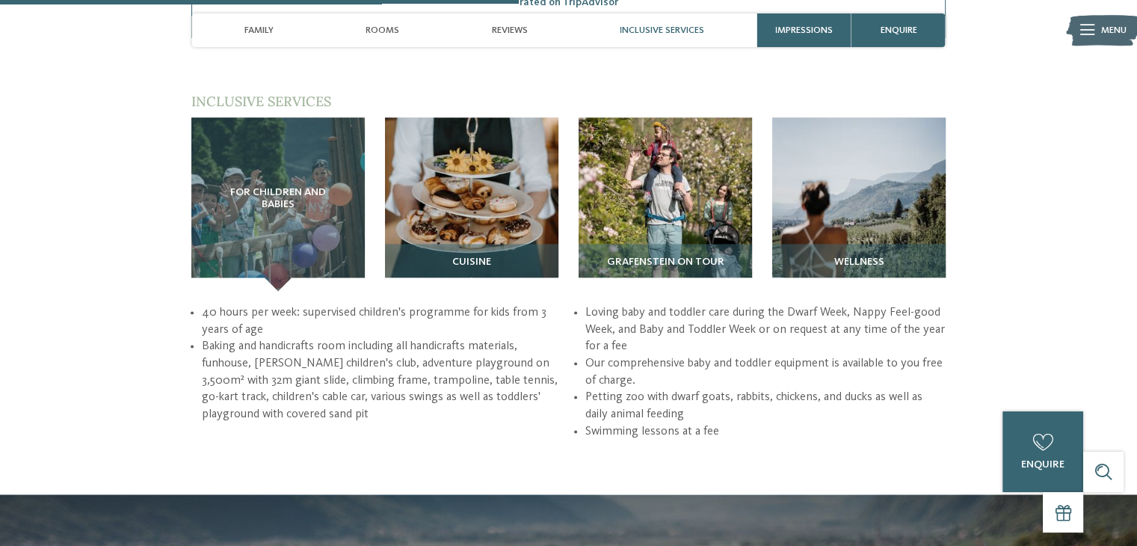
scroll to position [1904, 0]
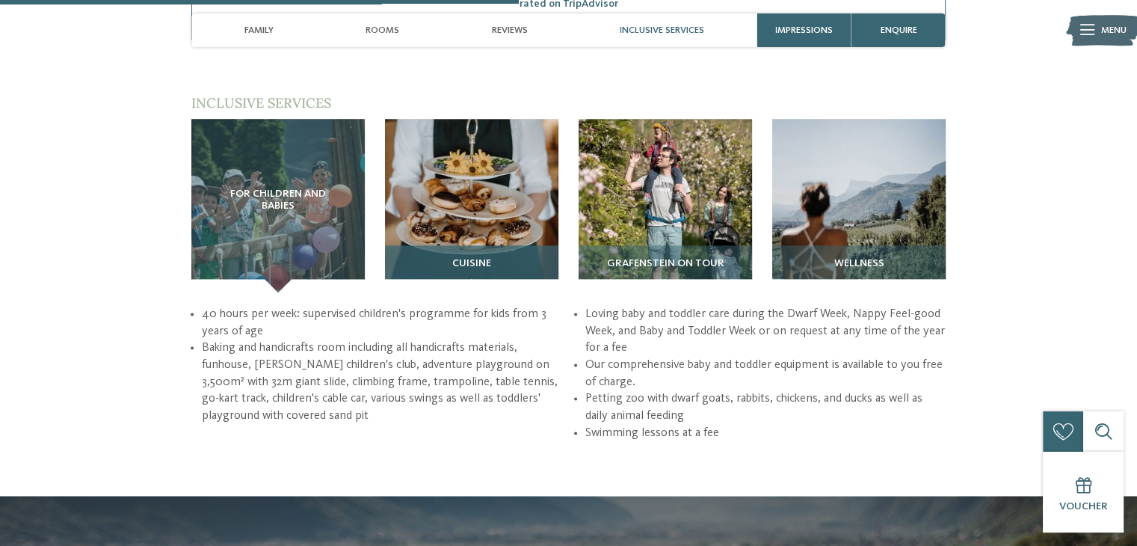
click at [454, 193] on img at bounding box center [471, 205] width 173 height 173
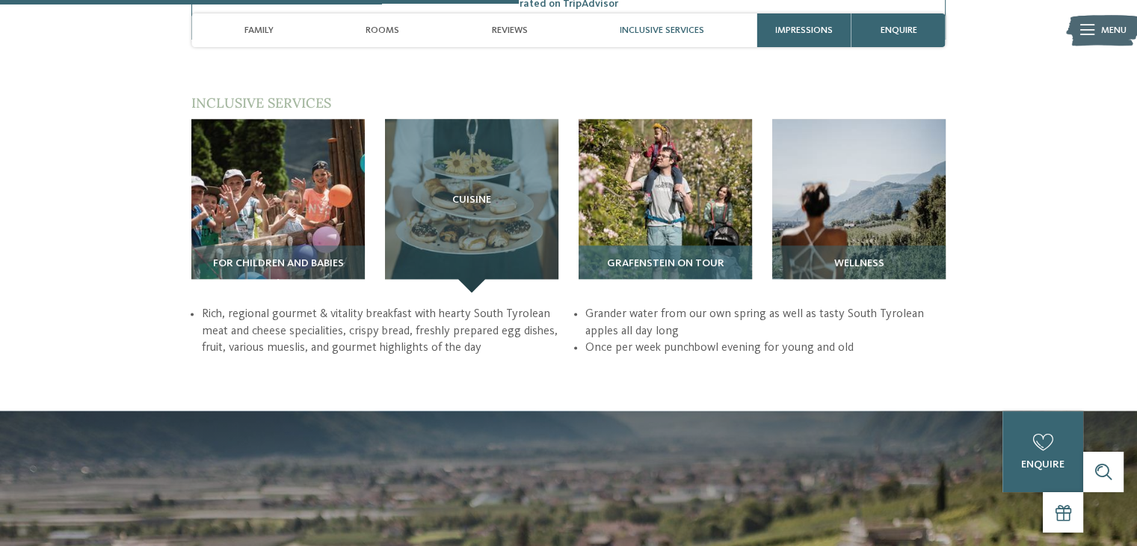
drag, startPoint x: 646, startPoint y: 165, endPoint x: 640, endPoint y: 161, distance: 8.1
click at [640, 161] on img at bounding box center [664, 205] width 173 height 173
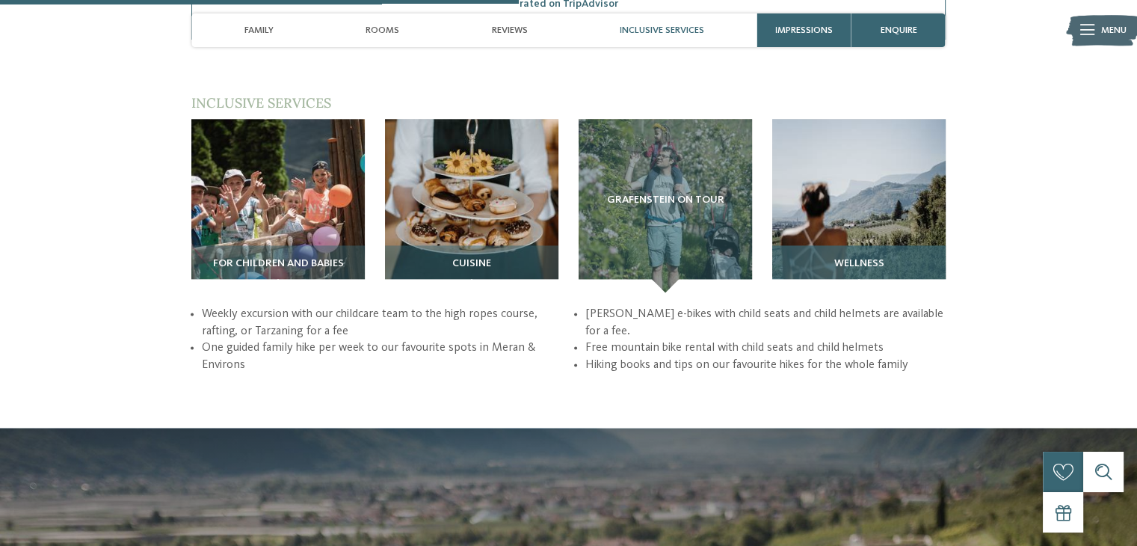
click at [868, 156] on img at bounding box center [858, 205] width 173 height 173
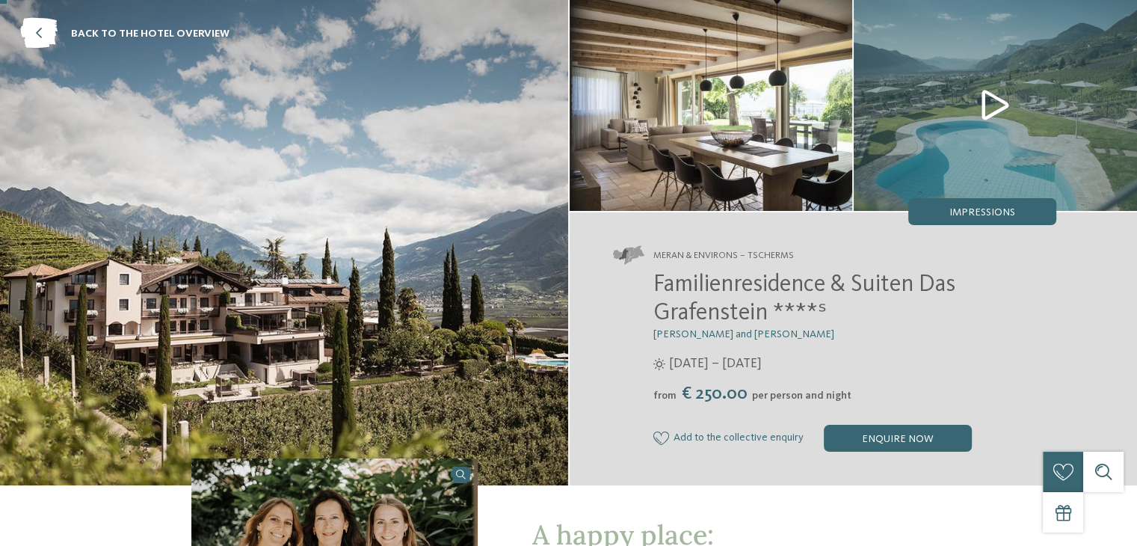
scroll to position [0, 0]
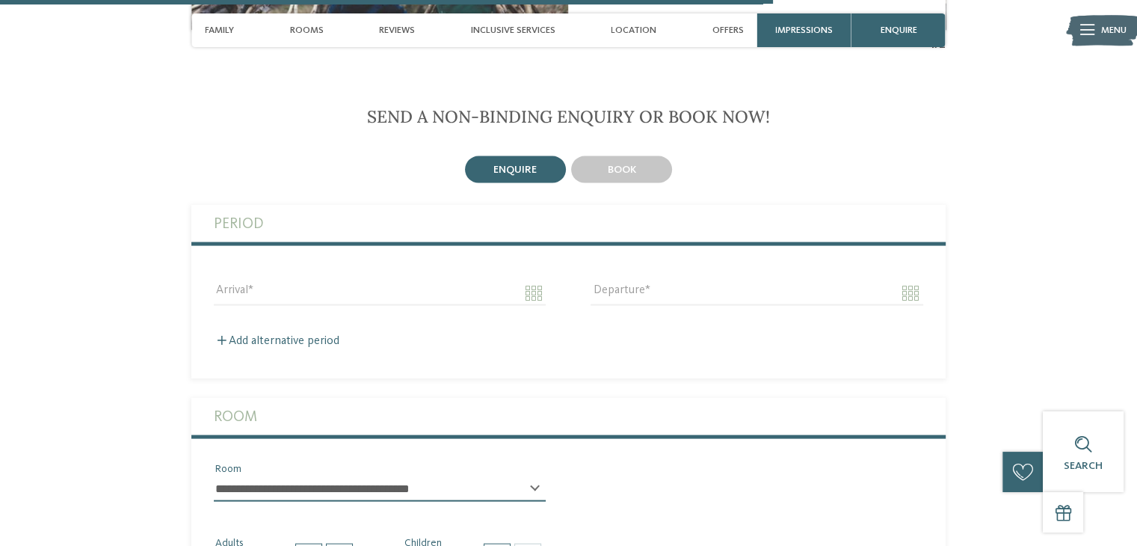
scroll to position [2901, 0]
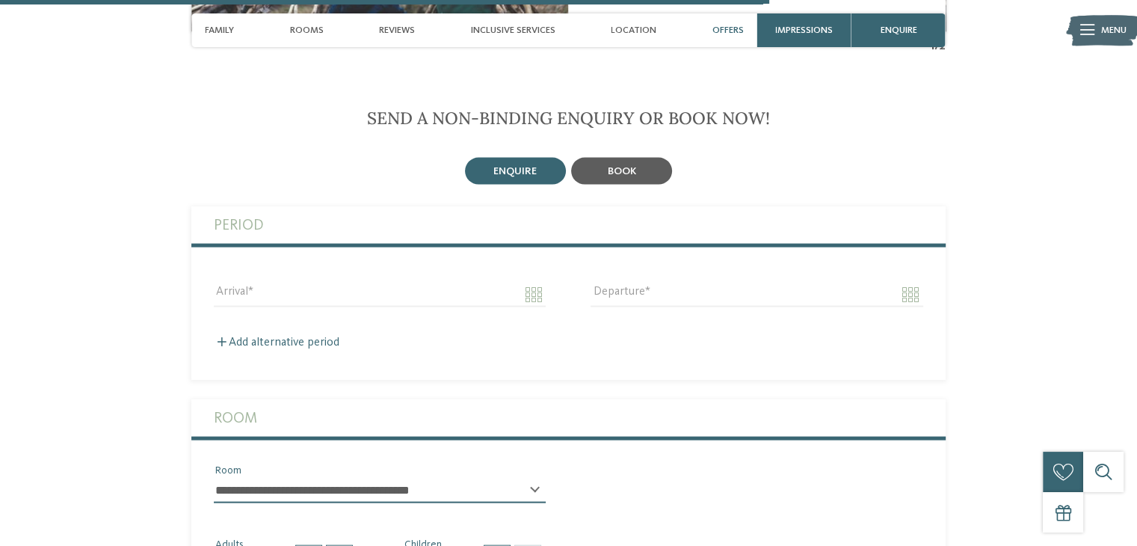
click at [636, 158] on div "book" at bounding box center [621, 171] width 101 height 27
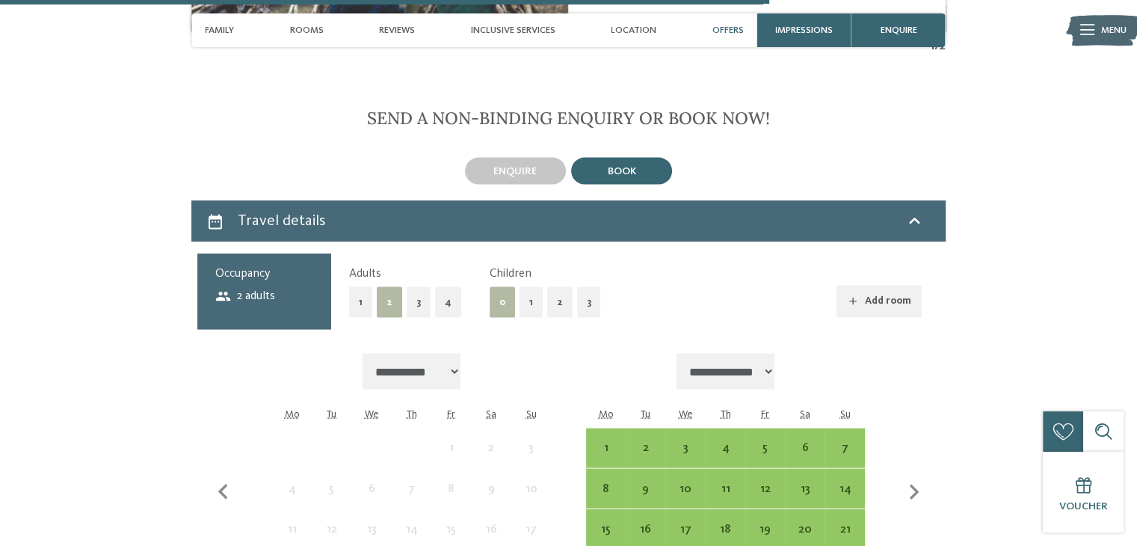
click at [558, 287] on button "2" at bounding box center [559, 302] width 25 height 31
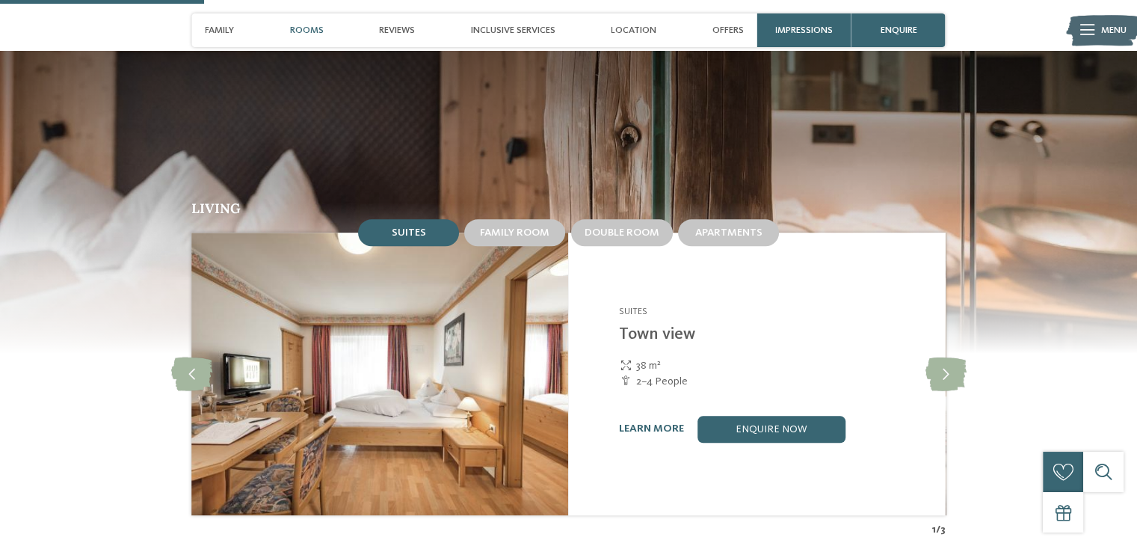
scroll to position [1314, 0]
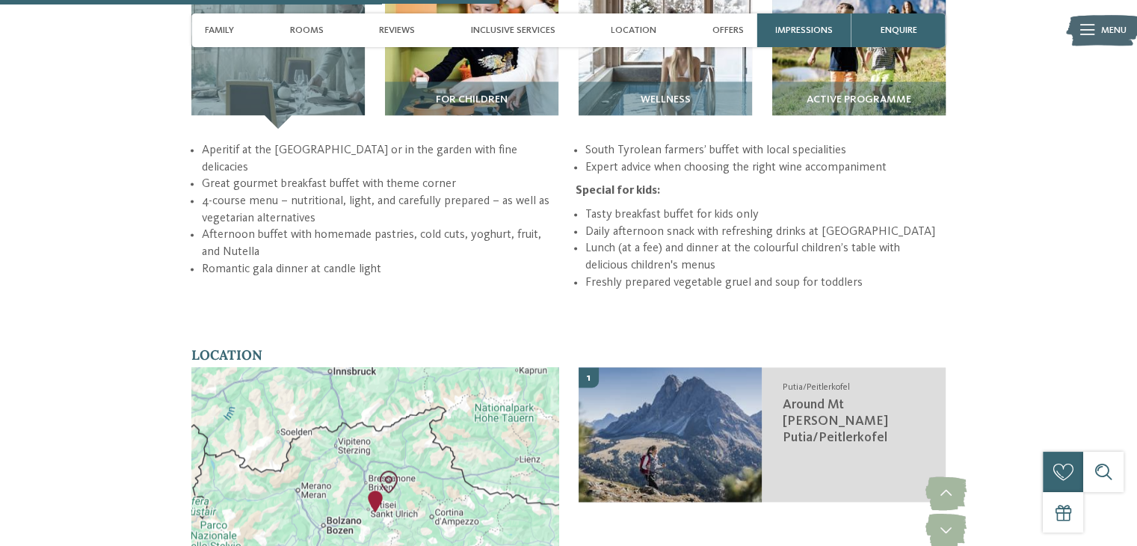
scroll to position [1995, 0]
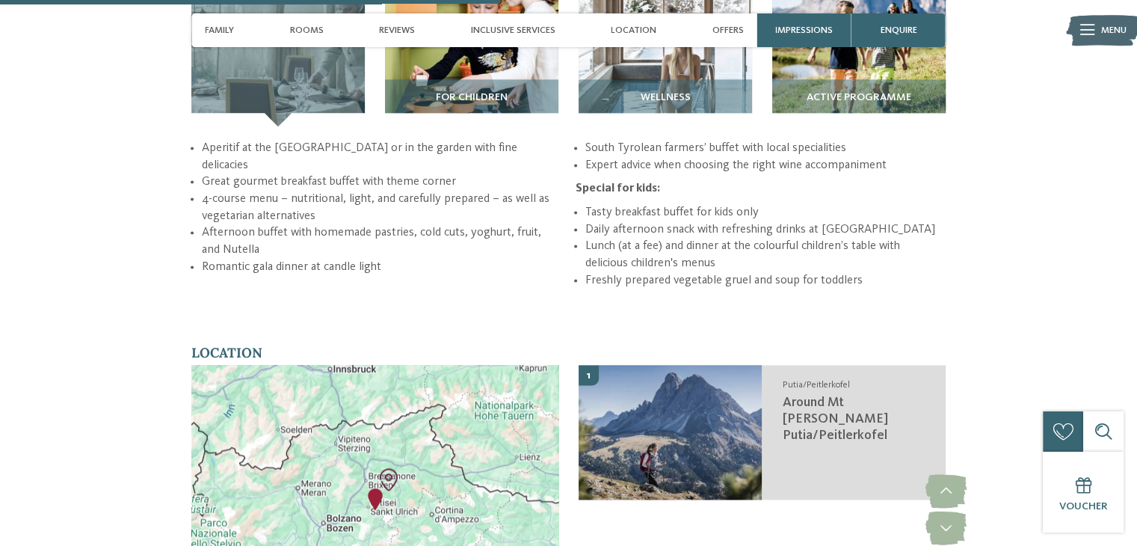
click at [553, 497] on div at bounding box center [374, 509] width 367 height 289
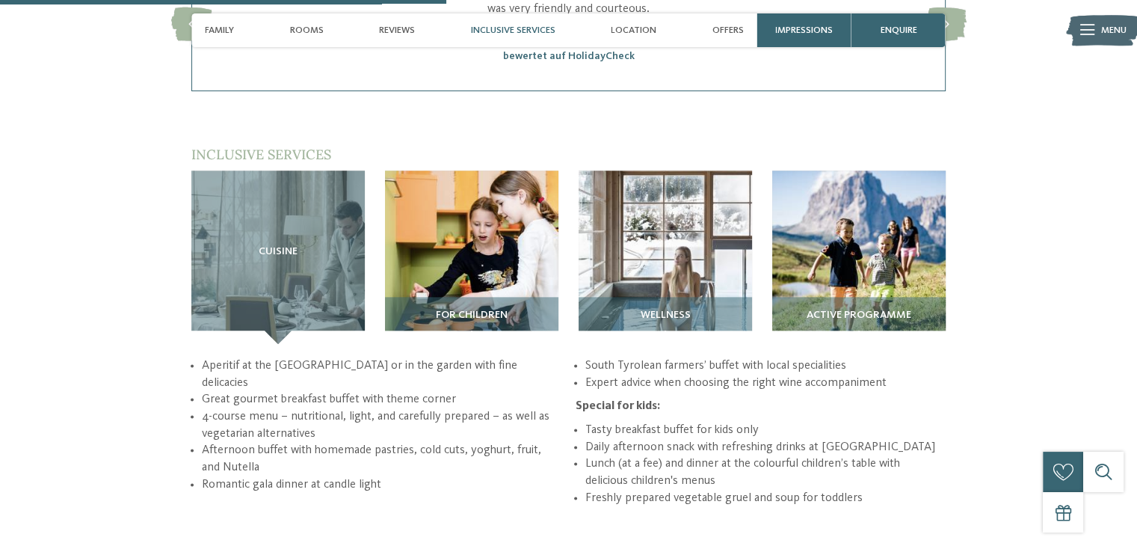
scroll to position [1783, 0]
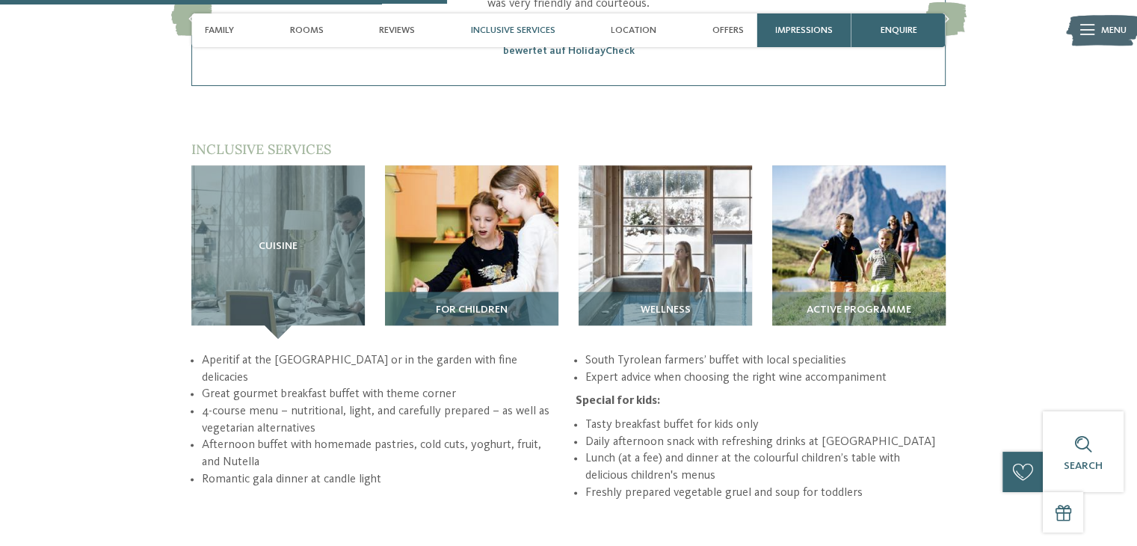
click at [463, 291] on div "For children" at bounding box center [471, 314] width 173 height 47
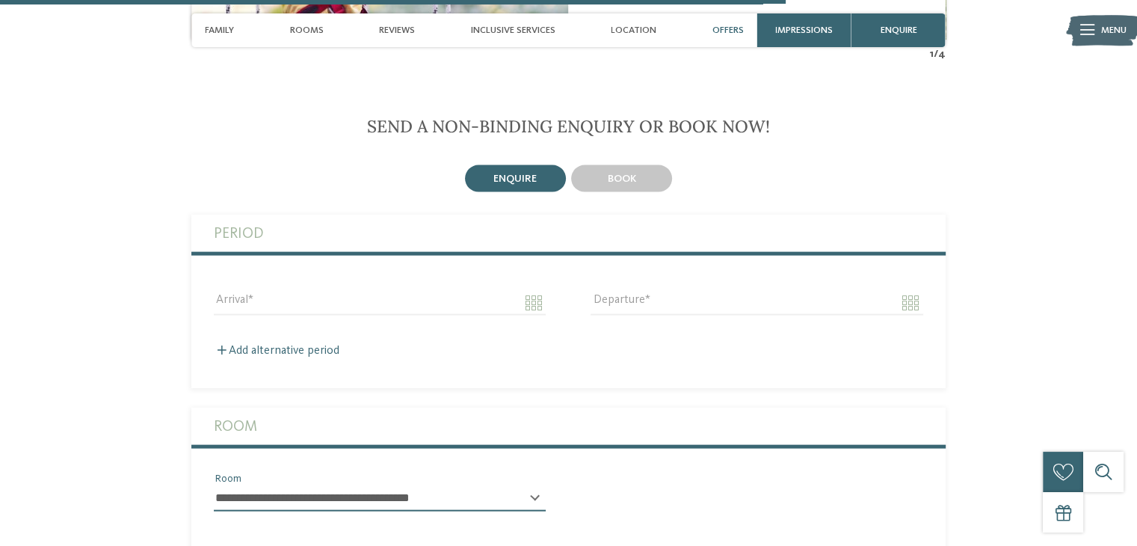
scroll to position [3158, 0]
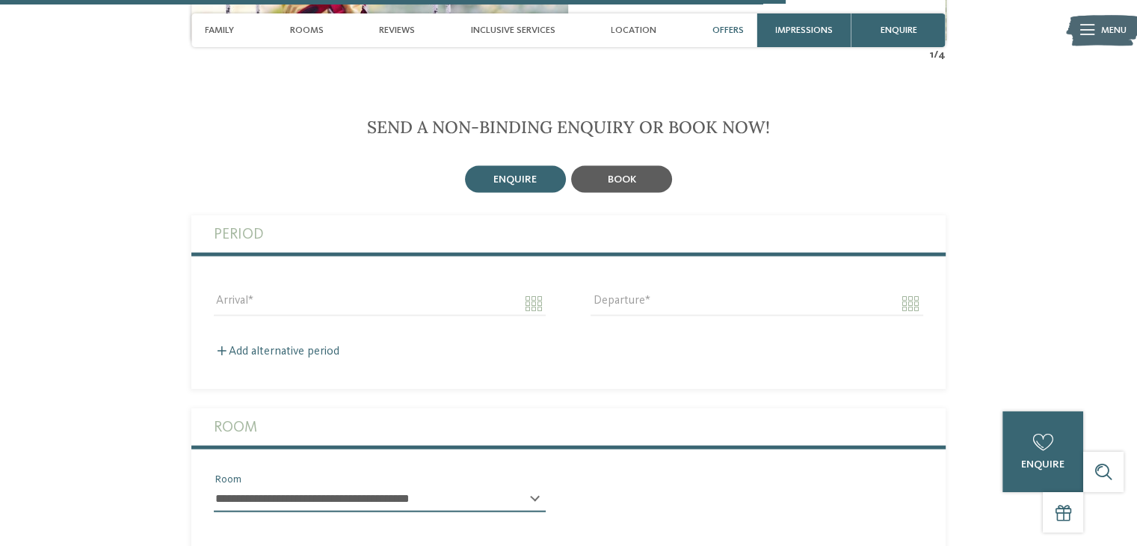
click at [628, 174] on span "book" at bounding box center [622, 179] width 28 height 10
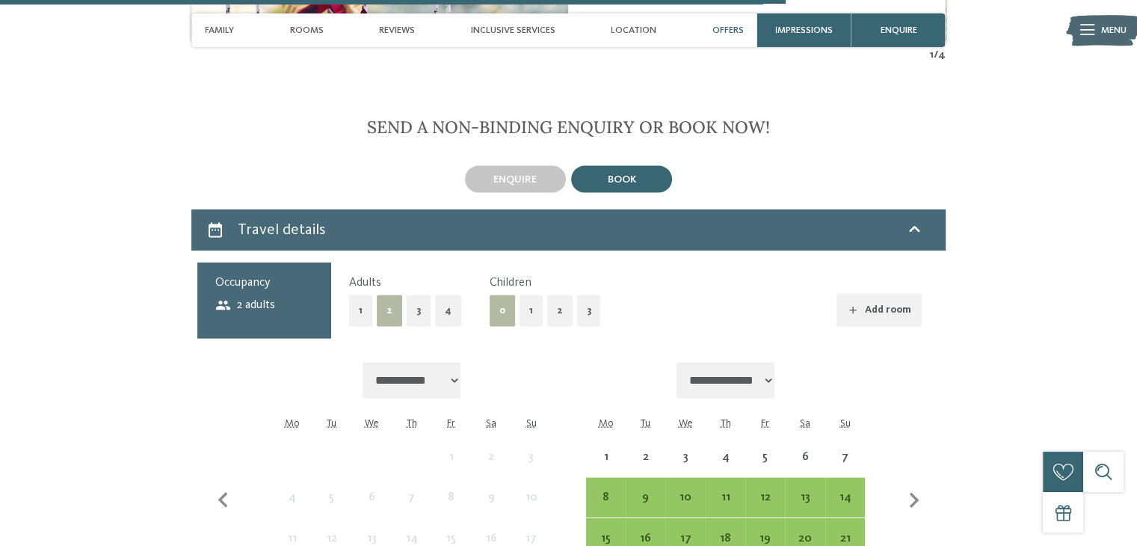
click at [561, 295] on button "2" at bounding box center [559, 310] width 25 height 31
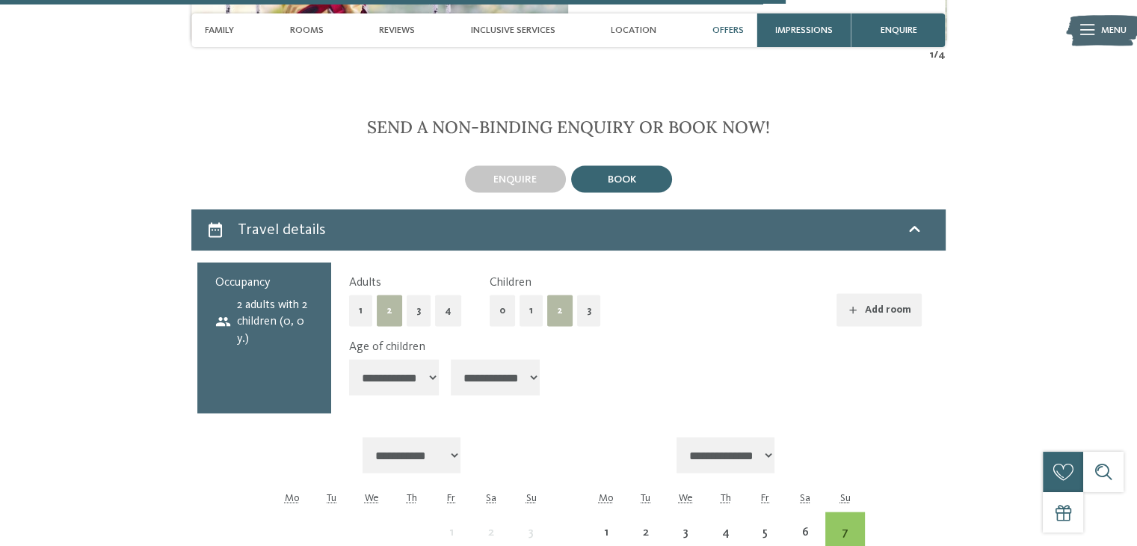
click at [430, 359] on select "**********" at bounding box center [394, 377] width 90 height 36
select select "**"
click at [349, 359] on select "**********" at bounding box center [394, 377] width 90 height 36
click at [522, 359] on select "**********" at bounding box center [496, 377] width 90 height 36
select select "*"
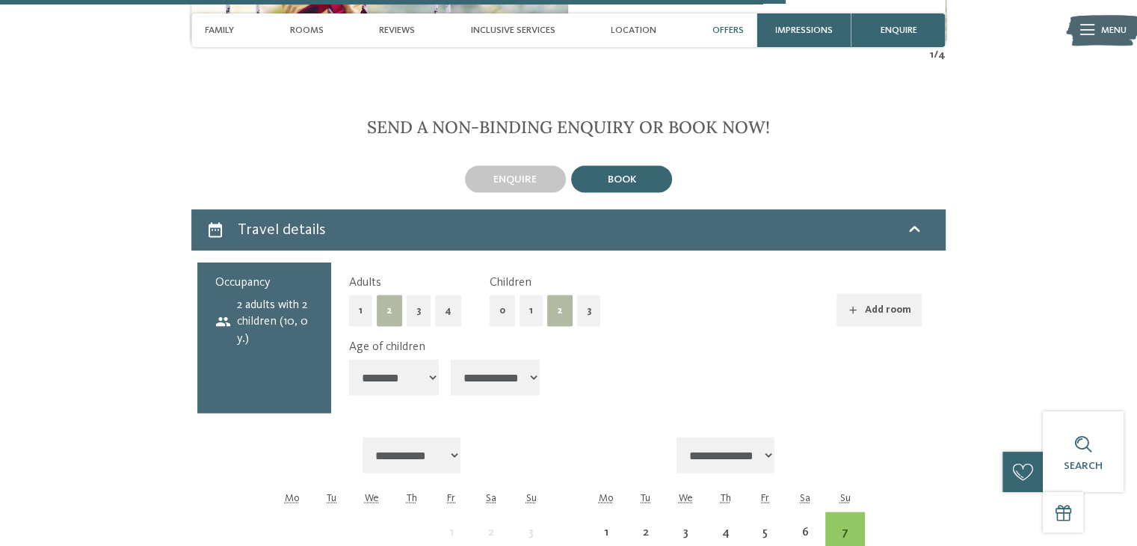
click at [456, 359] on select "**********" at bounding box center [496, 377] width 90 height 36
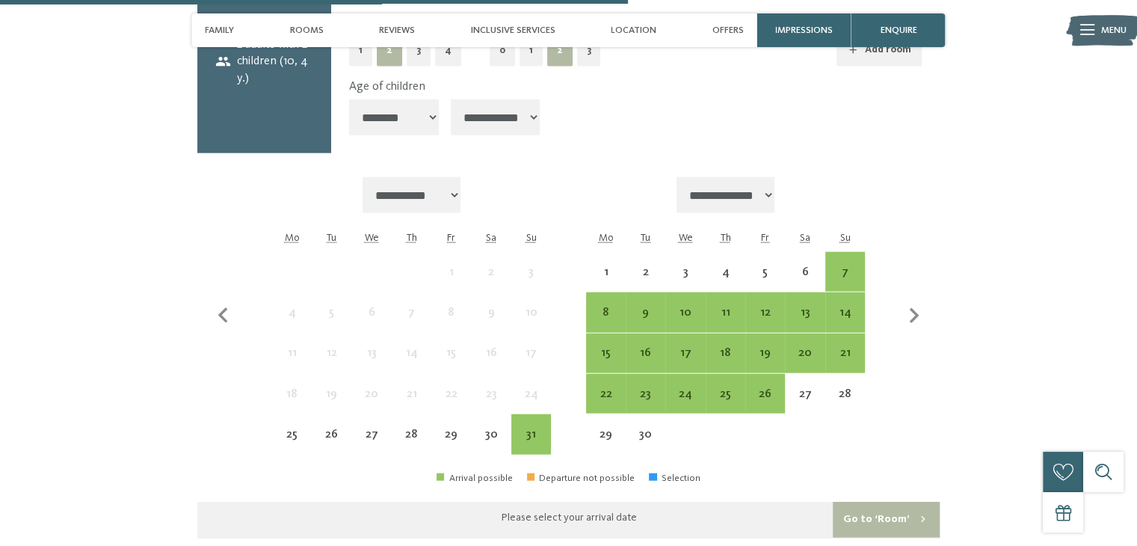
scroll to position [3417, 0]
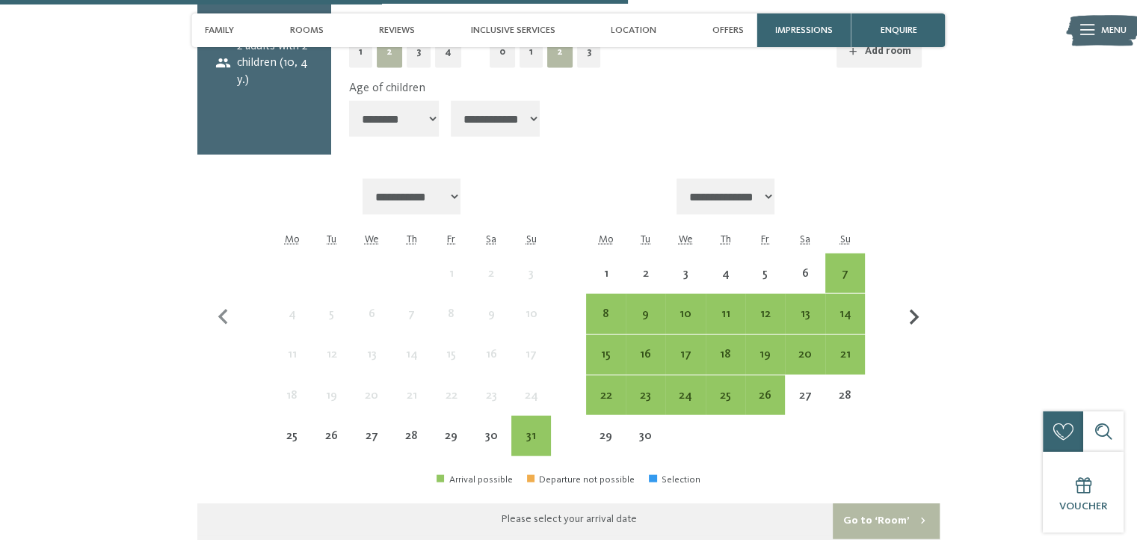
click at [912, 302] on icon "button" at bounding box center [913, 317] width 31 height 31
select select "**********"
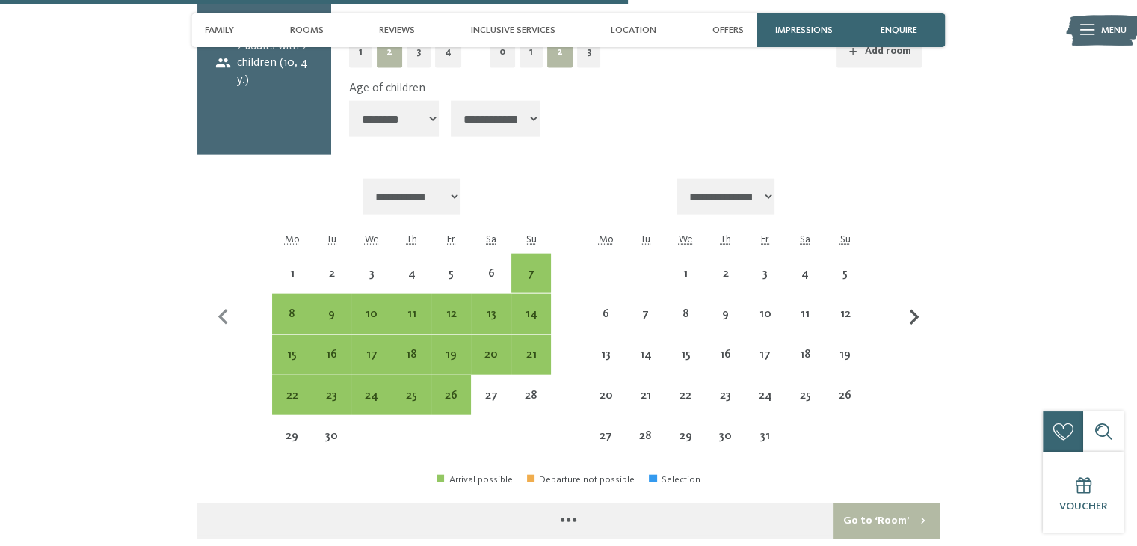
select select "**********"
click at [912, 302] on icon "button" at bounding box center [913, 317] width 31 height 31
select select "**********"
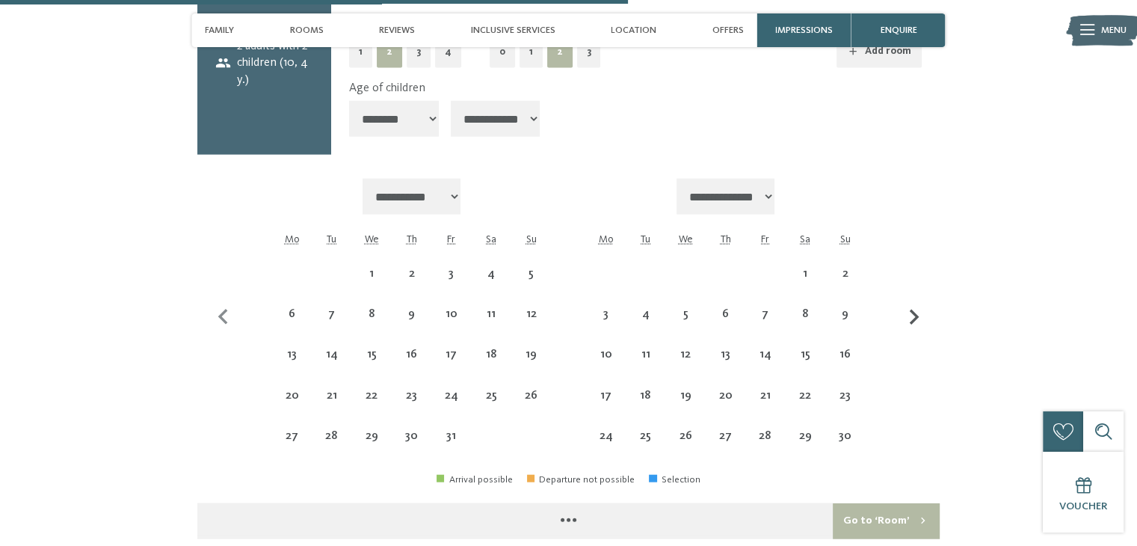
select select "**********"
click at [912, 302] on icon "button" at bounding box center [913, 317] width 31 height 31
select select "**********"
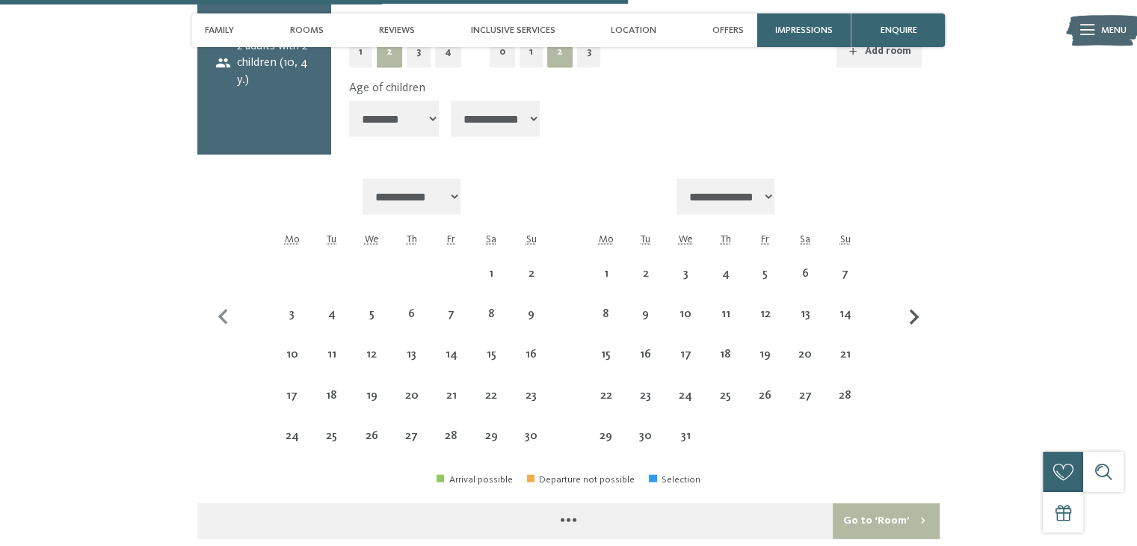
select select "**********"
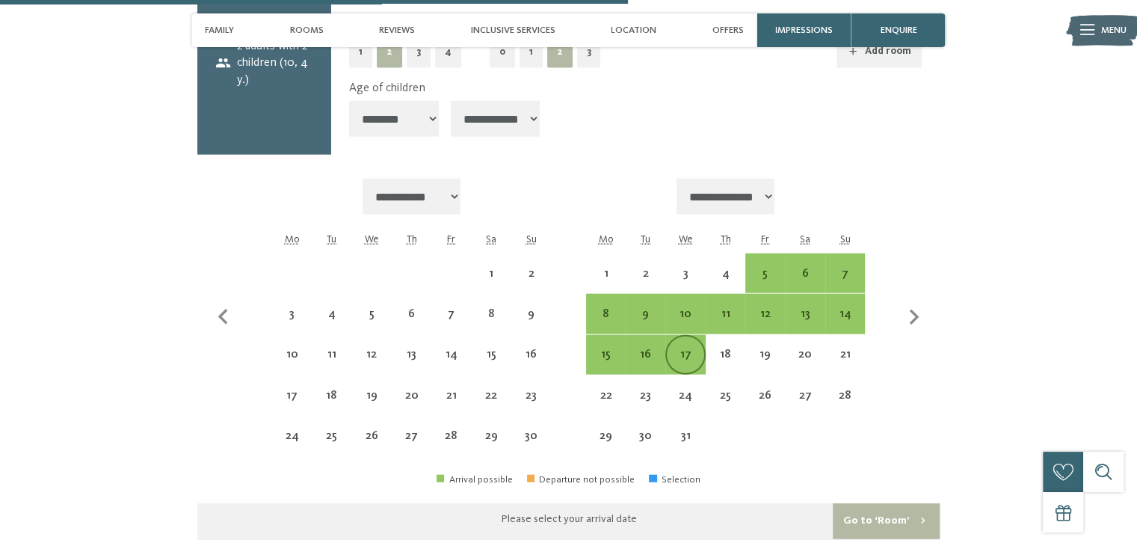
click at [688, 348] on div "17" at bounding box center [685, 366] width 37 height 37
select select "**********"
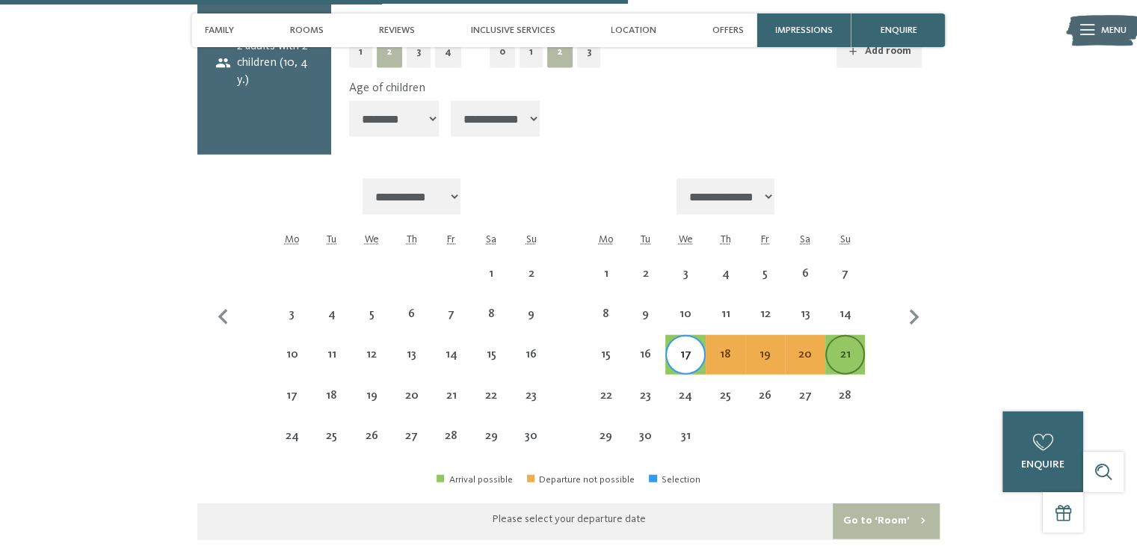
click at [851, 336] on div "21" at bounding box center [845, 354] width 37 height 37
select select "**********"
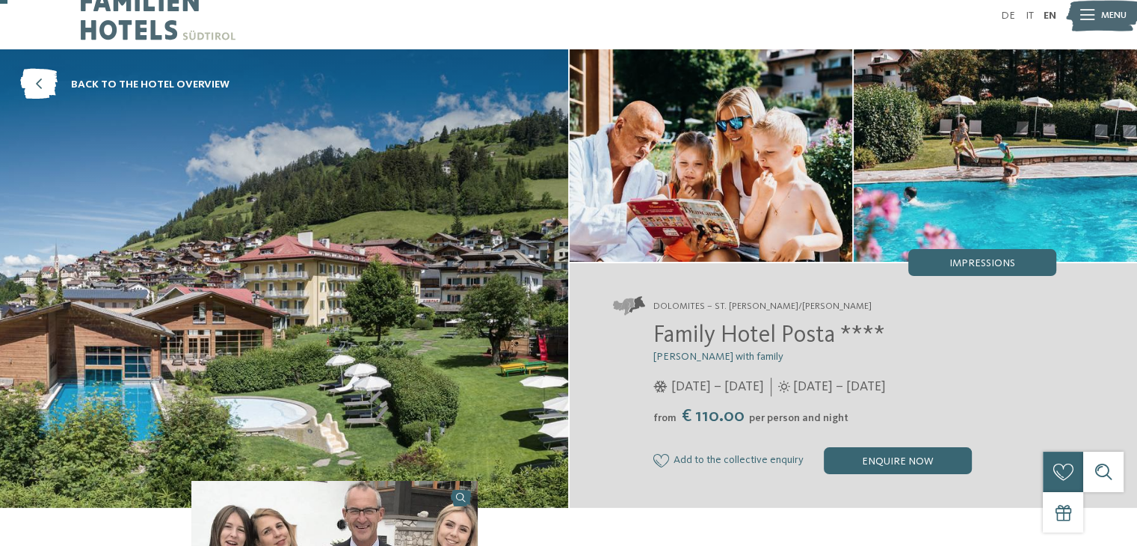
scroll to position [0, 0]
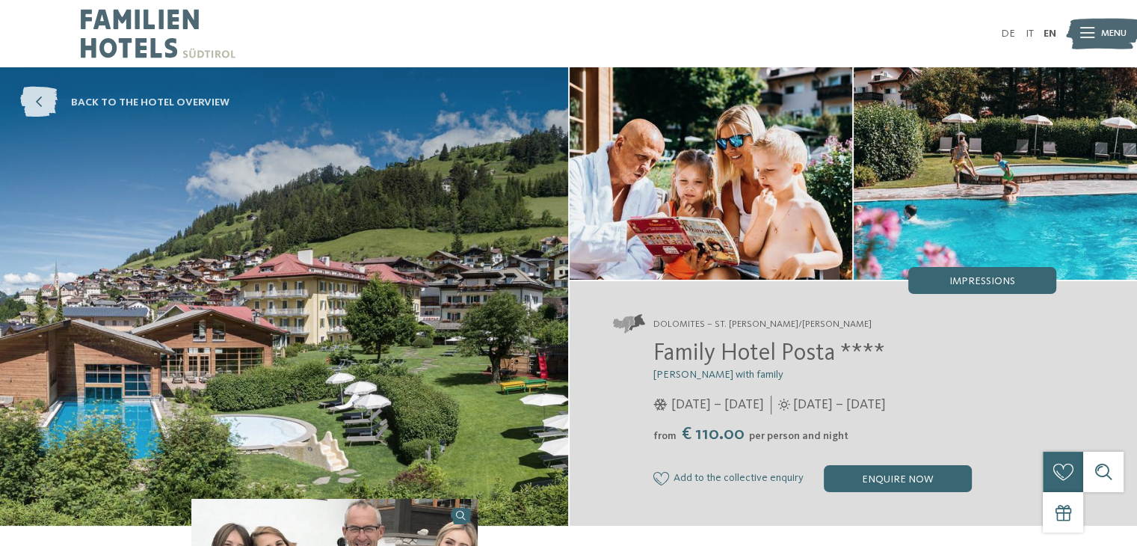
click at [31, 99] on icon at bounding box center [38, 102] width 37 height 31
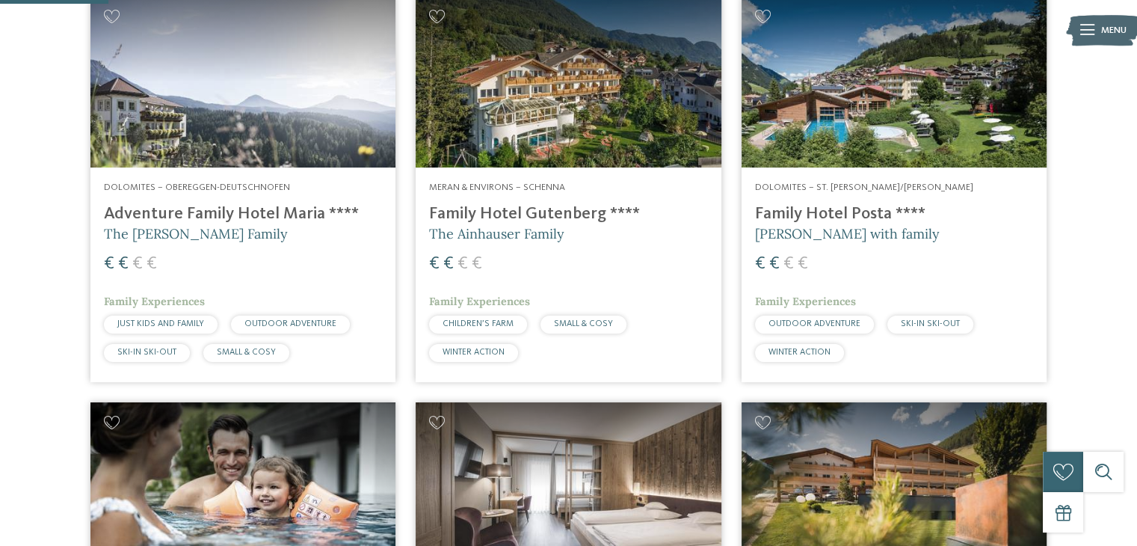
scroll to position [450, 0]
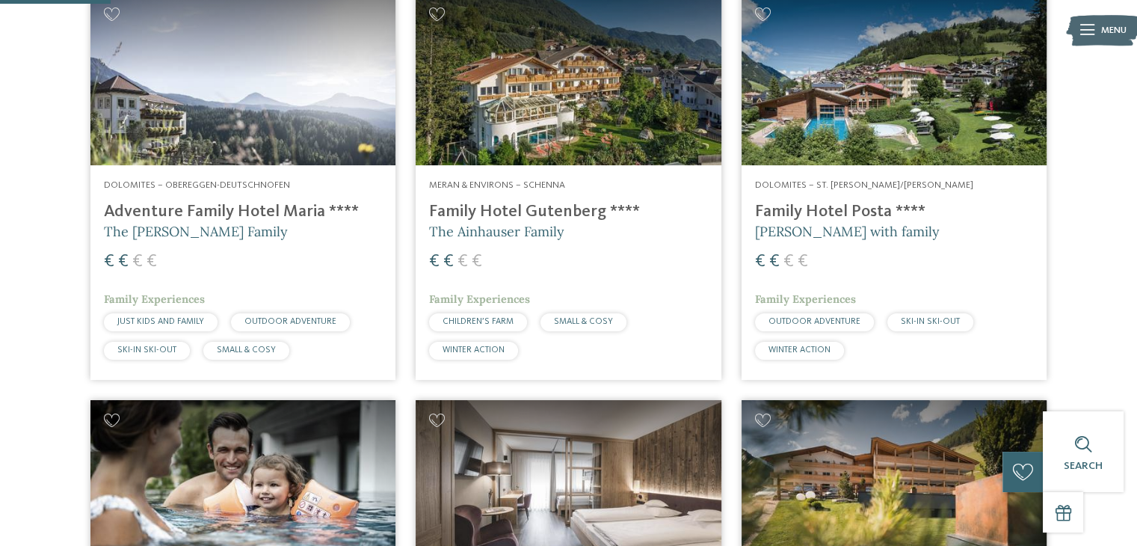
click at [305, 78] on img at bounding box center [242, 80] width 305 height 172
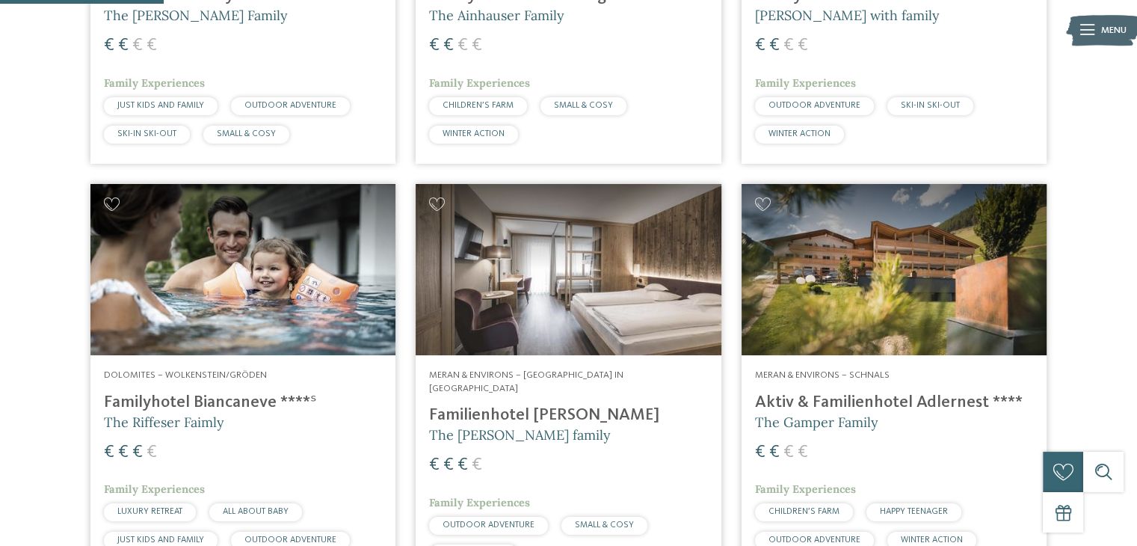
scroll to position [665, 0]
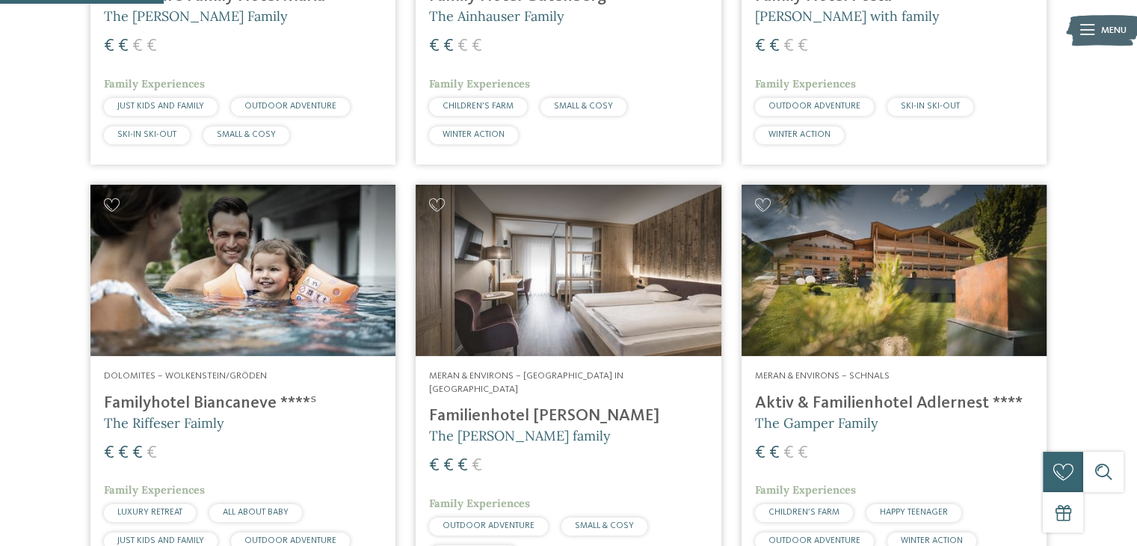
drag, startPoint x: 853, startPoint y: 244, endPoint x: 825, endPoint y: 214, distance: 40.7
click at [825, 214] on img at bounding box center [893, 271] width 305 height 172
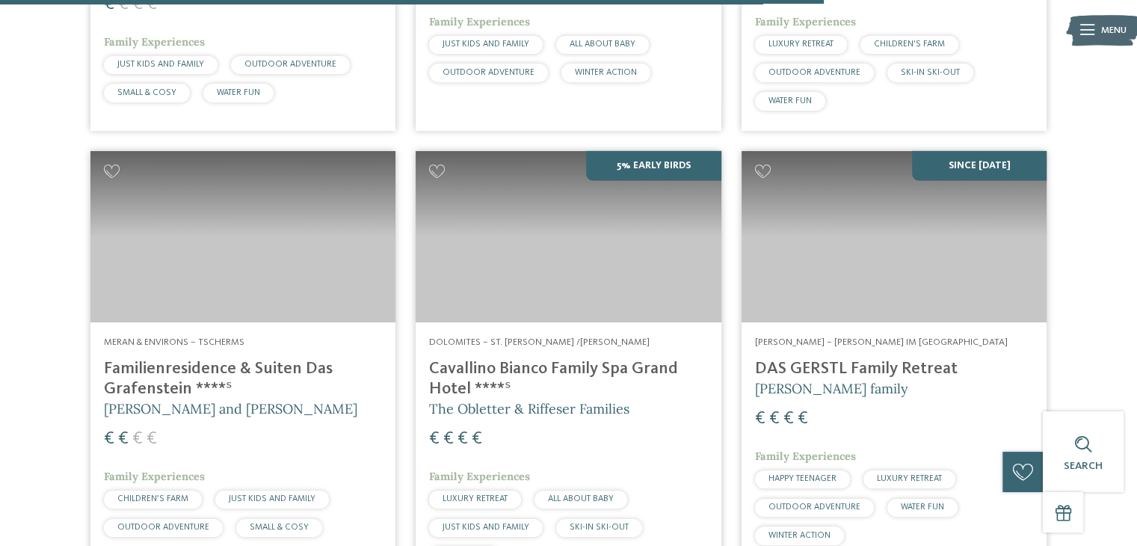
scroll to position [3344, 0]
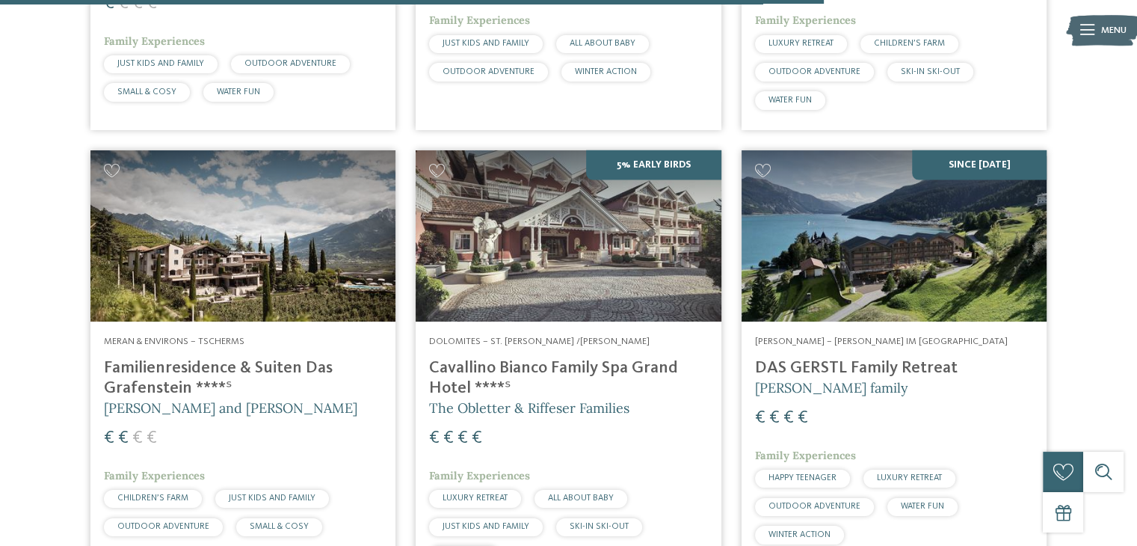
click at [345, 266] on img at bounding box center [242, 236] width 305 height 172
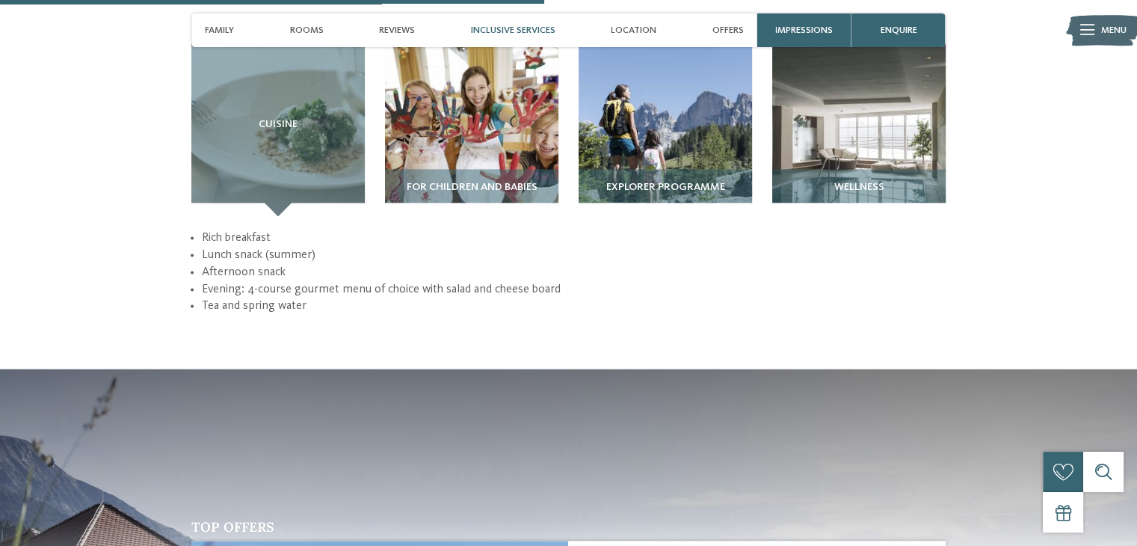
scroll to position [2028, 0]
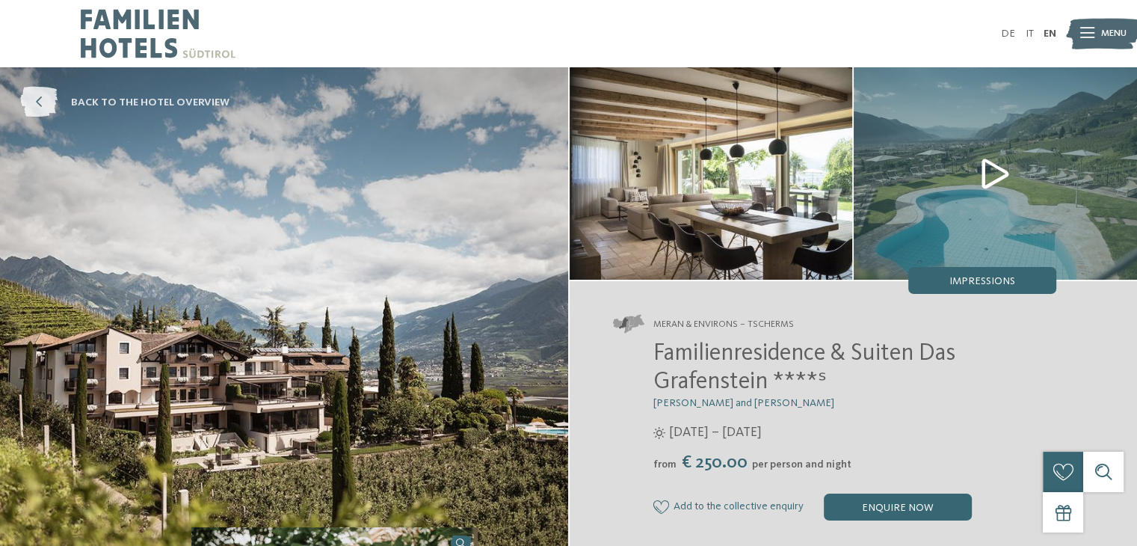
click at [33, 90] on icon at bounding box center [38, 102] width 37 height 31
